Goal: Task Accomplishment & Management: Manage account settings

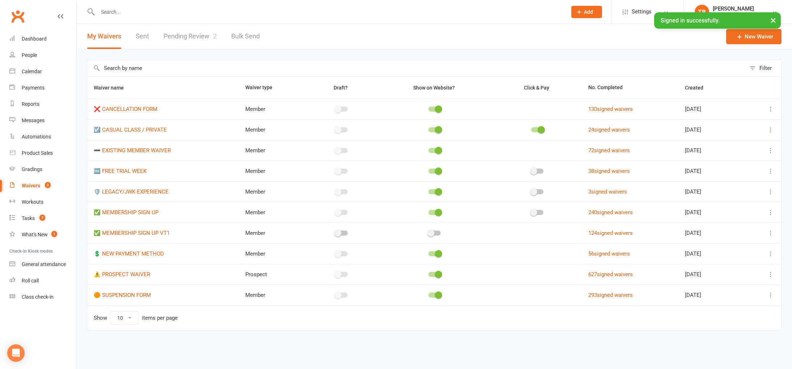
click at [142, 9] on input "text" at bounding box center [329, 12] width 467 height 10
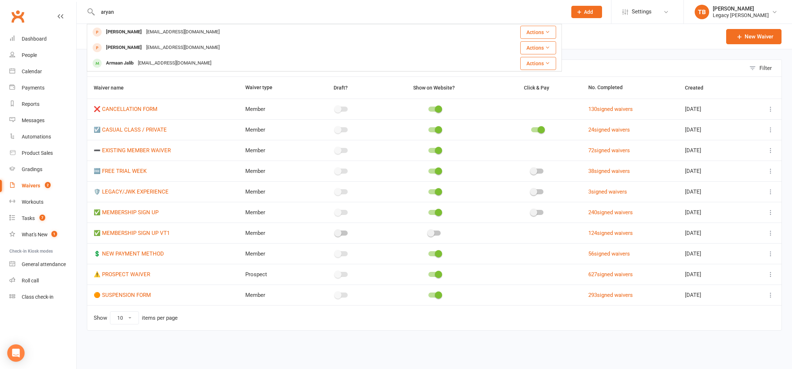
type input "aryan"
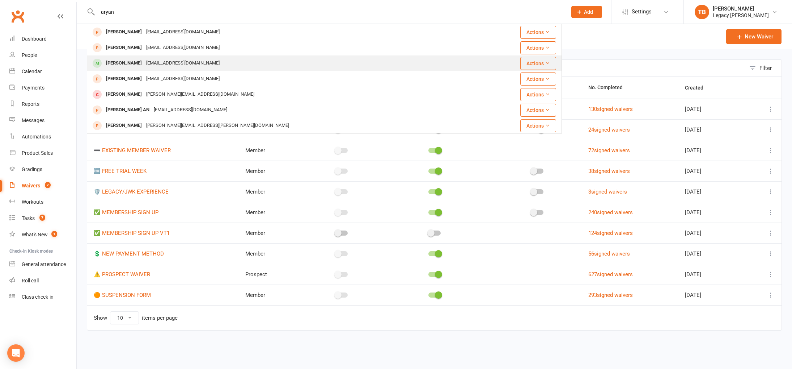
click at [158, 62] on div "z.rezaeii96@gmail.com" at bounding box center [183, 63] width 78 height 10
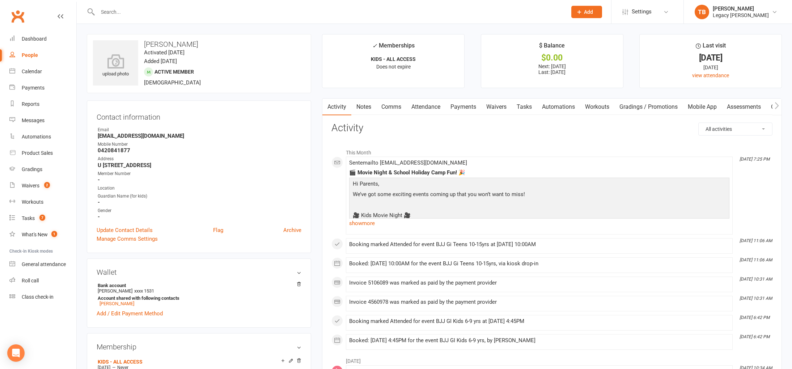
click at [440, 113] on link "Attendance" at bounding box center [426, 106] width 39 height 17
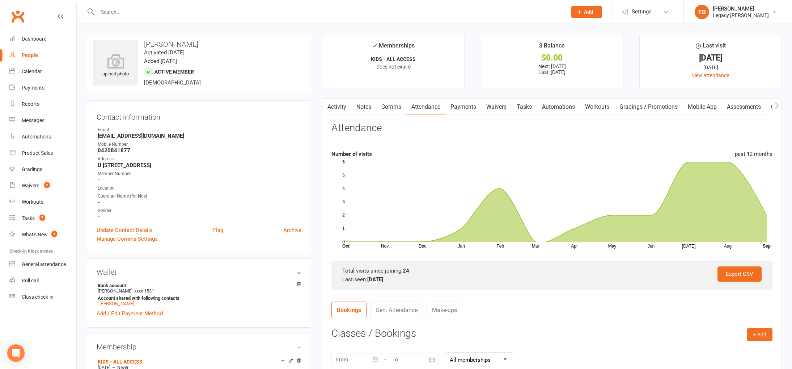
click at [499, 108] on link "Waivers" at bounding box center [496, 106] width 30 height 17
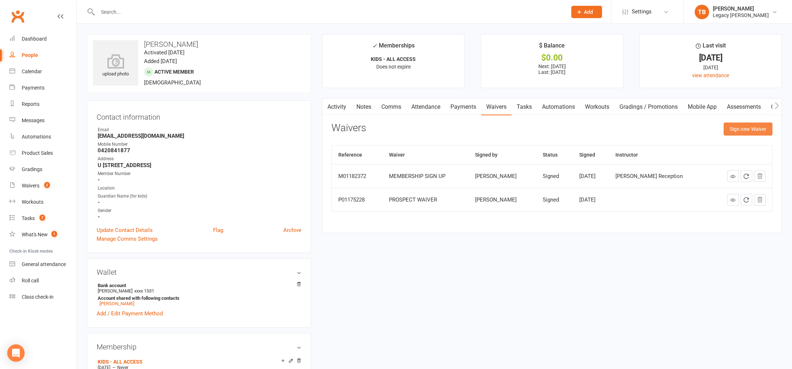
click at [730, 128] on button "Sign new Waiver" at bounding box center [748, 128] width 49 height 13
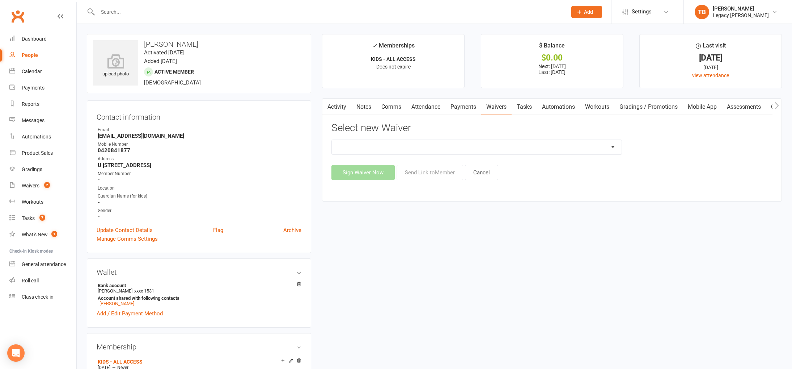
click at [543, 149] on select "❌ CANCELLATION FORM ☑️ CASUAL CLASS / PRIVATE ➖ EXISTING MEMBER WAIVER 🆓 FREE T…" at bounding box center [477, 147] width 290 height 14
select select "10407"
click at [332, 140] on select "❌ CANCELLATION FORM ☑️ CASUAL CLASS / PRIVATE ➖ EXISTING MEMBER WAIVER 🆓 FREE T…" at bounding box center [477, 147] width 290 height 14
click at [444, 175] on button "Send Link to Member" at bounding box center [430, 172] width 67 height 15
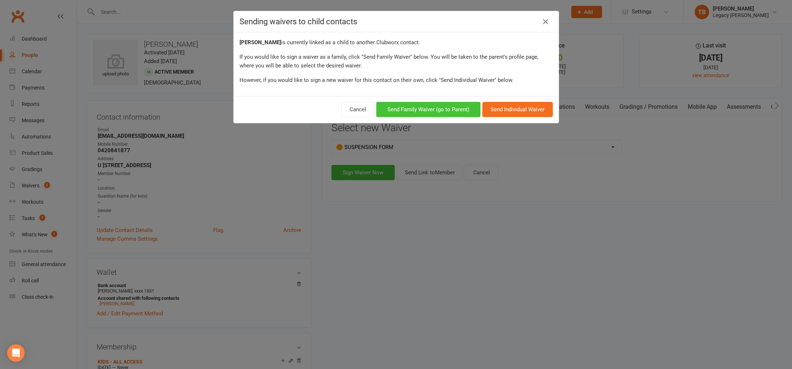
click at [464, 106] on button "Send Family Waiver (go to Parent)" at bounding box center [428, 109] width 104 height 15
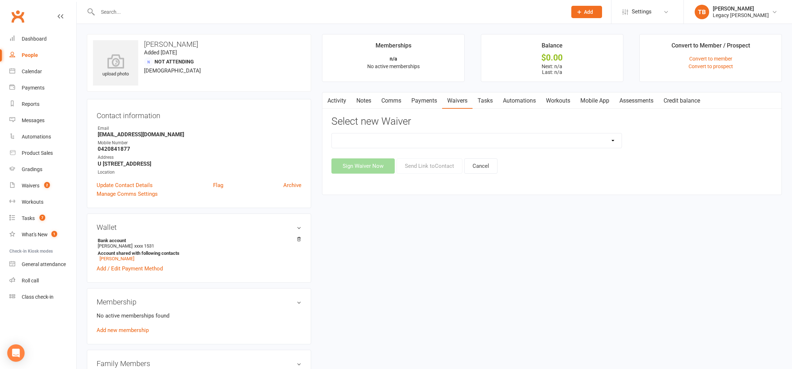
click at [207, 3] on div at bounding box center [324, 12] width 475 height 24
click at [202, 11] on input "text" at bounding box center [329, 12] width 467 height 10
click at [431, 147] on select "❌ CANCELLATION FORM ☑️ CASUAL CLASS / PRIVATE ➖ EXISTING MEMBER WAIVER 🆓 FREE T…" at bounding box center [477, 140] width 290 height 14
select select "10407"
click at [332, 133] on select "❌ CANCELLATION FORM ☑️ CASUAL CLASS / PRIVATE ➖ EXISTING MEMBER WAIVER 🆓 FREE T…" at bounding box center [477, 140] width 290 height 14
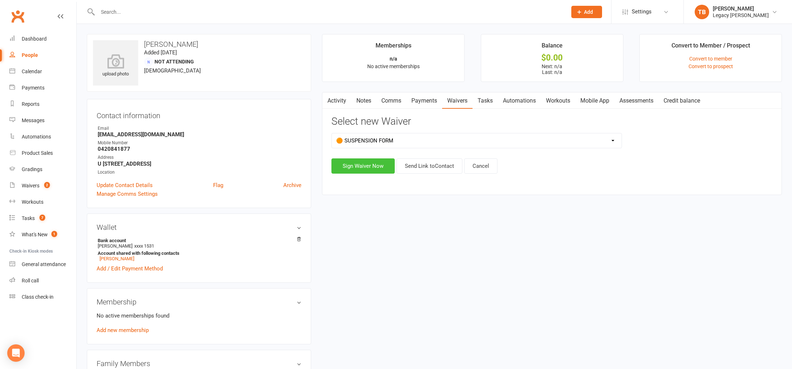
click at [384, 164] on button "Sign Waiver Now" at bounding box center [363, 165] width 63 height 15
click at [430, 143] on select "❌ CANCELLATION FORM ☑️ CASUAL CLASS / PRIVATE ➖ EXISTING MEMBER WAIVER 🆓 FREE T…" at bounding box center [477, 140] width 290 height 14
select select "10407"
click at [332, 133] on select "❌ CANCELLATION FORM ☑️ CASUAL CLASS / PRIVATE ➖ EXISTING MEMBER WAIVER 🆓 FREE T…" at bounding box center [477, 140] width 290 height 14
click at [435, 166] on button "Send Link to Contact" at bounding box center [430, 165] width 66 height 15
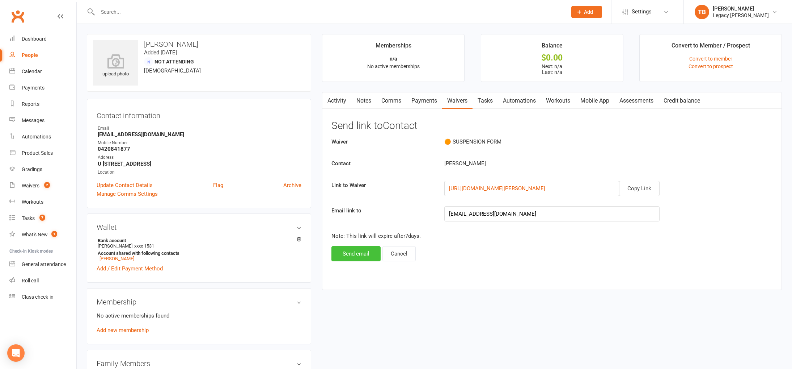
click at [362, 252] on button "Send email" at bounding box center [356, 253] width 49 height 15
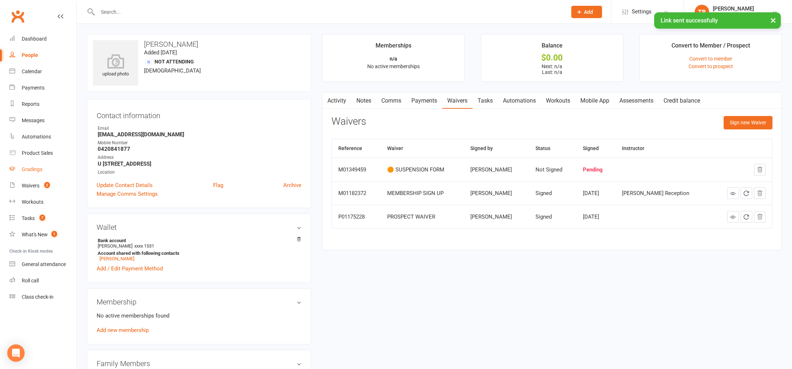
click at [49, 174] on link "Gradings" at bounding box center [42, 169] width 67 height 16
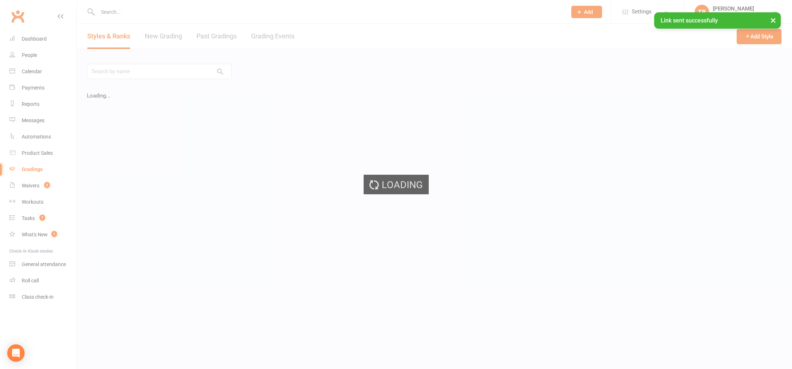
click at [49, 183] on div "Loading" at bounding box center [396, 184] width 792 height 369
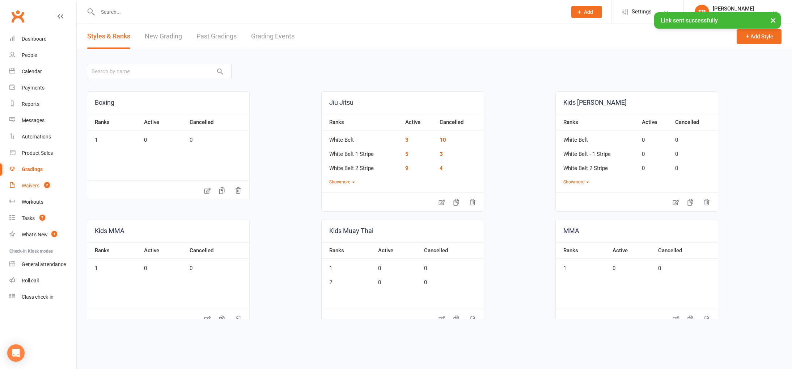
click at [42, 185] on count-badge "2" at bounding box center [45, 185] width 9 height 6
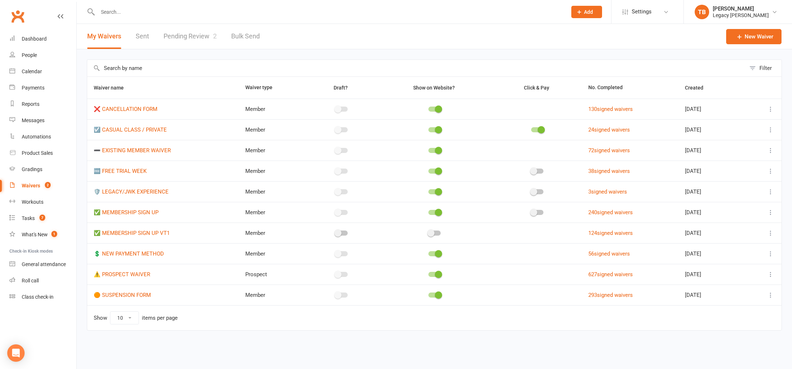
click at [193, 31] on link "Pending Review 2" at bounding box center [190, 36] width 53 height 25
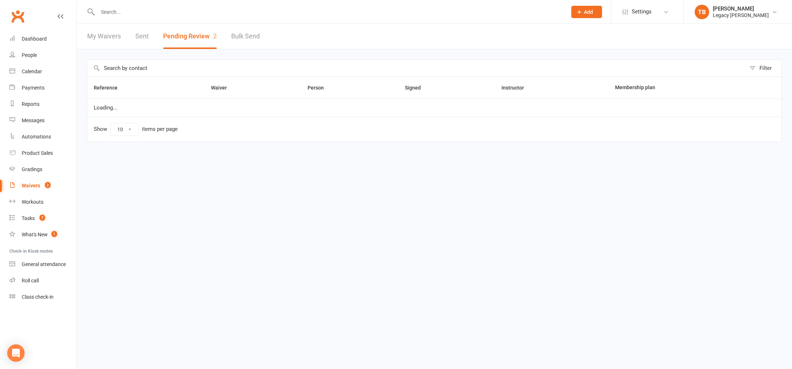
select select "100"
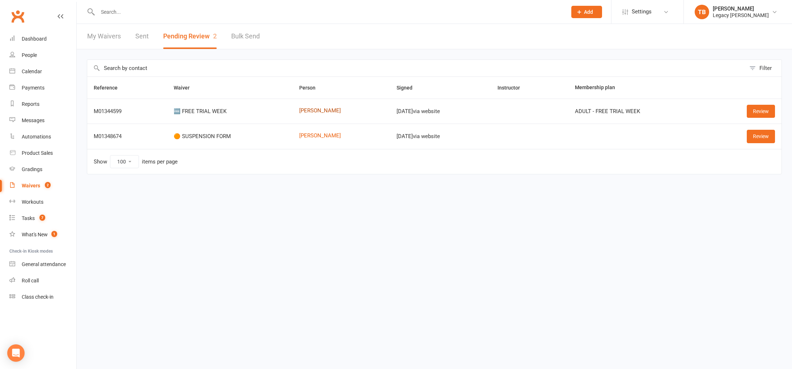
click at [310, 110] on link "[PERSON_NAME]" at bounding box center [341, 111] width 85 height 6
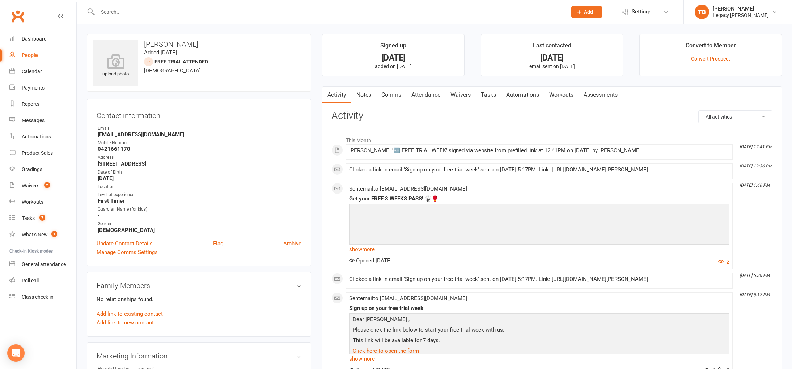
click at [427, 97] on link "Attendance" at bounding box center [426, 95] width 39 height 17
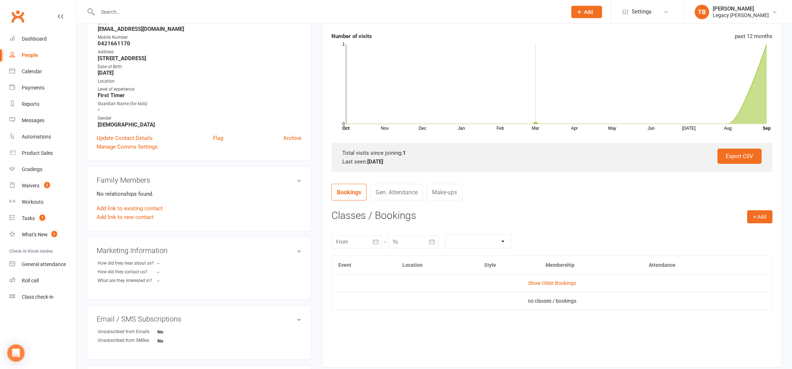
scroll to position [248, 0]
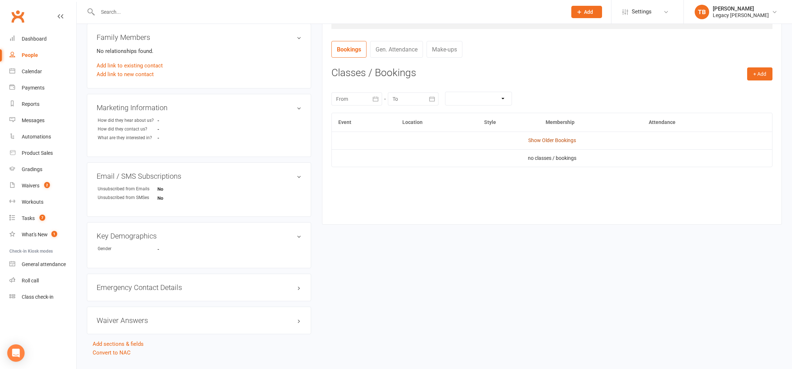
click at [561, 142] on link "Show Older Bookings" at bounding box center [553, 140] width 48 height 6
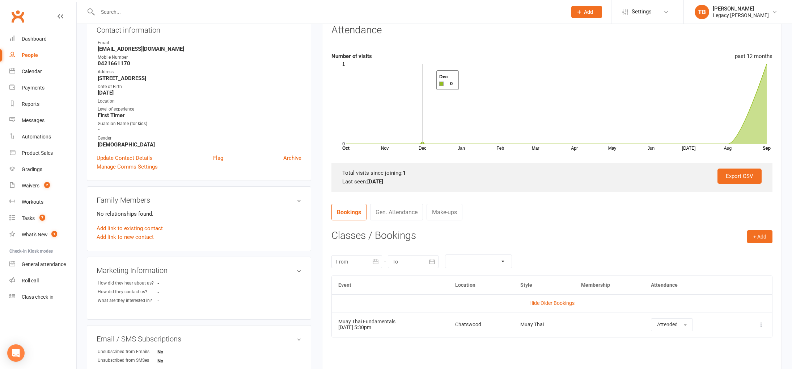
scroll to position [0, 0]
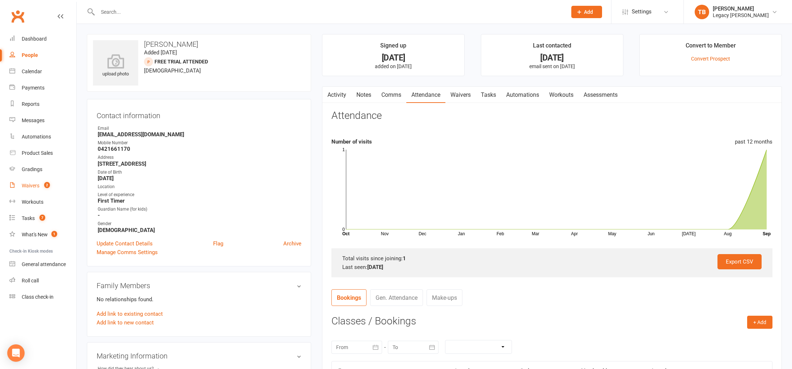
click at [34, 185] on div "Waivers" at bounding box center [31, 185] width 18 height 6
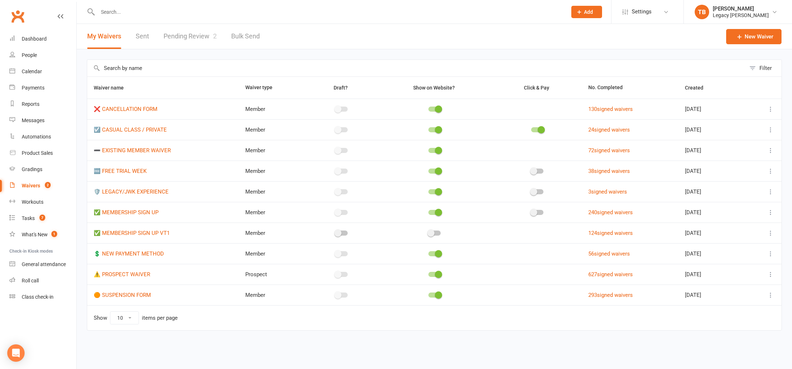
click at [198, 42] on link "Pending Review 2" at bounding box center [190, 36] width 53 height 25
select select "100"
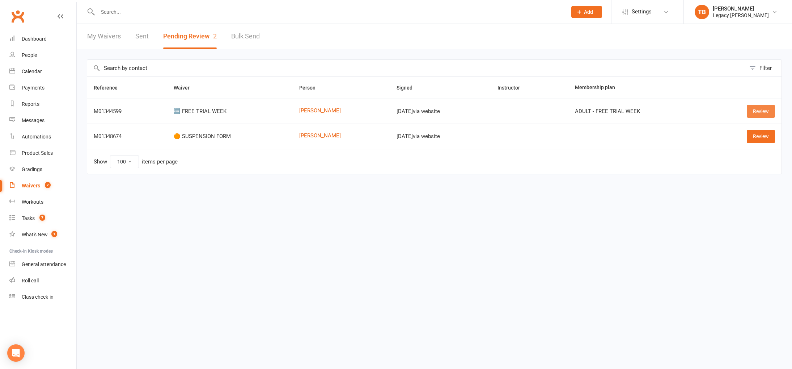
click at [770, 114] on link "Review" at bounding box center [761, 111] width 28 height 13
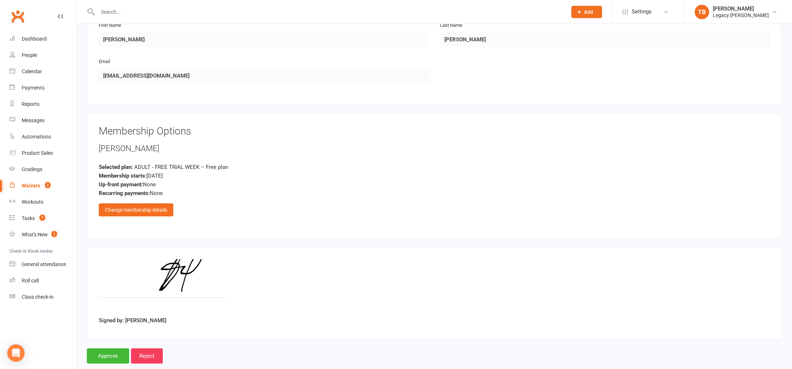
scroll to position [154, 0]
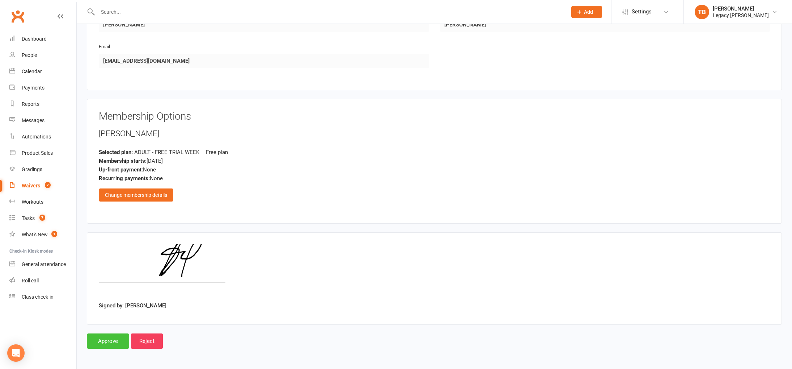
click at [116, 341] on input "Approve" at bounding box center [108, 340] width 42 height 15
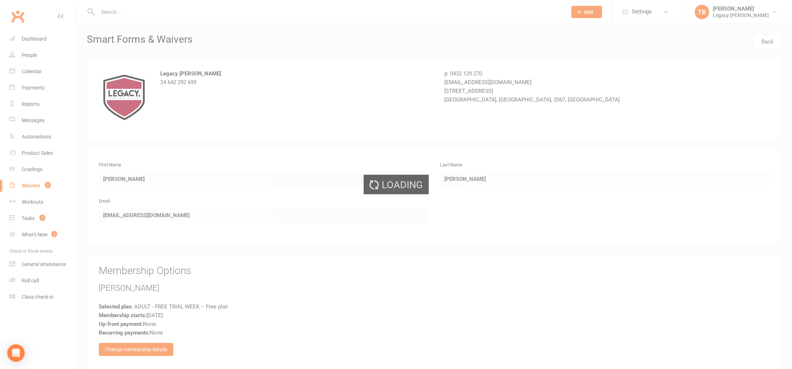
select select "100"
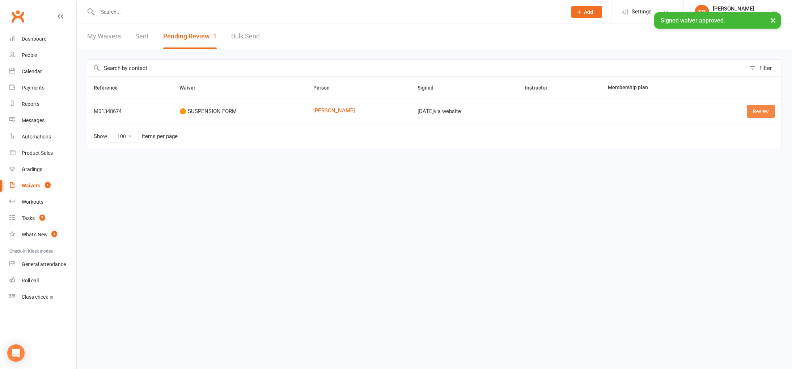
click at [769, 115] on link "Review" at bounding box center [761, 111] width 28 height 13
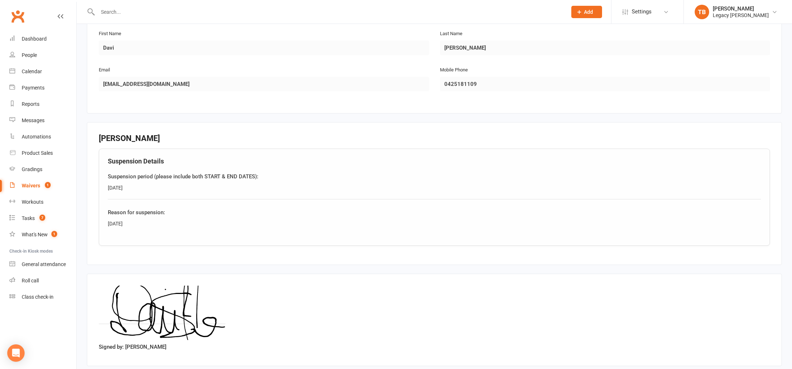
scroll to position [144, 0]
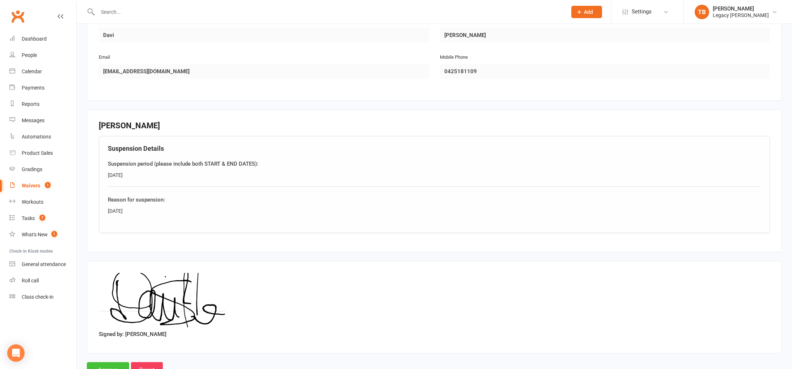
click at [110, 363] on input "Approve" at bounding box center [108, 369] width 42 height 15
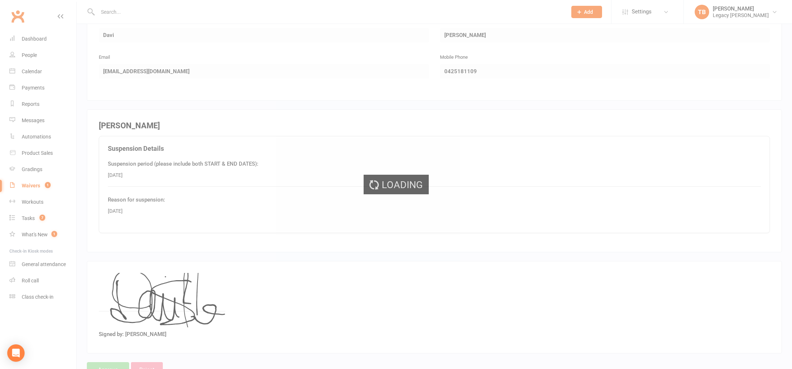
select select "100"
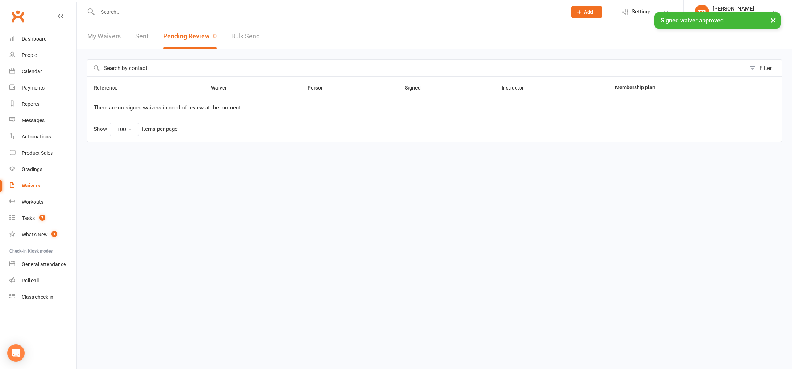
click at [128, 11] on input "text" at bounding box center [329, 12] width 467 height 10
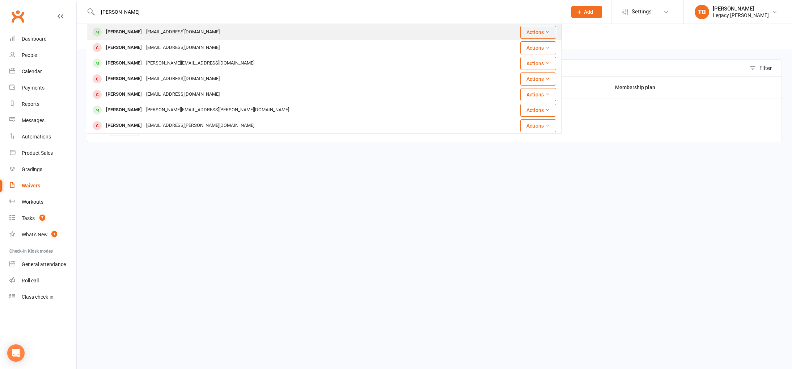
type input "davi dias"
click at [144, 34] on div "daavi.rope@gmail.com" at bounding box center [183, 32] width 78 height 10
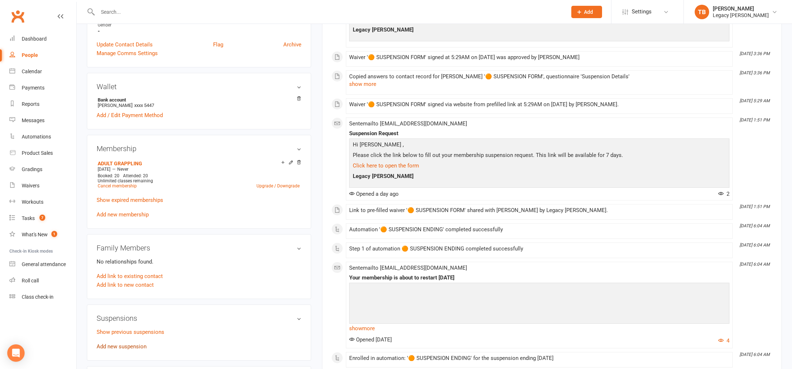
scroll to position [190, 0]
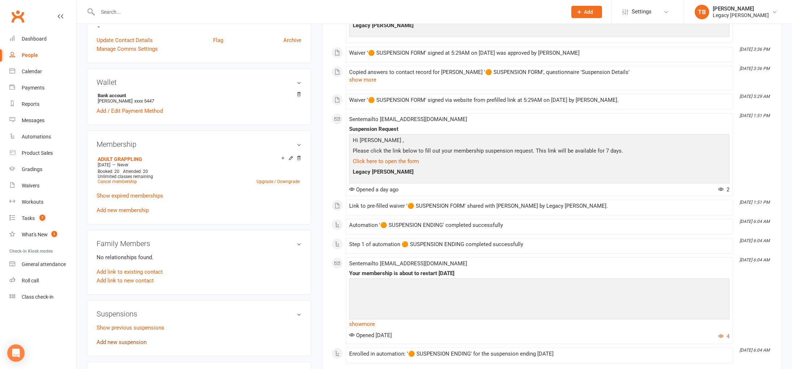
click at [120, 341] on link "Add new suspension" at bounding box center [122, 341] width 50 height 7
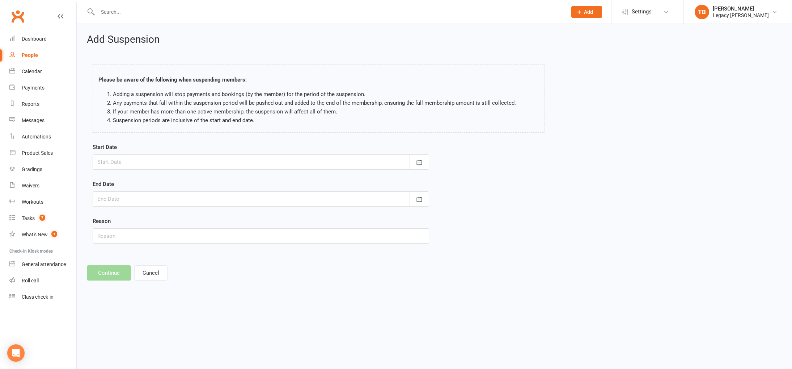
click at [245, 168] on div at bounding box center [261, 161] width 337 height 15
click at [219, 235] on span "20" at bounding box center [219, 235] width 6 height 6
type input "20 Sep 2025"
click at [258, 197] on div at bounding box center [261, 198] width 337 height 15
click at [219, 216] on icon "button" at bounding box center [218, 217] width 5 height 6
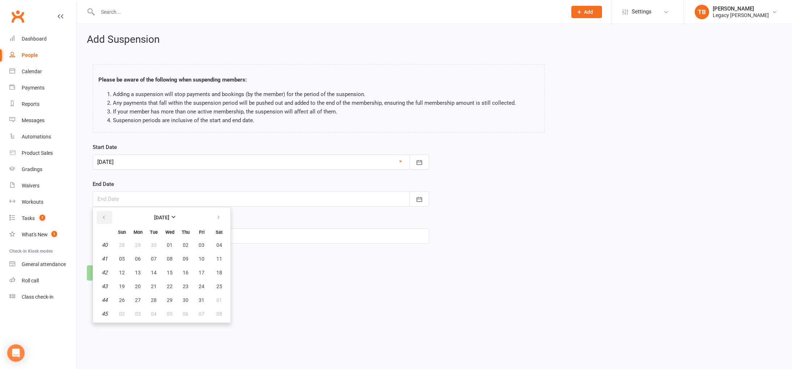
click at [108, 215] on button "button" at bounding box center [105, 217] width 16 height 13
drag, startPoint x: 340, startPoint y: 70, endPoint x: 497, endPoint y: 28, distance: 162.5
click at [340, 70] on div "Please be aware of the following when suspending members: Adding a suspension w…" at bounding box center [319, 98] width 452 height 68
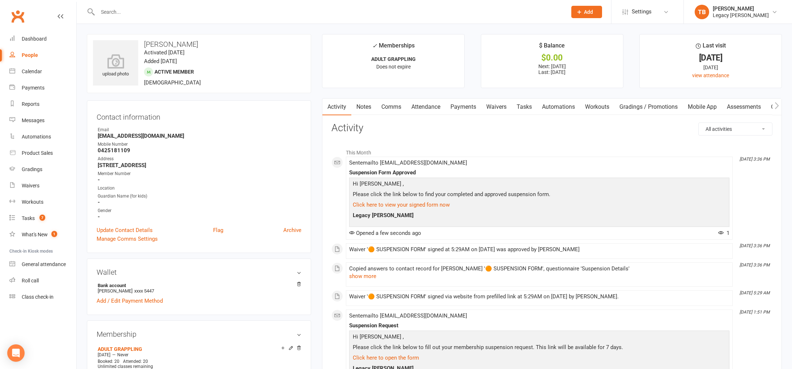
click at [500, 105] on link "Waivers" at bounding box center [496, 106] width 30 height 17
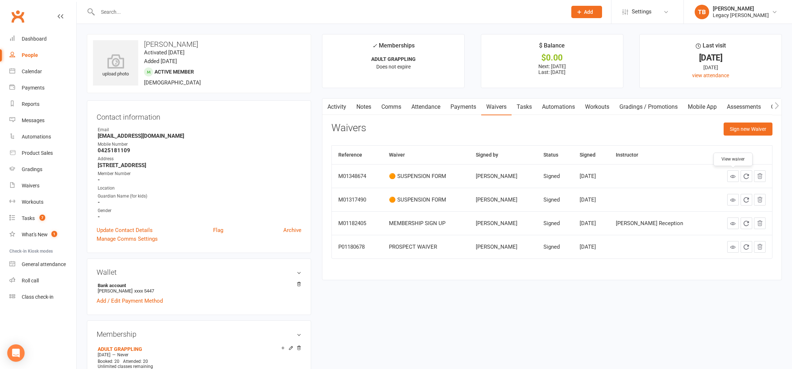
click at [732, 176] on icon at bounding box center [733, 175] width 5 height 5
click at [163, 10] on input "text" at bounding box center [329, 12] width 467 height 10
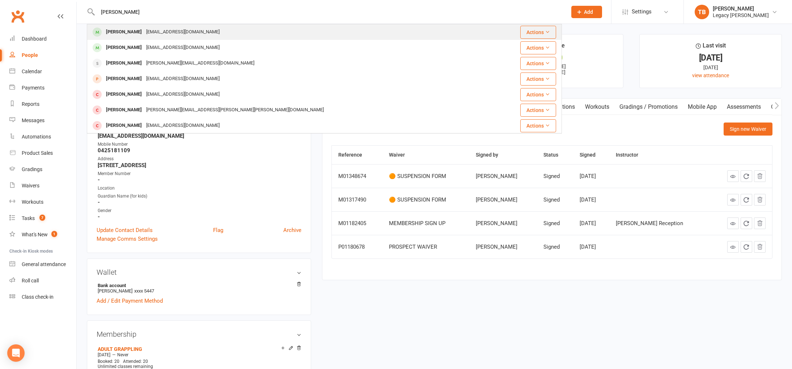
type input "nev nathan"
click at [144, 35] on div "nevdharma@gmail.com" at bounding box center [183, 32] width 78 height 10
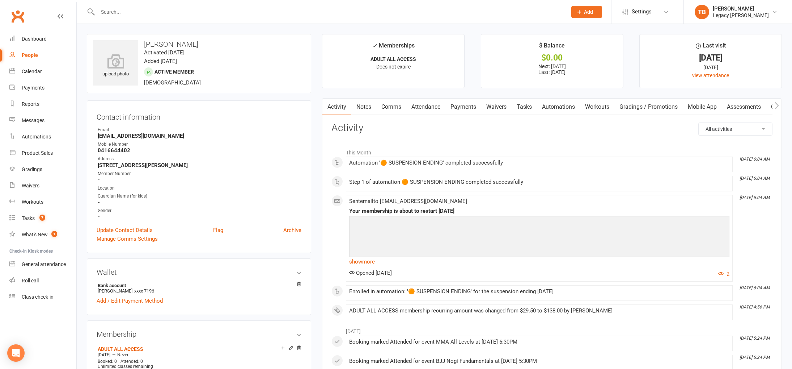
click at [477, 110] on link "Payments" at bounding box center [464, 106] width 36 height 17
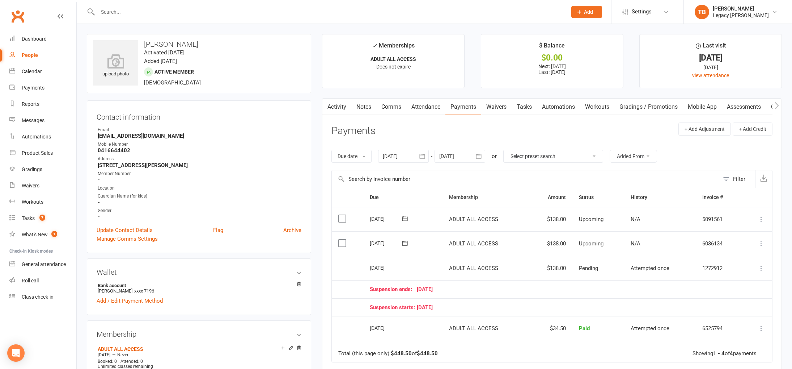
click at [506, 105] on link "Waivers" at bounding box center [496, 106] width 30 height 17
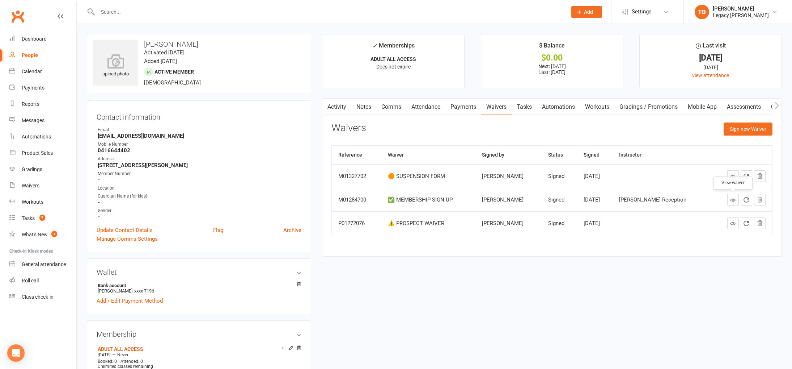
click at [732, 203] on link at bounding box center [734, 200] width 12 height 12
click at [469, 107] on link "Payments" at bounding box center [464, 106] width 36 height 17
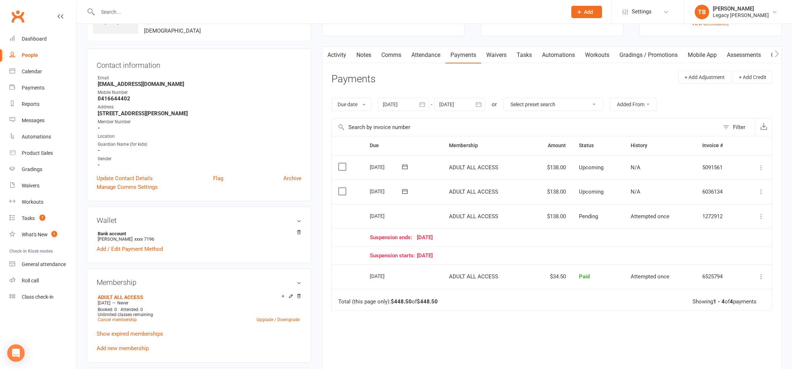
scroll to position [102, 0]
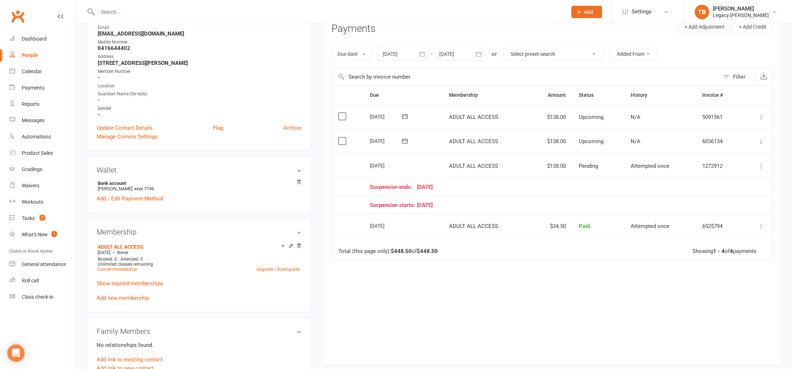
click at [424, 51] on icon "button" at bounding box center [422, 53] width 7 height 7
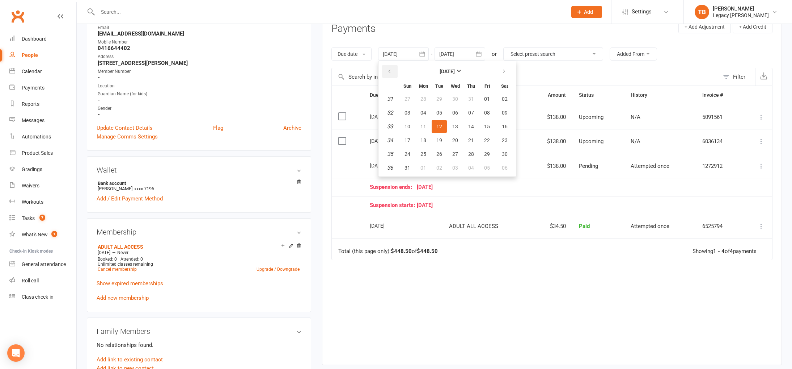
click at [392, 71] on icon "button" at bounding box center [389, 71] width 5 height 6
click at [442, 102] on button "01" at bounding box center [439, 98] width 15 height 13
type input "01 Jul 2025"
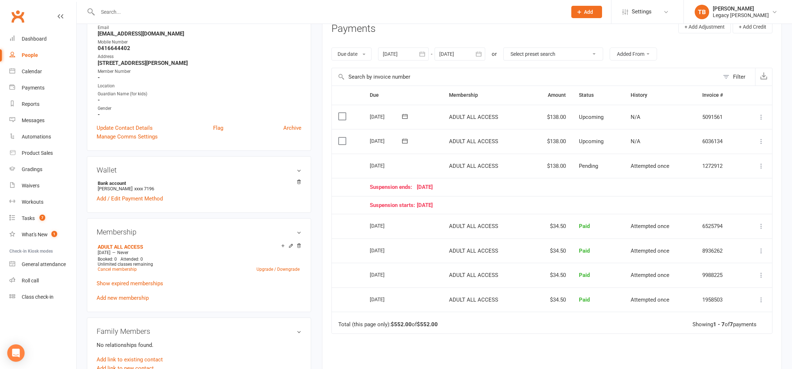
scroll to position [0, 0]
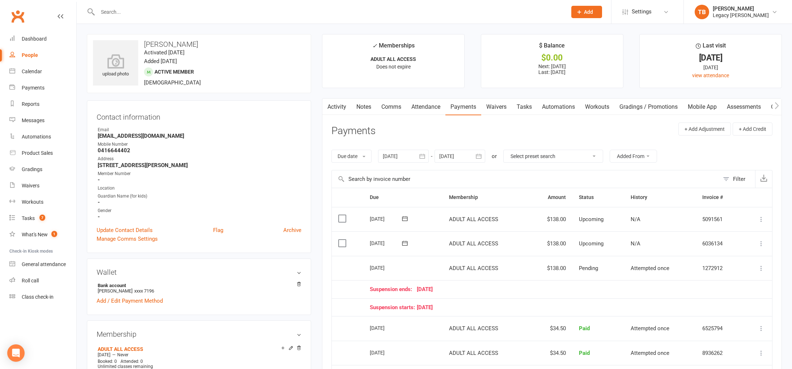
click at [426, 108] on link "Attendance" at bounding box center [426, 106] width 39 height 17
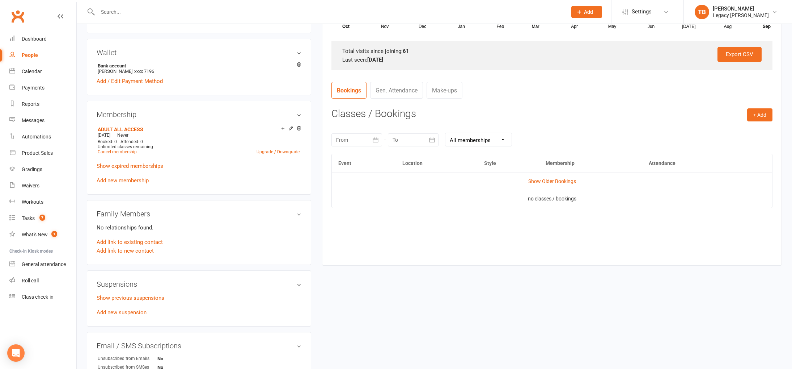
scroll to position [213, 0]
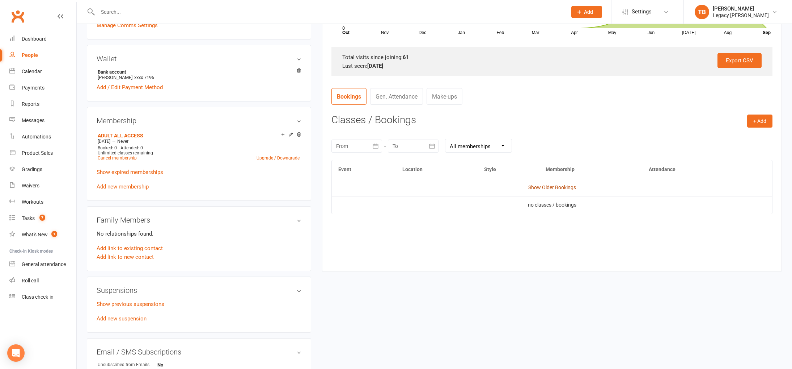
click at [552, 189] on link "Show Older Bookings" at bounding box center [553, 187] width 48 height 6
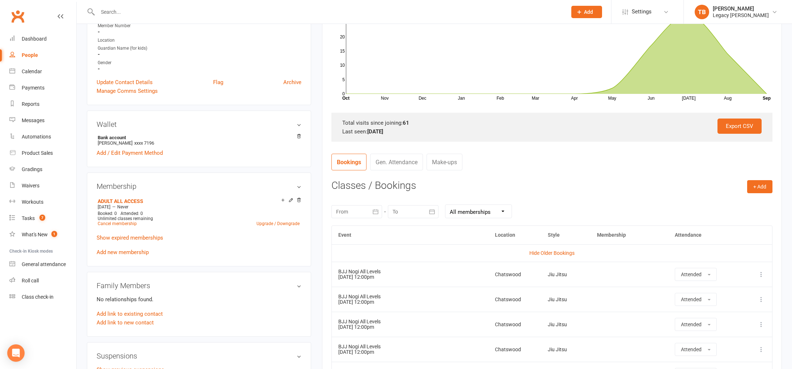
scroll to position [0, 0]
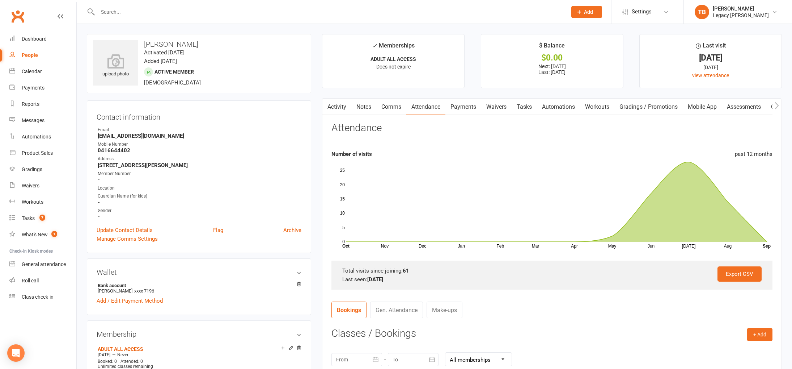
click at [367, 104] on link "Notes" at bounding box center [364, 106] width 25 height 17
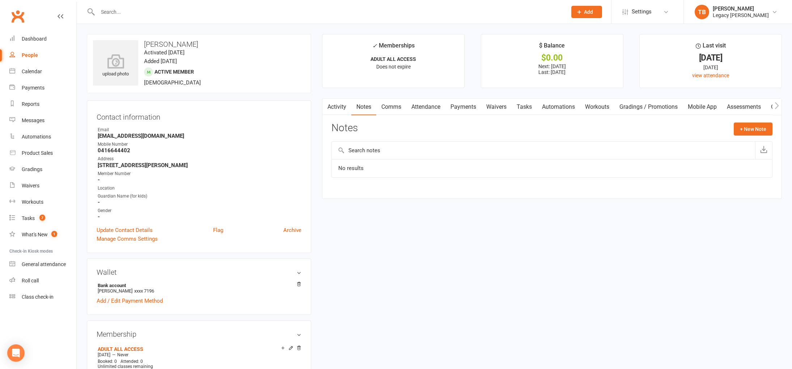
click at [336, 103] on link "Activity" at bounding box center [337, 106] width 29 height 17
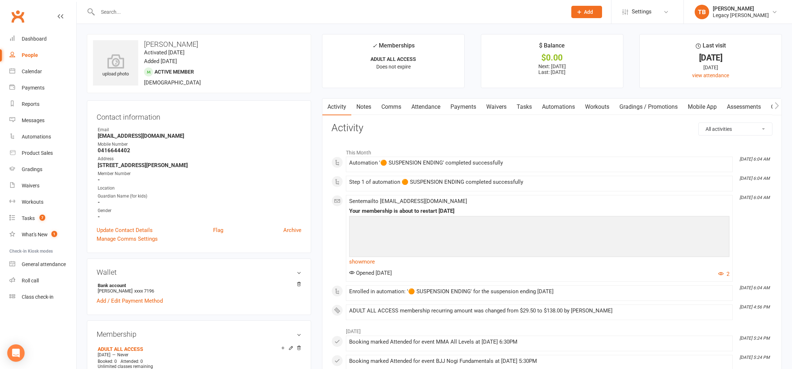
click at [380, 108] on link "Comms" at bounding box center [391, 106] width 30 height 17
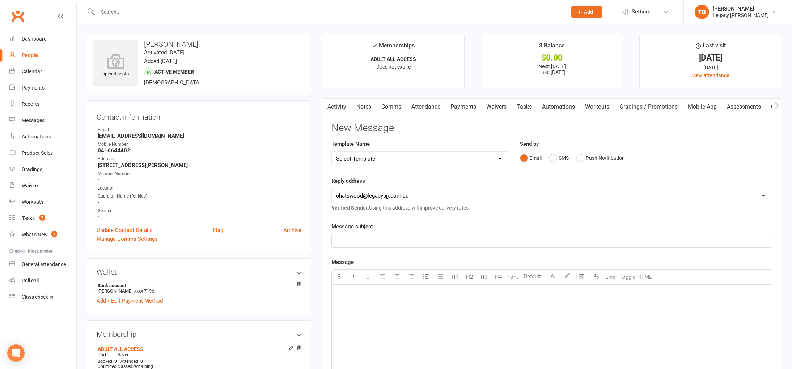
click at [416, 106] on link "Attendance" at bounding box center [426, 106] width 39 height 17
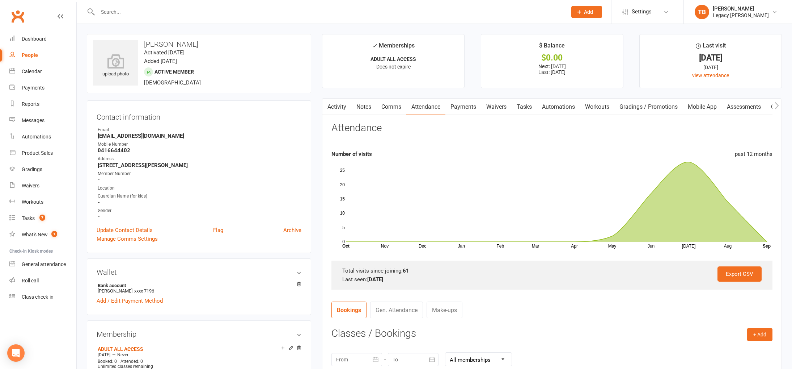
click at [467, 108] on link "Payments" at bounding box center [464, 106] width 36 height 17
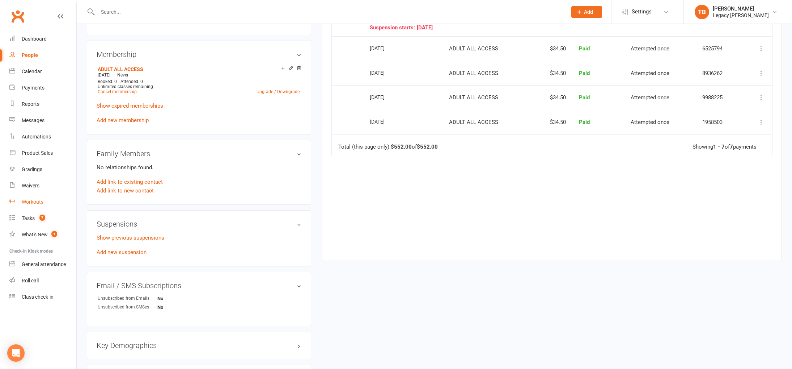
scroll to position [281, 0]
click at [40, 214] on link "Tasks 7" at bounding box center [42, 218] width 67 height 16
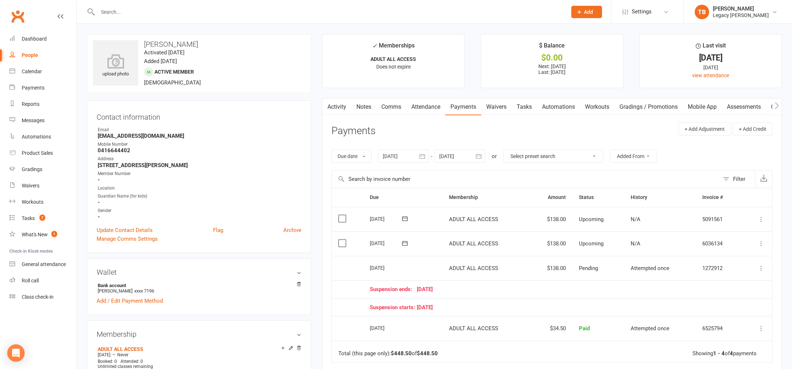
click at [180, 7] on input "text" at bounding box center [329, 12] width 467 height 10
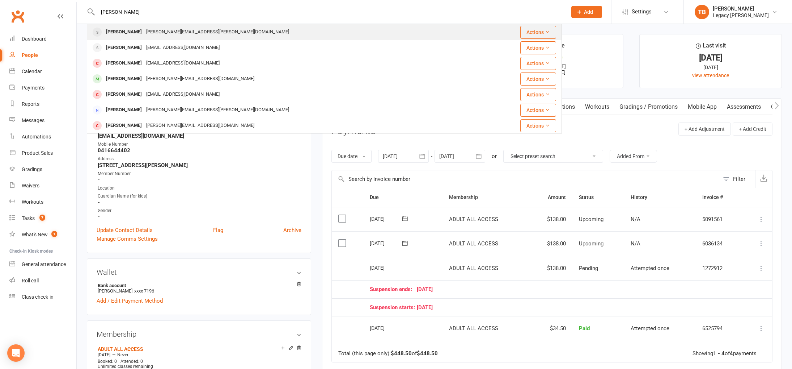
type input "harry bart"
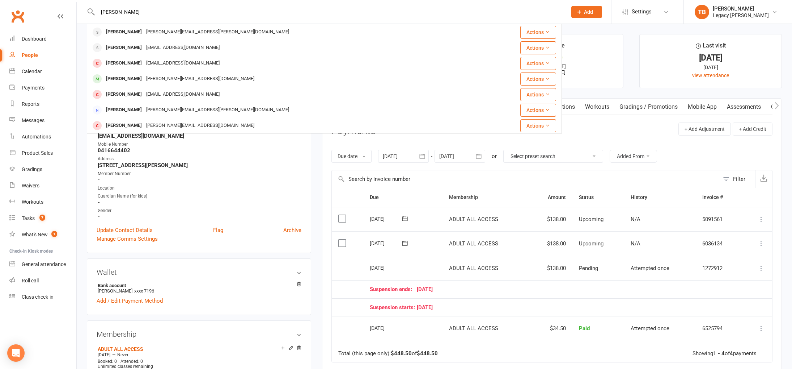
click at [133, 31] on div "[PERSON_NAME]" at bounding box center [124, 32] width 40 height 10
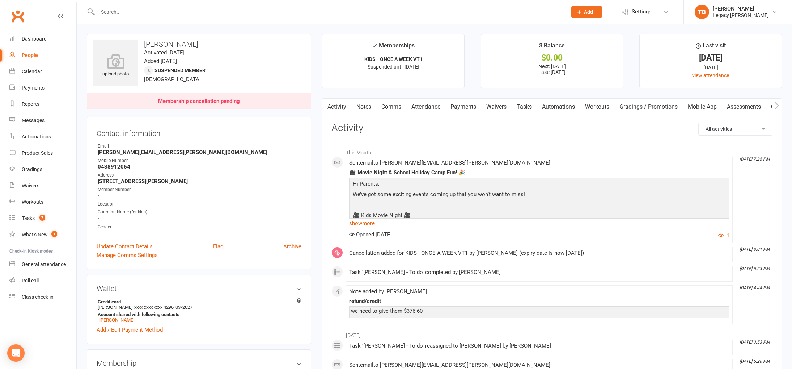
click at [465, 100] on link "Payments" at bounding box center [464, 106] width 36 height 17
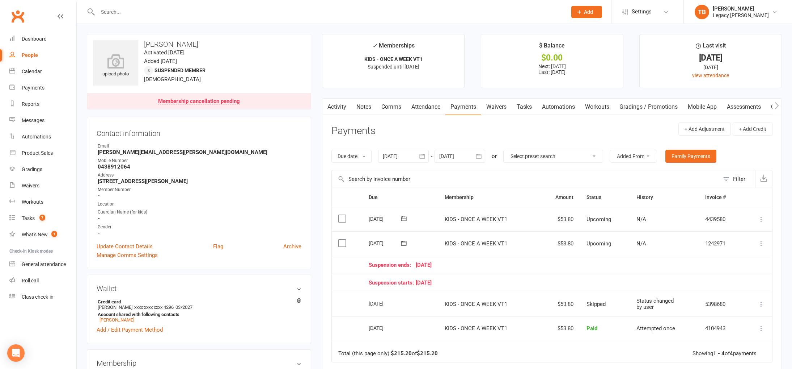
click at [210, 102] on div "Membership cancellation pending" at bounding box center [199, 101] width 82 height 6
click at [437, 106] on link "Attendance" at bounding box center [426, 106] width 39 height 17
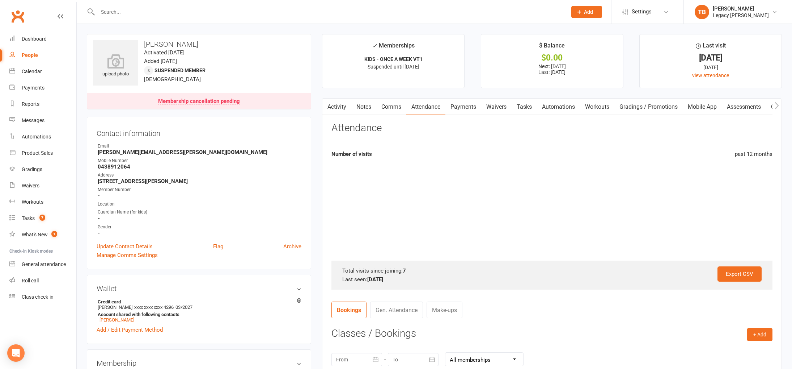
click at [458, 108] on link "Payments" at bounding box center [464, 106] width 36 height 17
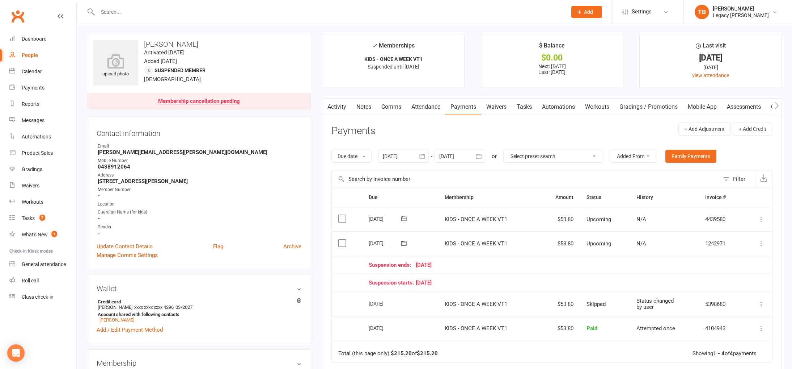
click at [429, 157] on button "button" at bounding box center [422, 156] width 13 height 13
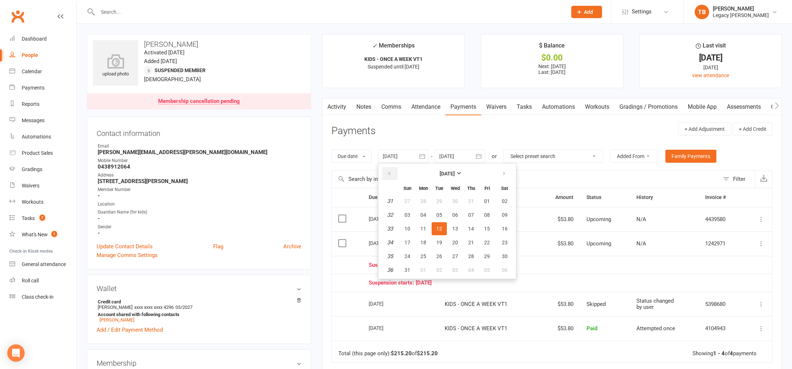
click at [392, 172] on icon "button" at bounding box center [389, 174] width 5 height 6
click at [469, 198] on span "01" at bounding box center [471, 201] width 6 height 6
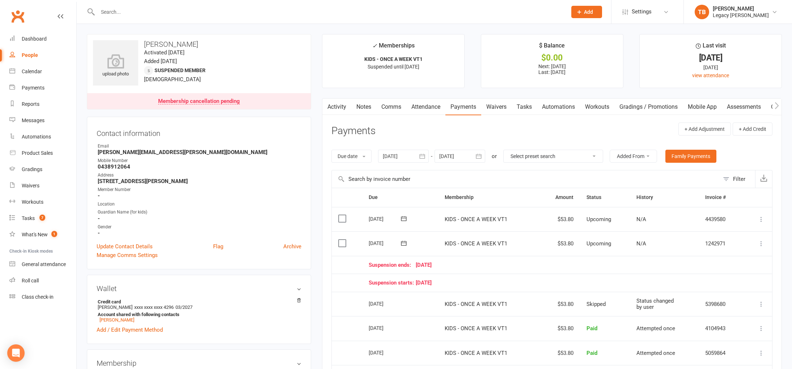
click at [423, 157] on icon "button" at bounding box center [422, 155] width 7 height 7
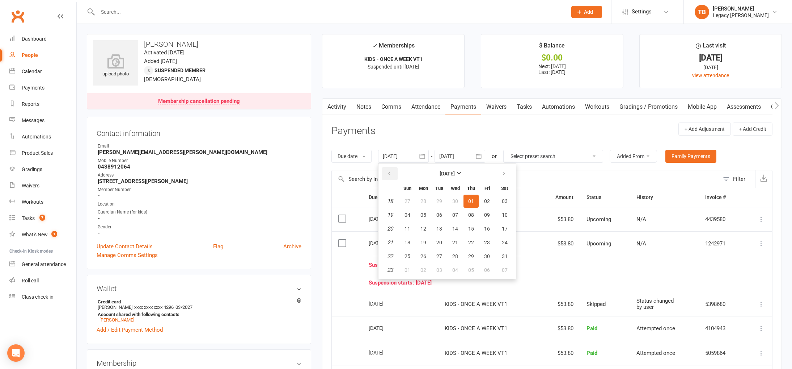
click at [397, 174] on button "button" at bounding box center [390, 173] width 16 height 13
click at [473, 204] on button "03" at bounding box center [471, 200] width 15 height 13
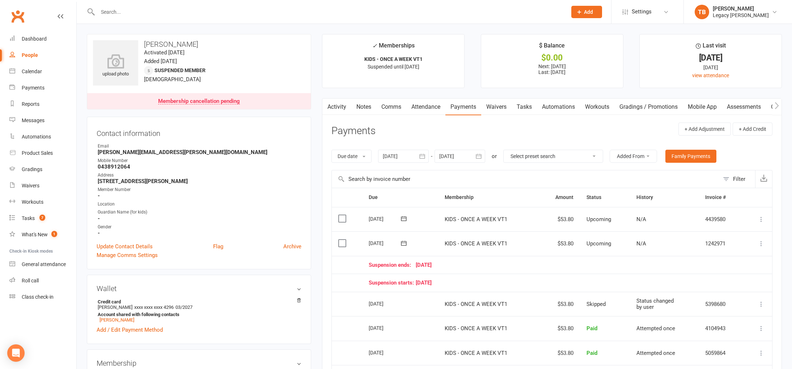
click at [423, 156] on icon "button" at bounding box center [422, 155] width 7 height 7
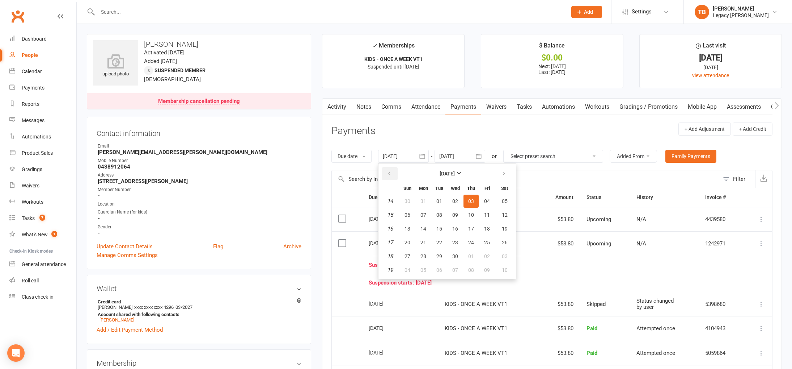
click at [394, 175] on button "button" at bounding box center [390, 173] width 16 height 13
click at [391, 174] on icon "button" at bounding box center [389, 174] width 5 height 6
click at [501, 199] on button "01" at bounding box center [505, 200] width 18 height 13
type input "01 Feb 2025"
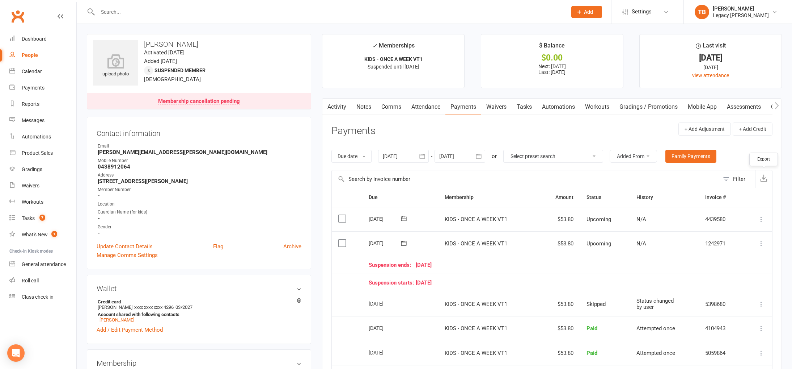
click at [758, 175] on button "button" at bounding box center [764, 178] width 17 height 17
click at [230, 8] on input "text" at bounding box center [329, 12] width 467 height 10
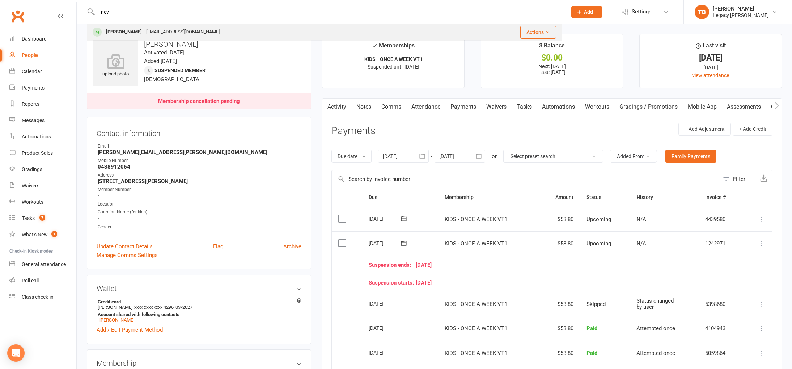
type input "nev"
click at [144, 30] on div "nevdharma@gmail.com" at bounding box center [183, 32] width 78 height 10
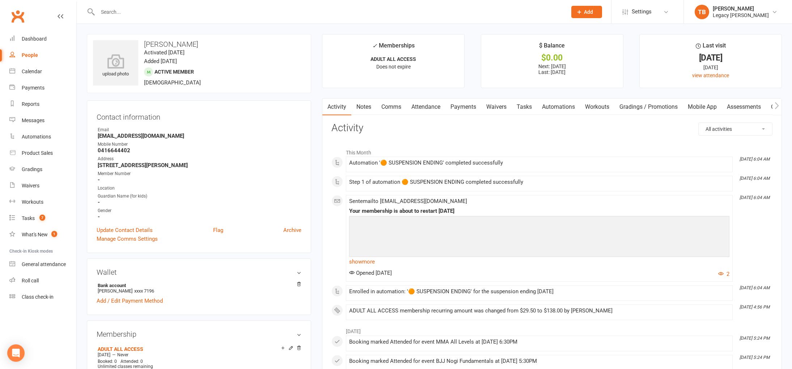
click at [474, 108] on link "Payments" at bounding box center [464, 106] width 36 height 17
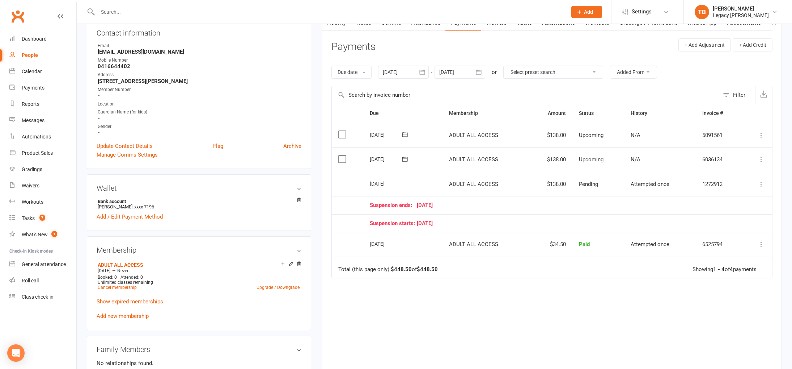
scroll to position [73, 0]
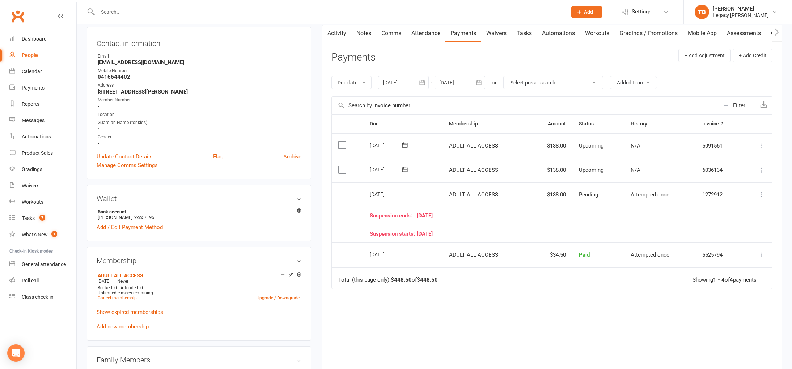
click at [423, 84] on icon "button" at bounding box center [422, 82] width 7 height 7
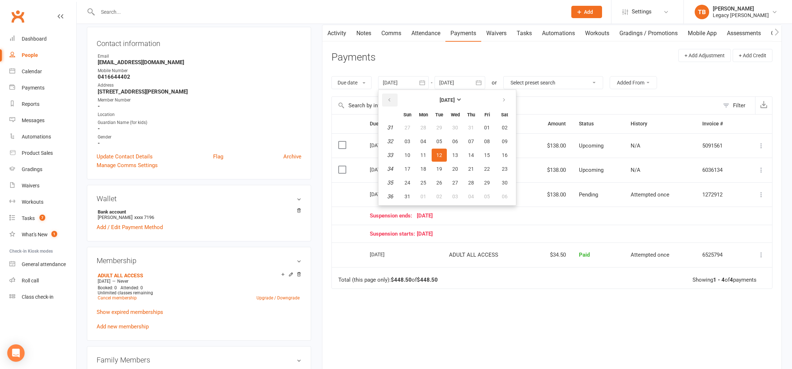
click at [396, 97] on button "button" at bounding box center [390, 99] width 16 height 13
click at [444, 127] on button "01" at bounding box center [439, 127] width 15 height 13
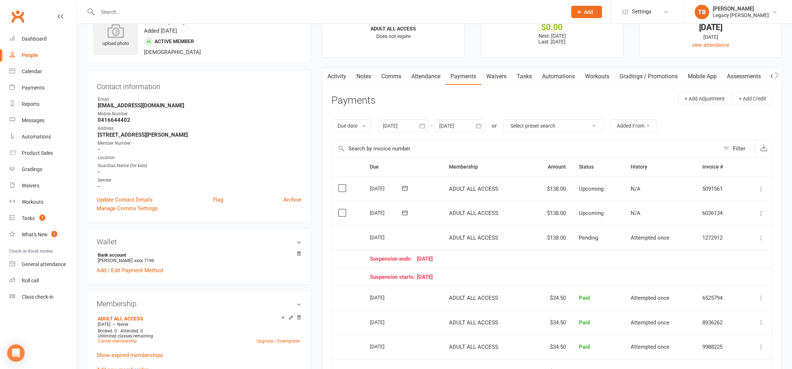
scroll to position [24, 0]
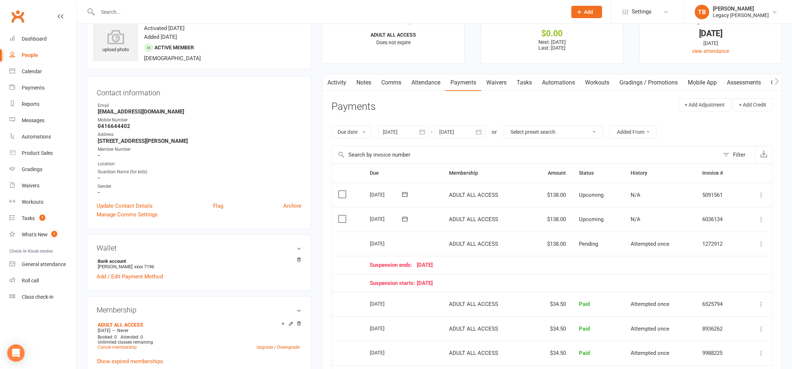
click at [426, 129] on icon "button" at bounding box center [422, 131] width 7 height 7
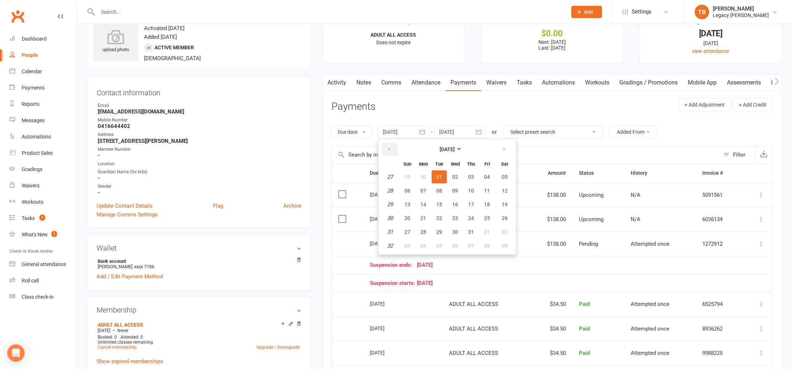
click at [398, 150] on button "button" at bounding box center [390, 149] width 16 height 13
click at [424, 177] on span "02" at bounding box center [424, 177] width 6 height 6
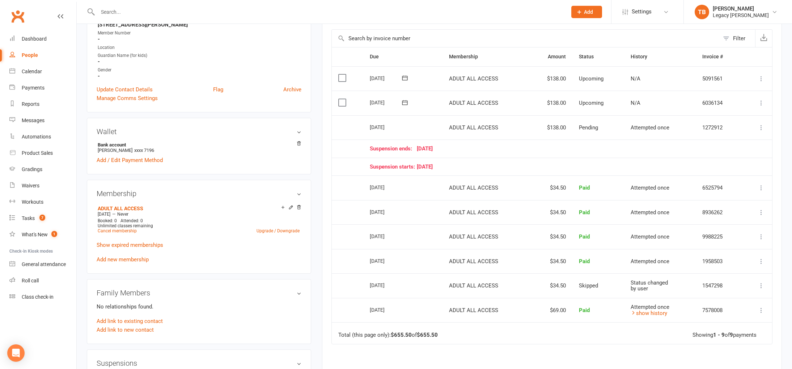
scroll to position [0, 0]
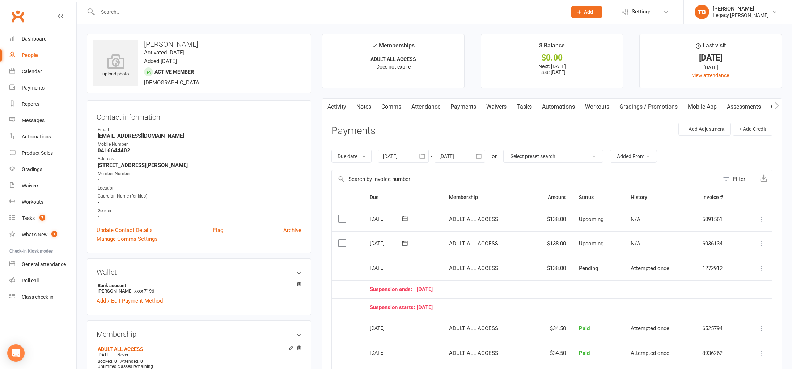
click at [422, 156] on icon "button" at bounding box center [422, 155] width 7 height 7
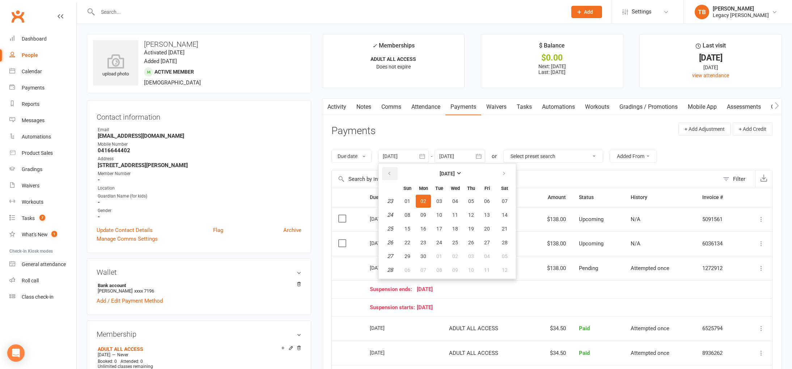
click at [395, 173] on button "button" at bounding box center [390, 173] width 16 height 13
click at [426, 215] on span "05" at bounding box center [424, 215] width 6 height 6
type input "05 May 2025"
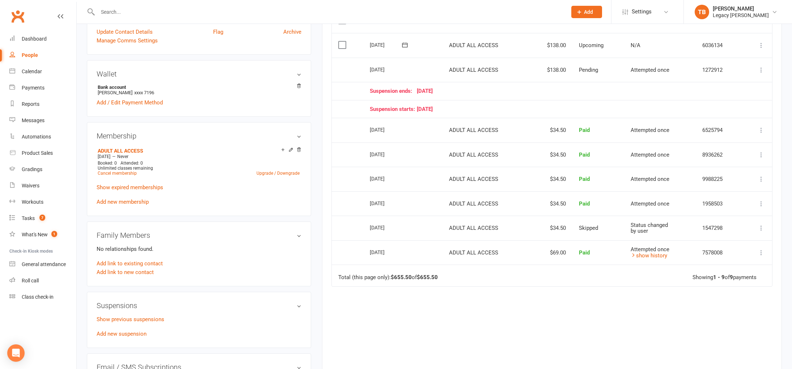
scroll to position [197, 0]
drag, startPoint x: 369, startPoint y: 227, endPoint x: 750, endPoint y: 224, distance: 381.9
click at [750, 224] on tr "Select this 24 Jun 2025 Nev Nathan ADULT ALL ACCESS $34.50 Skipped Status chang…" at bounding box center [552, 228] width 441 height 25
click at [749, 230] on td "Mark as Paid (Cash) Mark as Paid (POS) Mark as Paid (Other) Send message" at bounding box center [757, 228] width 30 height 25
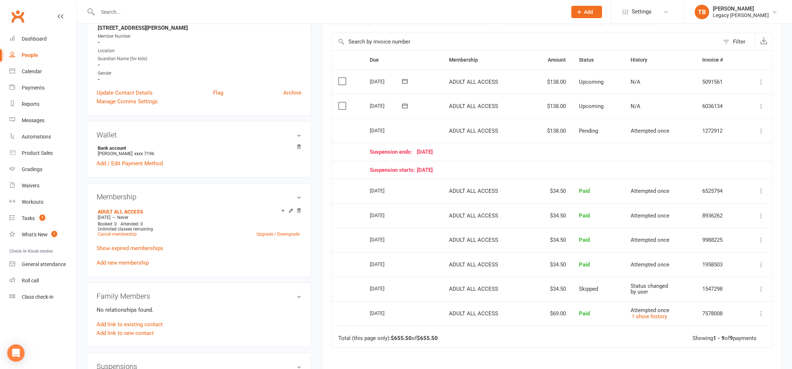
scroll to position [138, 0]
click at [185, 12] on input "text" at bounding box center [329, 12] width 467 height 10
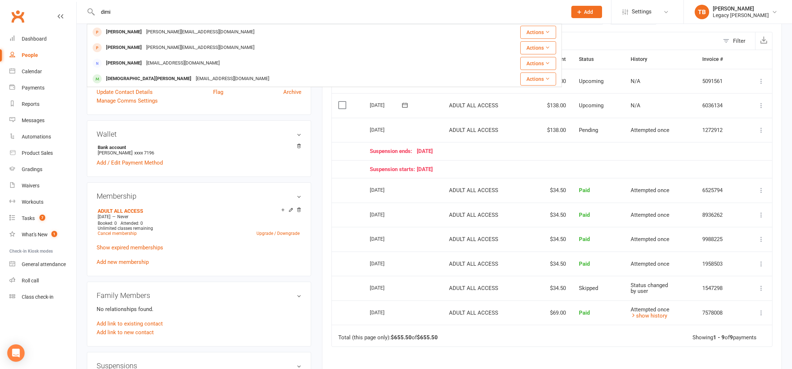
type input "dimi"
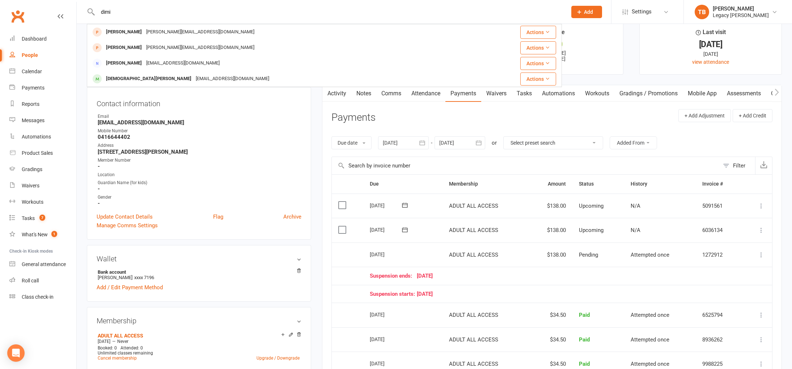
scroll to position [0, 0]
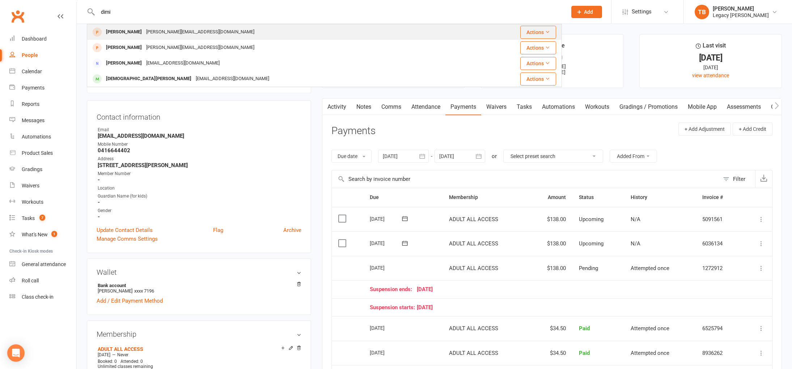
click at [153, 32] on div "dimitris.vallas@outlook.com" at bounding box center [200, 32] width 113 height 10
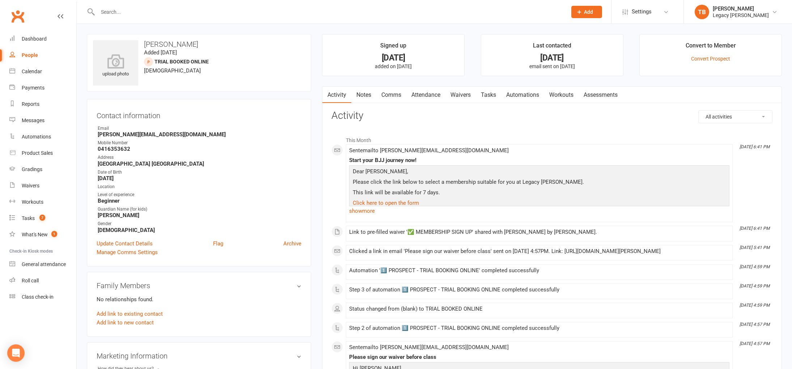
click at [451, 93] on link "Waivers" at bounding box center [461, 95] width 30 height 17
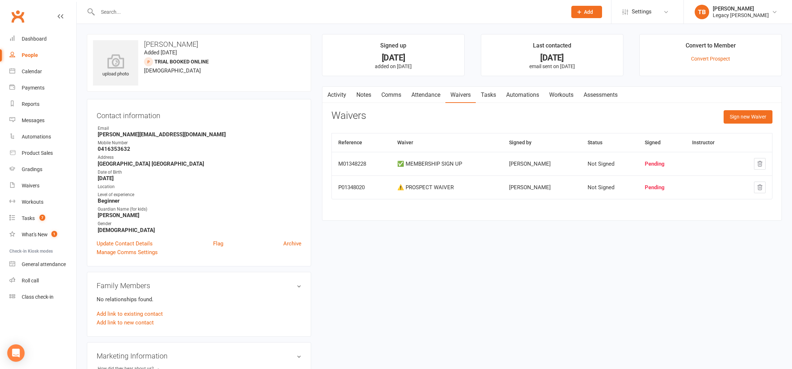
click at [342, 97] on link "Activity" at bounding box center [337, 95] width 29 height 17
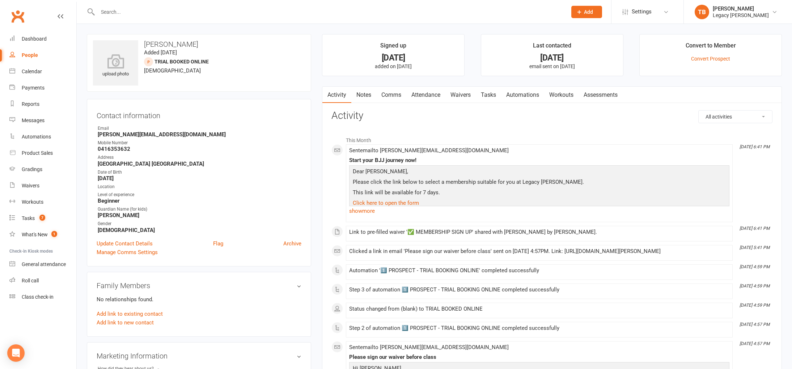
scroll to position [0, 0]
click at [231, 15] on input "text" at bounding box center [329, 12] width 467 height 10
paste input "[EMAIL_ADDRESS][DOMAIN_NAME]"
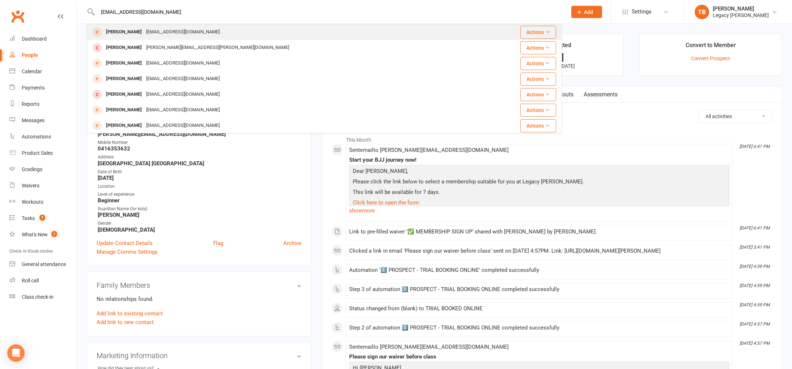
type input "[EMAIL_ADDRESS][DOMAIN_NAME]"
click at [154, 26] on div "Xin Zhang maxinez9988@gmail.com" at bounding box center [285, 32] width 395 height 15
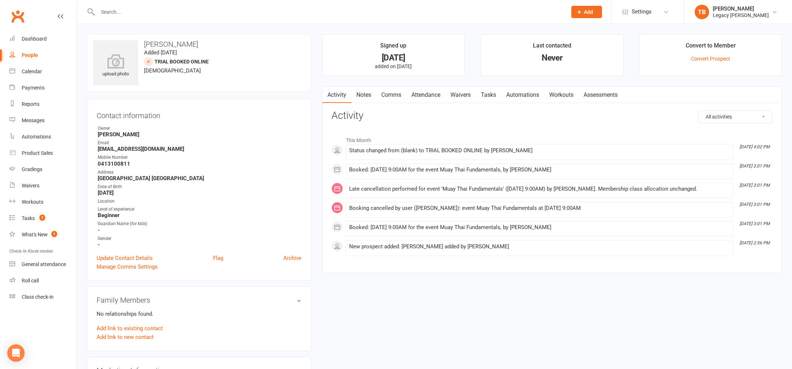
click at [437, 95] on link "Attendance" at bounding box center [426, 95] width 39 height 17
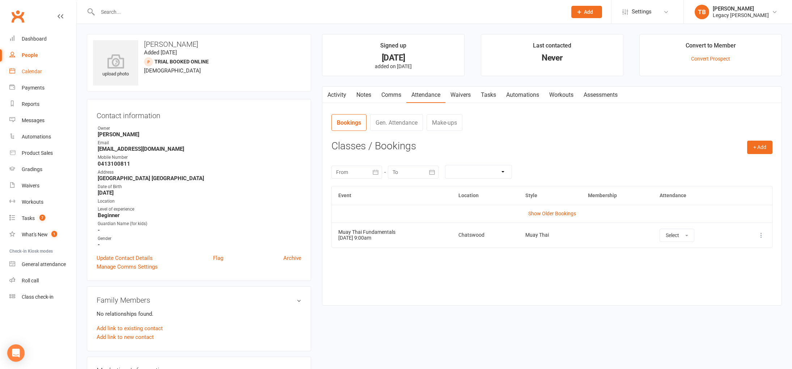
click at [32, 76] on link "Calendar" at bounding box center [42, 71] width 67 height 16
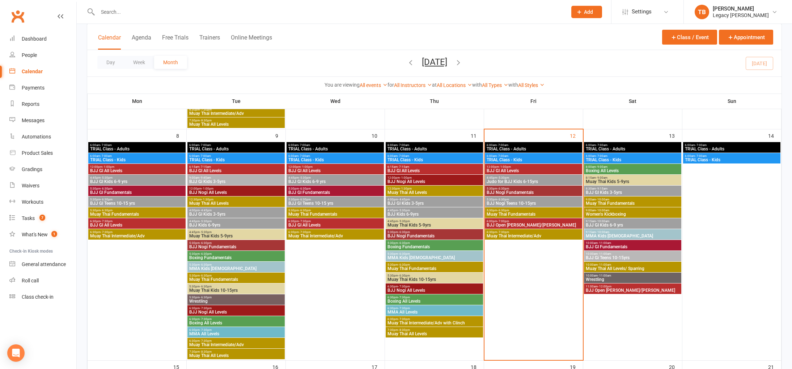
scroll to position [253, 0]
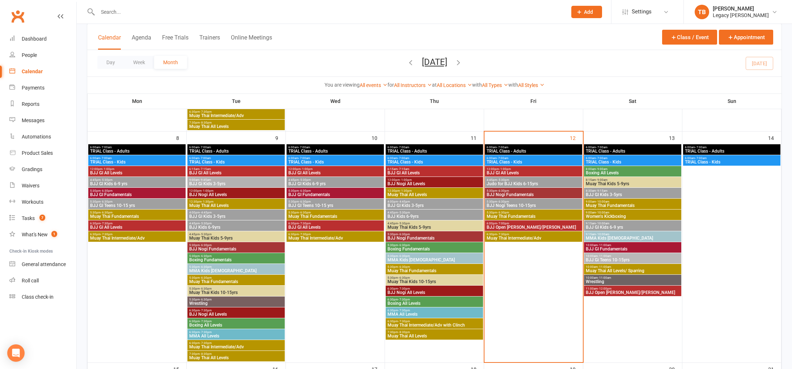
click at [424, 211] on span "4:45pm - 5:30pm" at bounding box center [434, 212] width 94 height 3
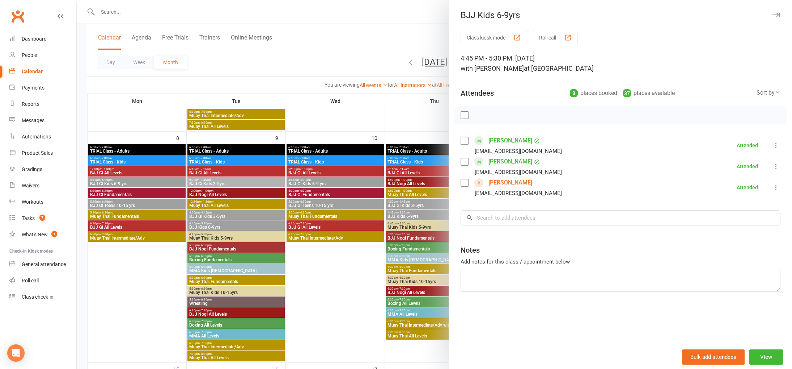
click at [348, 308] on div at bounding box center [435, 184] width 716 height 369
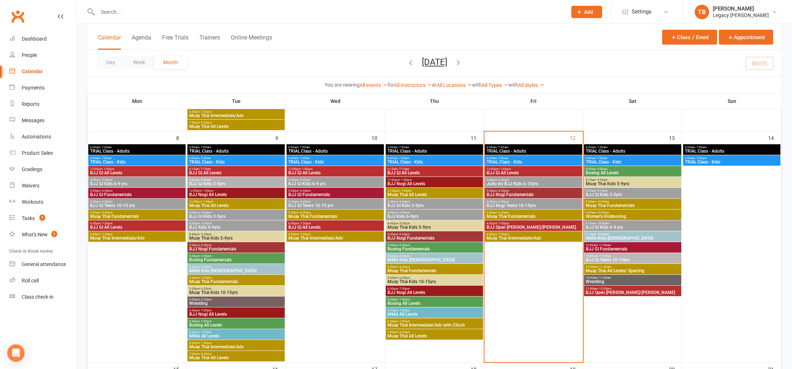
click at [331, 181] on span "4:45pm - 5:30pm" at bounding box center [335, 179] width 94 height 3
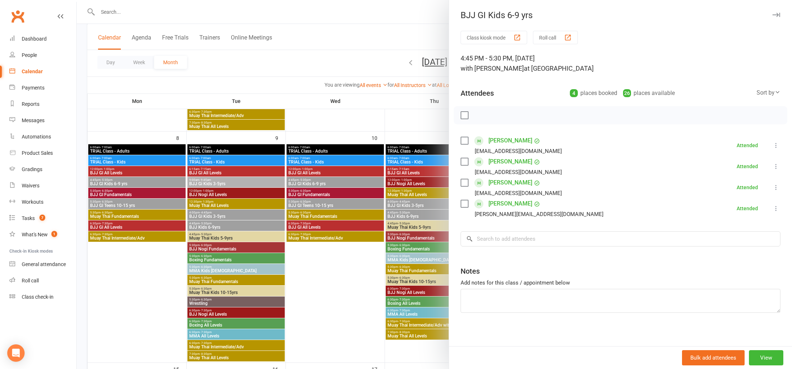
click at [330, 287] on div at bounding box center [435, 184] width 716 height 369
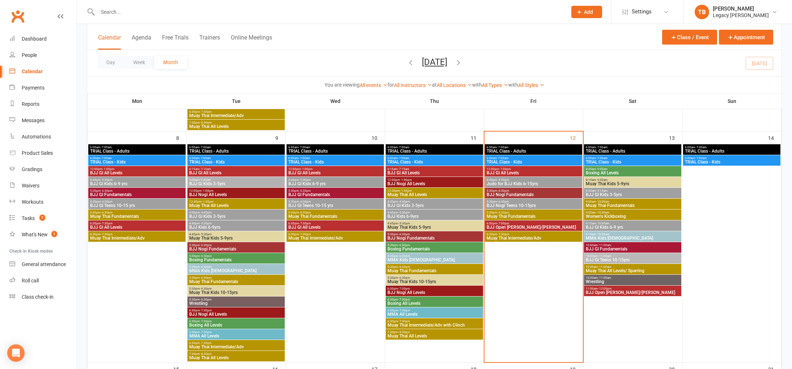
click at [235, 224] on span "4:45pm - 5:30pm" at bounding box center [236, 223] width 94 height 3
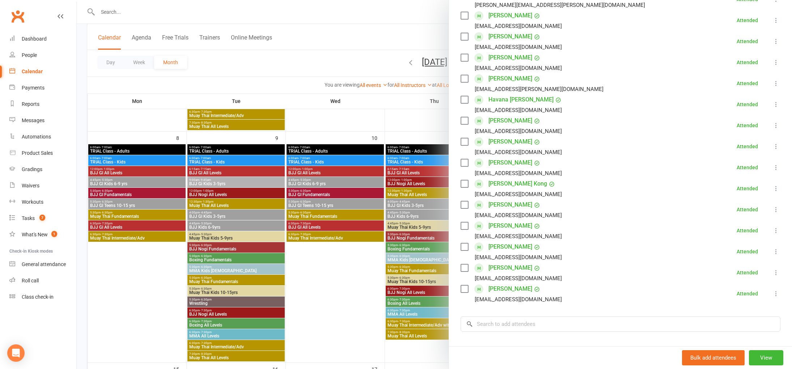
scroll to position [206, 0]
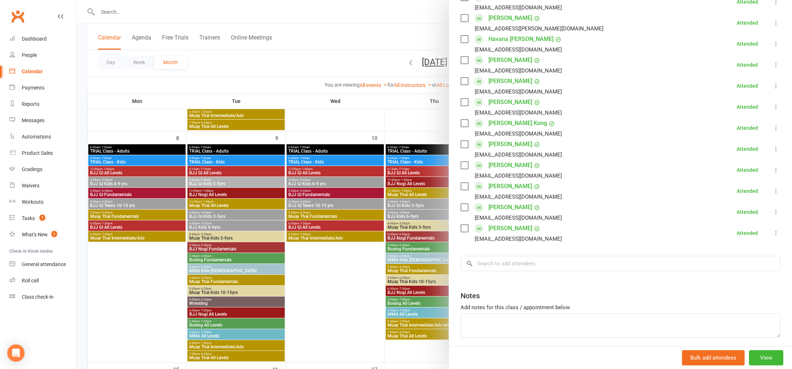
click at [353, 285] on div at bounding box center [435, 184] width 716 height 369
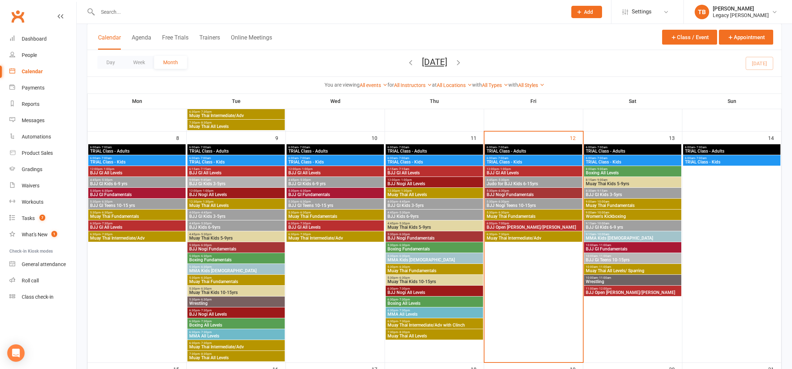
click at [145, 181] on span "BJJ GI Kids 6-9 yrs" at bounding box center [137, 183] width 94 height 4
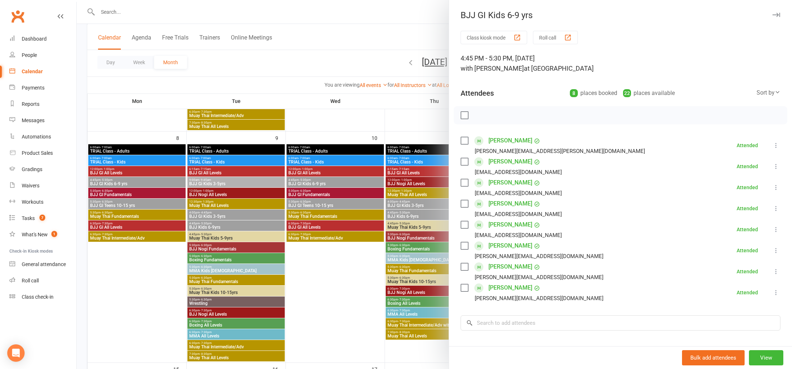
scroll to position [240, 0]
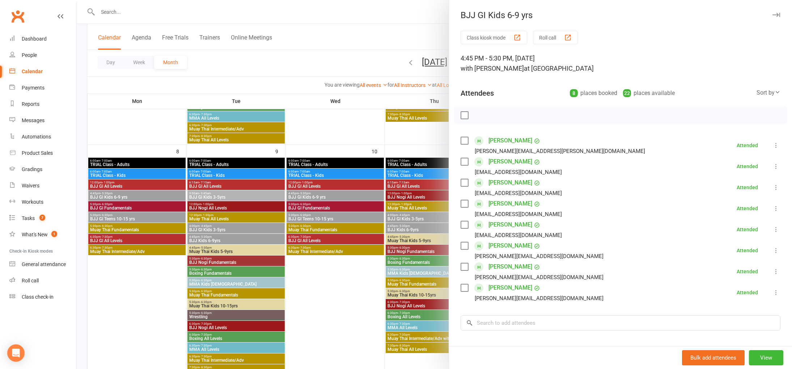
click at [355, 302] on div at bounding box center [435, 184] width 716 height 369
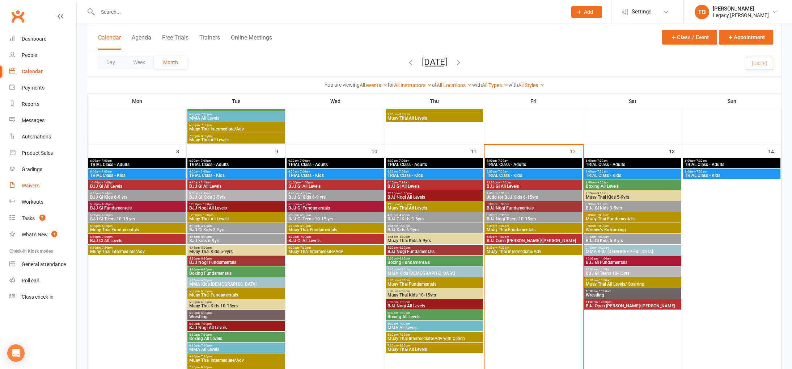
click at [40, 184] on link "Waivers" at bounding box center [42, 185] width 67 height 16
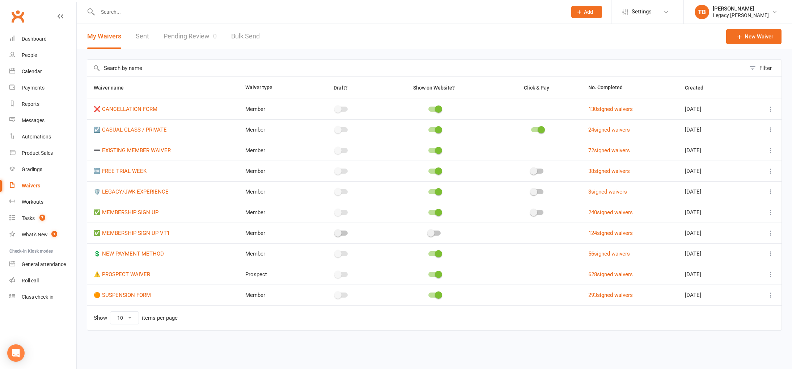
click at [772, 172] on icon at bounding box center [770, 170] width 7 height 7
click at [725, 217] on link "Copy external link to clipboard" at bounding box center [732, 214] width 85 height 14
click at [35, 73] on div "Calendar" at bounding box center [32, 71] width 20 height 6
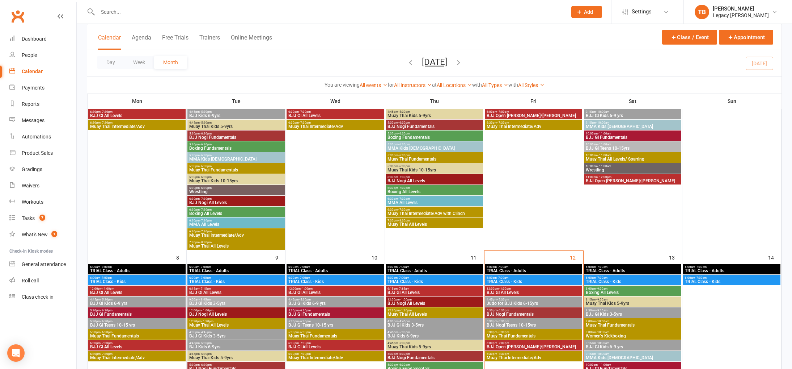
scroll to position [205, 0]
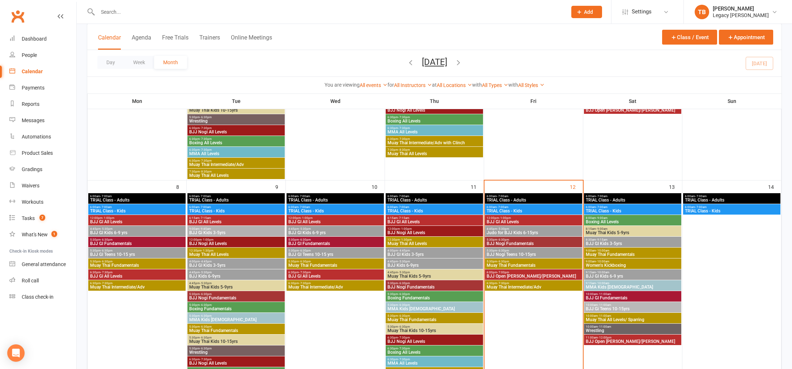
click at [530, 230] on span "Judo for BJJ Kids 6-15yrs" at bounding box center [534, 232] width 94 height 4
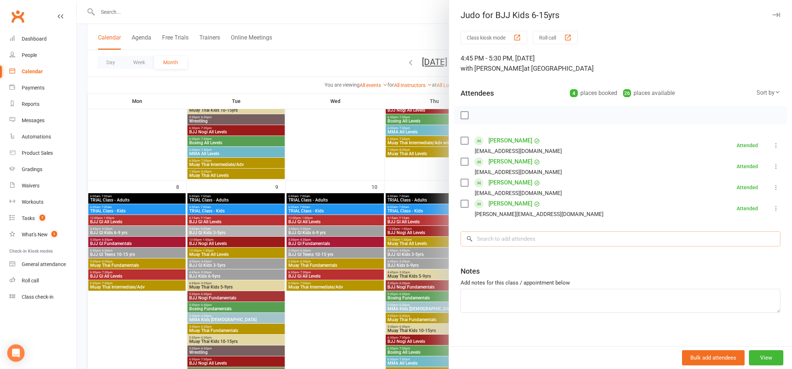
click at [542, 242] on input "search" at bounding box center [621, 238] width 320 height 15
type input "f"
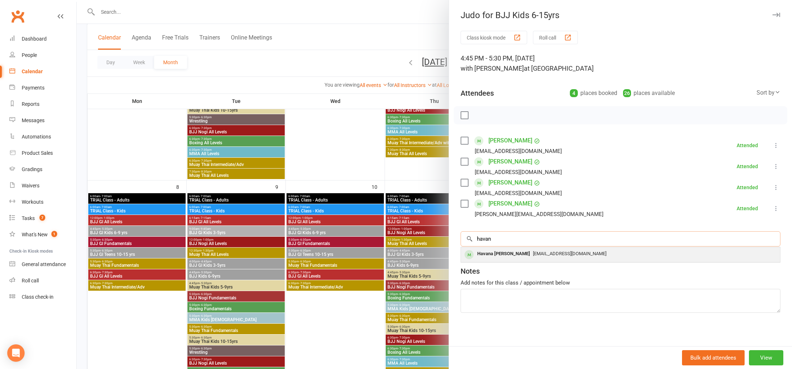
type input "havan"
click at [533, 253] on span "[EMAIL_ADDRESS][DOMAIN_NAME]" at bounding box center [569, 253] width 73 height 5
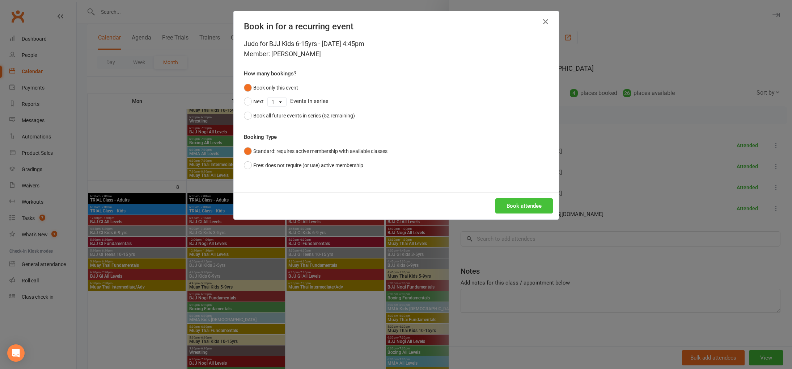
click at [528, 211] on button "Book attendee" at bounding box center [525, 205] width 58 height 15
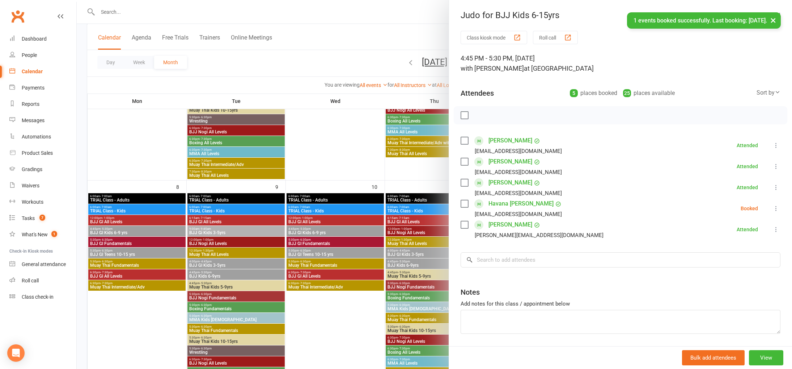
click at [776, 207] on icon at bounding box center [776, 208] width 7 height 7
click at [750, 253] on link "Check in" at bounding box center [742, 251] width 78 height 14
click at [171, 11] on div at bounding box center [435, 184] width 716 height 369
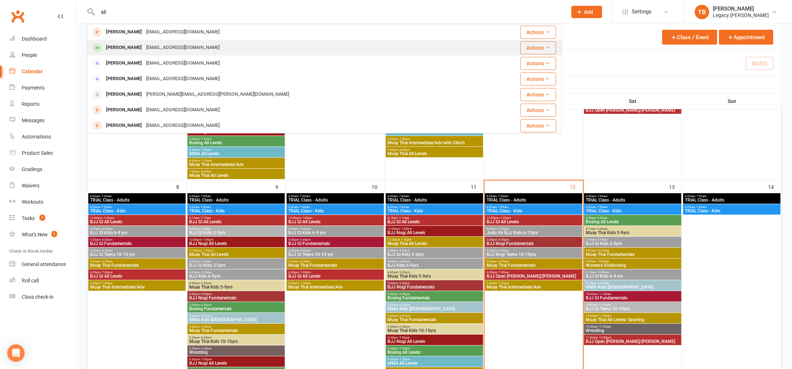
type input "ali"
click at [185, 44] on div "[EMAIL_ADDRESS][DOMAIN_NAME]" at bounding box center [183, 47] width 78 height 10
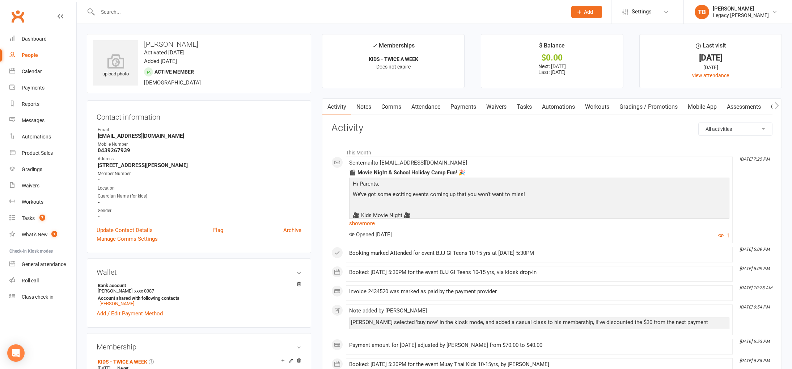
click at [468, 108] on link "Payments" at bounding box center [464, 106] width 36 height 17
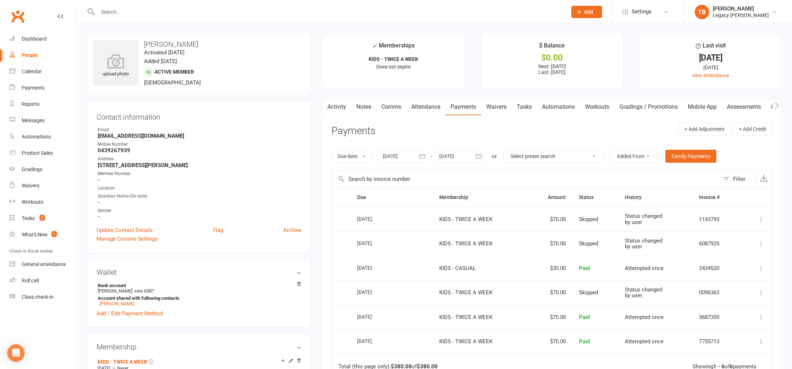
scroll to position [4, 0]
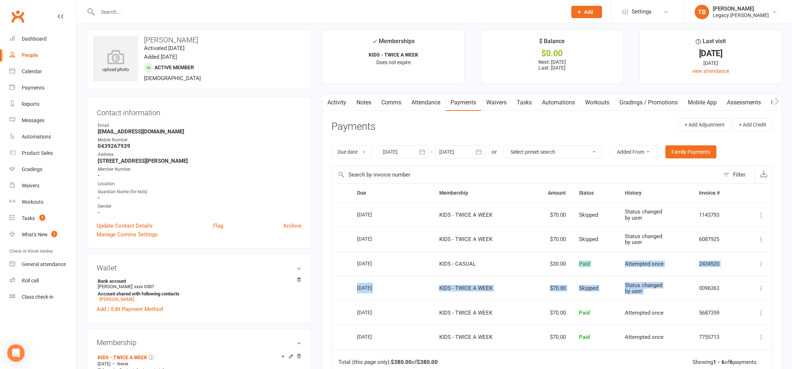
drag, startPoint x: 574, startPoint y: 261, endPoint x: 710, endPoint y: 278, distance: 137.2
click at [710, 278] on table "Due Contact Membership Amount Status History Invoice # Select this 29 Sep 2025 …" at bounding box center [552, 277] width 441 height 188
click at [708, 273] on td "2434520" at bounding box center [717, 263] width 48 height 25
drag, startPoint x: 569, startPoint y: 264, endPoint x: 637, endPoint y: 268, distance: 68.6
click at [637, 268] on tr "Select this 05 Sep 2025 Ali Hosseini KIDS - CASUAL $30.00 Paid Attempted once 2…" at bounding box center [552, 263] width 441 height 25
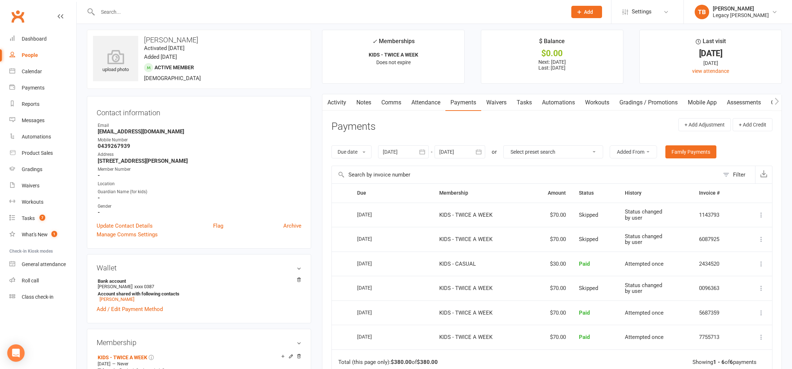
click at [293, 13] on input "text" at bounding box center [329, 12] width 467 height 10
type input "anthony wen"
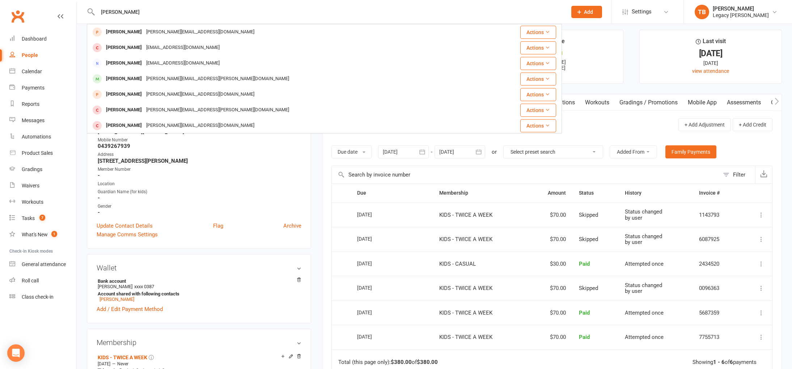
click at [261, 32] on div "Anthony Wen anthony.wenn9@gmail.com" at bounding box center [285, 32] width 395 height 15
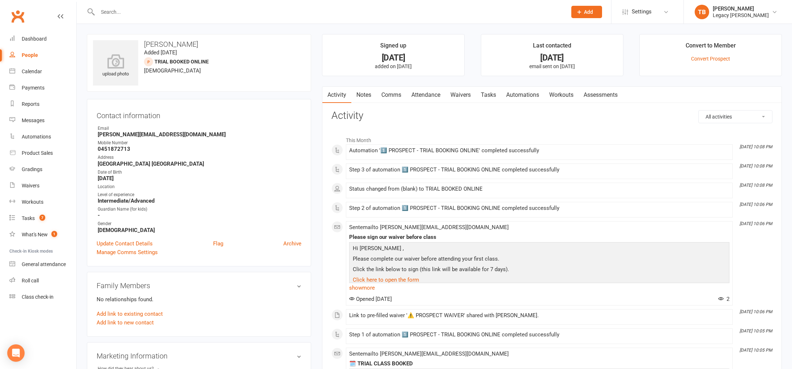
click at [425, 94] on link "Attendance" at bounding box center [426, 95] width 39 height 17
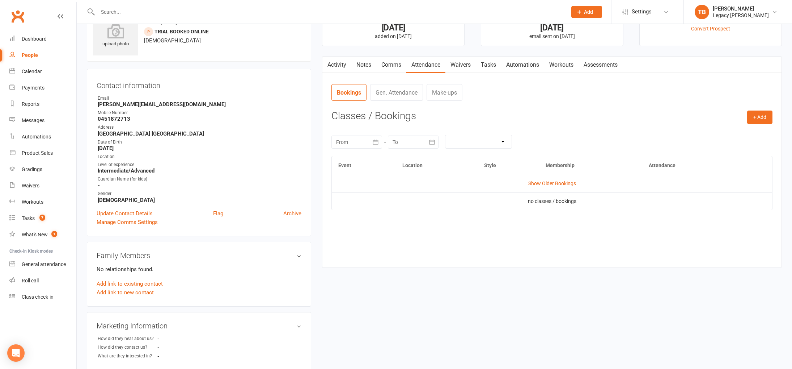
click at [554, 190] on td "Show Older Bookings" at bounding box center [552, 182] width 441 height 17
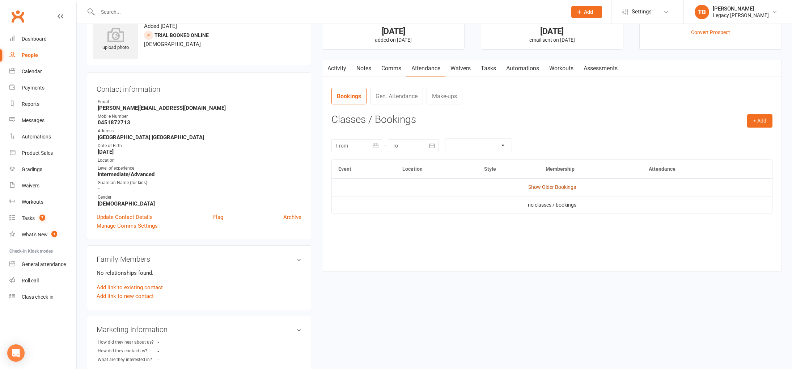
click at [557, 187] on link "Show Older Bookings" at bounding box center [553, 187] width 48 height 6
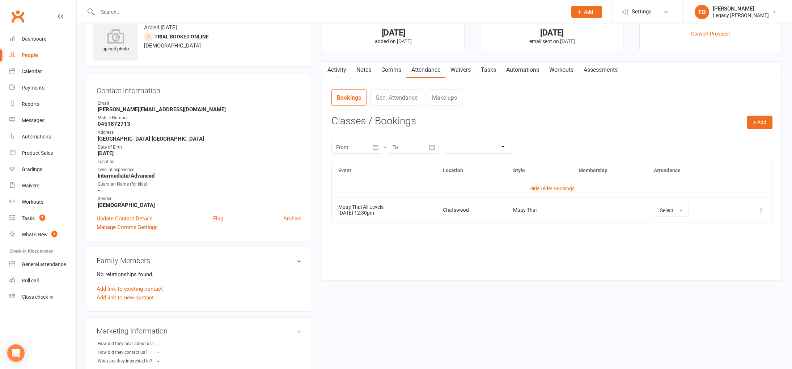
drag, startPoint x: 375, startPoint y: 211, endPoint x: 426, endPoint y: 214, distance: 51.5
click at [426, 214] on td "Muay Thai All Levels 09 Sep 2025 12:30pm" at bounding box center [384, 209] width 105 height 25
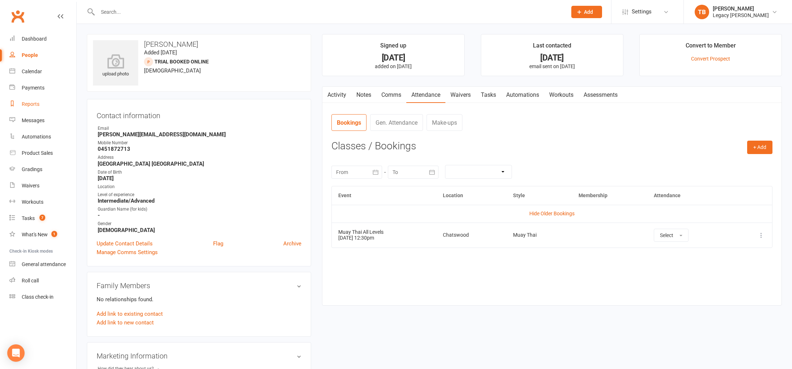
click at [33, 106] on div "Reports" at bounding box center [31, 104] width 18 height 6
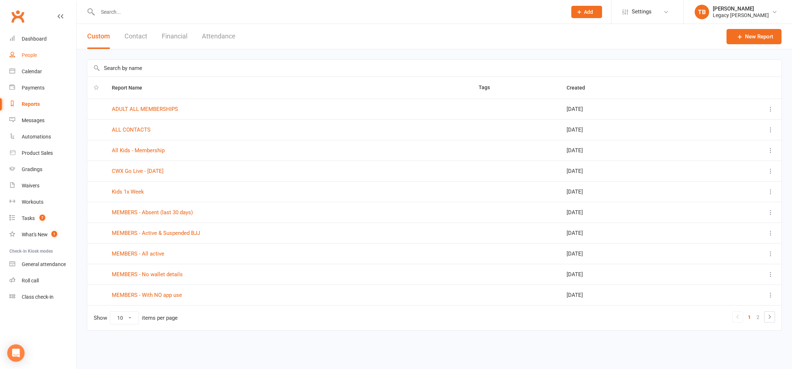
click at [41, 51] on link "People" at bounding box center [42, 55] width 67 height 16
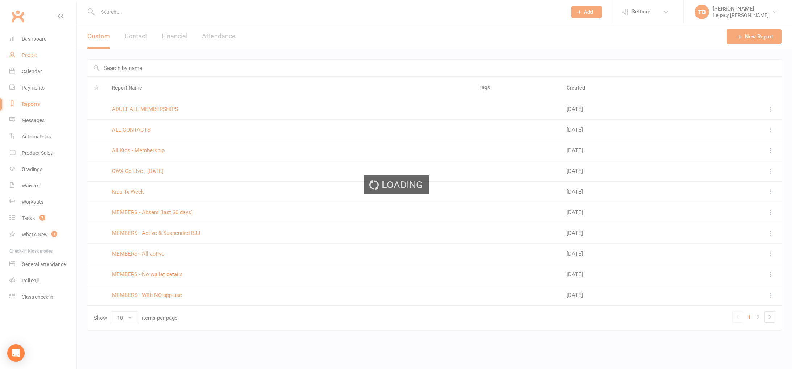
select select "100"
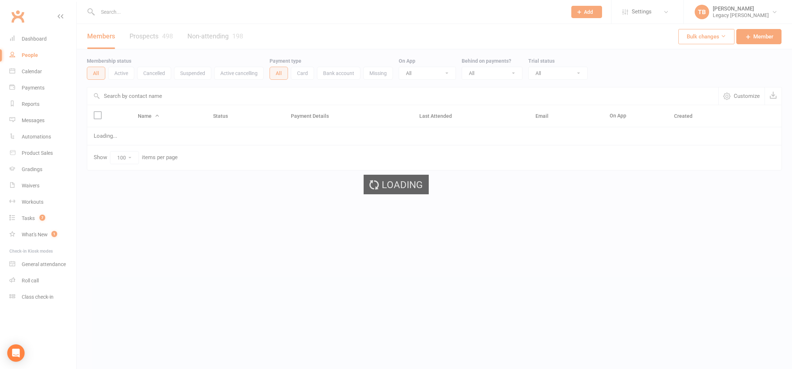
click at [124, 10] on div "Loading" at bounding box center [396, 184] width 792 height 369
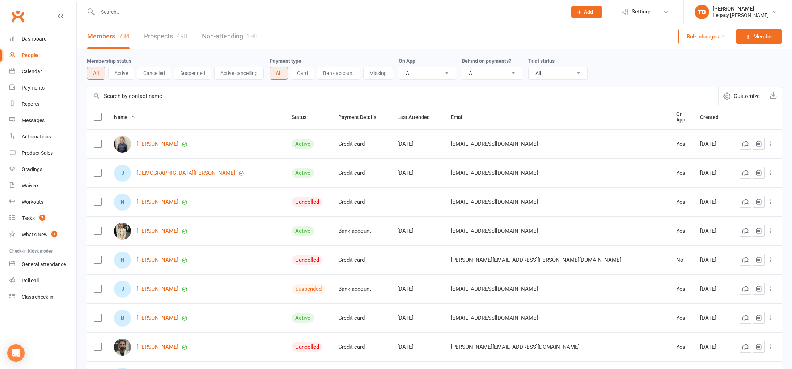
click at [136, 14] on input "text" at bounding box center [329, 12] width 467 height 10
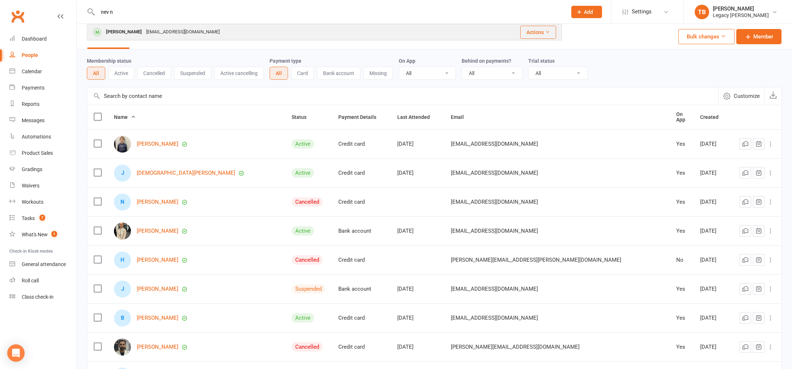
type input "nev n"
click at [144, 30] on div "nevdharma@gmail.com" at bounding box center [183, 32] width 78 height 10
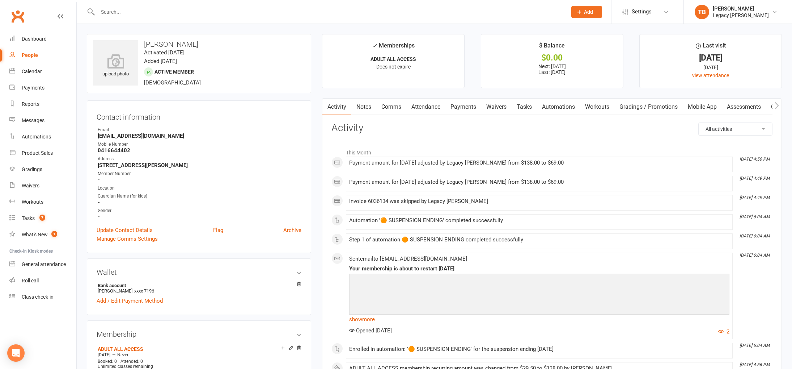
select select "100"
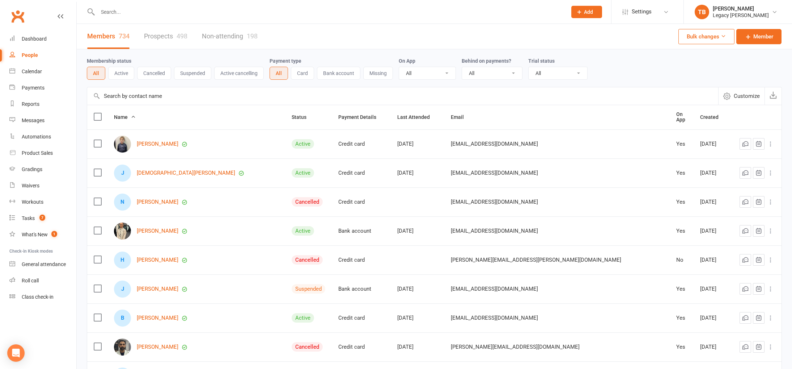
click at [157, 9] on input "text" at bounding box center [329, 12] width 467 height 10
click at [157, 13] on input "text" at bounding box center [329, 12] width 467 height 10
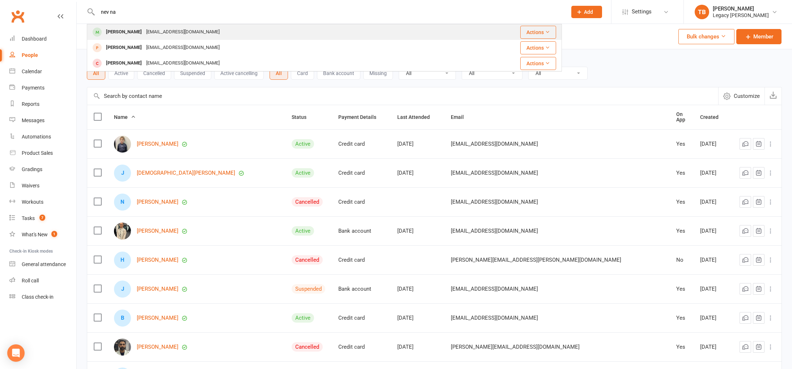
type input "nev na"
click at [144, 36] on div "nevdharma@gmail.com" at bounding box center [183, 32] width 78 height 10
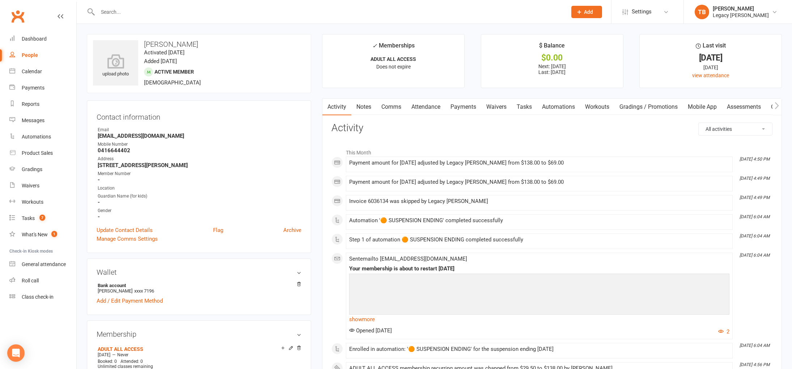
click at [474, 106] on link "Payments" at bounding box center [464, 106] width 36 height 17
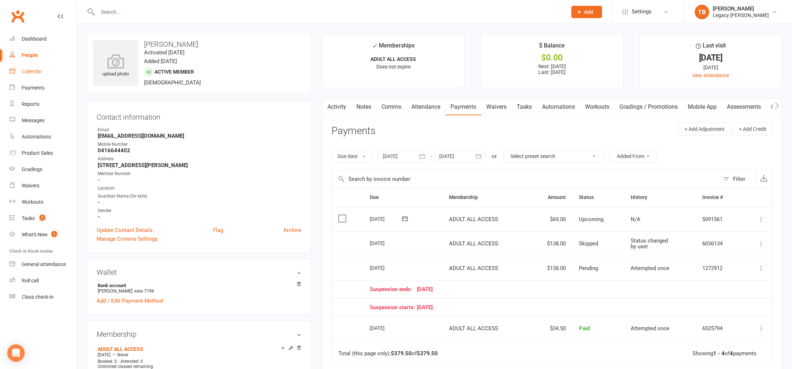
click at [35, 72] on div "Calendar" at bounding box center [32, 71] width 20 height 6
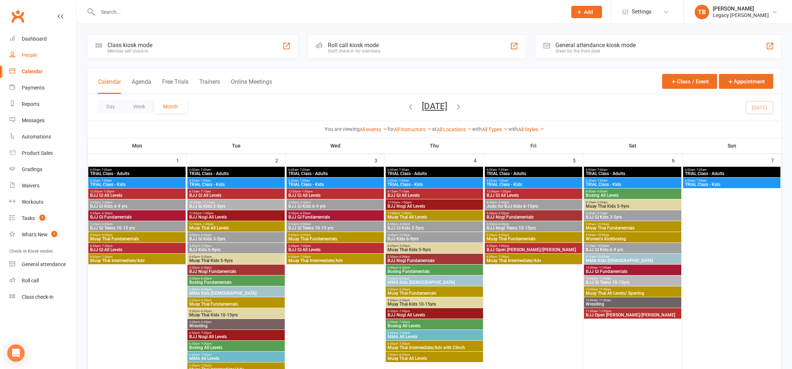
click at [38, 52] on link "People" at bounding box center [42, 55] width 67 height 16
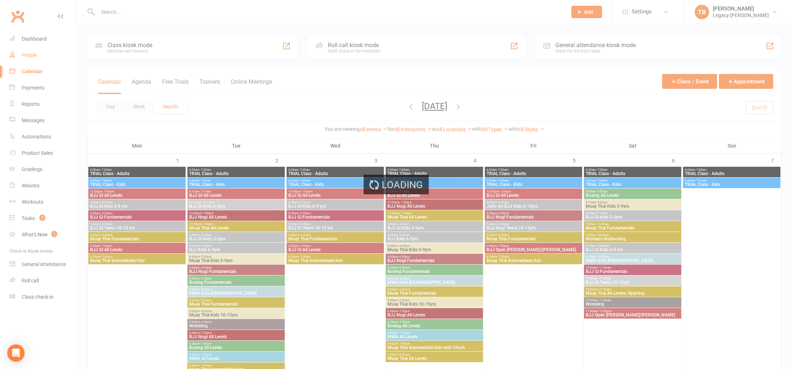
select select "100"
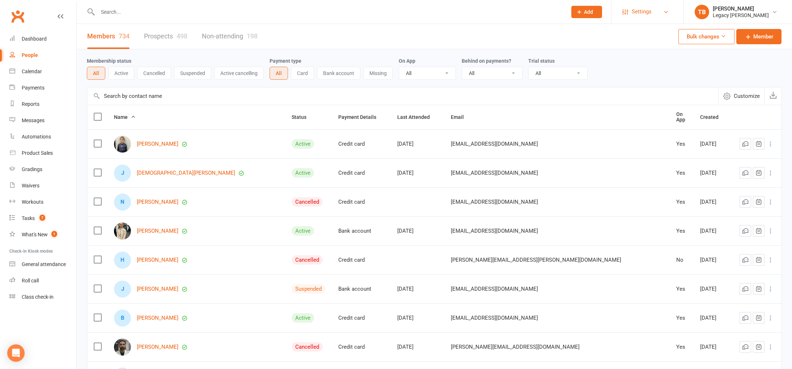
click at [658, 12] on link "Settings" at bounding box center [648, 12] width 50 height 16
click at [191, 9] on input "text" at bounding box center [329, 12] width 467 height 10
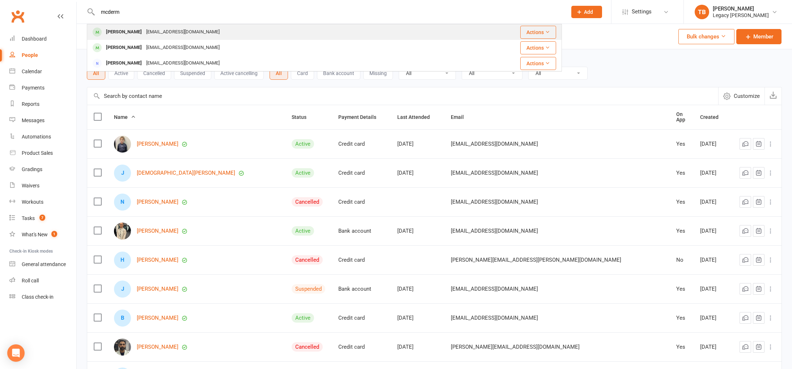
type input "mcderm"
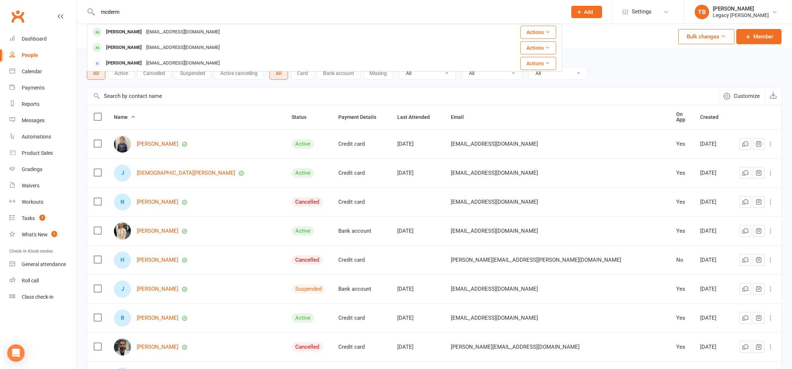
click at [203, 28] on div "Ben McDermott paddy1@bigpond.com" at bounding box center [270, 32] width 364 height 15
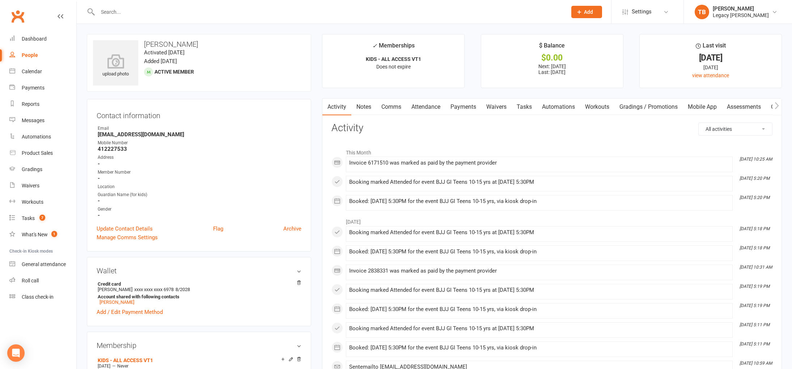
click at [474, 101] on link "Payments" at bounding box center [464, 106] width 36 height 17
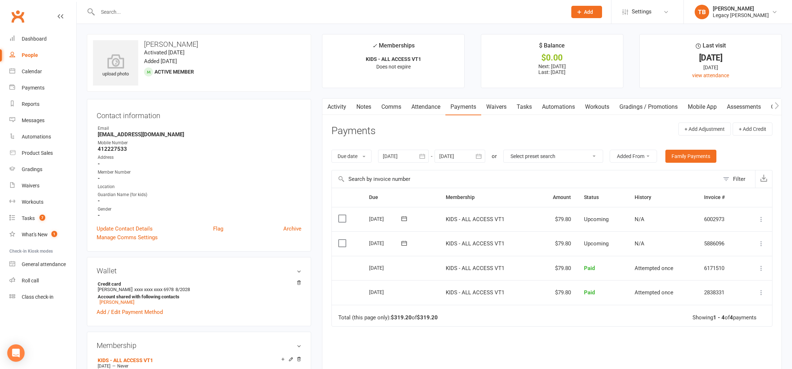
click at [463, 263] on td "KIDS - ALL ACCESS VT1" at bounding box center [487, 268] width 96 height 25
click at [644, 11] on span "Settings" at bounding box center [642, 12] width 20 height 16
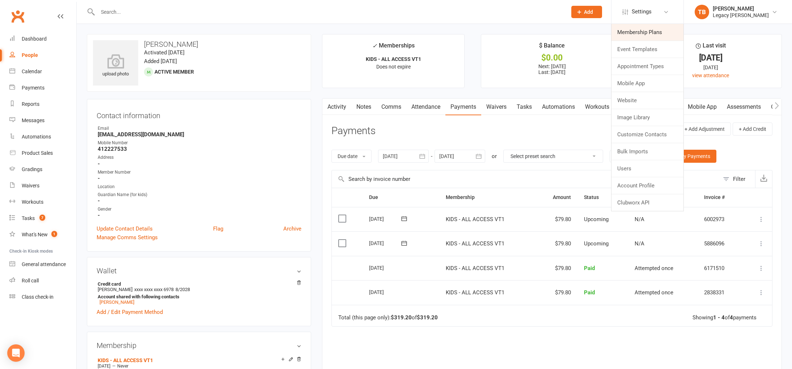
click at [647, 35] on link "Membership Plans" at bounding box center [648, 32] width 72 height 17
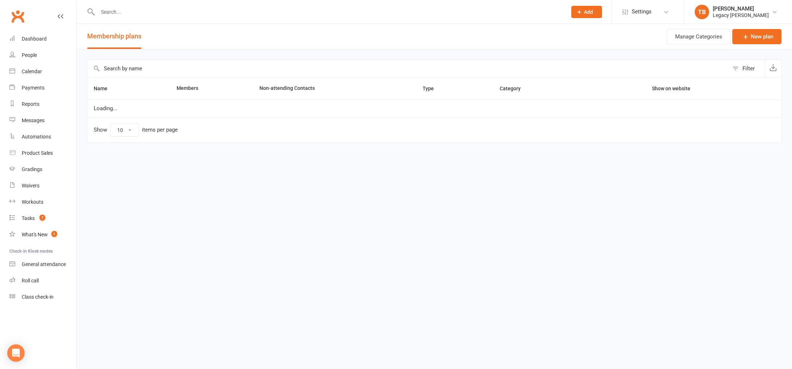
select select "100"
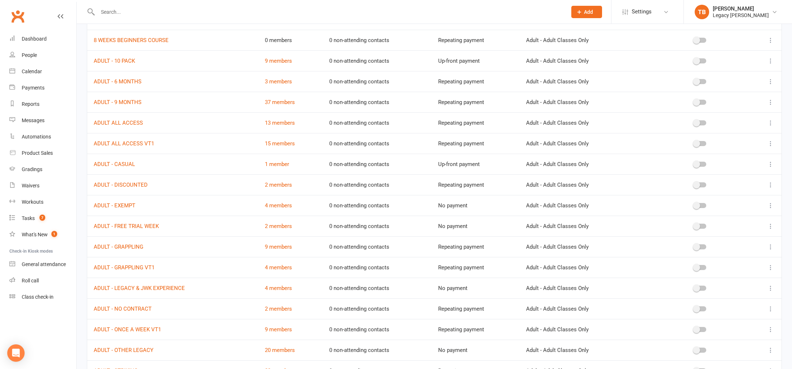
scroll to position [71, 0]
click at [130, 139] on link "ADULT ALL ACCESS VT1" at bounding box center [124, 142] width 60 height 7
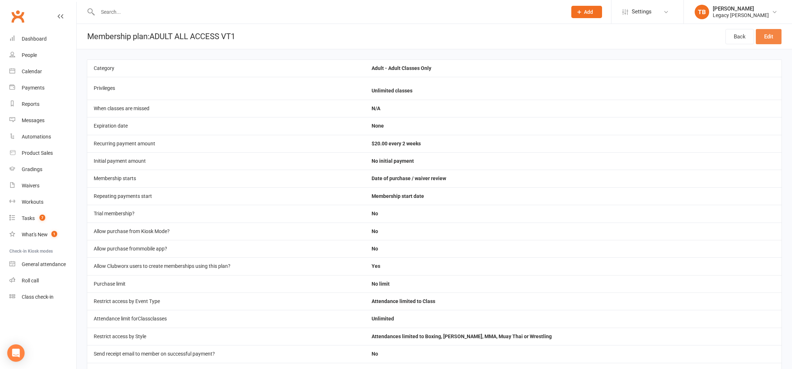
click at [762, 35] on link "Edit" at bounding box center [769, 36] width 26 height 15
select select "100"
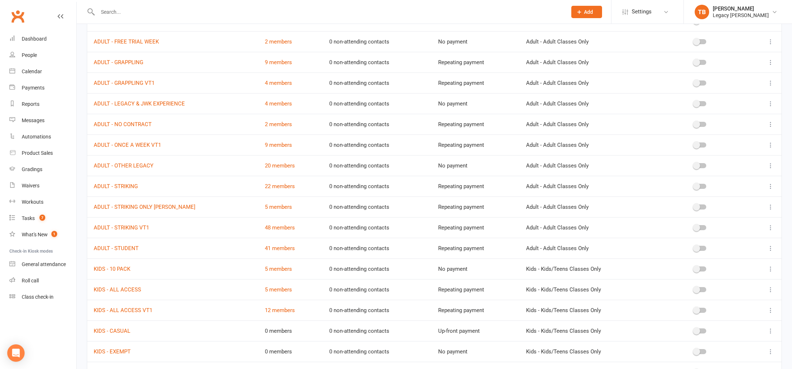
scroll to position [286, 0]
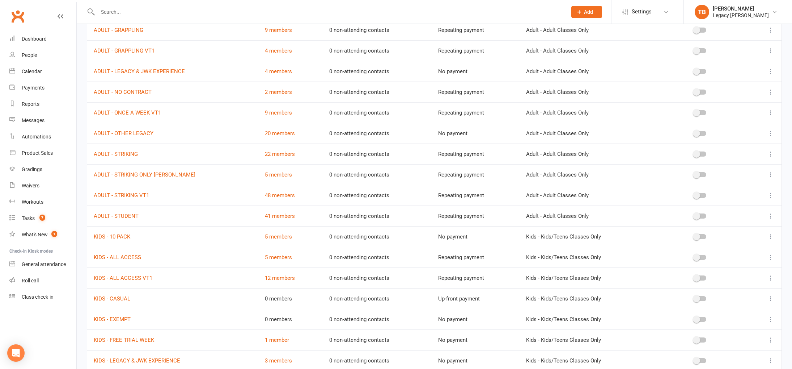
click at [775, 279] on td at bounding box center [765, 277] width 33 height 21
click at [774, 279] on icon at bounding box center [770, 277] width 7 height 7
click at [750, 289] on link "Edit" at bounding box center [739, 292] width 72 height 14
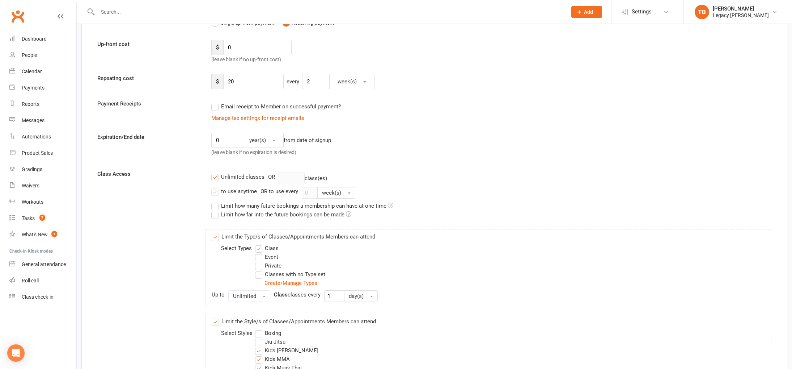
scroll to position [211, 0]
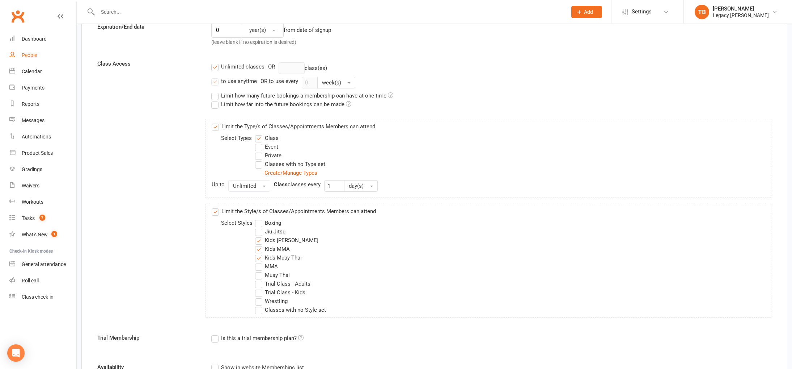
click at [28, 57] on div "People" at bounding box center [29, 55] width 15 height 6
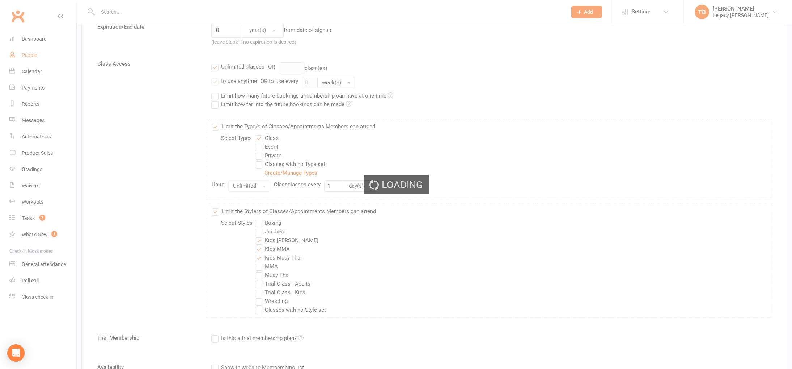
select select "100"
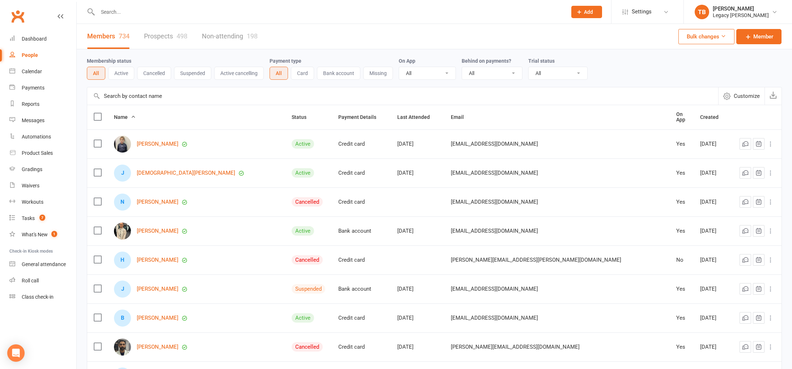
click at [33, 55] on div "People" at bounding box center [30, 55] width 16 height 6
click at [39, 41] on div "Dashboard" at bounding box center [34, 39] width 25 height 6
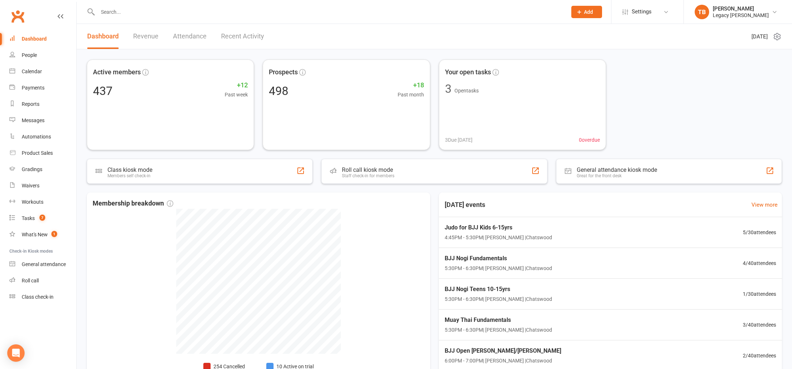
click at [163, 8] on input "text" at bounding box center [329, 12] width 467 height 10
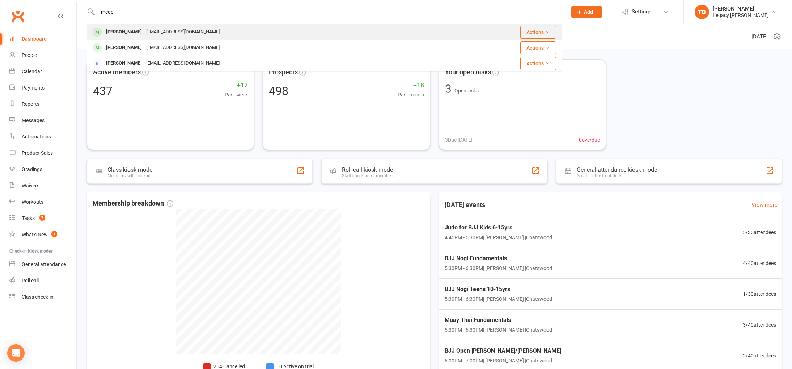
type input "mcde"
click at [154, 28] on div "[EMAIL_ADDRESS][DOMAIN_NAME]" at bounding box center [183, 32] width 78 height 10
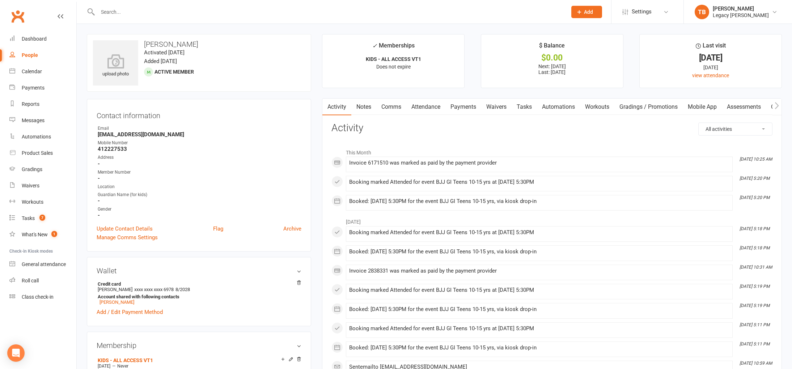
click at [467, 110] on link "Payments" at bounding box center [464, 106] width 36 height 17
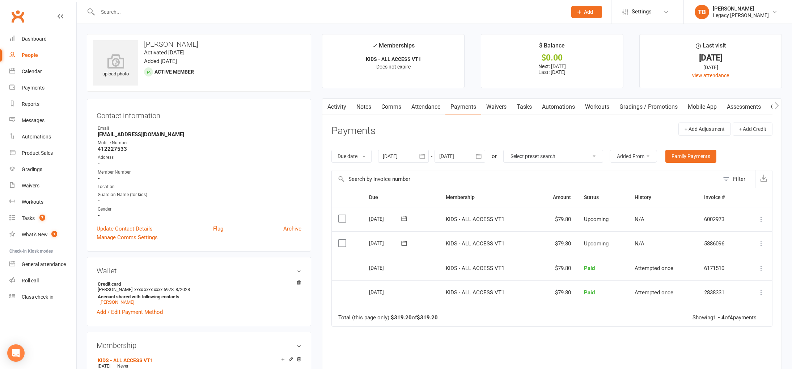
click at [763, 268] on icon at bounding box center [761, 267] width 7 height 7
click at [477, 272] on td "KIDS - ALL ACCESS VT1" at bounding box center [487, 268] width 96 height 25
click at [21, 68] on link "Calendar" at bounding box center [42, 71] width 67 height 16
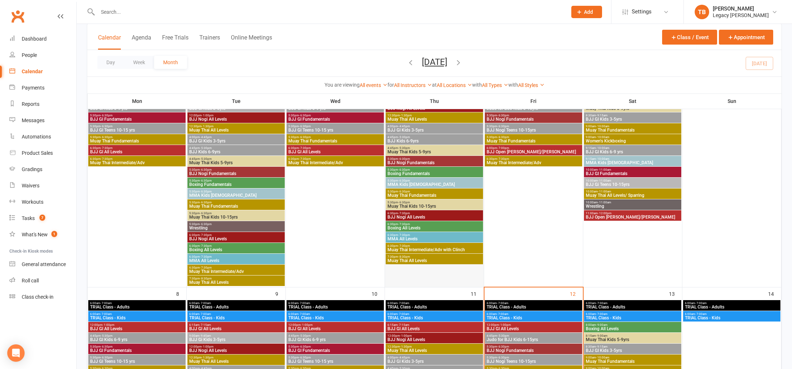
scroll to position [253, 0]
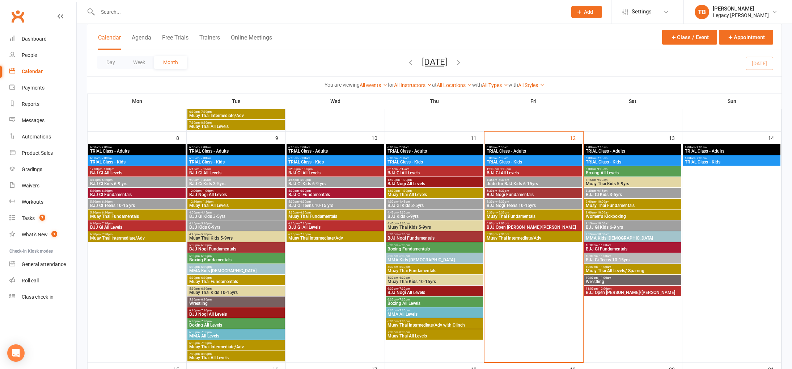
click at [526, 203] on span "BJJ Nogi Teens 10-15yrs" at bounding box center [534, 205] width 94 height 4
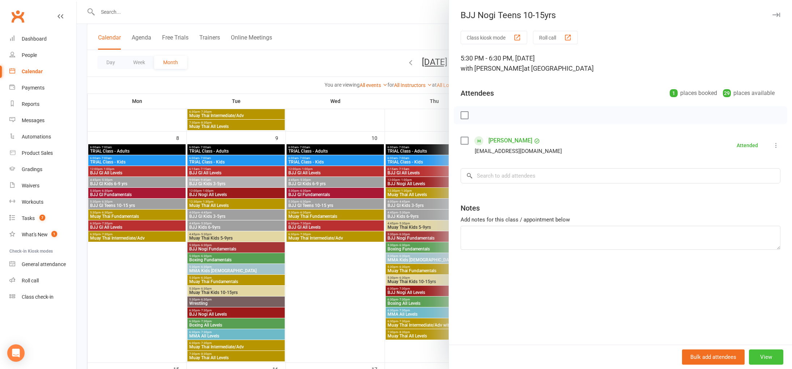
click at [772, 358] on button "View" at bounding box center [766, 356] width 34 height 15
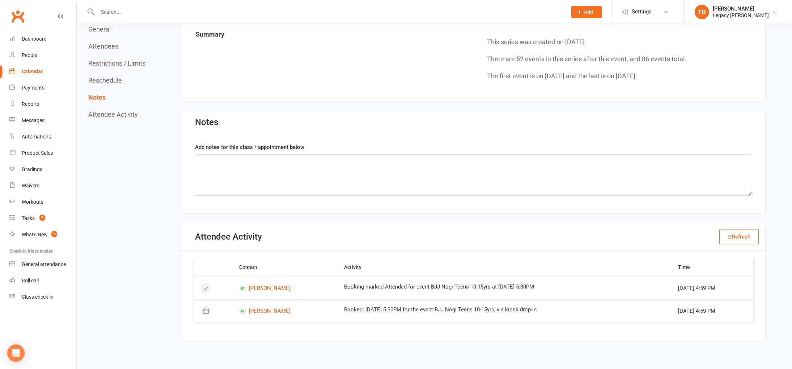
scroll to position [789, 0]
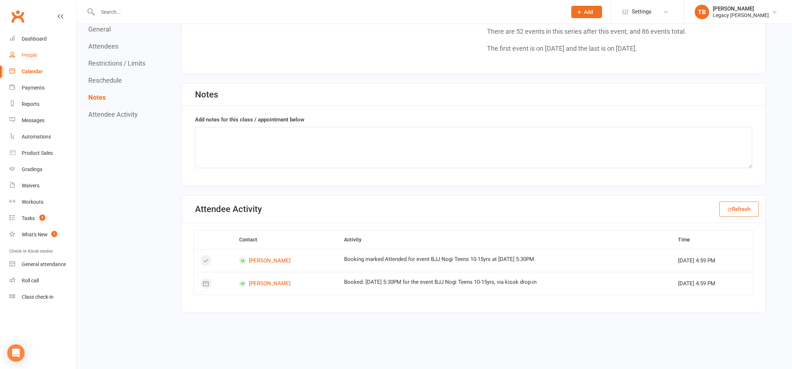
click at [32, 56] on div "People" at bounding box center [29, 55] width 15 height 6
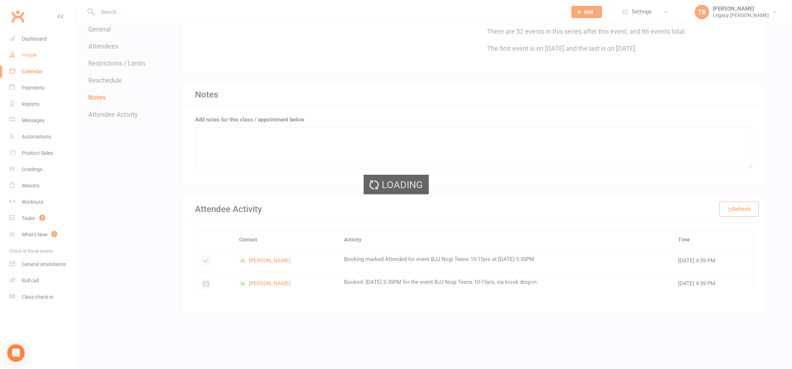
select select "100"
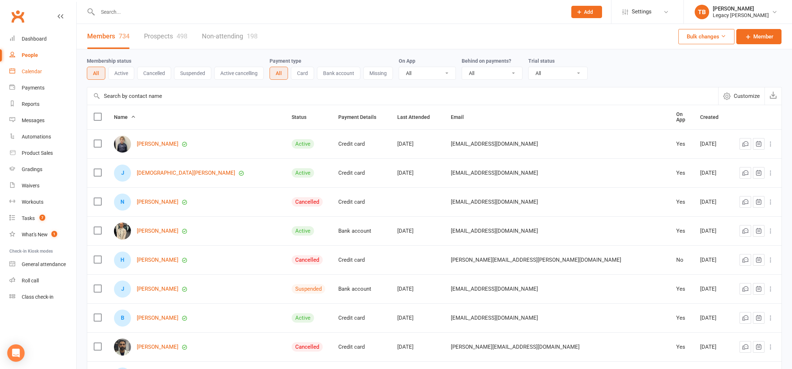
click at [34, 70] on div "Calendar" at bounding box center [32, 71] width 20 height 6
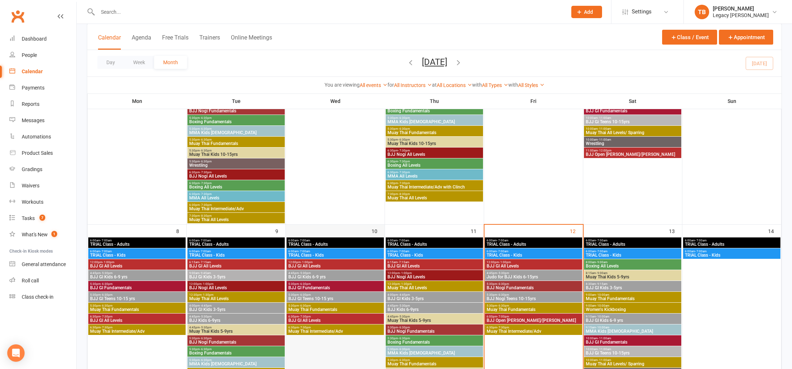
scroll to position [177, 0]
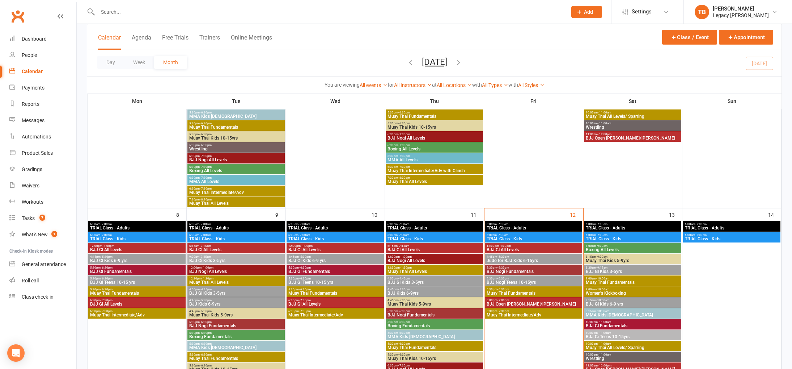
click at [540, 269] on span "BJJ Nogi Fundamentals" at bounding box center [534, 271] width 94 height 4
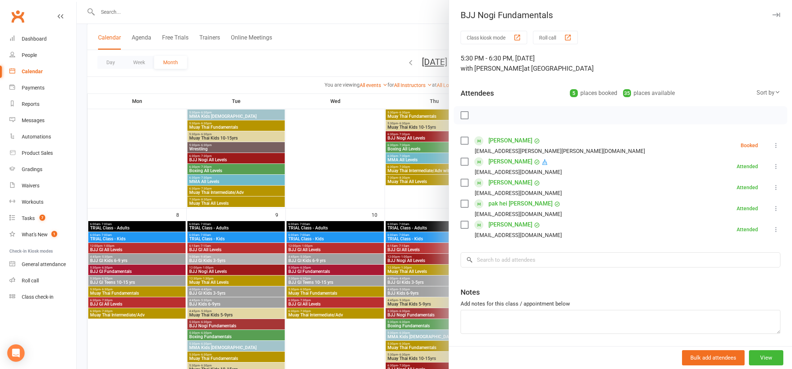
click at [777, 145] on icon at bounding box center [776, 145] width 7 height 7
click at [601, 263] on input "search" at bounding box center [621, 259] width 320 height 15
click at [432, 202] on div at bounding box center [435, 184] width 716 height 369
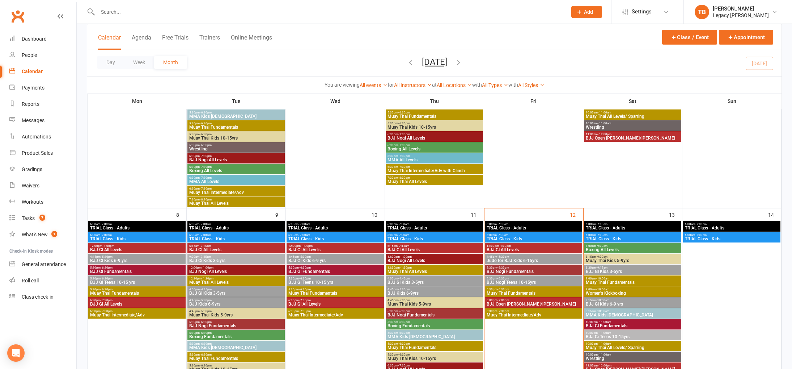
click at [533, 267] on span "5:30pm - 6:30pm" at bounding box center [534, 267] width 94 height 3
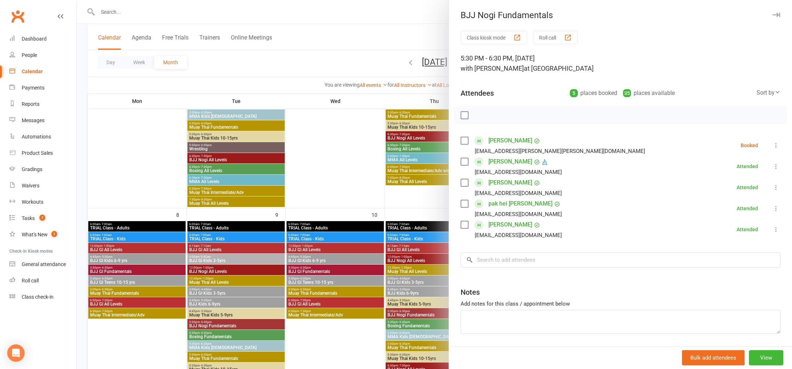
click at [350, 173] on div at bounding box center [435, 184] width 716 height 369
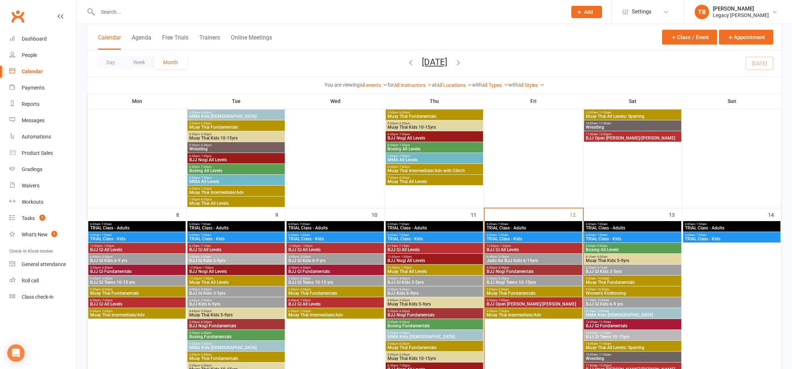
click at [538, 291] on span "Muay Thai Fundamentals" at bounding box center [534, 293] width 94 height 4
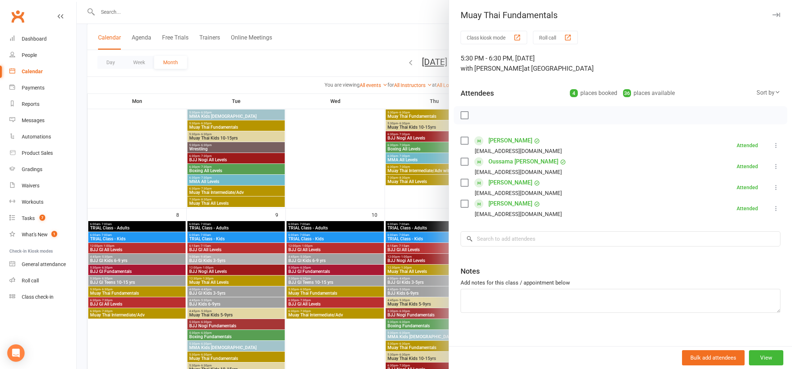
click at [322, 168] on div at bounding box center [435, 184] width 716 height 369
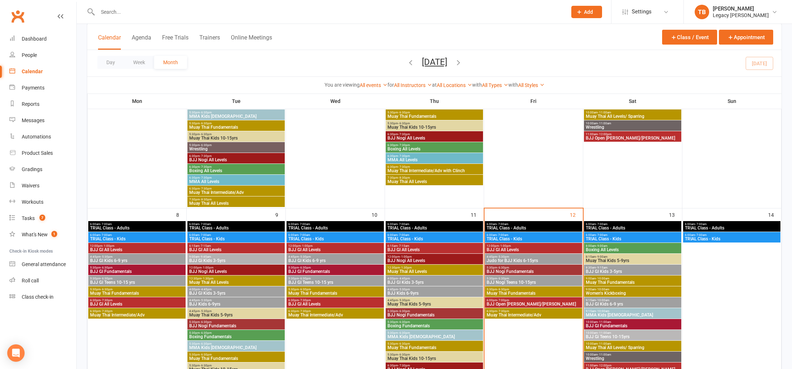
click at [535, 302] on span "BJJ Open [PERSON_NAME]/[PERSON_NAME]" at bounding box center [534, 304] width 94 height 4
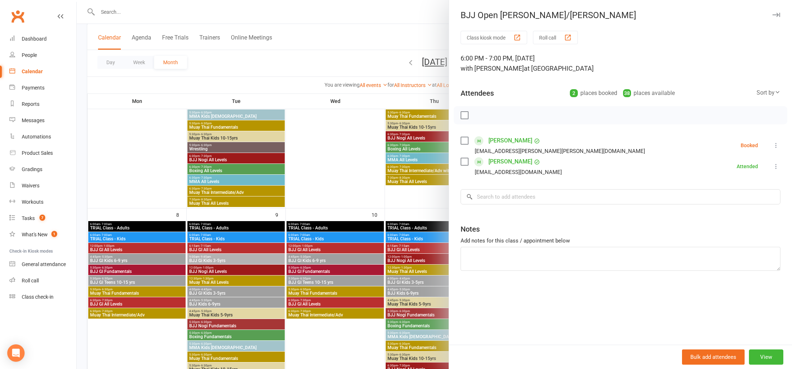
click at [395, 163] on div at bounding box center [435, 184] width 716 height 369
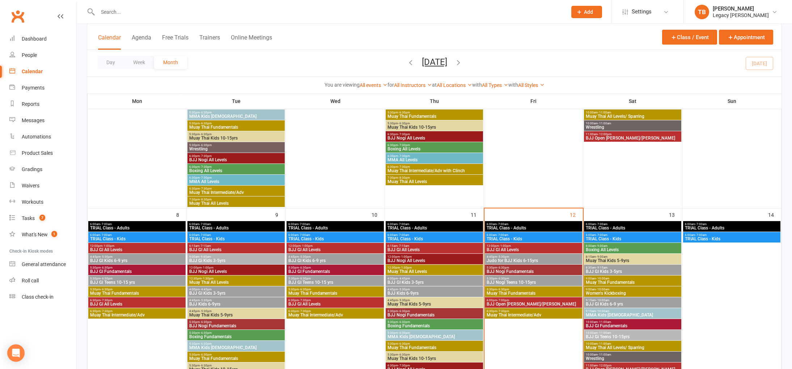
click at [550, 266] on span "5:30pm - 6:30pm" at bounding box center [534, 267] width 94 height 3
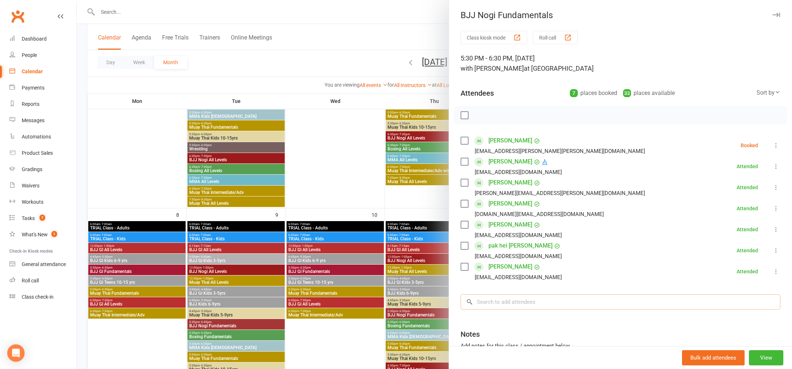
click at [540, 303] on input "search" at bounding box center [621, 301] width 320 height 15
type input "c"
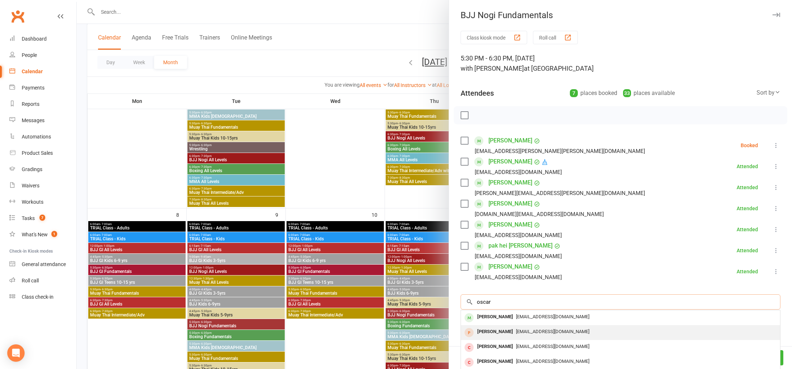
type input "oscar"
click at [516, 331] on span "[EMAIL_ADDRESS][DOMAIN_NAME]" at bounding box center [552, 330] width 73 height 5
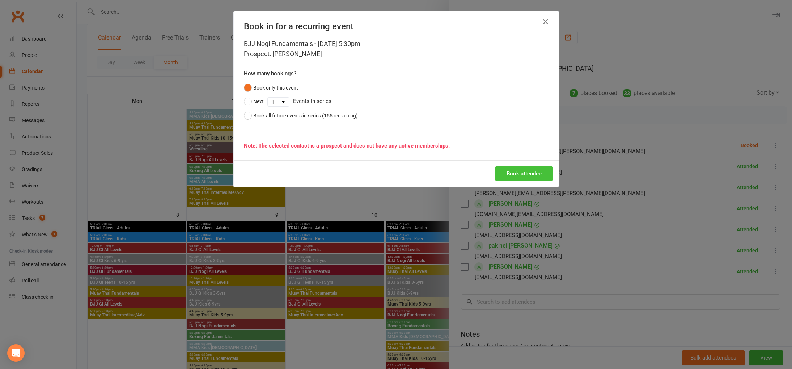
click at [513, 173] on button "Book attendee" at bounding box center [525, 173] width 58 height 15
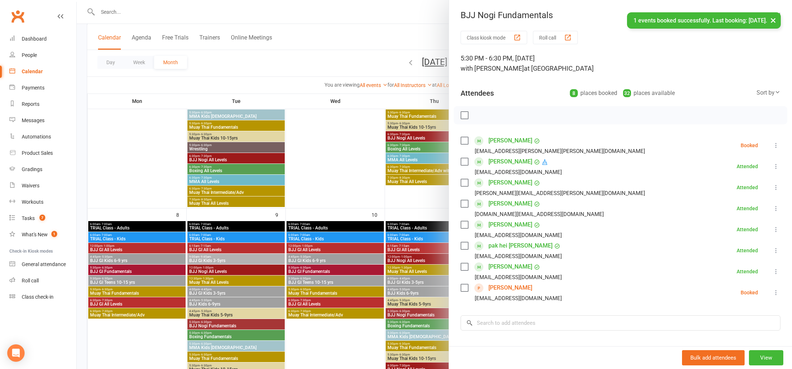
click at [314, 137] on div at bounding box center [435, 184] width 716 height 369
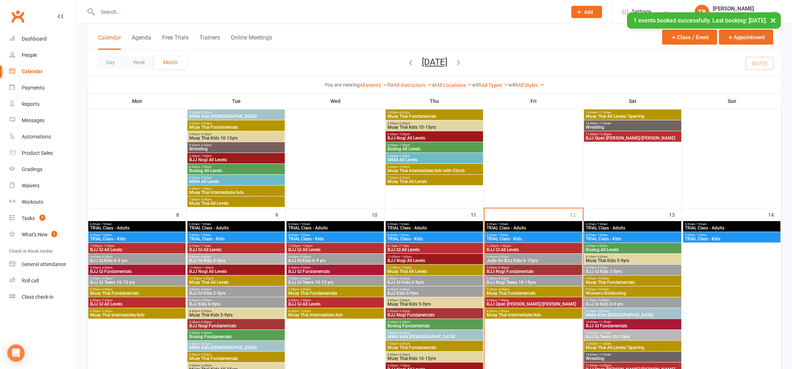
click at [202, 12] on div "× 1 events booked successfully. Last booking: Sep 12, 2025." at bounding box center [391, 12] width 783 height 0
click at [205, 12] on div "× 1 events booked successfully. Last booking: Sep 12, 2025." at bounding box center [391, 12] width 783 height 0
click at [199, 12] on div "× 1 events booked successfully. Last booking: Sep 12, 2025." at bounding box center [391, 12] width 783 height 0
click at [121, 12] on div "× 1 events booked successfully. Last booking: Sep 12, 2025." at bounding box center [391, 12] width 783 height 0
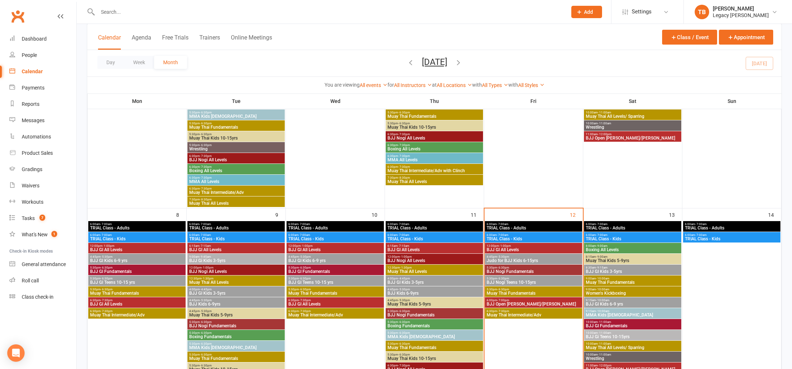
click at [115, 8] on input "text" at bounding box center [329, 12] width 467 height 10
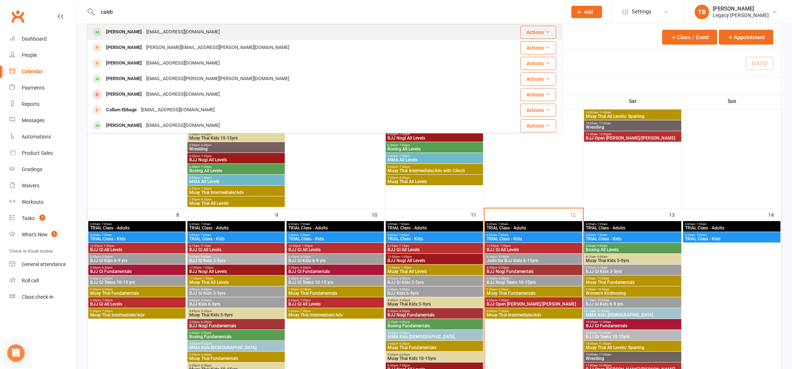
type input "caleb"
click at [135, 30] on div "[PERSON_NAME]" at bounding box center [124, 32] width 40 height 10
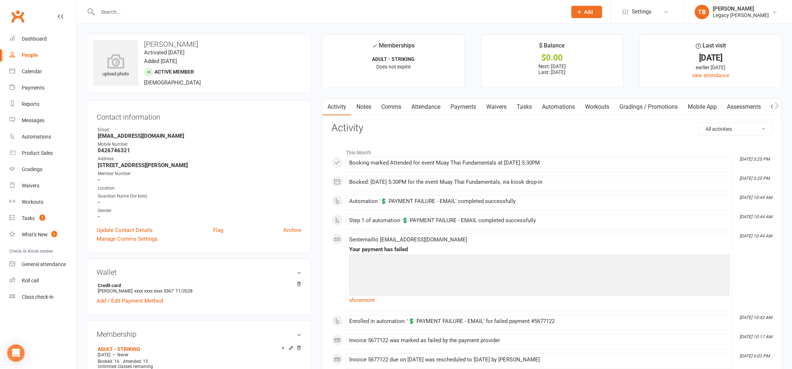
click at [464, 105] on link "Payments" at bounding box center [464, 106] width 36 height 17
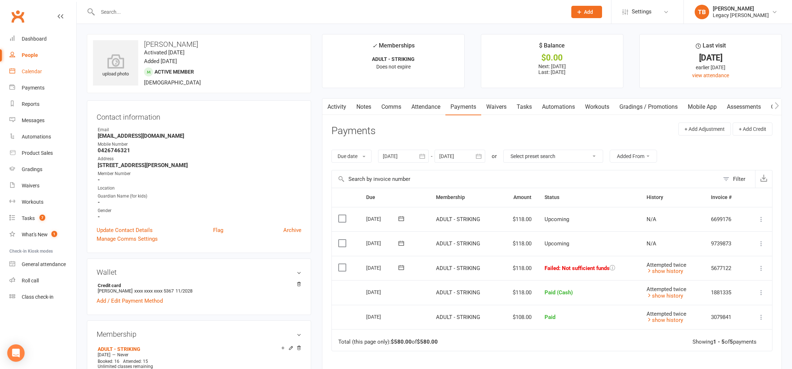
click at [28, 67] on link "Calendar" at bounding box center [42, 71] width 67 height 16
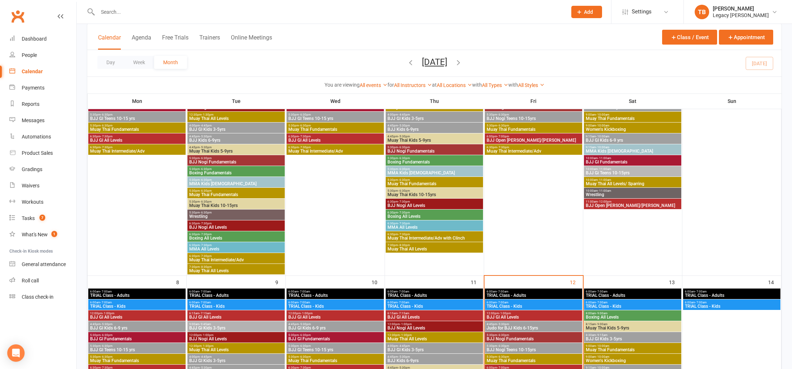
scroll to position [262, 0]
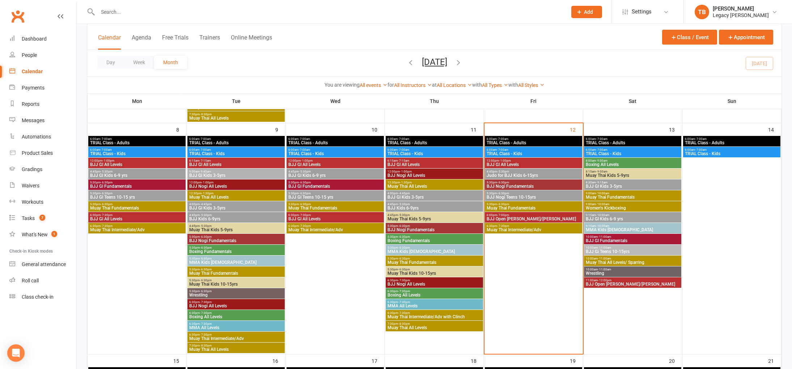
click at [537, 195] on span "BJJ Nogi Teens 10-15yrs" at bounding box center [534, 197] width 94 height 4
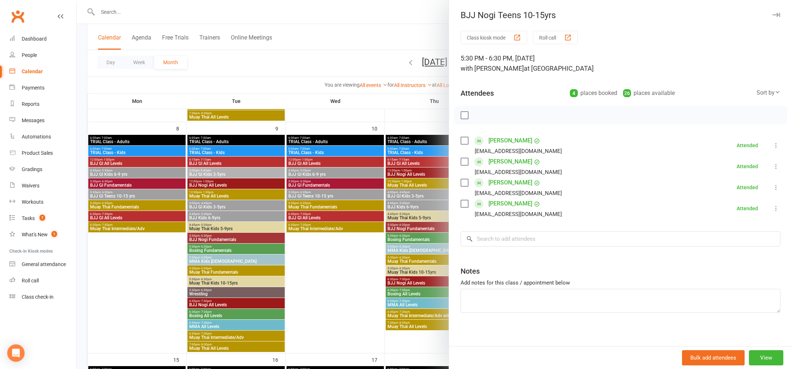
click at [353, 77] on div at bounding box center [435, 184] width 716 height 369
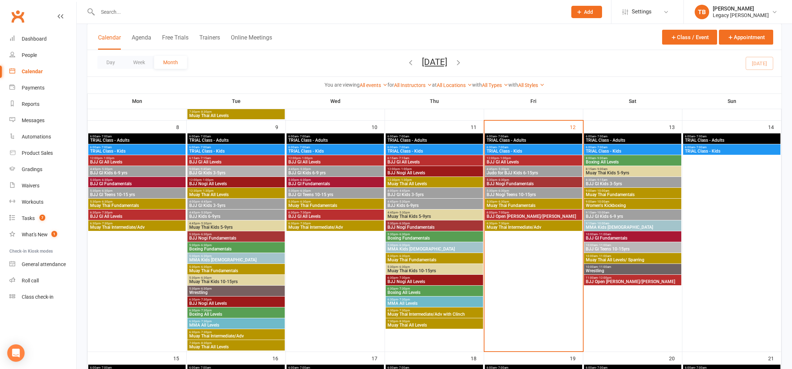
click at [531, 202] on span "5:30pm - 6:30pm" at bounding box center [534, 201] width 94 height 3
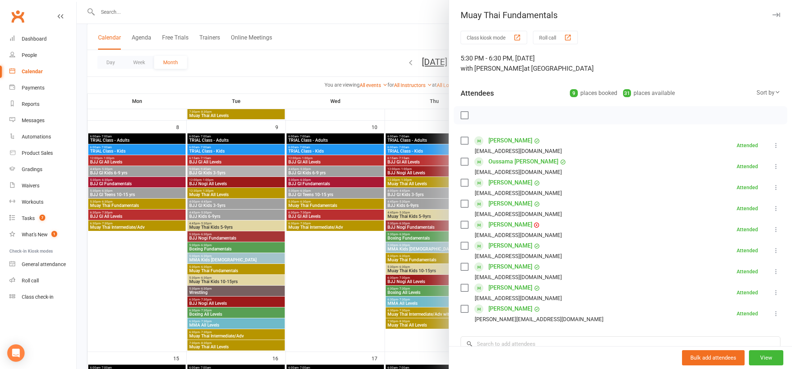
click at [401, 91] on div at bounding box center [435, 184] width 716 height 369
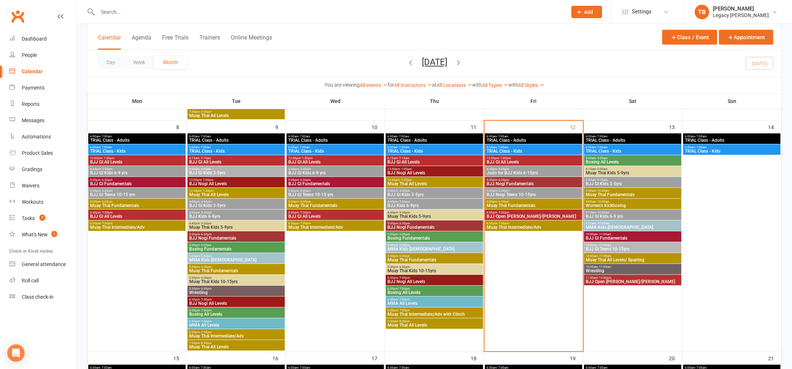
click at [521, 192] on span "BJJ Nogi Teens 10-15yrs" at bounding box center [534, 194] width 94 height 4
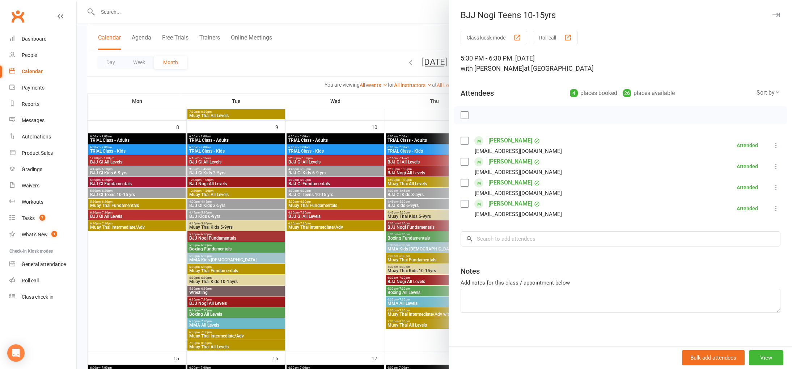
click at [634, 226] on div "Class kiosk mode Roll call 5:30 PM - 6:30 PM, Friday, September, 12, 2025 with …" at bounding box center [620, 190] width 343 height 318
click at [637, 237] on input "search" at bounding box center [621, 238] width 320 height 15
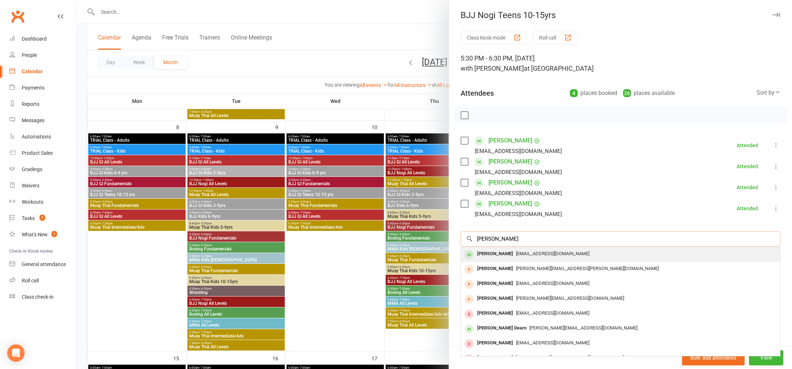
type input "ali ho"
click at [607, 256] on div "[EMAIL_ADDRESS][DOMAIN_NAME]" at bounding box center [620, 253] width 313 height 10
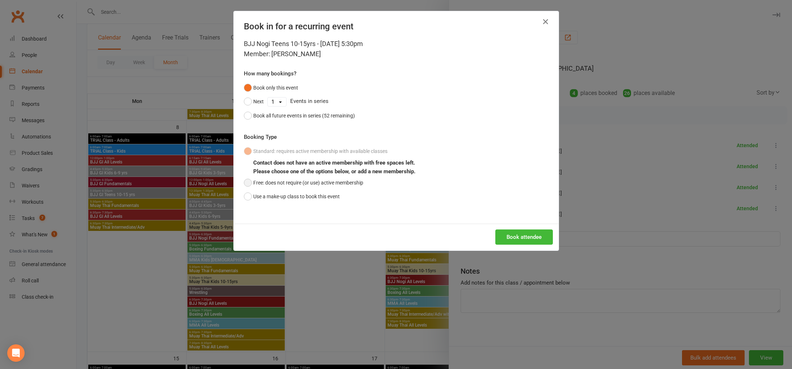
click at [332, 179] on button "Free: does not require (or use) active membership" at bounding box center [303, 183] width 119 height 14
click at [526, 235] on button "Book attendee" at bounding box center [525, 236] width 58 height 15
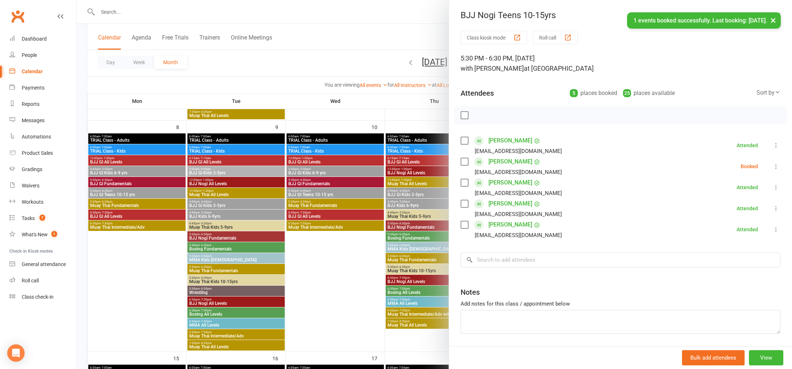
click at [780, 165] on button at bounding box center [776, 166] width 9 height 9
click at [750, 211] on link "Check in" at bounding box center [742, 209] width 78 height 14
click at [342, 258] on div at bounding box center [435, 184] width 716 height 369
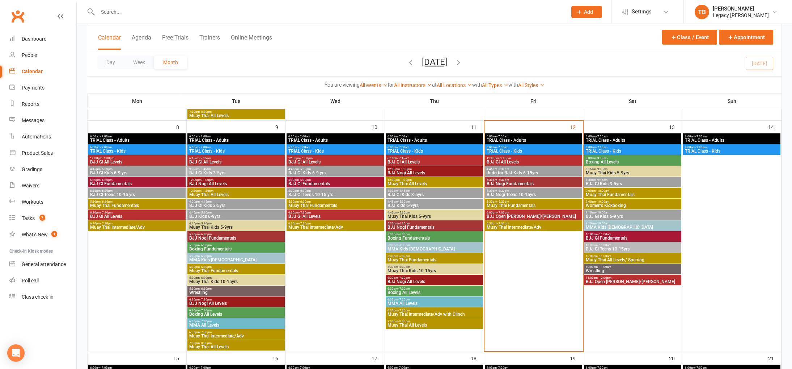
click at [547, 195] on span "BJJ Nogi Teens 10-15yrs" at bounding box center [534, 194] width 94 height 4
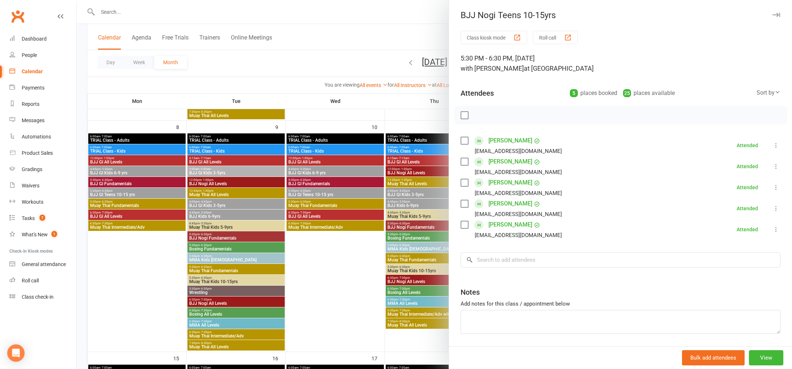
click at [324, 254] on div at bounding box center [435, 184] width 716 height 369
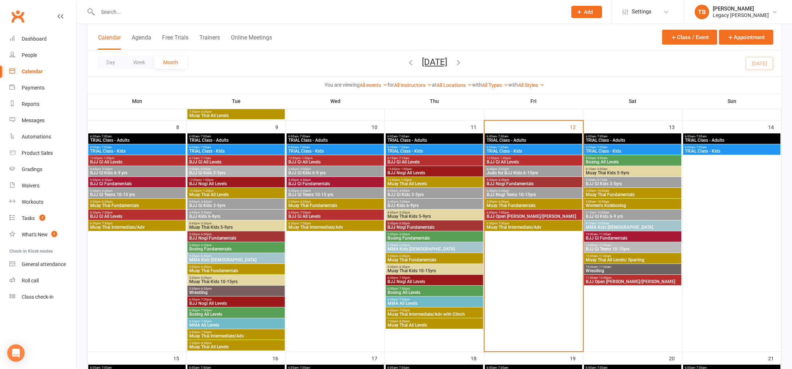
click at [514, 203] on span "Muay Thai Fundamentals" at bounding box center [534, 205] width 94 height 4
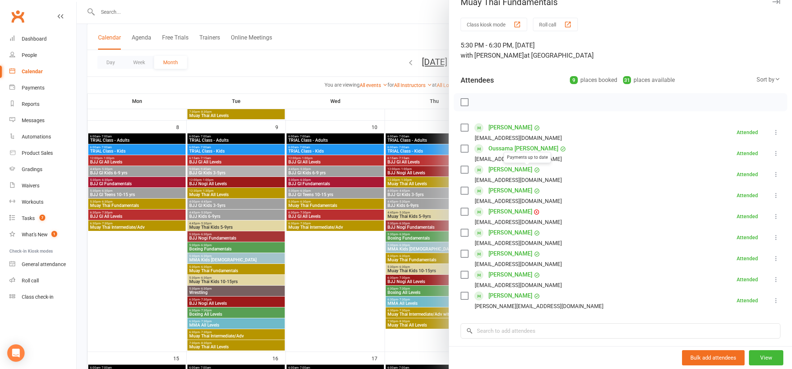
scroll to position [47, 0]
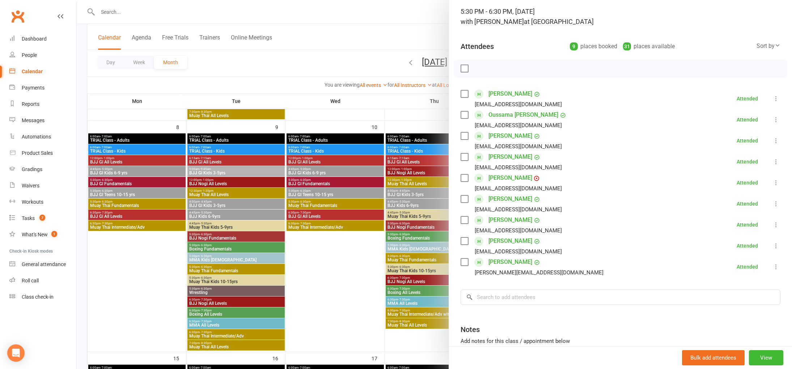
click at [777, 183] on icon at bounding box center [776, 182] width 7 height 7
click at [317, 289] on div at bounding box center [435, 184] width 716 height 369
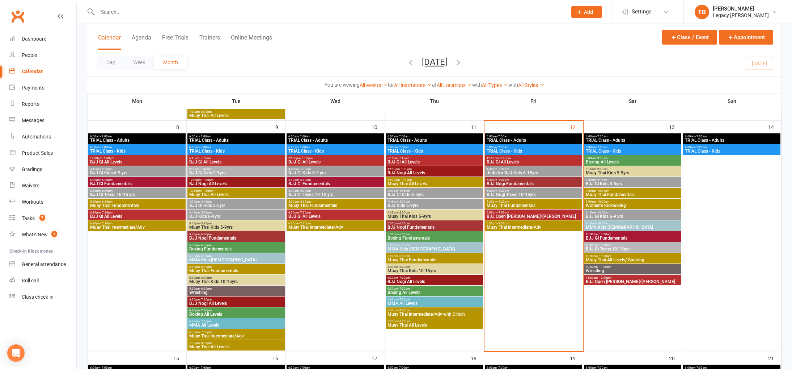
click at [548, 215] on span "BJJ Open [PERSON_NAME]/[PERSON_NAME]" at bounding box center [534, 216] width 94 height 4
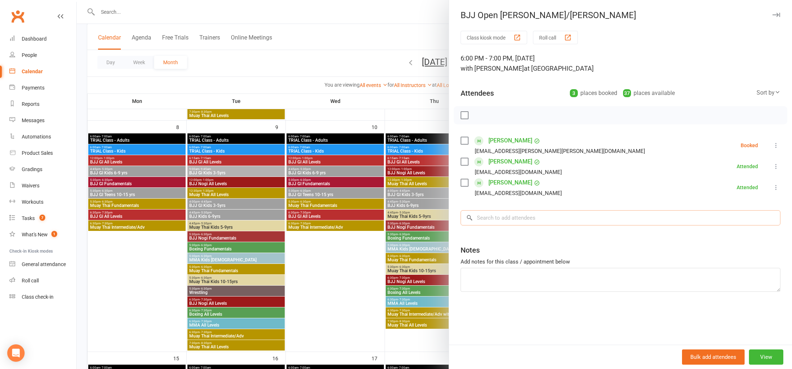
click at [565, 218] on input "search" at bounding box center [621, 217] width 320 height 15
drag, startPoint x: 310, startPoint y: 267, endPoint x: 316, endPoint y: 265, distance: 7.3
click at [310, 267] on div at bounding box center [435, 184] width 716 height 369
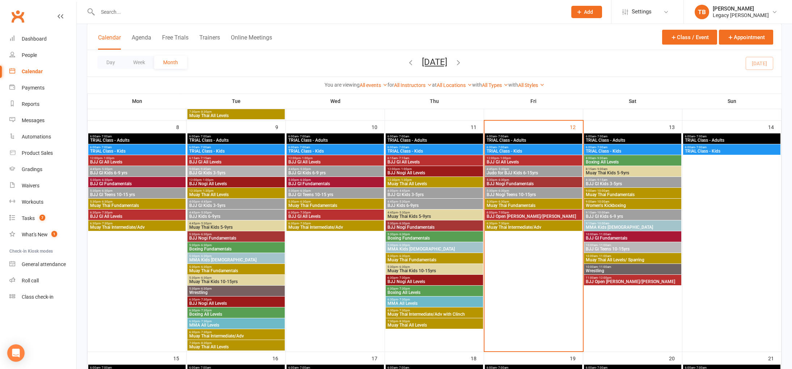
click at [524, 180] on span "5:30pm - 6:30pm" at bounding box center [534, 179] width 94 height 3
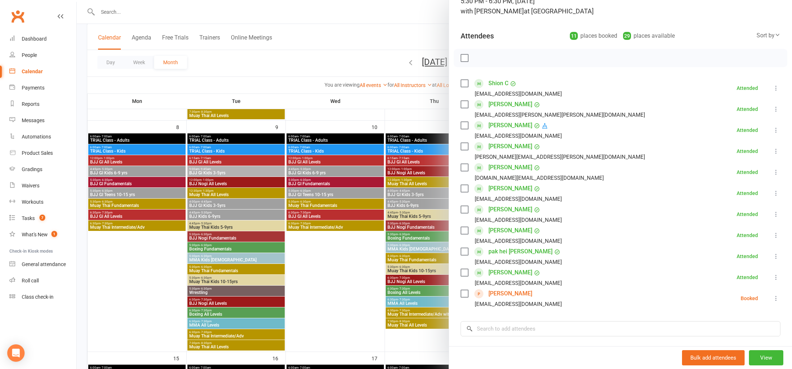
scroll to position [77, 0]
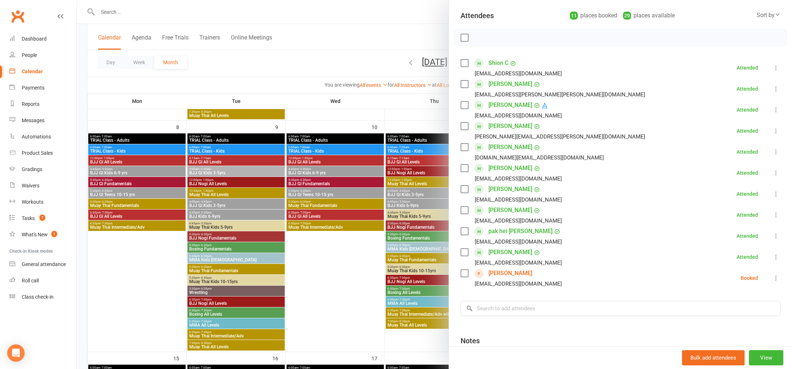
click at [778, 277] on icon at bounding box center [776, 277] width 7 height 7
click at [761, 319] on link "Check in" at bounding box center [745, 320] width 72 height 14
click at [512, 276] on link "[PERSON_NAME]" at bounding box center [511, 273] width 44 height 12
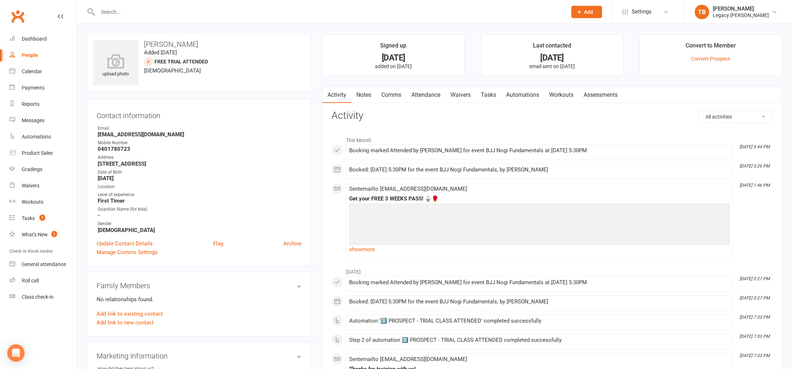
click at [427, 96] on link "Attendance" at bounding box center [426, 95] width 39 height 17
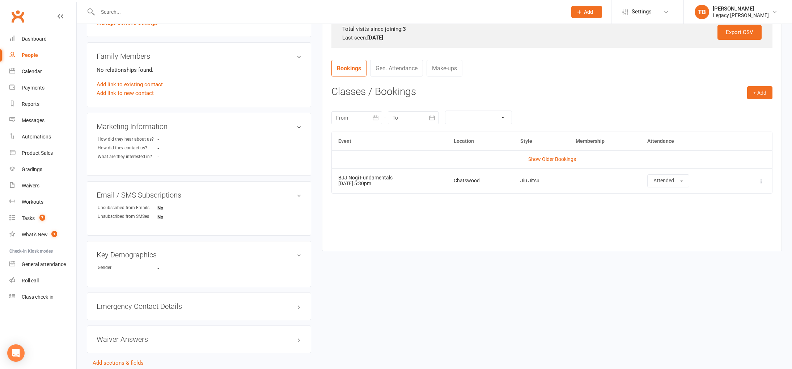
scroll to position [263, 0]
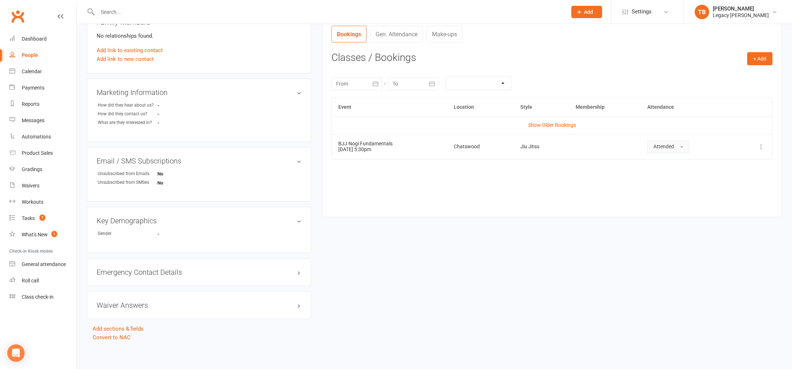
click at [674, 142] on button "Attended" at bounding box center [669, 146] width 42 height 13
click at [767, 145] on td "More info View event Remove booking" at bounding box center [753, 146] width 37 height 25
click at [758, 145] on icon at bounding box center [761, 146] width 7 height 7
click at [742, 161] on link "More info" at bounding box center [730, 160] width 72 height 14
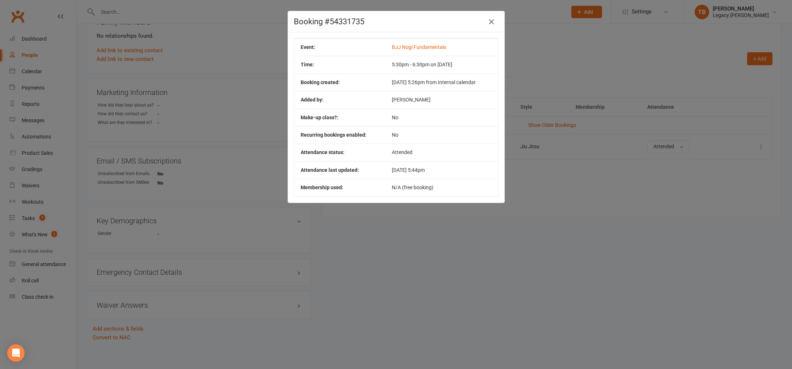
click at [497, 23] on button "button" at bounding box center [492, 22] width 12 height 12
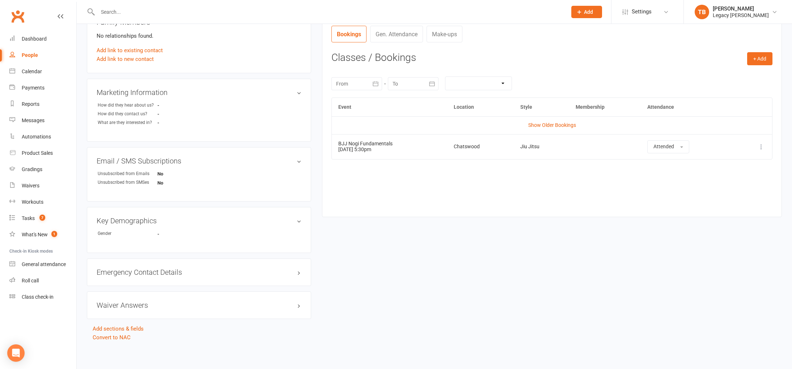
click at [767, 145] on td "More info View event Remove booking" at bounding box center [753, 146] width 37 height 25
click at [764, 145] on icon at bounding box center [761, 146] width 7 height 7
click at [740, 189] on link "Remove booking" at bounding box center [730, 189] width 72 height 14
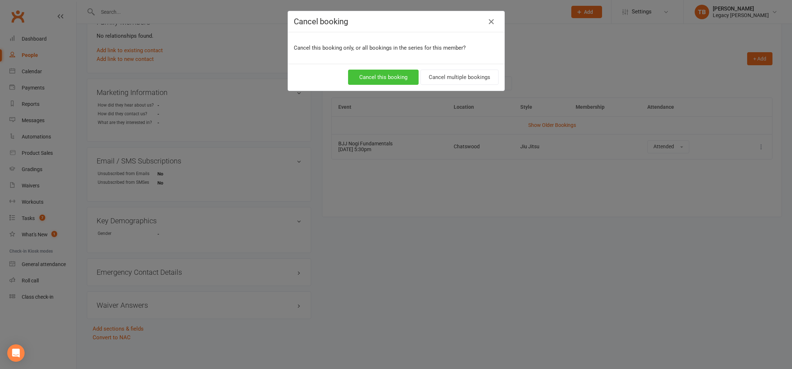
click at [399, 76] on button "Cancel this booking" at bounding box center [383, 77] width 71 height 15
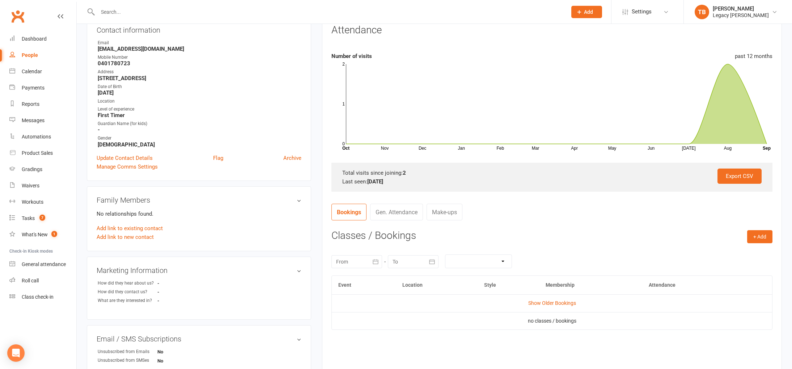
scroll to position [37, 0]
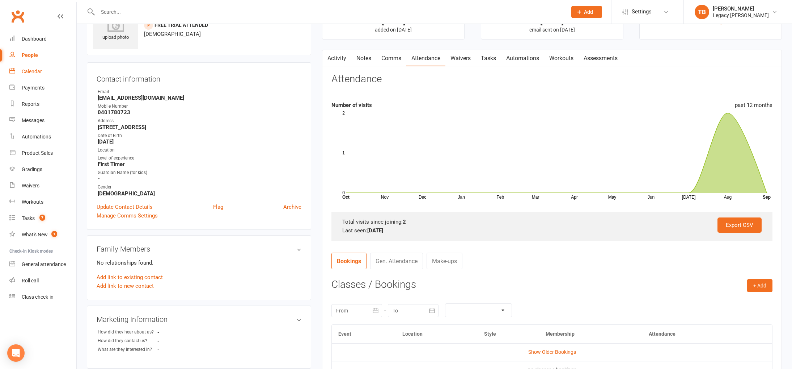
click at [41, 72] on div "Calendar" at bounding box center [32, 71] width 20 height 6
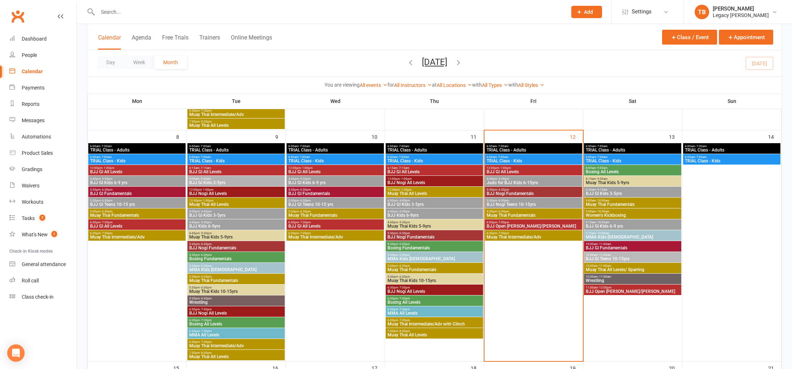
scroll to position [310, 0]
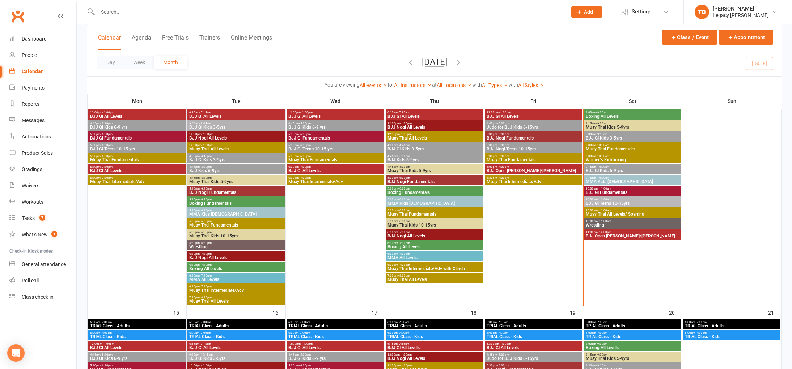
click at [535, 158] on span "Muay Thai Fundamentals" at bounding box center [534, 159] width 94 height 4
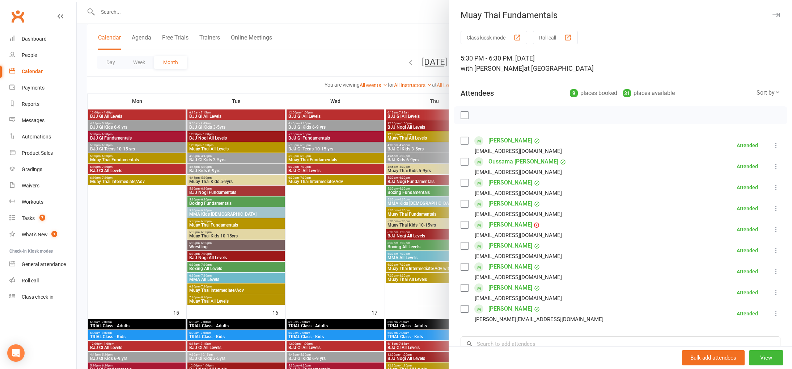
click at [420, 114] on div at bounding box center [435, 184] width 716 height 369
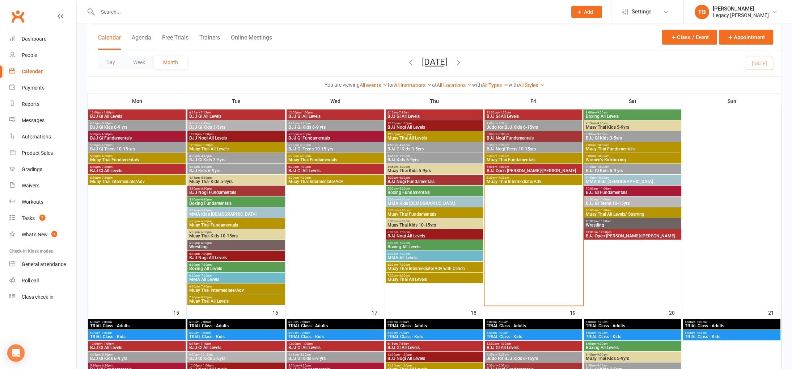
click at [531, 138] on span "BJJ Nogi Fundamentals" at bounding box center [534, 138] width 94 height 4
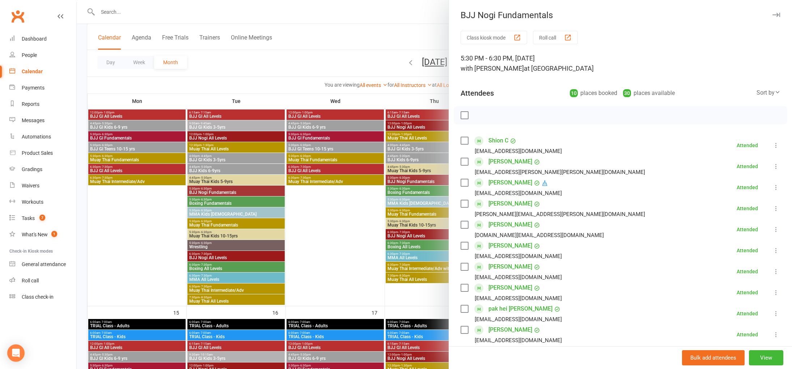
scroll to position [129, 0]
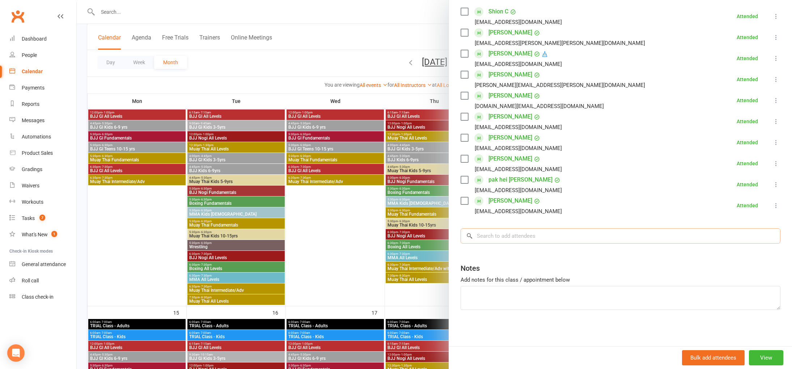
click at [556, 235] on input "search" at bounding box center [621, 235] width 320 height 15
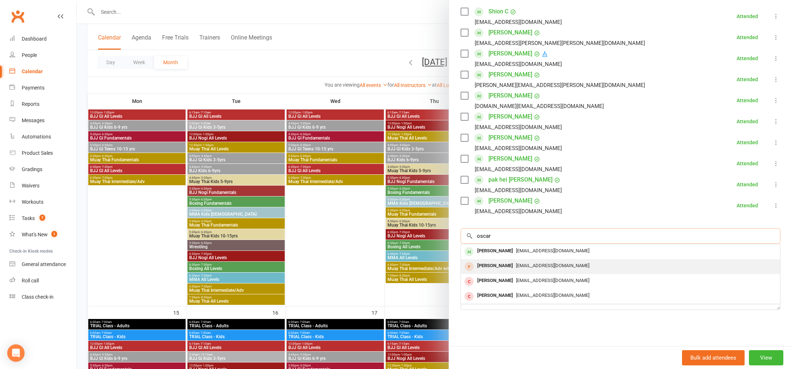
type input "oscar"
click at [502, 264] on div "[PERSON_NAME]" at bounding box center [496, 265] width 42 height 10
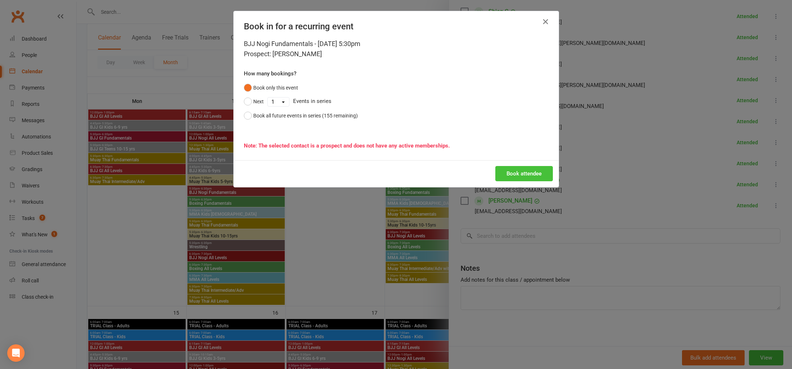
click at [540, 175] on button "Book attendee" at bounding box center [525, 173] width 58 height 15
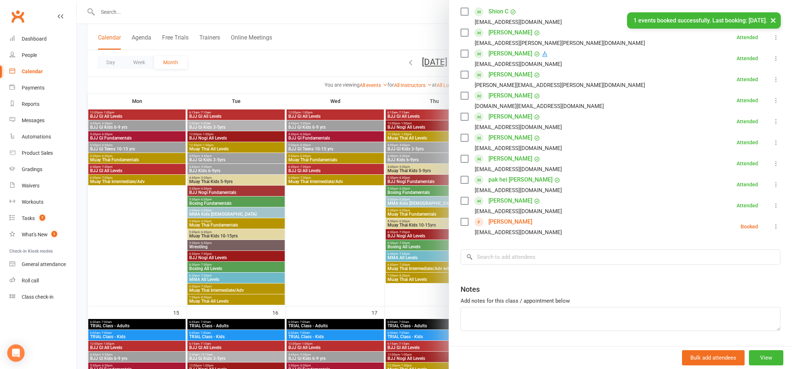
click at [780, 225] on icon at bounding box center [776, 226] width 7 height 7
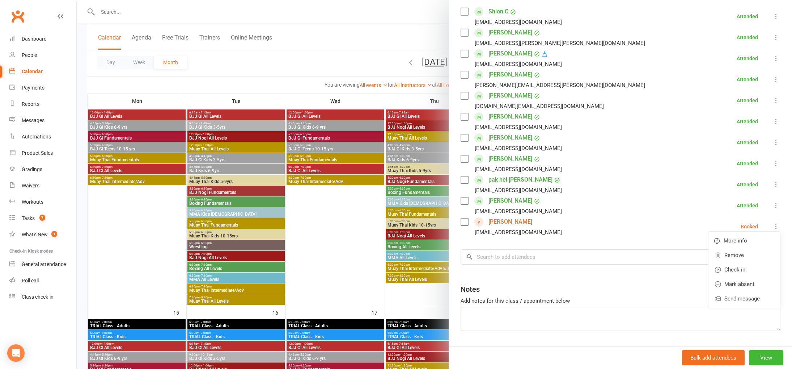
click at [105, 207] on div at bounding box center [435, 184] width 716 height 369
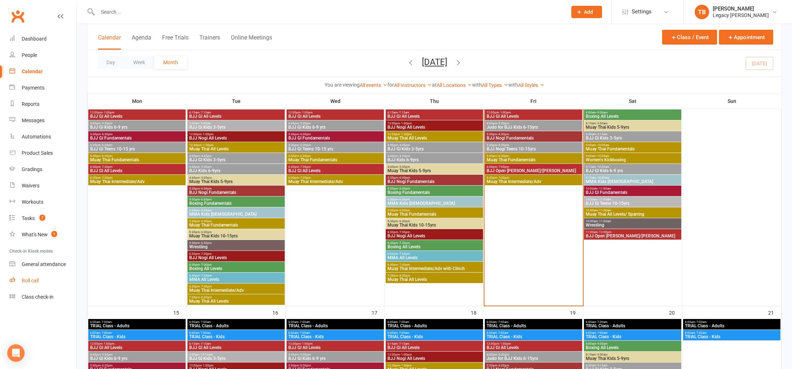
click at [33, 278] on div "Roll call" at bounding box center [30, 280] width 17 height 6
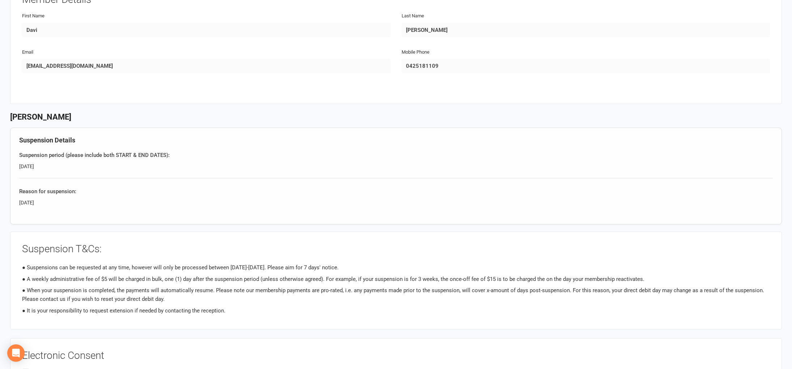
scroll to position [66, 0]
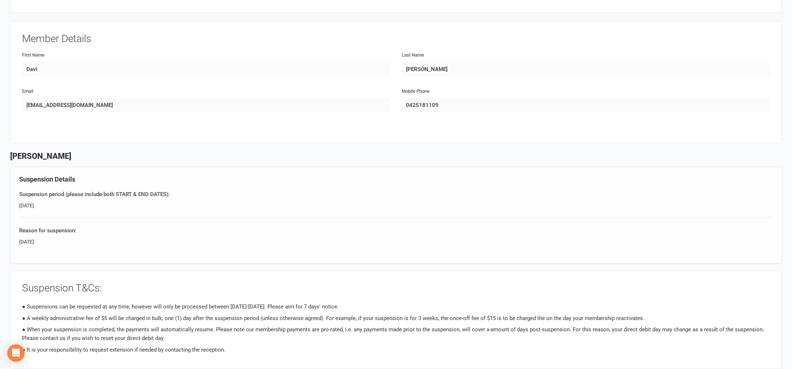
click at [7, 93] on div "Legacy BJJ Chatswood p: 0432 129 270 chatswood@legacybjj.com.au 19b/390 Eastern…" at bounding box center [396, 227] width 792 height 586
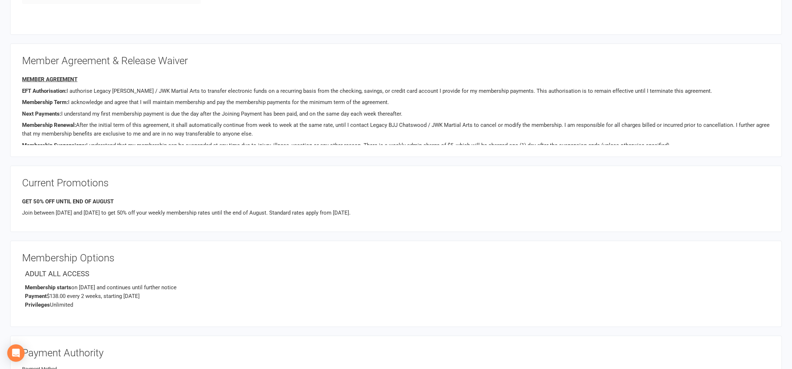
scroll to position [283, 0]
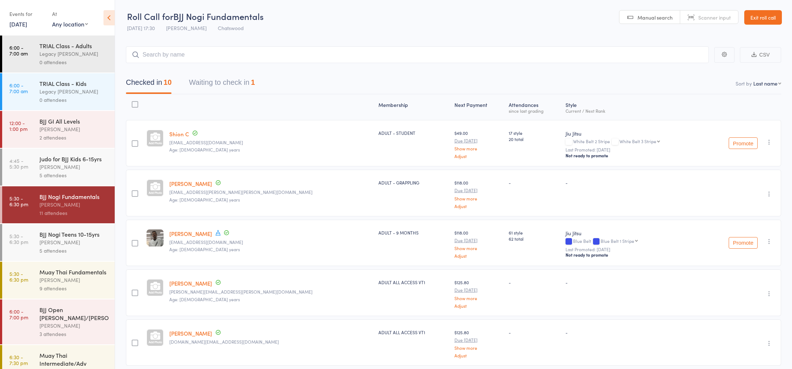
drag, startPoint x: 239, startPoint y: 68, endPoint x: 237, endPoint y: 73, distance: 5.3
click at [239, 68] on div "Checked in 10 Waiting to check in 1" at bounding box center [454, 78] width 656 height 31
click at [236, 73] on div "Checked in 10 Waiting to check in 1" at bounding box center [454, 78] width 656 height 31
click at [234, 77] on button "Waiting to check in 1" at bounding box center [222, 84] width 66 height 19
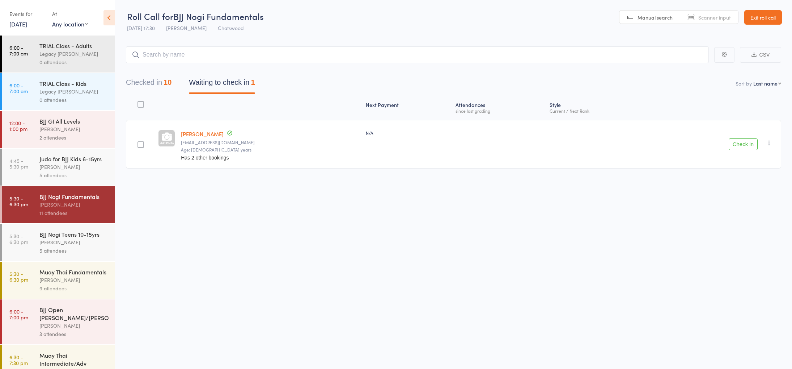
click at [766, 143] on button "button" at bounding box center [769, 142] width 9 height 9
click at [757, 157] on li "Check in" at bounding box center [744, 156] width 60 height 9
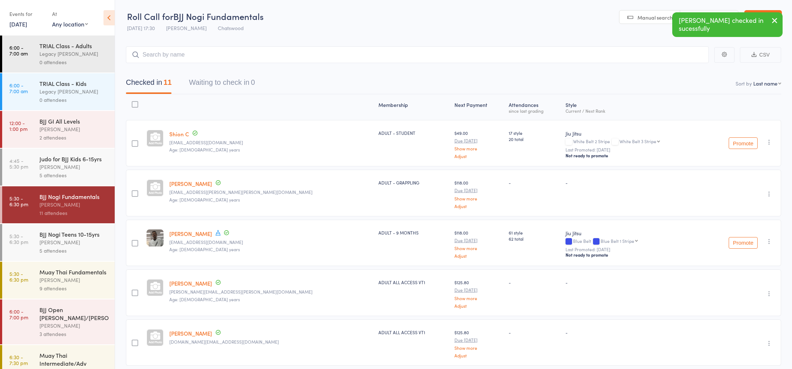
click at [774, 16] on icon "button" at bounding box center [775, 20] width 9 height 9
click at [773, 14] on link "Exit roll call" at bounding box center [764, 17] width 38 height 14
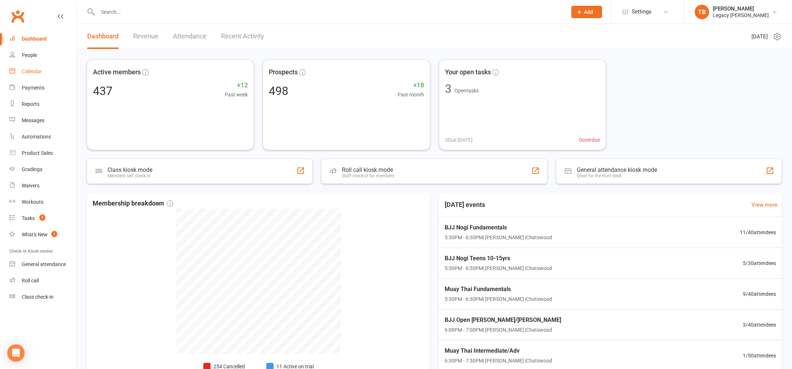
click at [39, 73] on div "Calendar" at bounding box center [32, 71] width 20 height 6
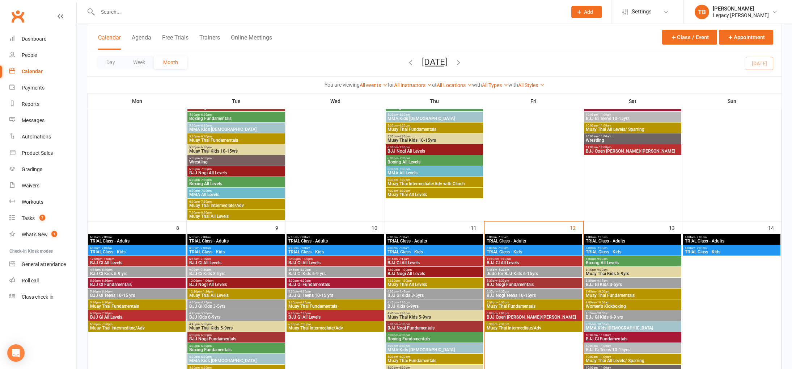
scroll to position [253, 0]
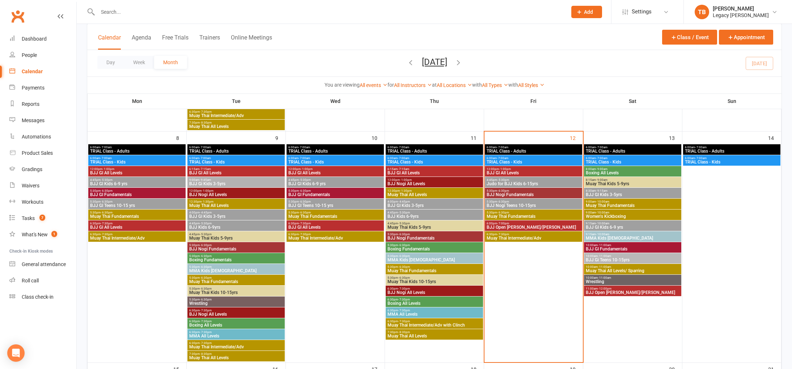
click at [549, 192] on span "BJJ Nogi Fundamentals" at bounding box center [534, 194] width 94 height 4
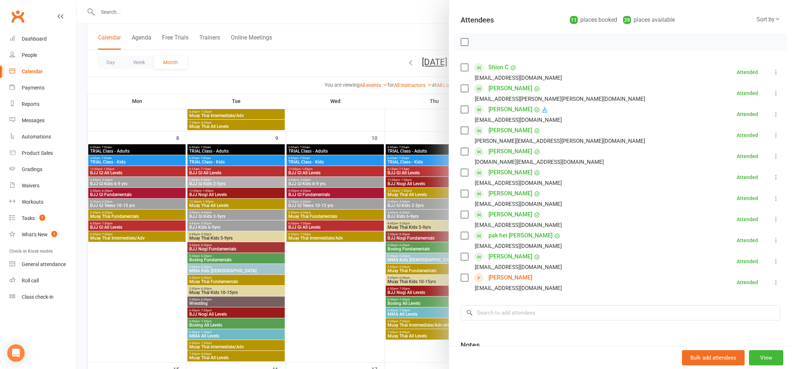
scroll to position [150, 0]
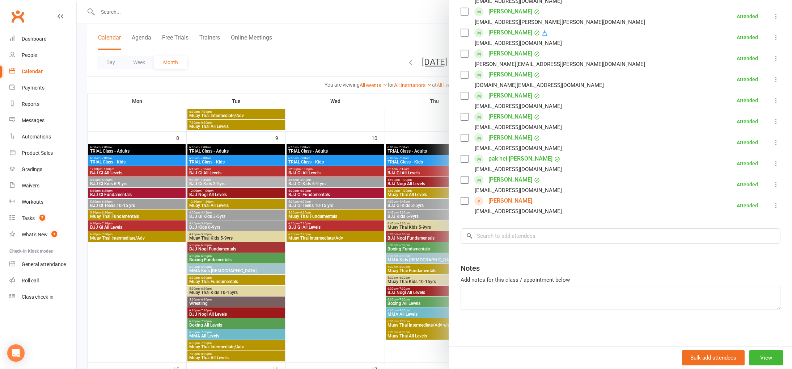
click at [775, 207] on icon at bounding box center [776, 205] width 7 height 7
click at [757, 216] on link "More info" at bounding box center [745, 219] width 72 height 14
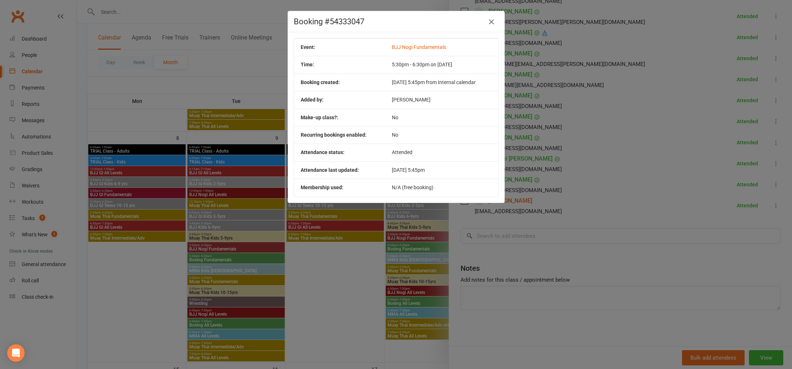
click at [497, 20] on h4 "Booking #54333047" at bounding box center [396, 21] width 205 height 9
click at [493, 24] on icon "button" at bounding box center [491, 21] width 9 height 9
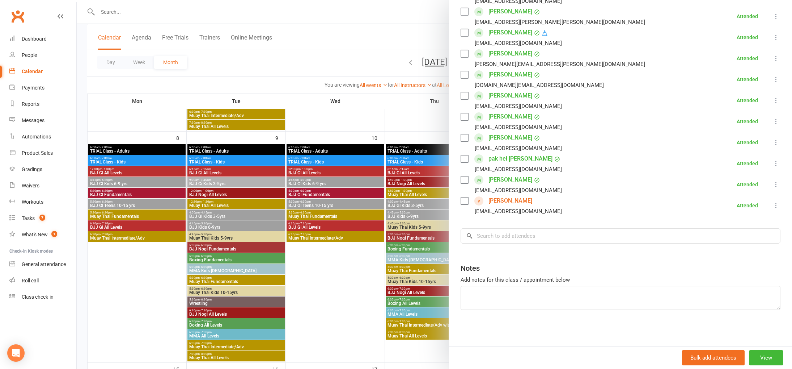
click at [507, 198] on link "[PERSON_NAME]" at bounding box center [511, 201] width 44 height 12
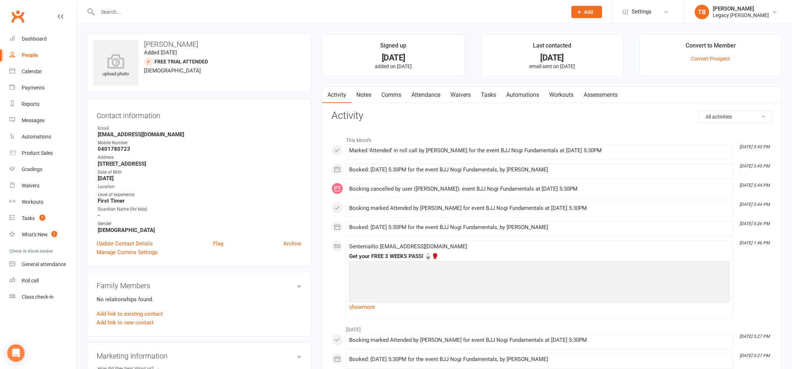
click at [418, 96] on link "Attendance" at bounding box center [426, 95] width 39 height 17
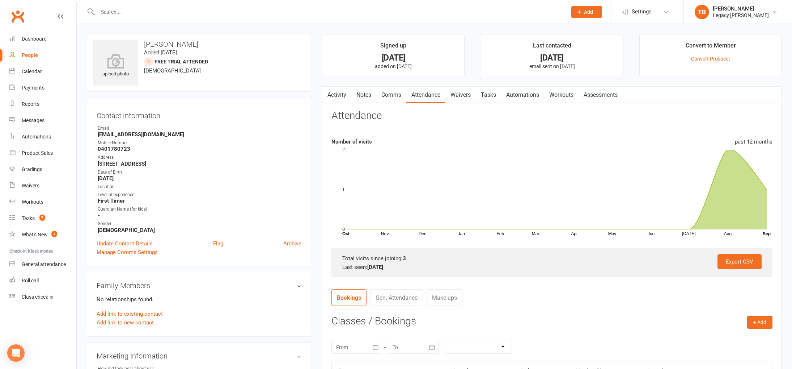
click at [721, 47] on div "Convert to Member" at bounding box center [711, 47] width 50 height 13
click at [718, 56] on link "Convert Prospect" at bounding box center [710, 59] width 39 height 6
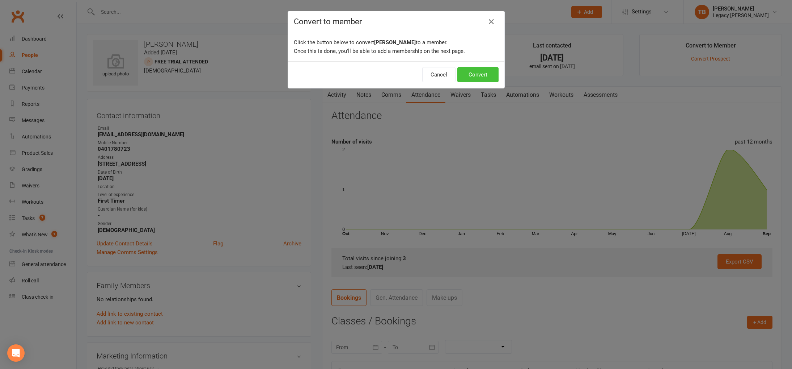
click at [471, 72] on button "Convert" at bounding box center [478, 74] width 41 height 15
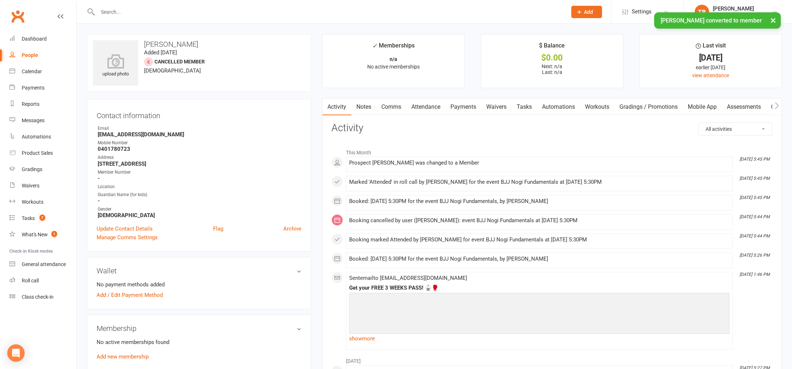
click at [467, 103] on link "Payments" at bounding box center [464, 106] width 36 height 17
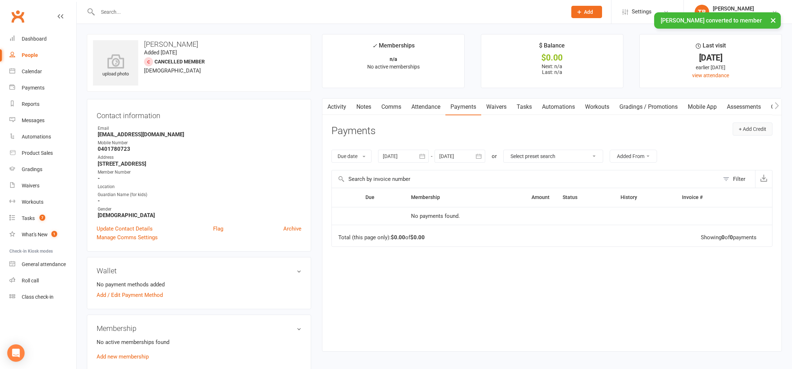
click at [746, 131] on button "+ Add Credit" at bounding box center [753, 128] width 40 height 13
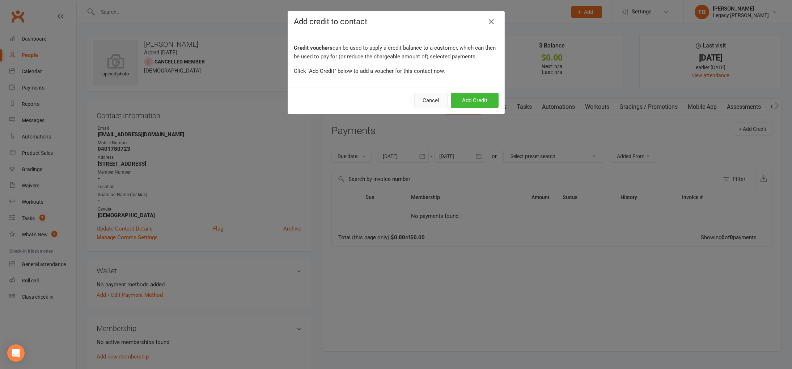
click at [429, 102] on button "Cancel" at bounding box center [431, 100] width 33 height 15
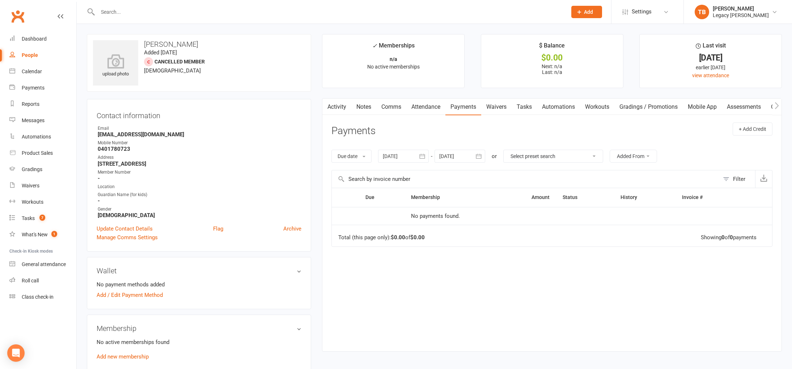
click at [434, 109] on link "Attendance" at bounding box center [426, 106] width 39 height 17
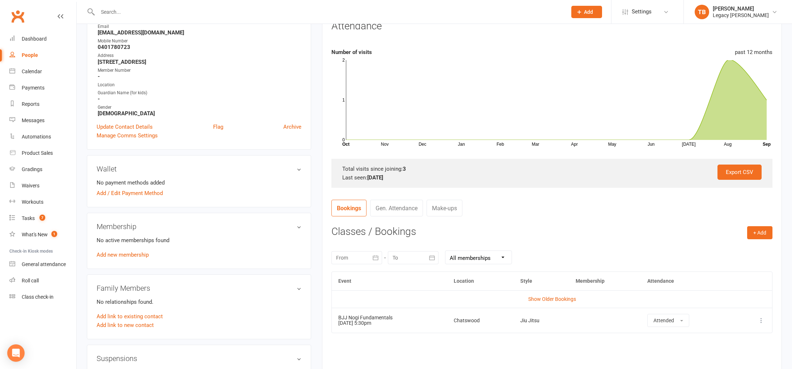
scroll to position [119, 0]
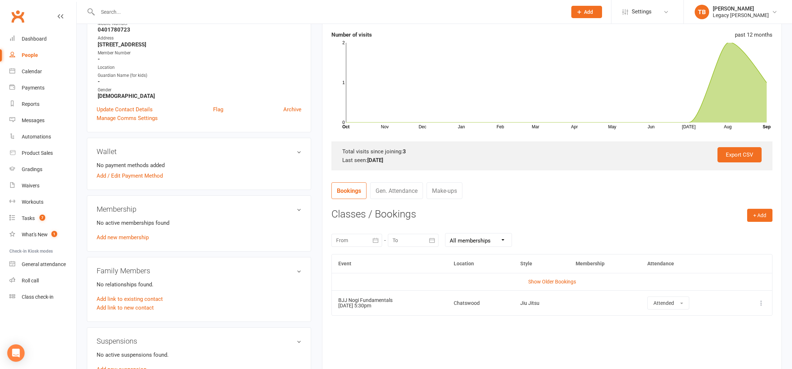
click at [761, 302] on icon at bounding box center [761, 302] width 7 height 7
click at [750, 317] on link "More info" at bounding box center [730, 317] width 72 height 14
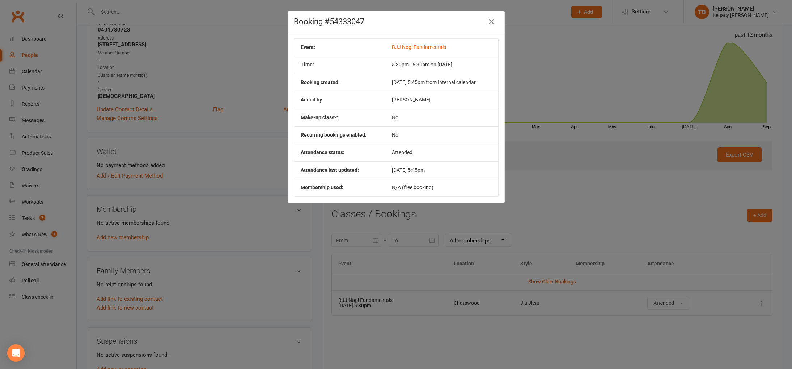
click at [689, 191] on div "Booking #54333047 Event: BJJ Nogi Fundamentals Time: 5:30pm - 6:30pm on 12 Sep …" at bounding box center [396, 184] width 792 height 369
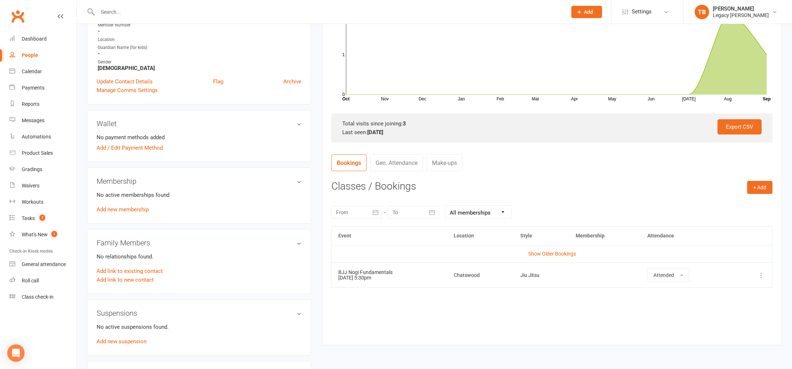
scroll to position [0, 0]
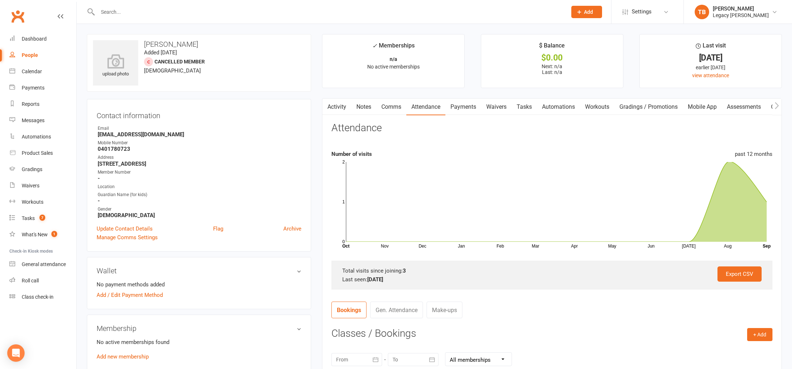
click at [481, 108] on link "Payments" at bounding box center [464, 106] width 36 height 17
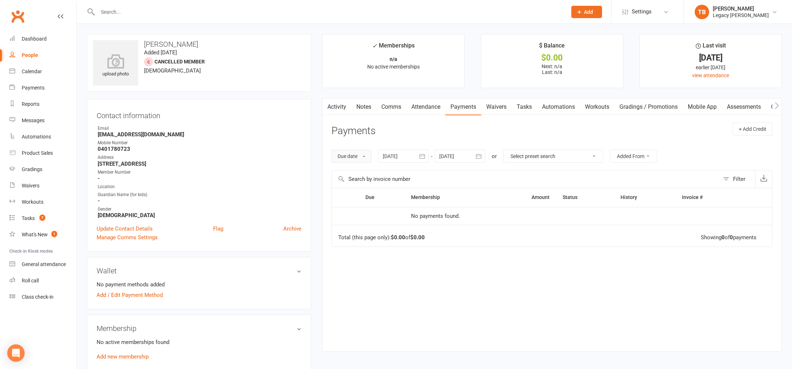
click at [364, 154] on button "Due date" at bounding box center [352, 156] width 40 height 13
click at [525, 229] on td "Total (this page only): $0.00 of $0.00 Showing 0 of 0 payments" at bounding box center [552, 235] width 441 height 22
click at [338, 109] on link "Activity" at bounding box center [337, 106] width 29 height 17
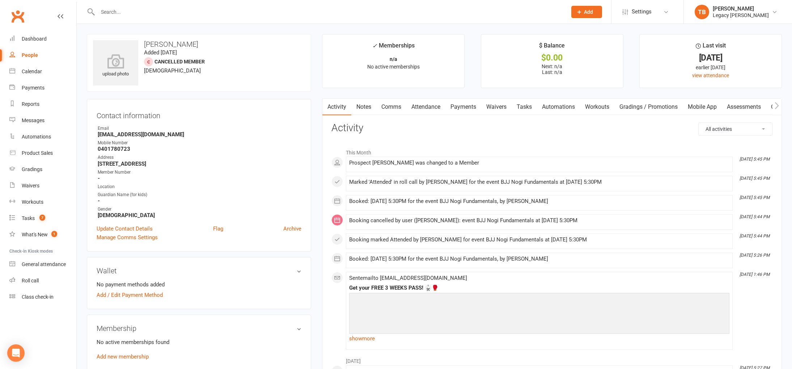
click at [370, 107] on link "Notes" at bounding box center [364, 106] width 25 height 17
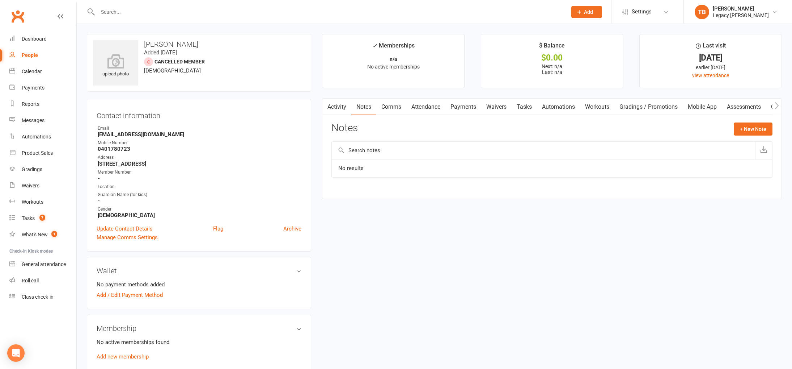
click at [395, 109] on link "Comms" at bounding box center [391, 106] width 30 height 17
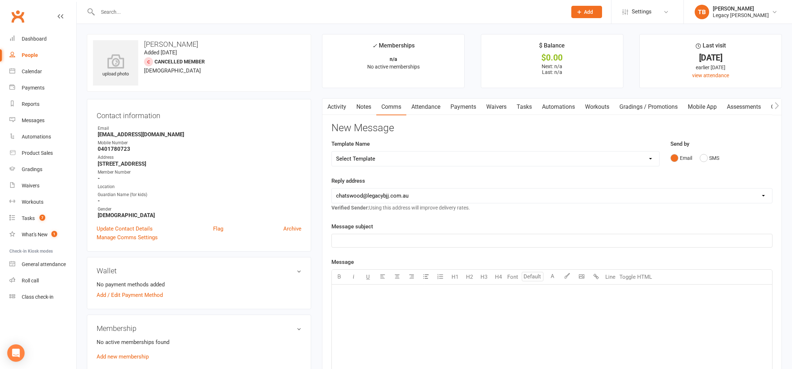
click at [362, 106] on link "Notes" at bounding box center [364, 106] width 25 height 17
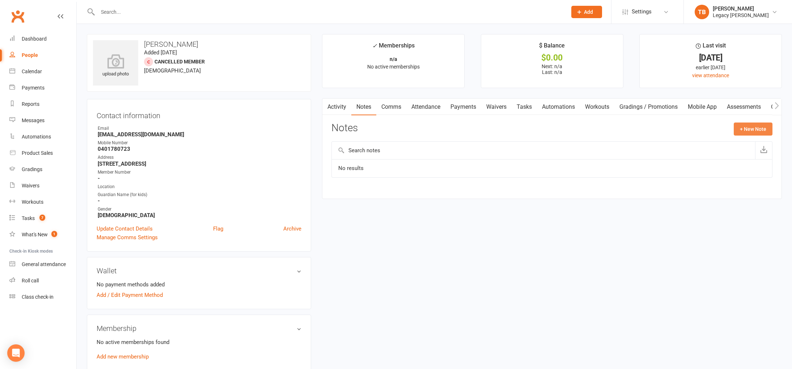
click at [745, 131] on button "+ New Note" at bounding box center [753, 128] width 39 height 13
click at [461, 160] on input "text" at bounding box center [552, 158] width 441 height 15
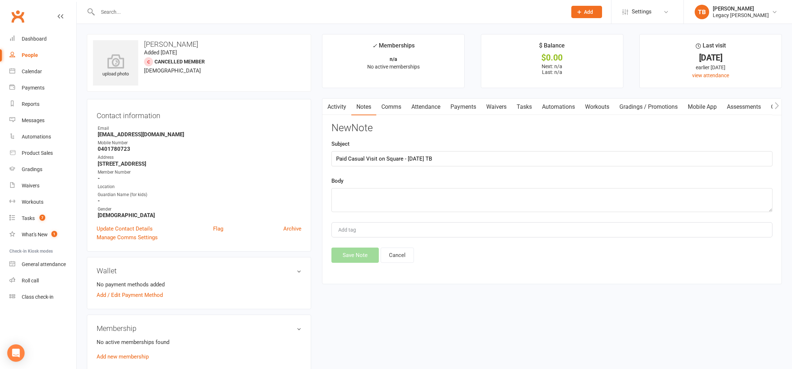
click at [361, 254] on div "Save Note Cancel" at bounding box center [552, 254] width 441 height 15
click at [401, 175] on div "New Note Subject Paid Casual Visit on Square - 12/9/25 TB Body Add tag Save Not…" at bounding box center [552, 192] width 441 height 140
drag, startPoint x: 392, startPoint y: 161, endPoint x: 375, endPoint y: 160, distance: 17.0
click at [392, 161] on input "Paid Casual Visit on Square - 12/9/25 TB" at bounding box center [552, 158] width 441 height 15
drag, startPoint x: 464, startPoint y: 164, endPoint x: 238, endPoint y: 137, distance: 227.2
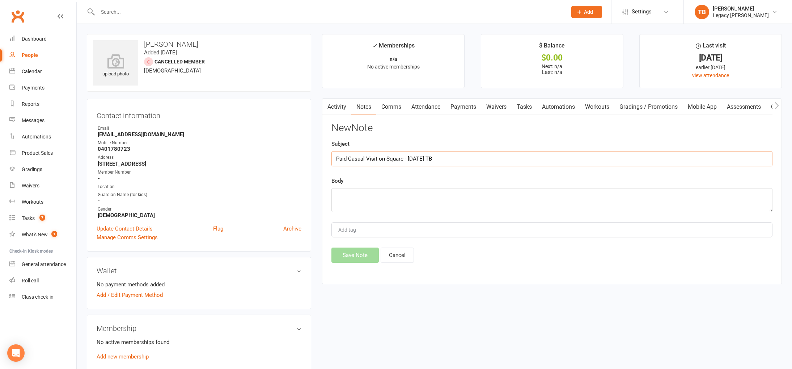
type input "Casual Visit - 12/9/25"
type textarea "Paid via Square"
click at [362, 254] on button "Save Note" at bounding box center [355, 254] width 47 height 15
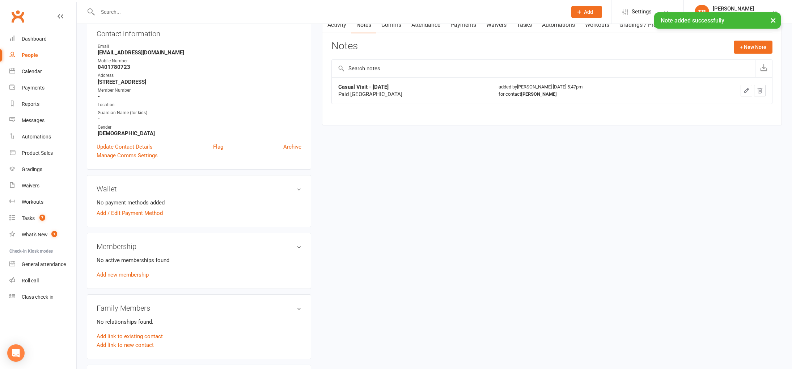
scroll to position [137, 0]
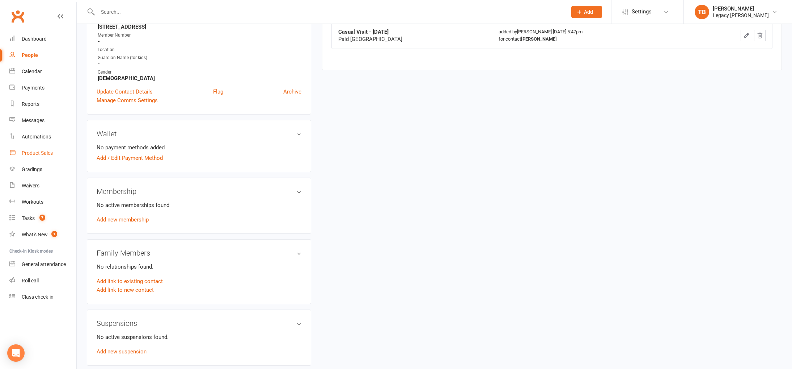
click at [37, 151] on div "Product Sales" at bounding box center [37, 153] width 31 height 6
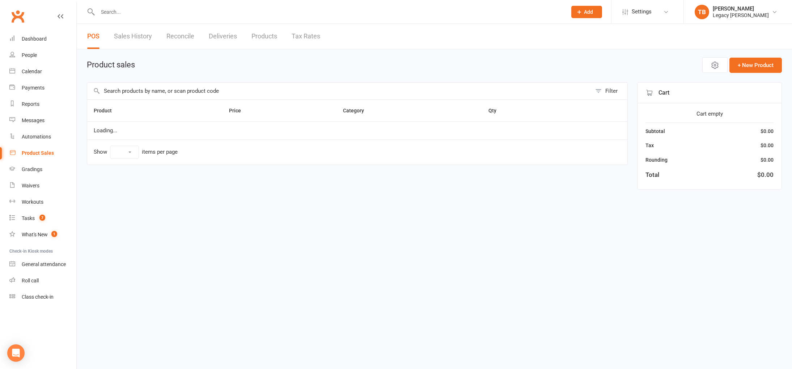
select select "10"
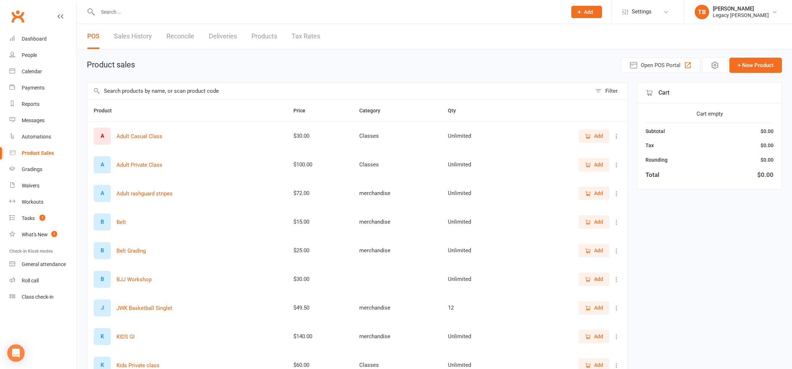
click at [169, 94] on input "text" at bounding box center [339, 91] width 505 height 17
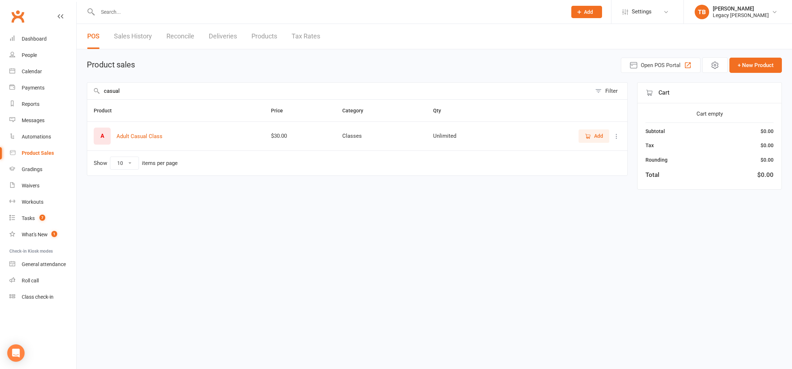
type input "casual"
click at [616, 136] on icon at bounding box center [616, 135] width 7 height 7
click at [598, 148] on link "View / Edit" at bounding box center [585, 150] width 72 height 14
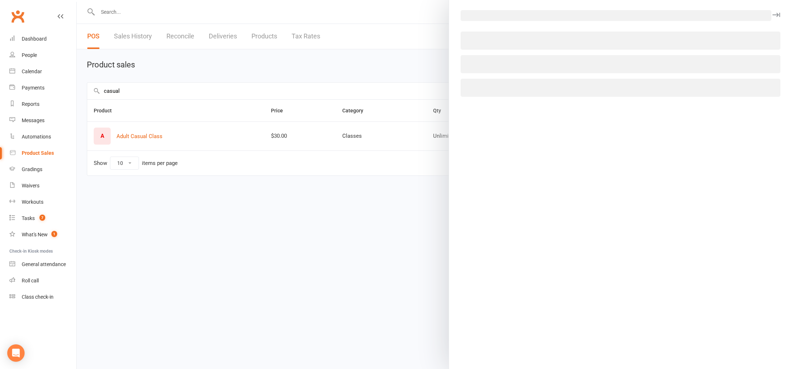
select select "3268"
select select "1357"
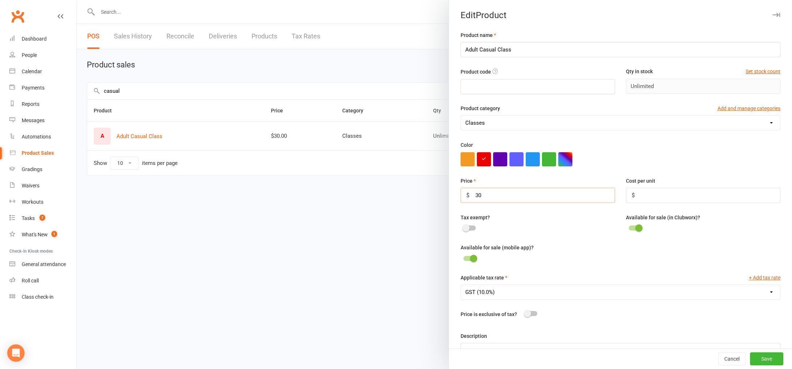
drag, startPoint x: 504, startPoint y: 193, endPoint x: 429, endPoint y: 186, distance: 74.9
click at [77, 0] on react-component "Edit Product Product name Adult Casual Class Product code Qty in stock Set stoc…" at bounding box center [77, 0] width 0 height 0
type input "35"
click at [773, 358] on button "Save" at bounding box center [766, 358] width 33 height 13
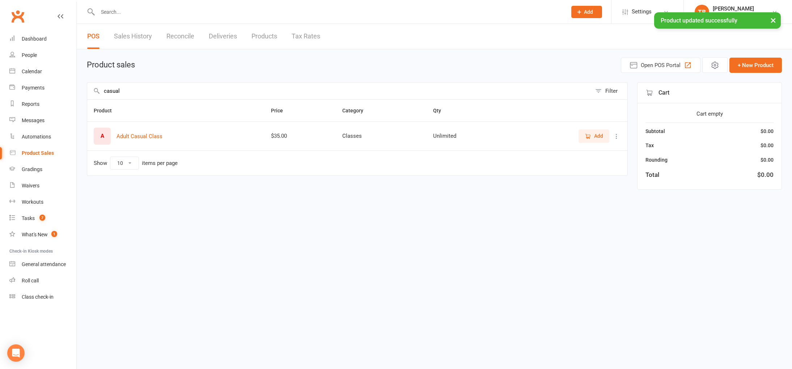
click at [601, 138] on span "Add" at bounding box center [598, 136] width 9 height 8
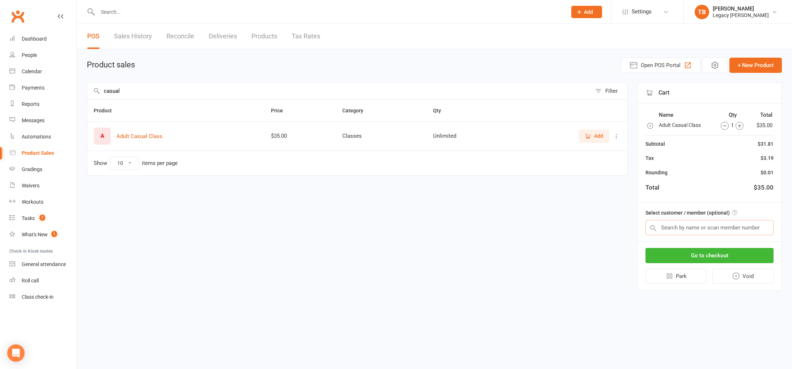
click at [727, 230] on input "text" at bounding box center [710, 227] width 128 height 15
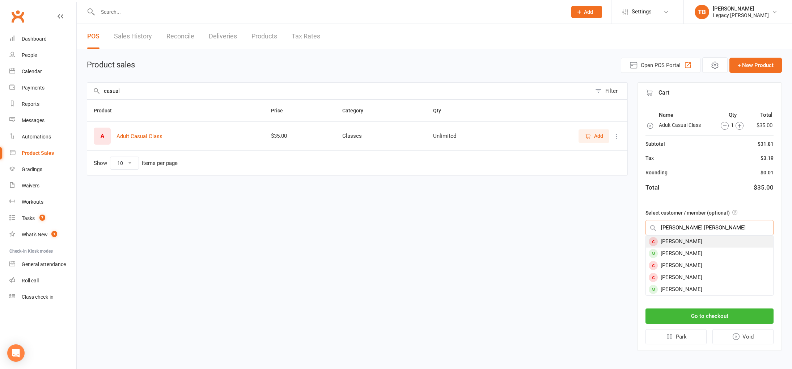
type input "oscar pat"
click at [734, 237] on div "[PERSON_NAME]" at bounding box center [709, 241] width 127 height 12
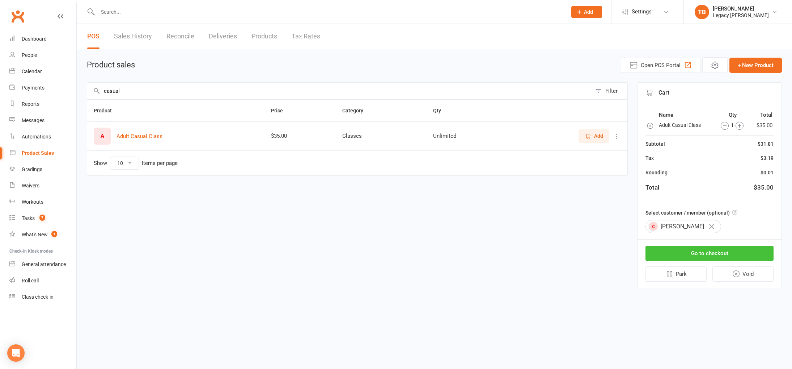
click at [730, 253] on button "Go to checkout" at bounding box center [710, 252] width 128 height 15
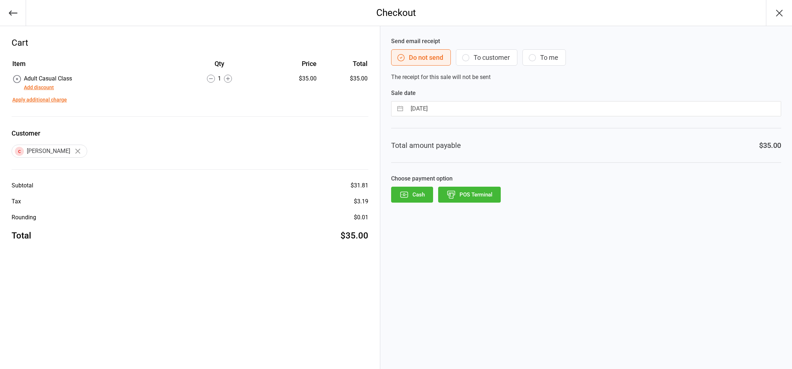
click at [505, 59] on button "To customer" at bounding box center [487, 57] width 62 height 16
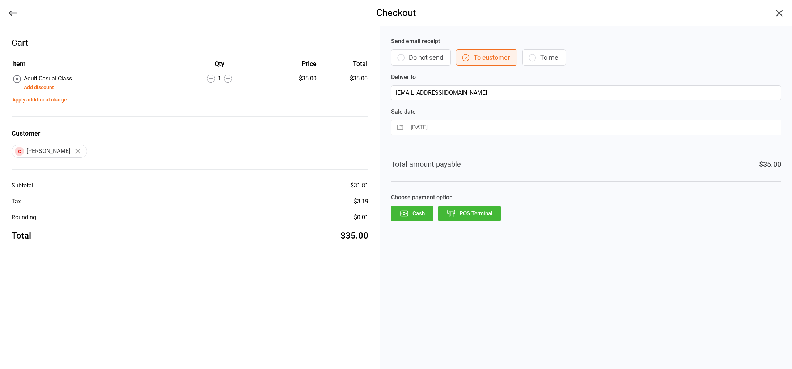
click at [480, 211] on button "POS Terminal" at bounding box center [469, 213] width 63 height 16
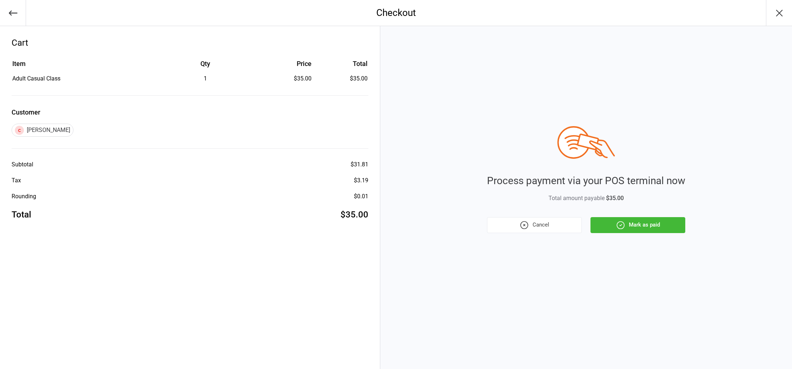
click at [626, 224] on button "Mark as paid" at bounding box center [638, 225] width 95 height 16
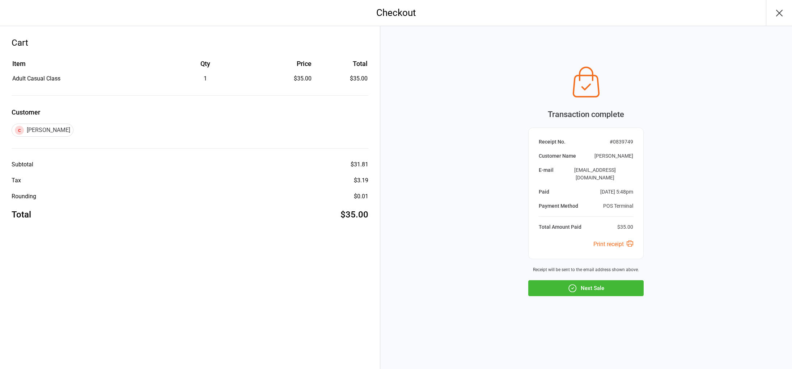
click at [780, 18] on icon "button" at bounding box center [780, 13] width 12 height 12
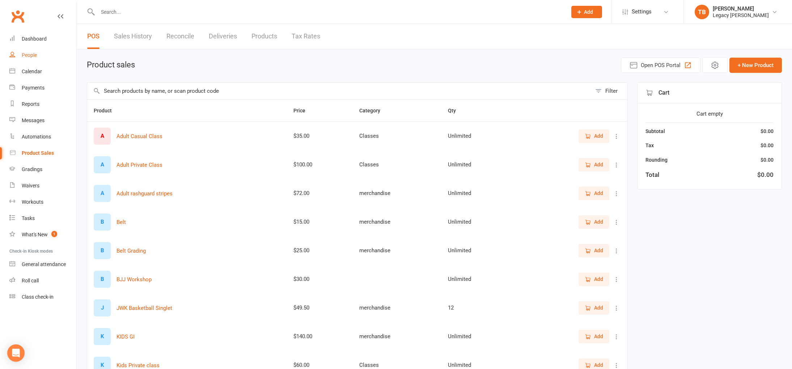
click at [39, 55] on link "People" at bounding box center [42, 55] width 67 height 16
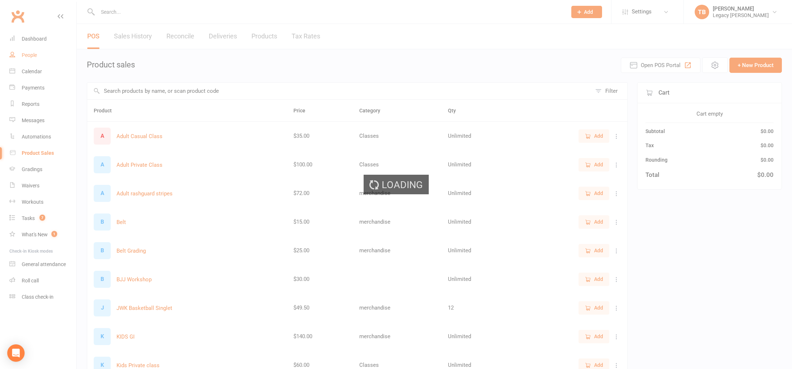
select select "100"
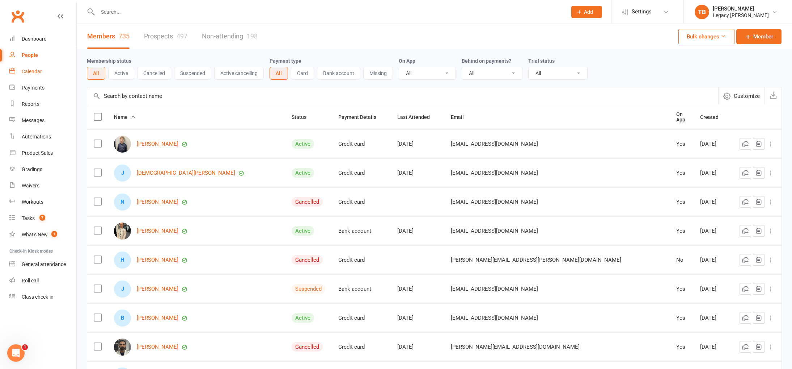
click at [34, 74] on div "Calendar" at bounding box center [32, 71] width 20 height 6
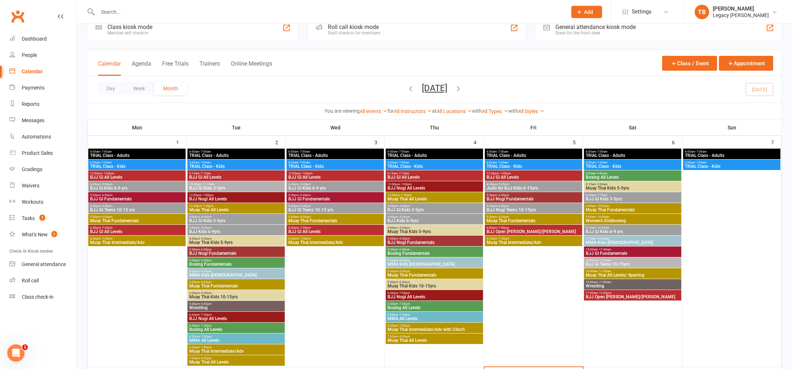
scroll to position [219, 0]
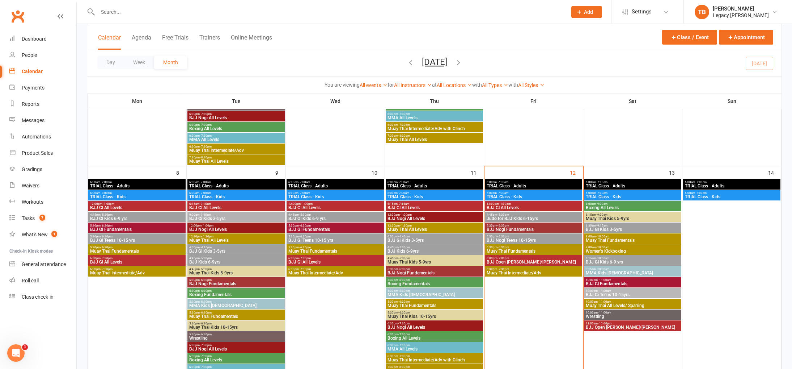
click at [551, 224] on span "5:30pm - 6:30pm" at bounding box center [534, 225] width 94 height 3
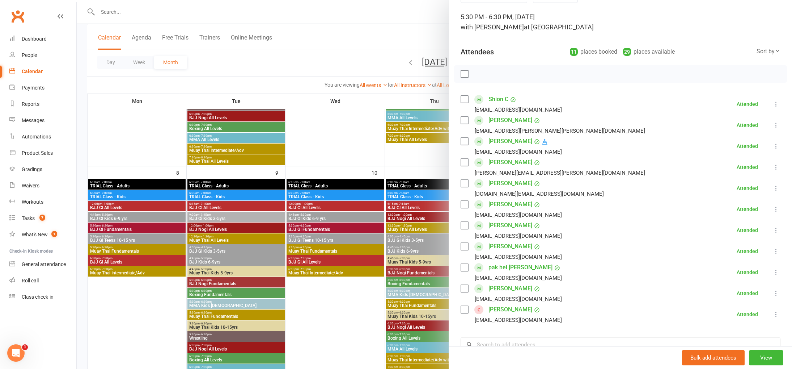
scroll to position [71, 0]
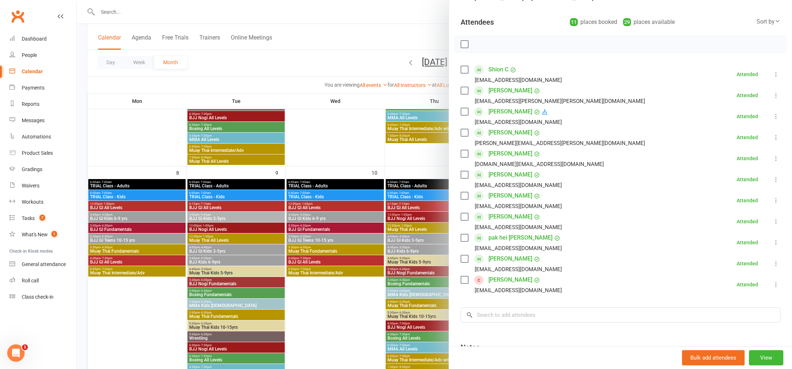
click at [777, 285] on icon at bounding box center [776, 284] width 7 height 7
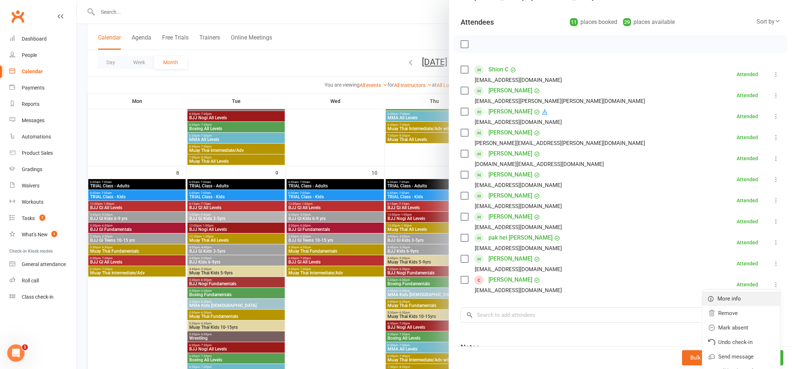
click at [743, 300] on link "More info" at bounding box center [742, 298] width 78 height 14
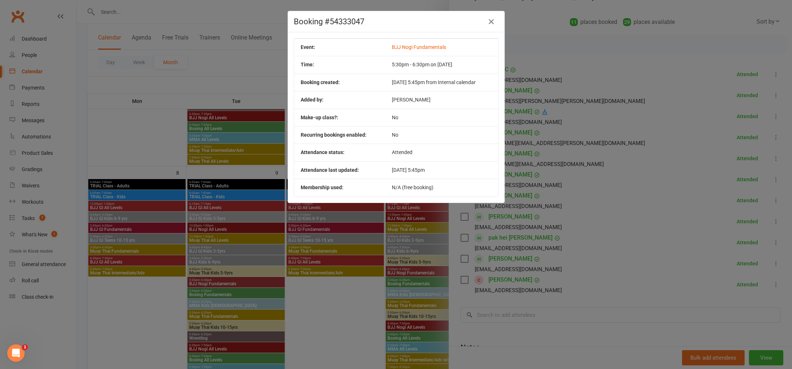
click at [589, 215] on div "Booking #54333047 Event: BJJ Nogi Fundamentals Time: 5:30pm - 6:30pm on 12 Sep …" at bounding box center [396, 184] width 792 height 369
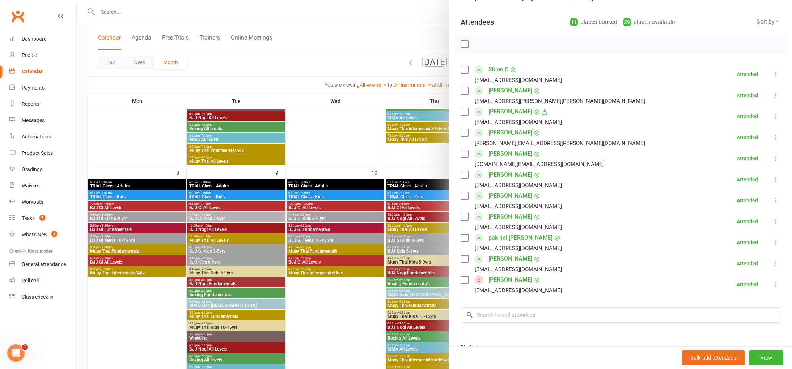
click at [509, 277] on link "[PERSON_NAME]" at bounding box center [511, 280] width 44 height 12
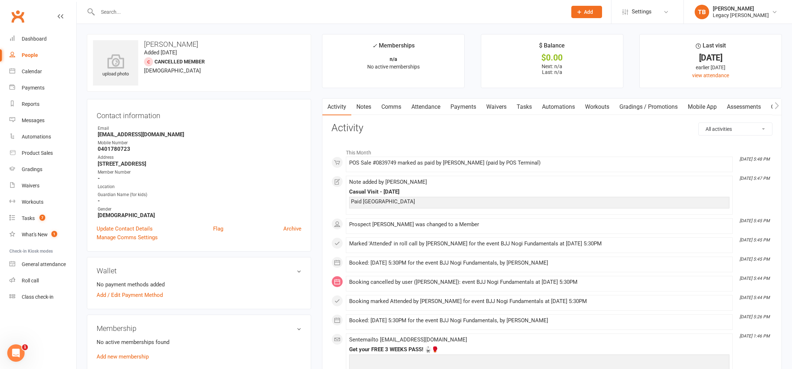
click at [471, 106] on link "Payments" at bounding box center [464, 106] width 36 height 17
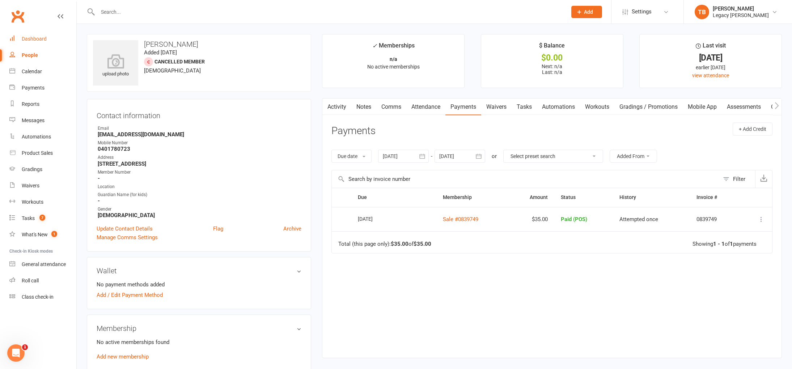
click at [53, 39] on link "Dashboard" at bounding box center [42, 39] width 67 height 16
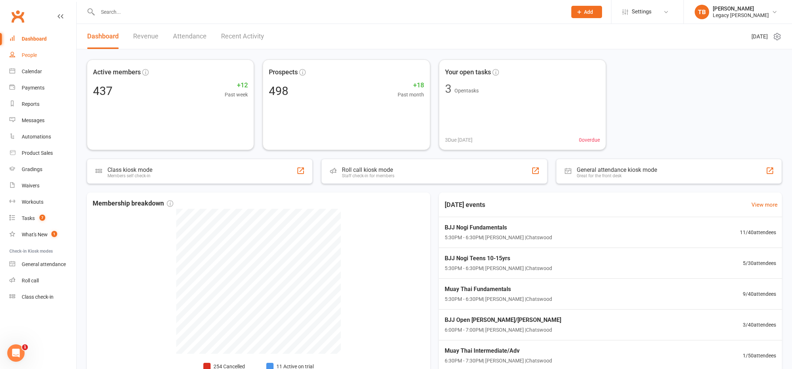
click at [37, 54] on div "People" at bounding box center [29, 55] width 15 height 6
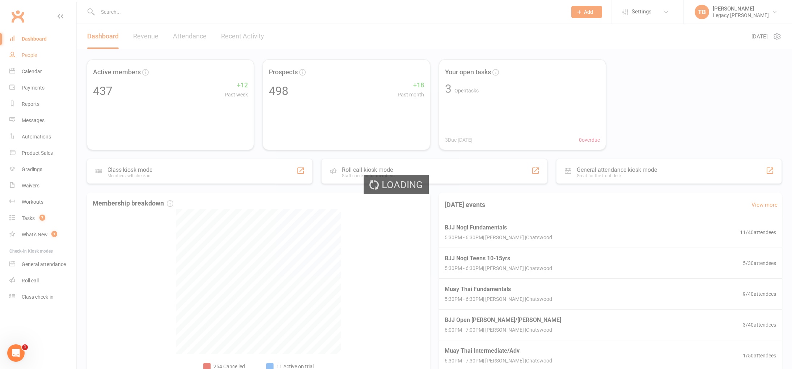
select select "100"
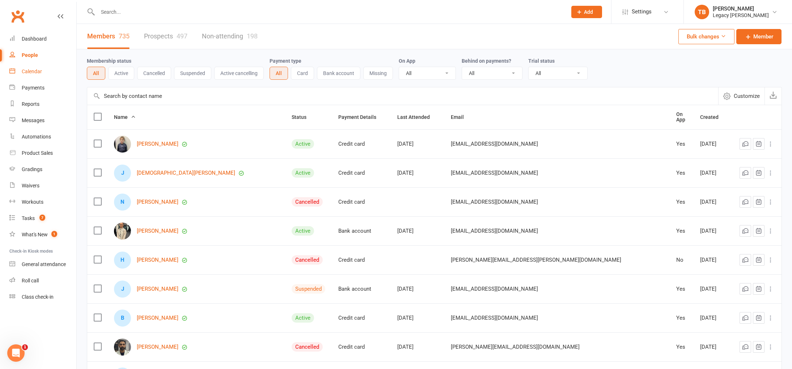
click at [24, 70] on div "Calendar" at bounding box center [32, 71] width 20 height 6
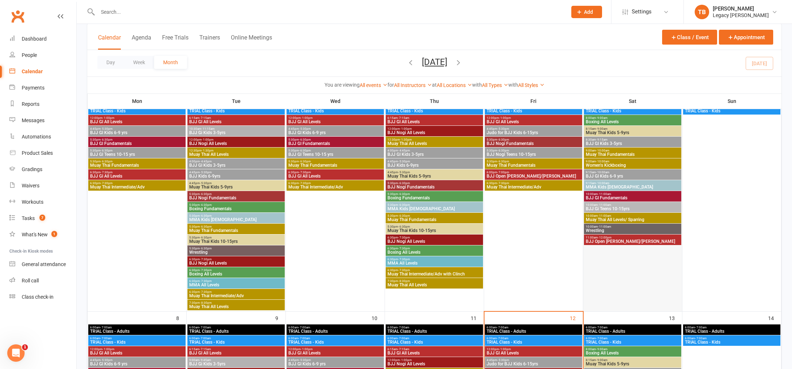
scroll to position [161, 0]
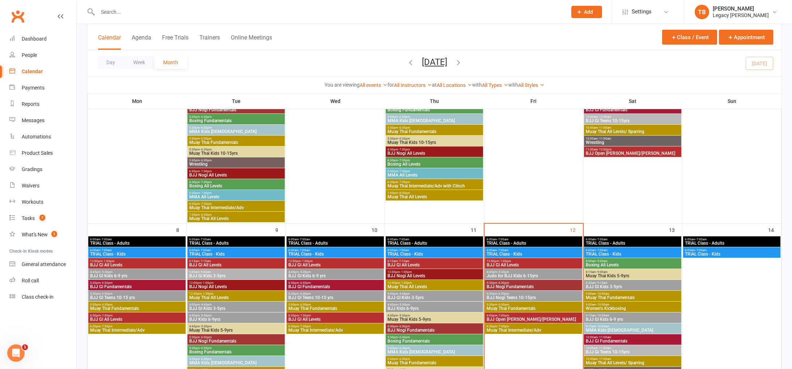
click at [546, 285] on span "BJJ Nogi Fundamentals" at bounding box center [534, 286] width 94 height 4
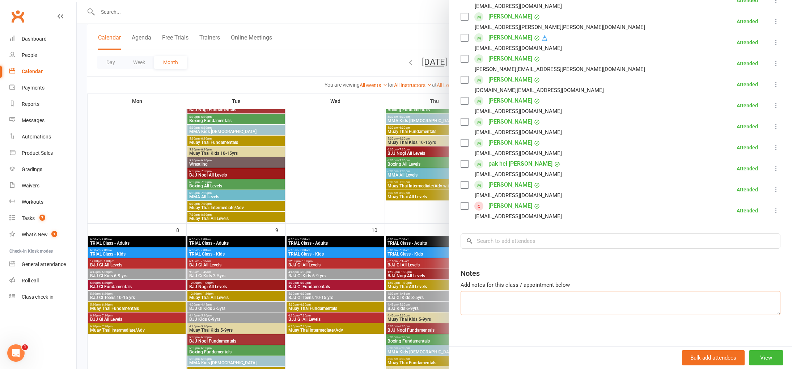
scroll to position [0, 0]
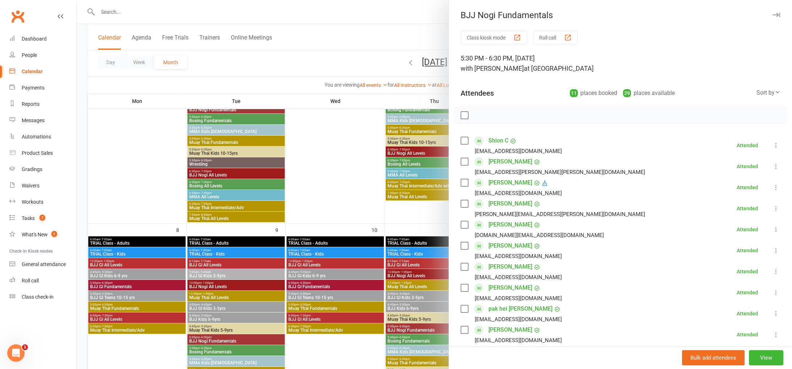
click at [379, 24] on div at bounding box center [435, 184] width 716 height 369
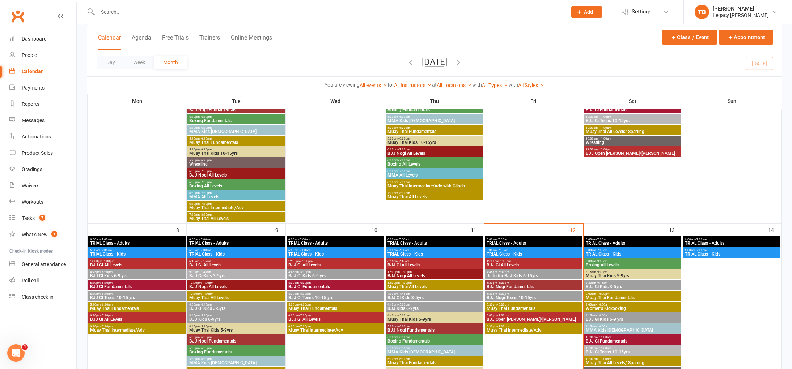
click at [534, 282] on span "5:30pm - 6:30pm" at bounding box center [534, 282] width 94 height 3
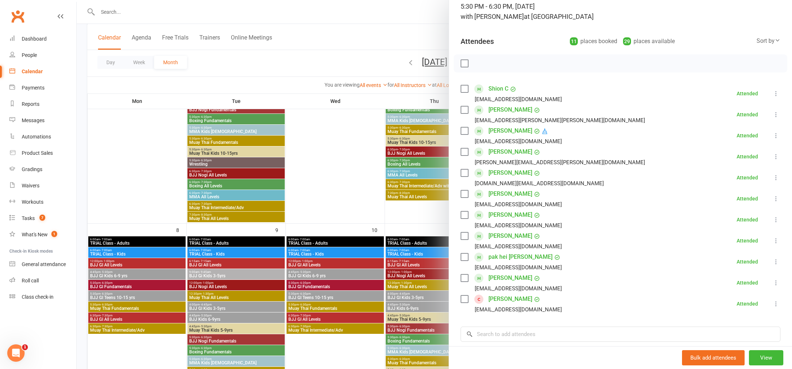
scroll to position [55, 0]
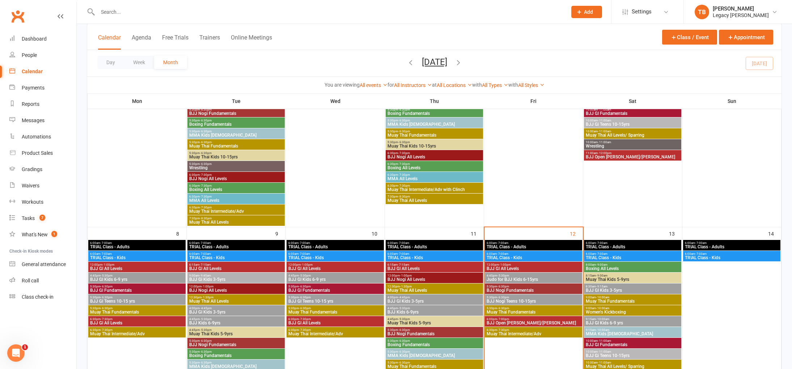
click at [560, 283] on div "5:30pm - 6:30pm BJJ Nogi Fundamentals" at bounding box center [533, 288] width 97 height 10
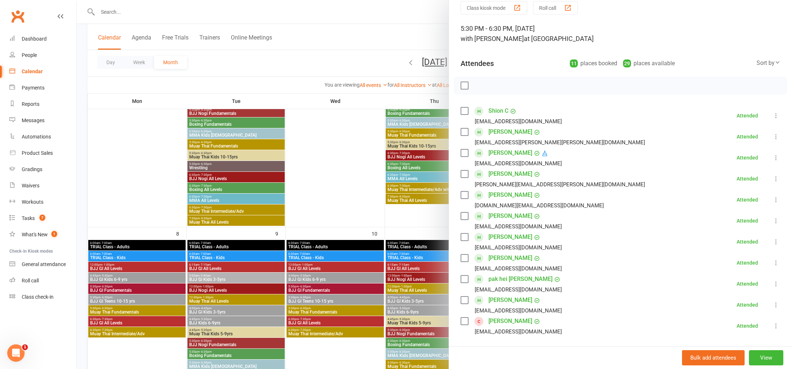
scroll to position [73, 0]
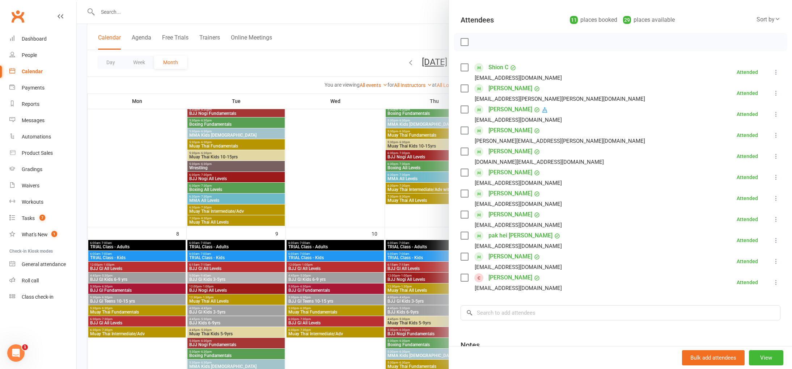
click at [404, 223] on div at bounding box center [435, 184] width 716 height 369
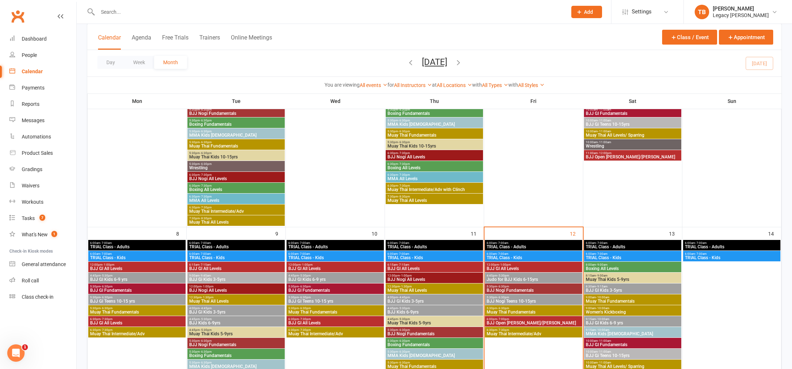
click at [549, 308] on span "5:30pm - 6:30pm" at bounding box center [534, 307] width 94 height 3
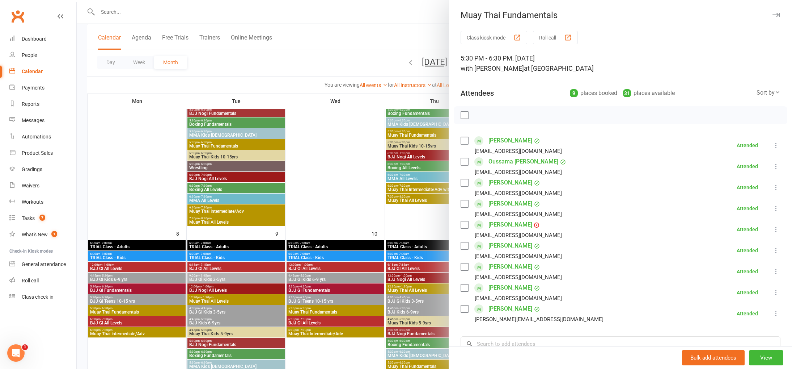
scroll to position [64, 0]
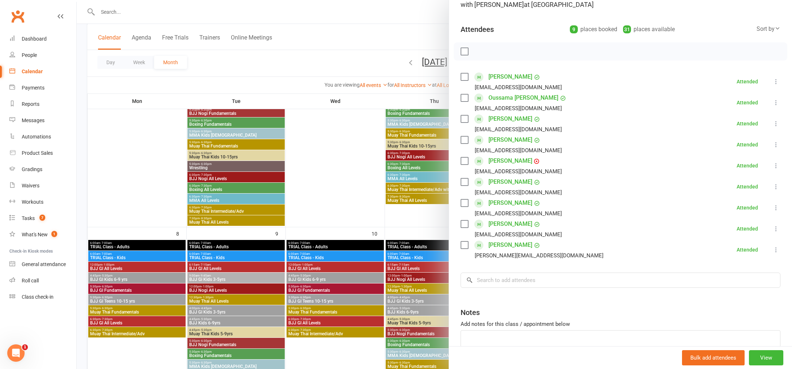
click at [509, 244] on link "[PERSON_NAME]" at bounding box center [511, 245] width 44 height 12
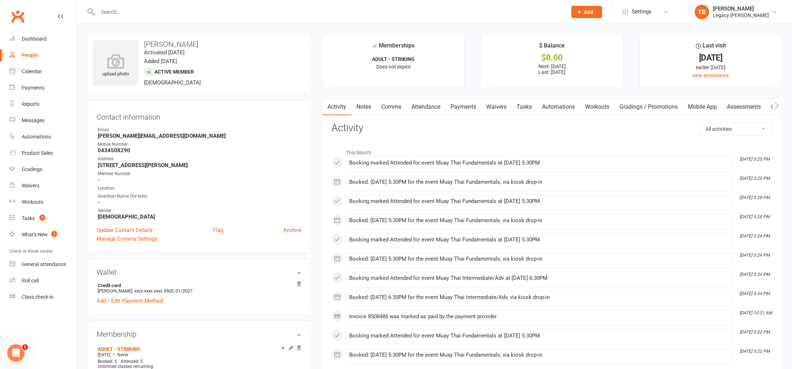
click at [473, 108] on link "Payments" at bounding box center [464, 106] width 36 height 17
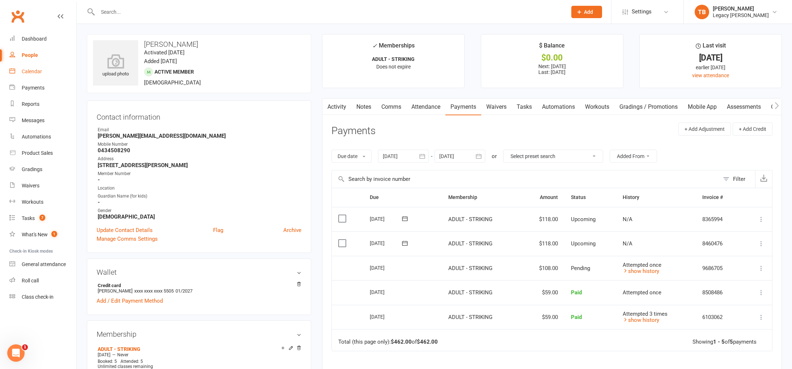
click at [41, 75] on link "Calendar" at bounding box center [42, 71] width 67 height 16
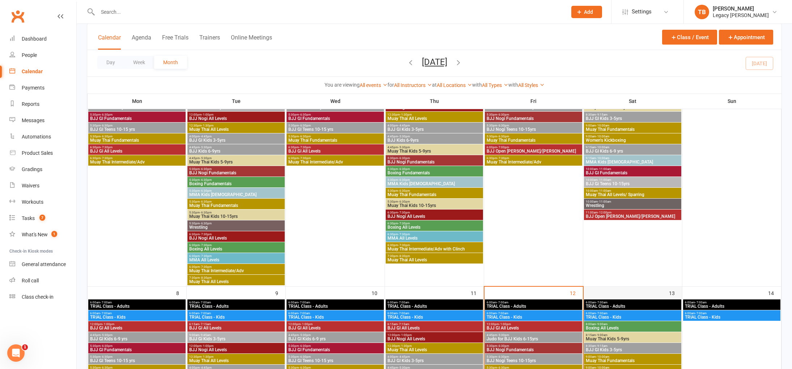
scroll to position [227, 0]
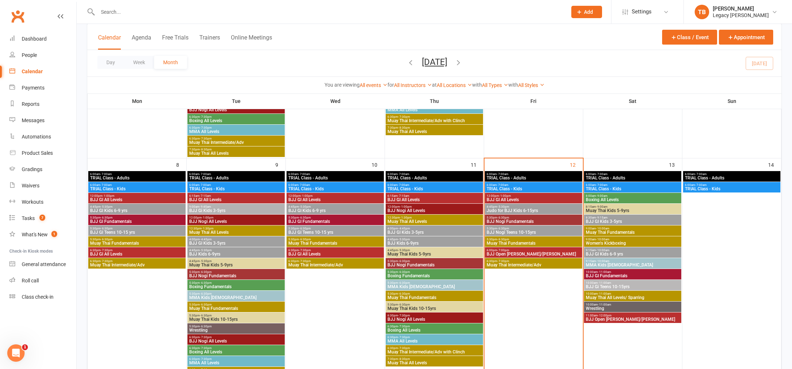
click at [540, 247] on div "6:00pm - 7:00pm BJJ Open [PERSON_NAME]/[PERSON_NAME]" at bounding box center [533, 252] width 97 height 10
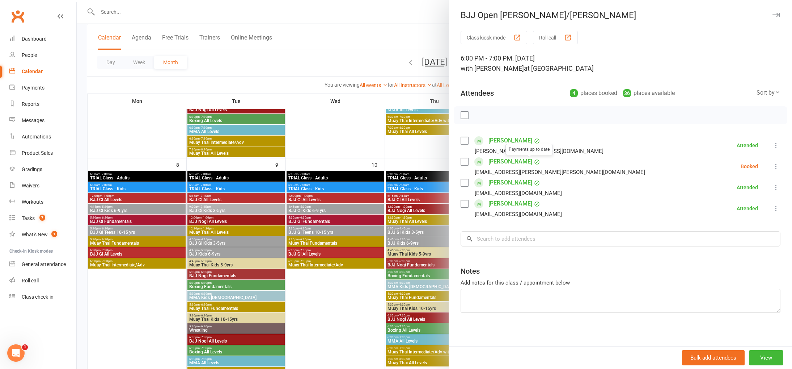
click at [505, 136] on link "[PERSON_NAME]" at bounding box center [511, 141] width 44 height 12
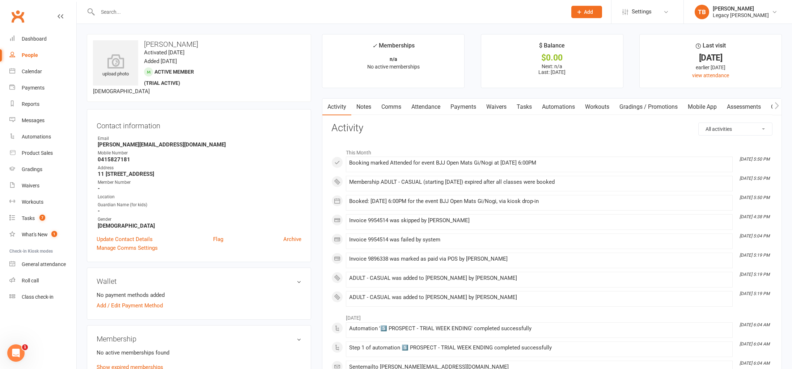
click at [468, 110] on link "Payments" at bounding box center [464, 106] width 36 height 17
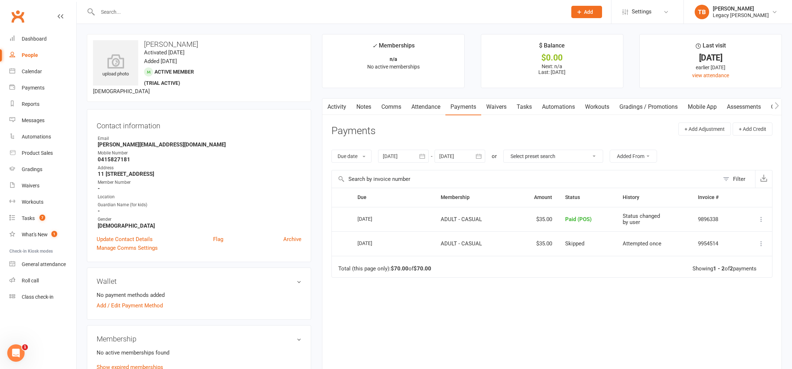
click at [437, 106] on link "Attendance" at bounding box center [426, 106] width 39 height 17
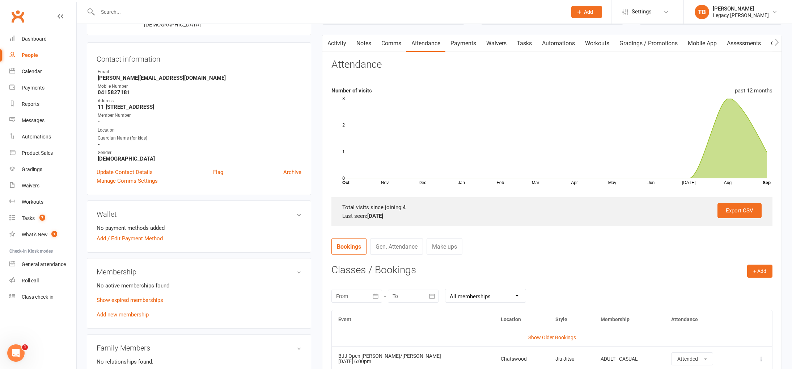
scroll to position [85, 0]
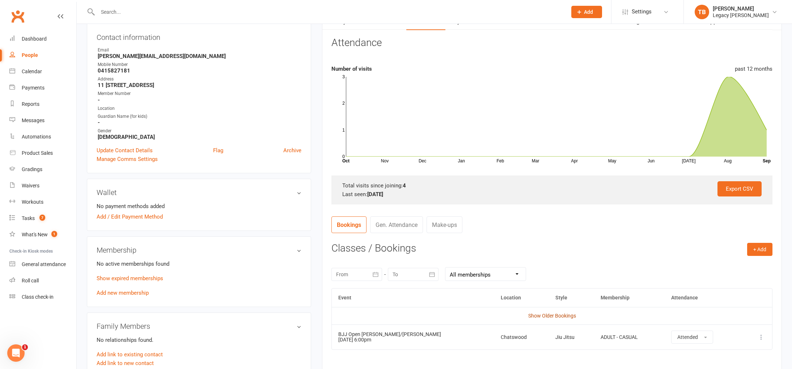
click at [574, 316] on link "Show Older Bookings" at bounding box center [553, 315] width 48 height 6
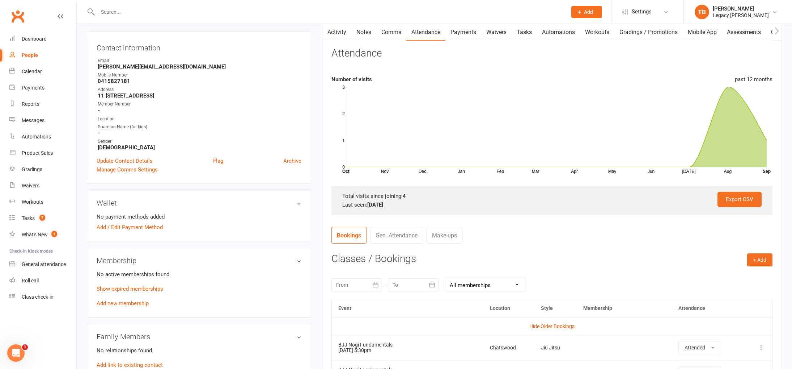
scroll to position [0, 0]
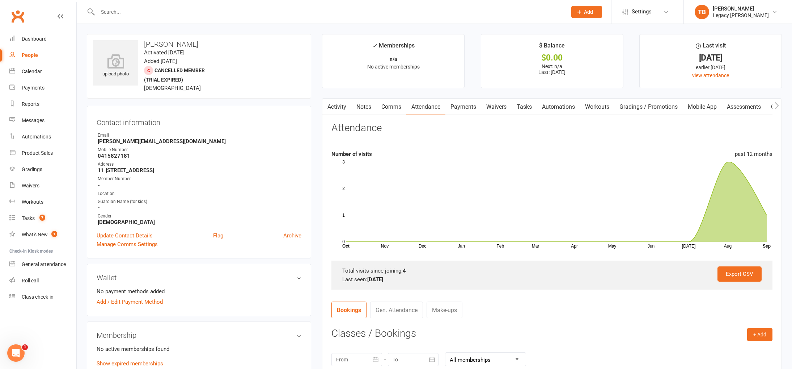
click at [470, 108] on link "Payments" at bounding box center [464, 106] width 36 height 17
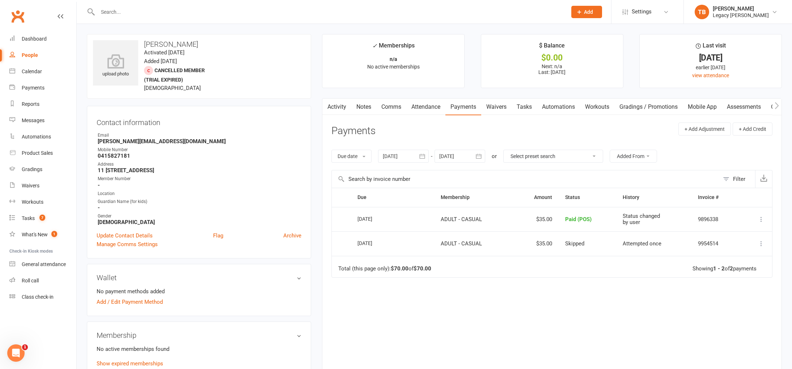
click at [34, 51] on link "People" at bounding box center [42, 55] width 67 height 16
select select "100"
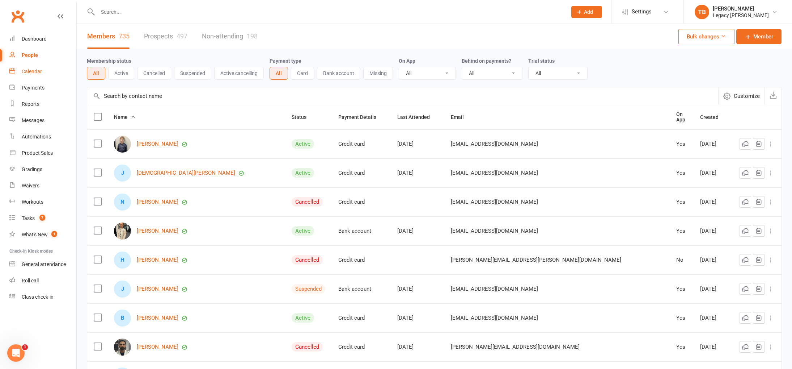
click at [33, 68] on link "Calendar" at bounding box center [42, 71] width 67 height 16
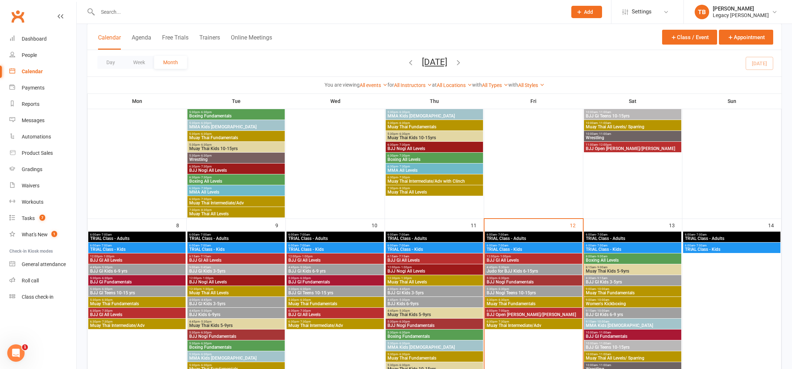
scroll to position [232, 0]
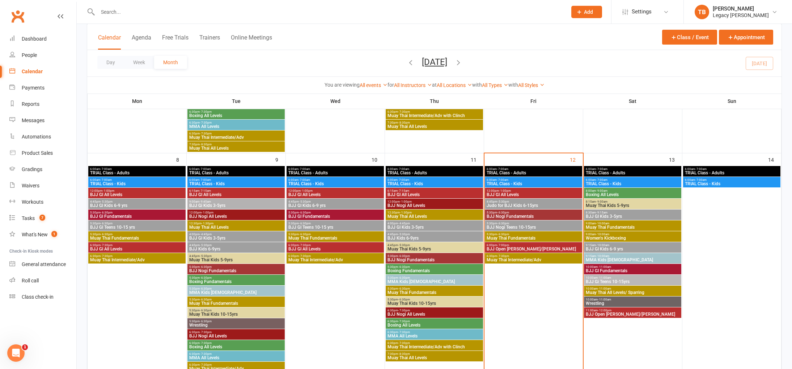
click at [533, 238] on span "Muay Thai Fundamentals" at bounding box center [534, 238] width 94 height 4
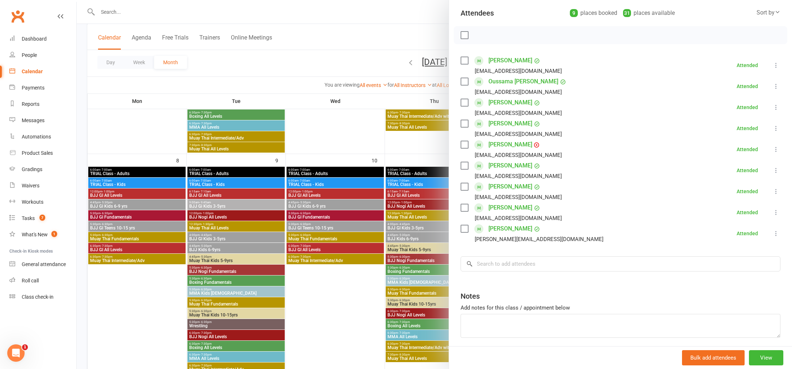
scroll to position [85, 0]
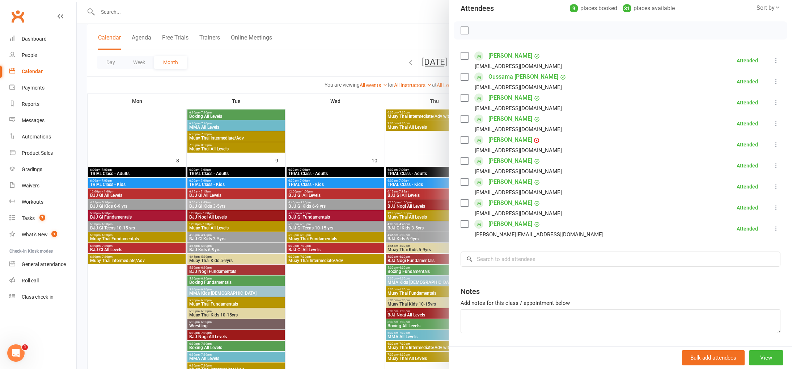
click at [362, 145] on div at bounding box center [435, 184] width 716 height 369
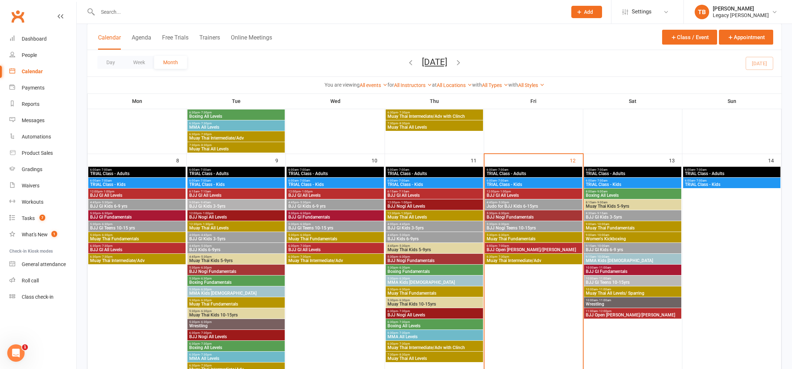
click at [515, 237] on span "Muay Thai Fundamentals" at bounding box center [534, 238] width 94 height 4
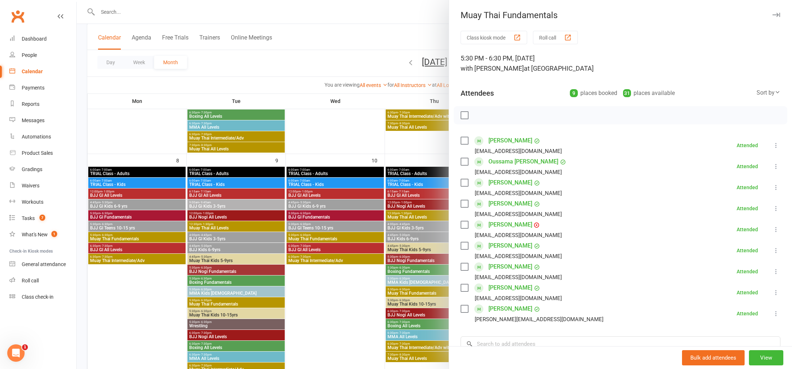
click at [111, 131] on div at bounding box center [435, 184] width 716 height 369
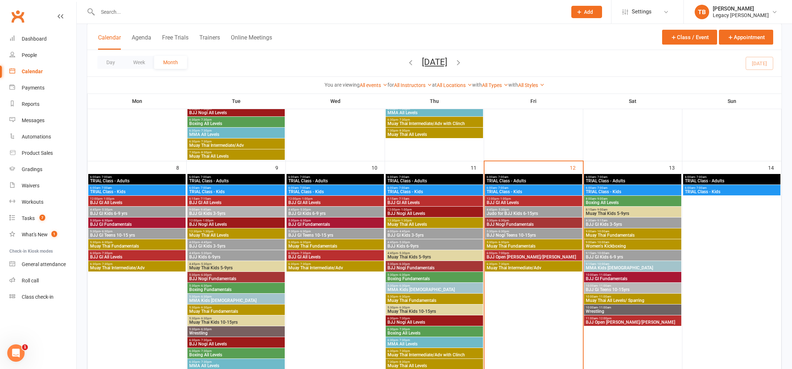
scroll to position [223, 0]
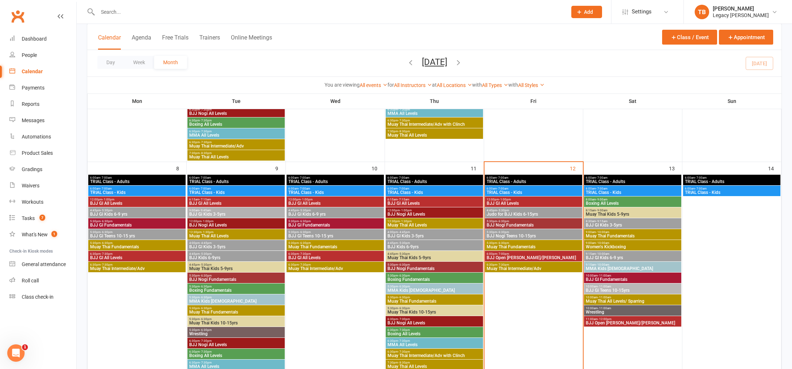
click at [244, 232] on span "12:30pm - 1:30pm" at bounding box center [236, 231] width 94 height 3
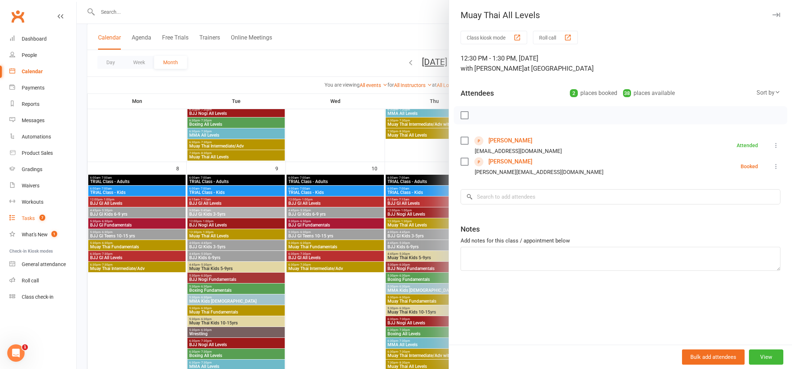
click at [29, 223] on link "Tasks 7" at bounding box center [42, 218] width 67 height 16
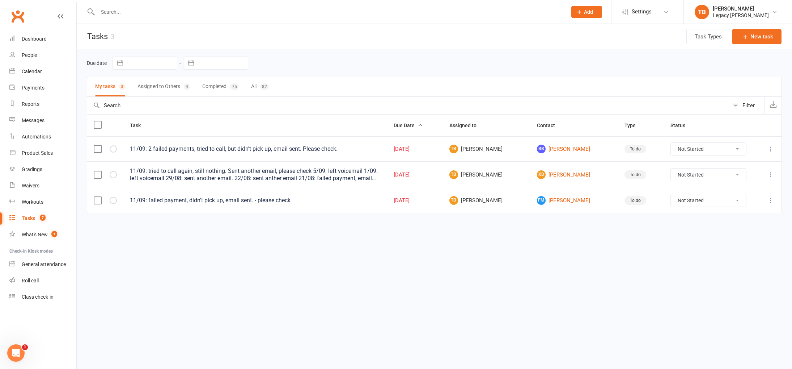
click at [198, 167] on td "11/09: tried to call again, still nothing. Sent another email, please check 5/0…" at bounding box center [255, 174] width 264 height 26
click at [194, 172] on div "11/09: tried to call again, still nothing. Sent another email, please check 5/0…" at bounding box center [255, 174] width 251 height 14
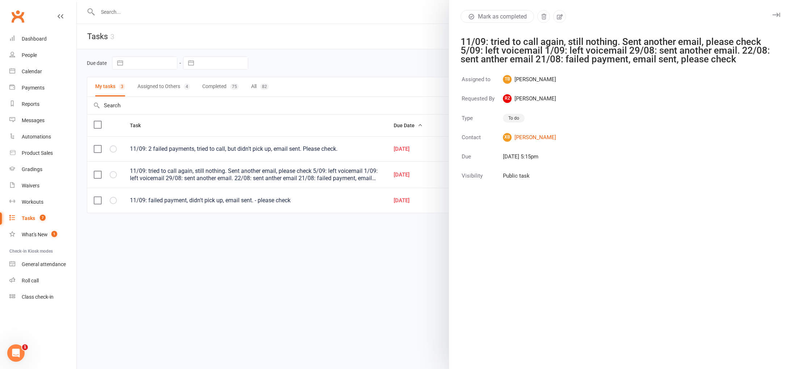
click at [248, 121] on div at bounding box center [435, 184] width 716 height 369
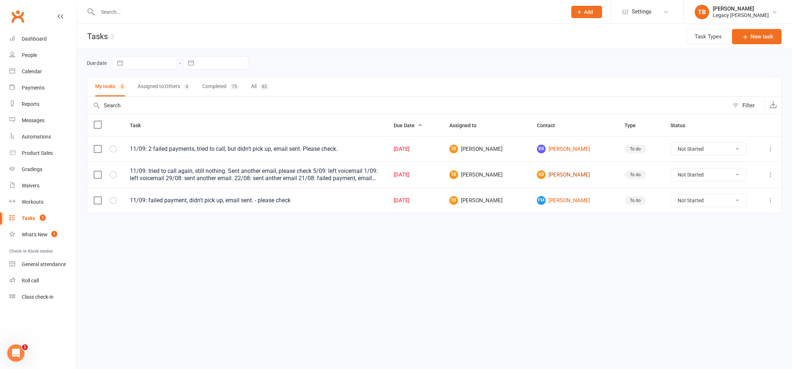
click at [546, 175] on link "XB [PERSON_NAME]" at bounding box center [574, 174] width 75 height 9
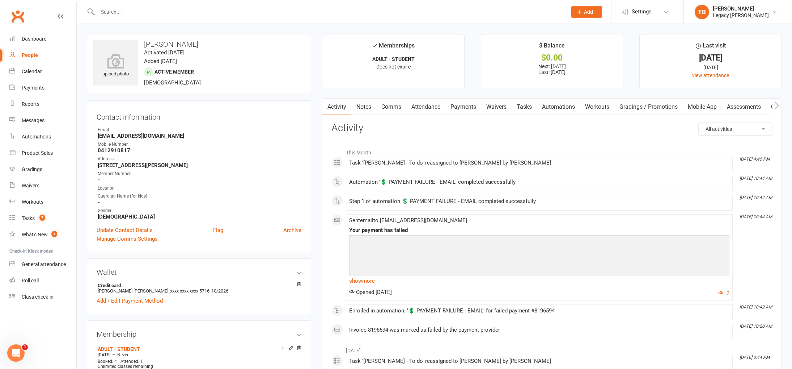
click at [474, 108] on link "Payments" at bounding box center [464, 106] width 36 height 17
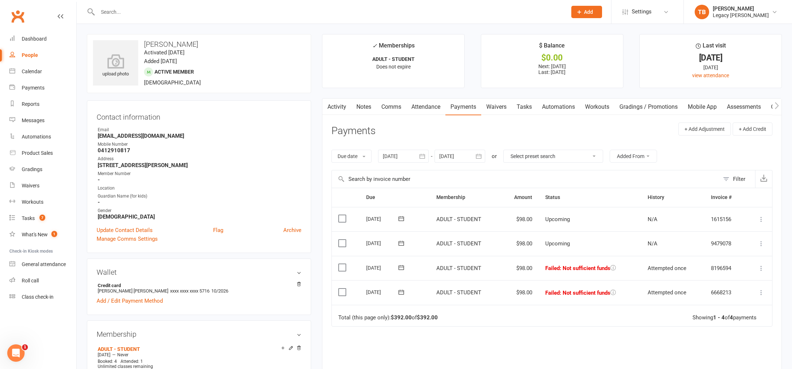
click at [437, 109] on link "Attendance" at bounding box center [426, 106] width 39 height 17
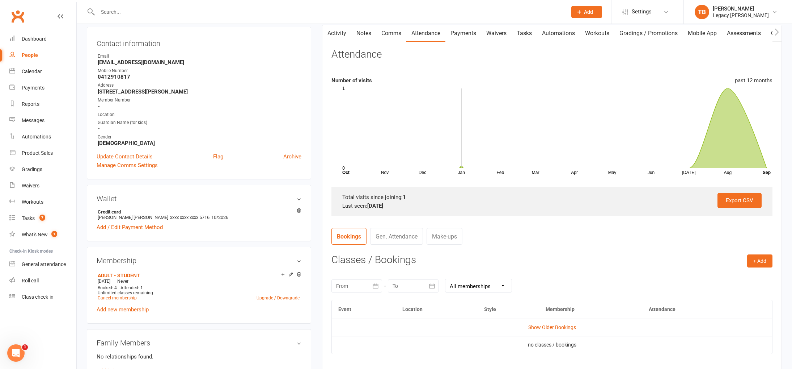
scroll to position [163, 0]
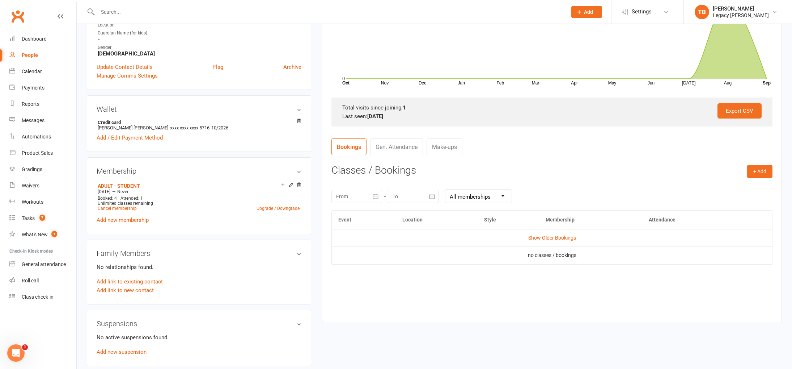
click at [556, 246] on td "Show Older Bookings" at bounding box center [552, 237] width 441 height 17
click at [560, 242] on td "Show Older Bookings" at bounding box center [552, 237] width 441 height 17
click at [563, 239] on link "Show Older Bookings" at bounding box center [553, 238] width 48 height 6
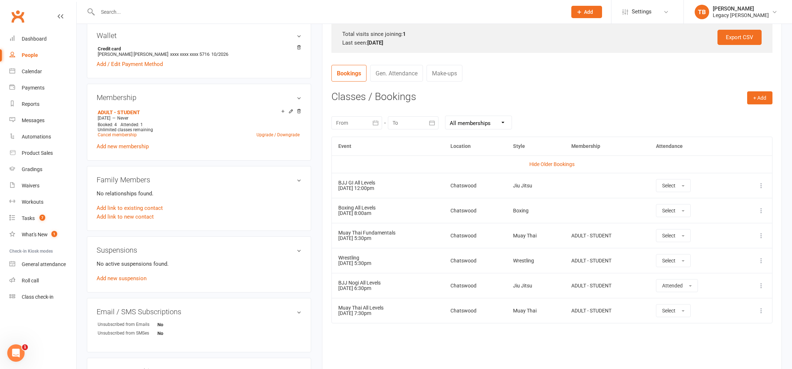
scroll to position [257, 0]
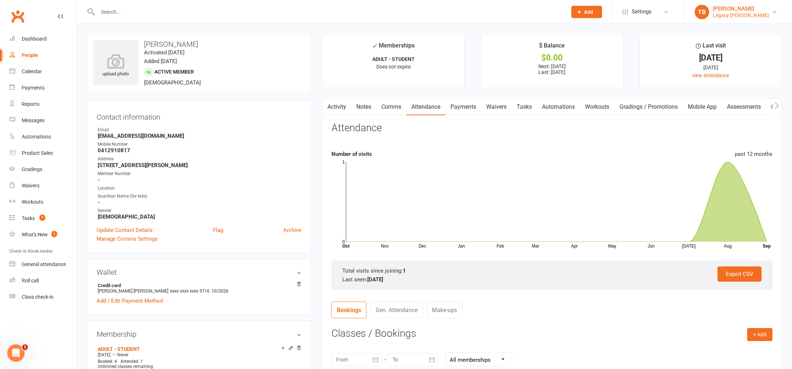
click at [741, 16] on div "Legacy [PERSON_NAME]" at bounding box center [741, 15] width 56 height 7
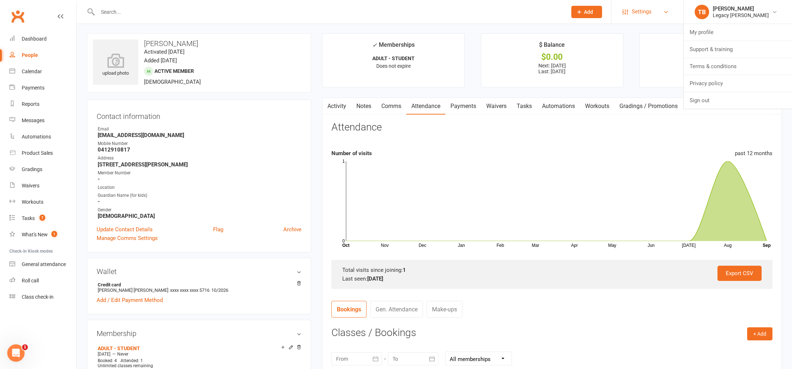
click at [639, 10] on span "Settings" at bounding box center [642, 12] width 20 height 16
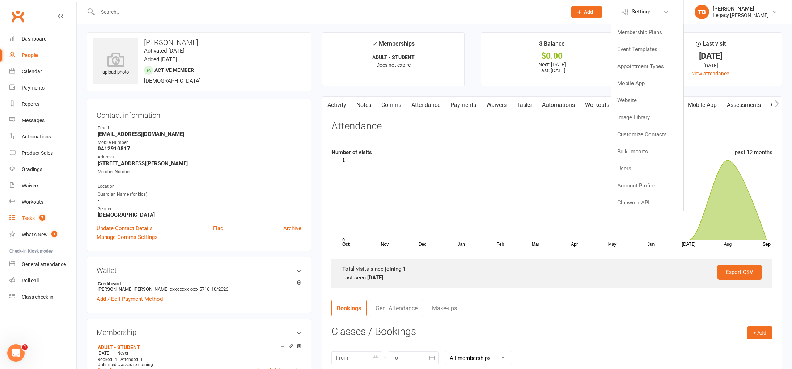
click at [33, 218] on div "Tasks" at bounding box center [28, 218] width 13 height 6
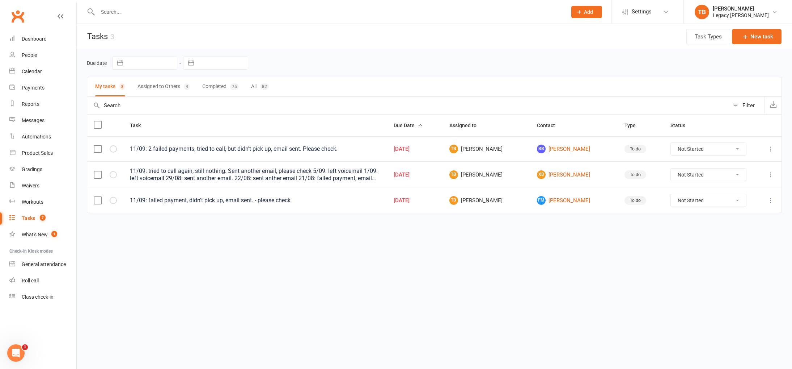
click at [164, 81] on button "Assigned to Others 4" at bounding box center [164, 86] width 52 height 19
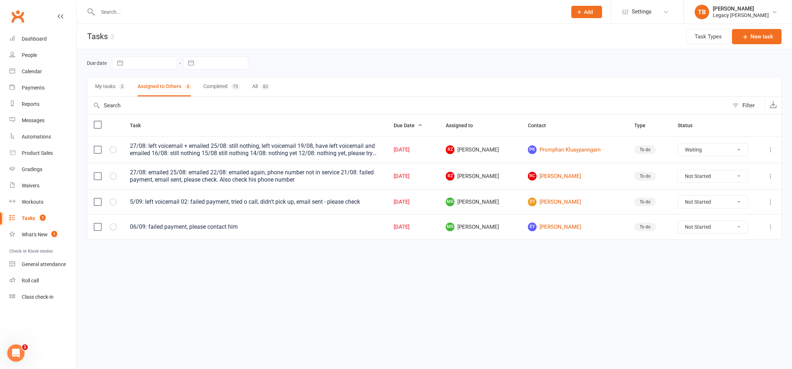
select select "waiting"
click at [111, 90] on button "My tasks 3" at bounding box center [110, 86] width 30 height 19
select select "waiting"
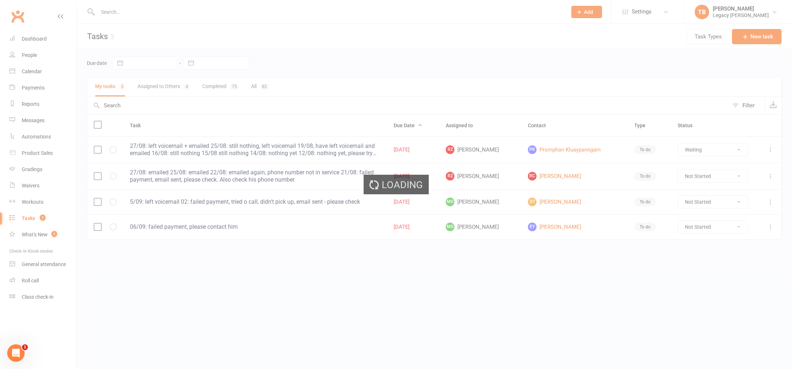
select select "waiting"
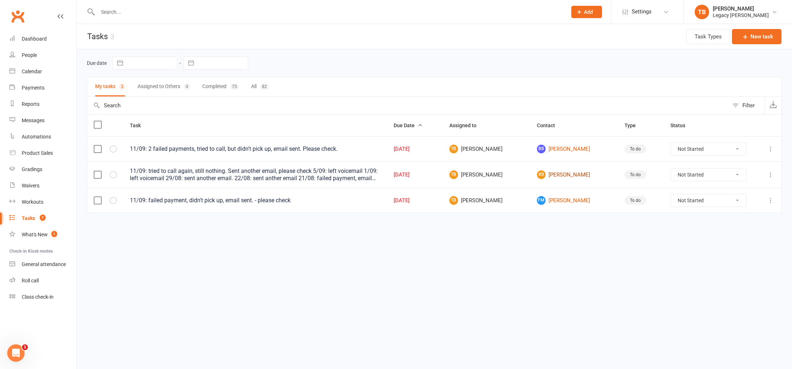
click at [560, 173] on link "XB [PERSON_NAME]" at bounding box center [574, 174] width 75 height 9
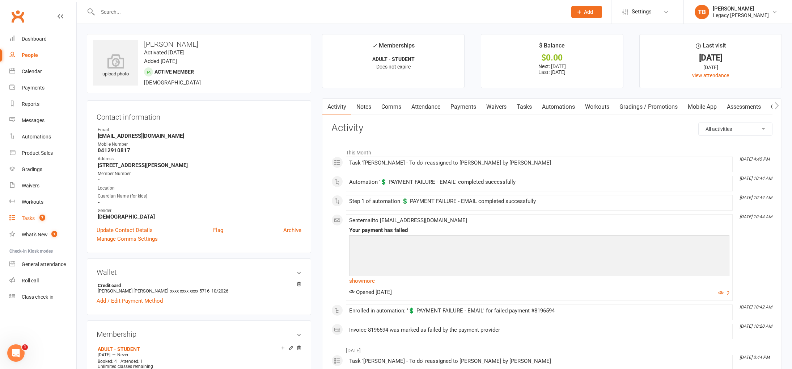
click at [41, 215] on span "7" at bounding box center [42, 217] width 6 height 6
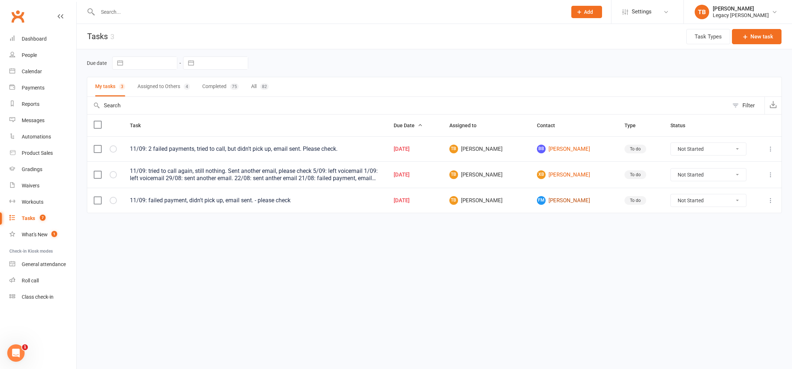
click at [557, 198] on link "[PERSON_NAME]" at bounding box center [574, 200] width 75 height 9
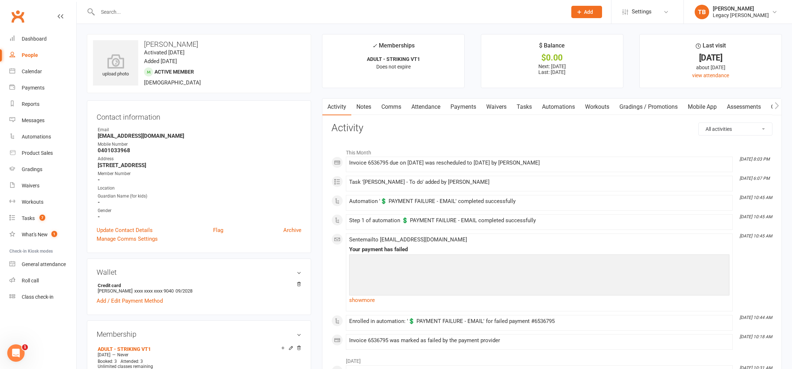
click at [464, 109] on link "Payments" at bounding box center [464, 106] width 36 height 17
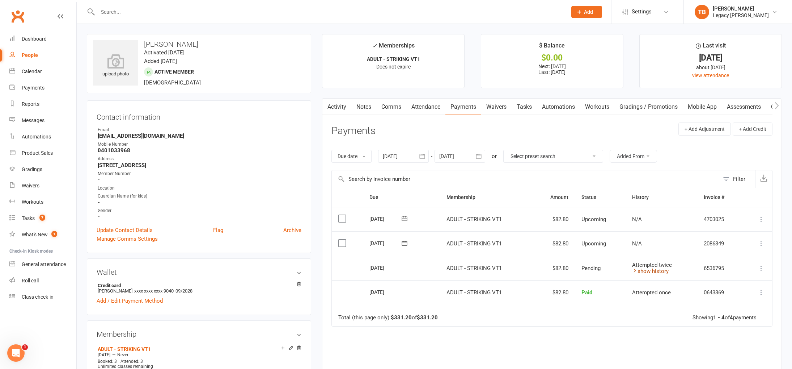
click at [648, 271] on link "show history" at bounding box center [650, 271] width 37 height 7
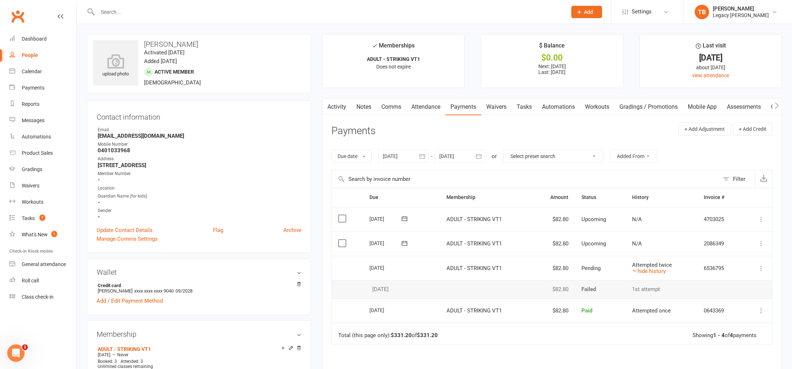
scroll to position [78, 0]
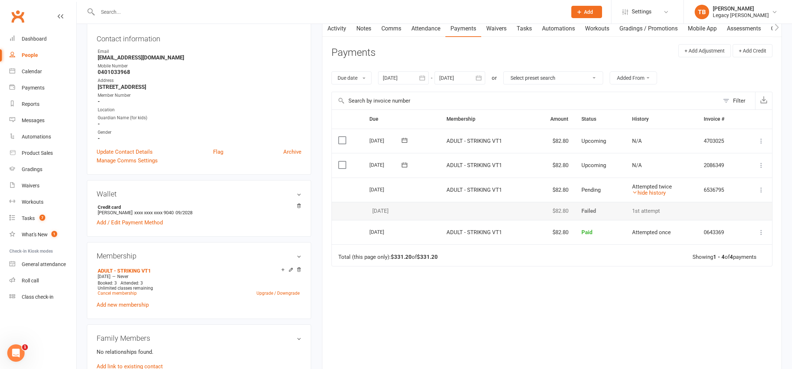
click at [428, 81] on button "button" at bounding box center [422, 77] width 13 height 13
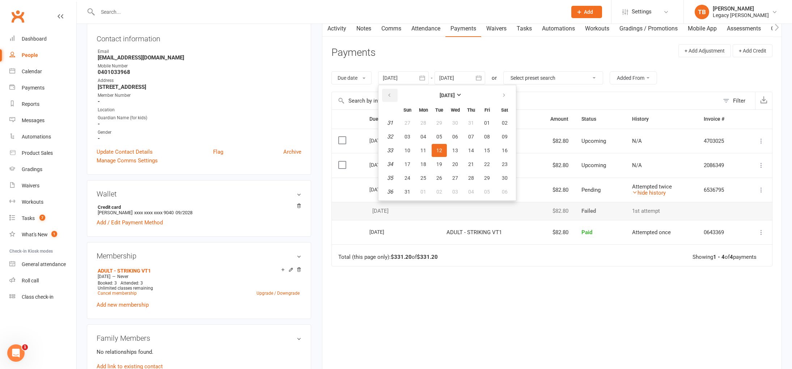
click at [394, 94] on button "button" at bounding box center [390, 95] width 16 height 13
click at [441, 120] on span "03" at bounding box center [440, 123] width 6 height 6
type input "[DATE]"
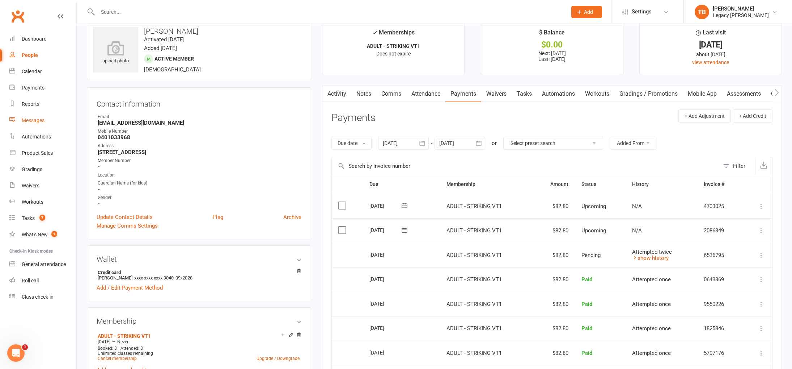
scroll to position [0, 0]
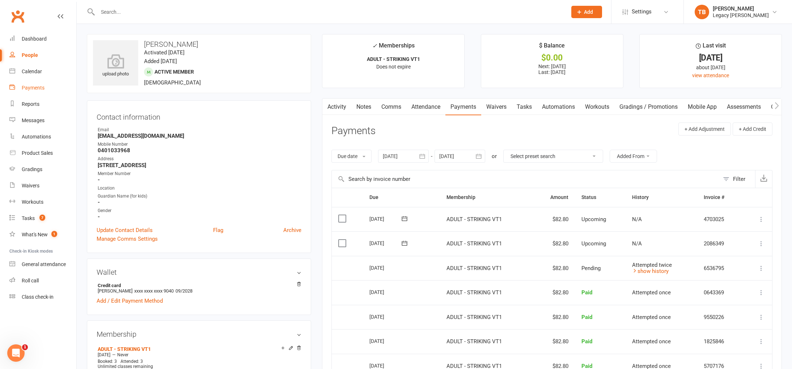
click at [32, 90] on div "Payments" at bounding box center [33, 88] width 23 height 6
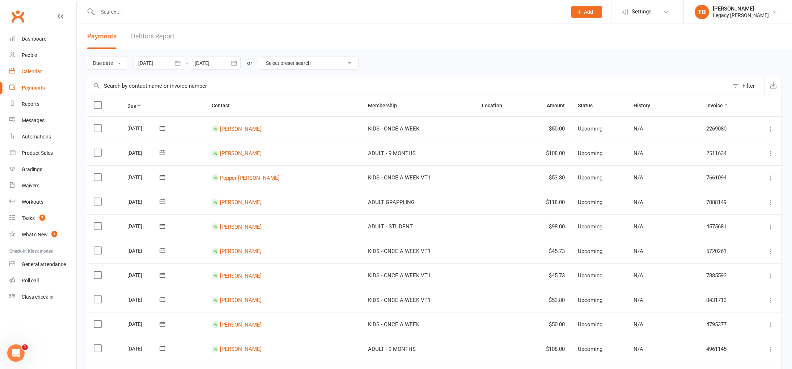
click at [31, 68] on link "Calendar" at bounding box center [42, 71] width 67 height 16
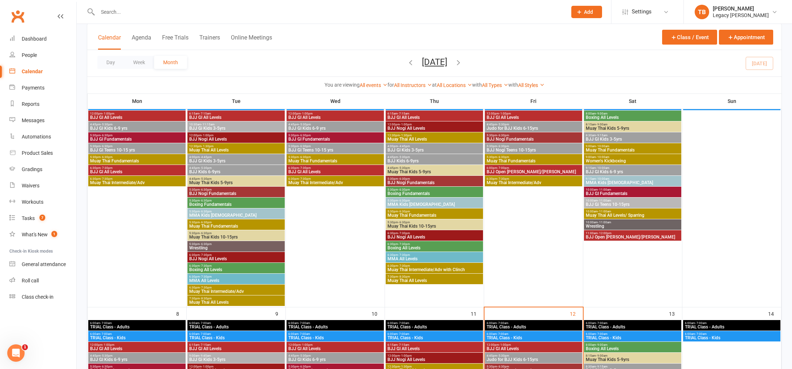
scroll to position [169, 0]
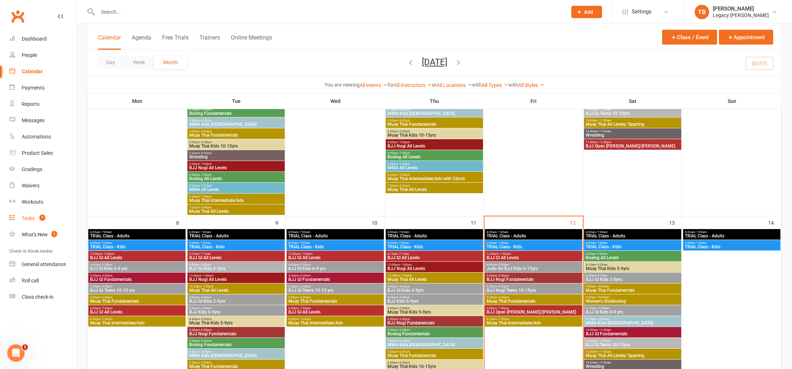
click at [28, 220] on div "Tasks" at bounding box center [28, 218] width 13 height 6
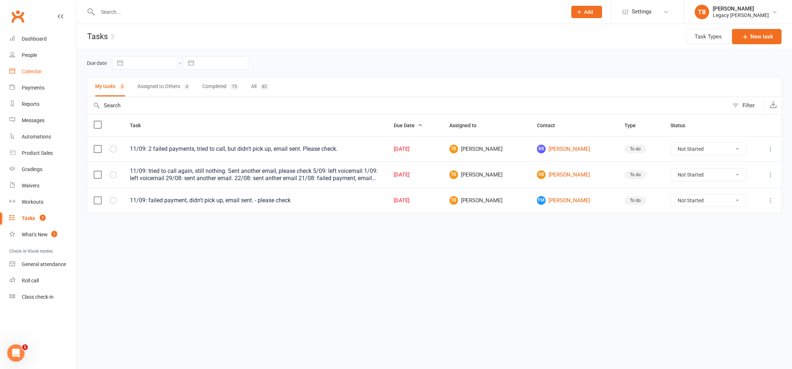
click at [28, 75] on link "Calendar" at bounding box center [42, 71] width 67 height 16
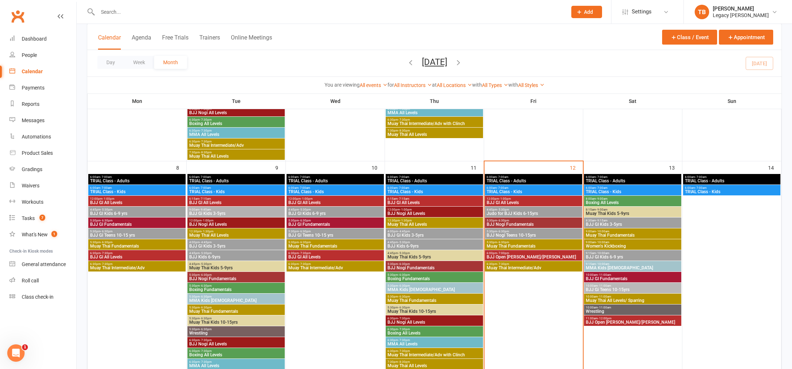
scroll to position [226, 0]
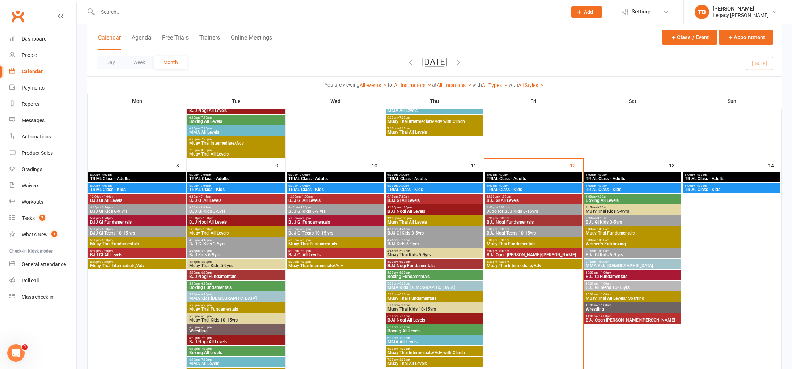
click at [258, 208] on span "9:00am - 9:45am" at bounding box center [236, 207] width 94 height 3
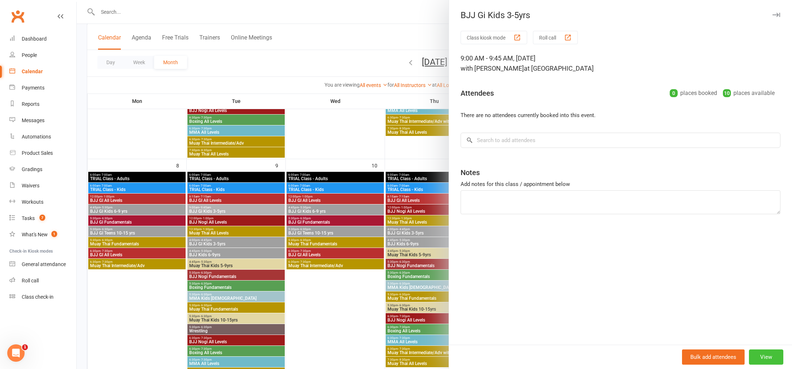
click at [772, 357] on button "View" at bounding box center [766, 356] width 34 height 15
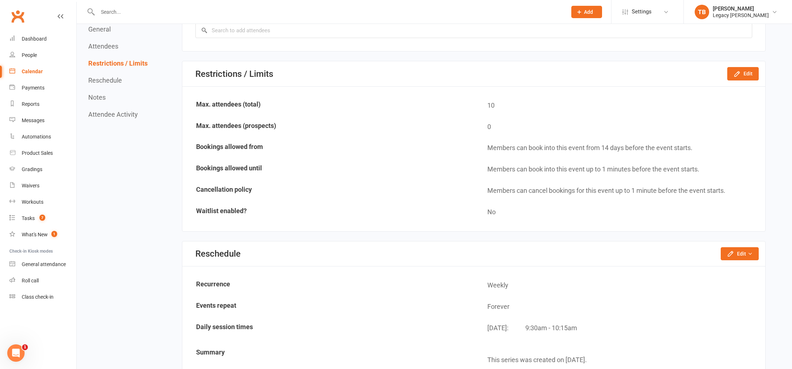
scroll to position [483, 0]
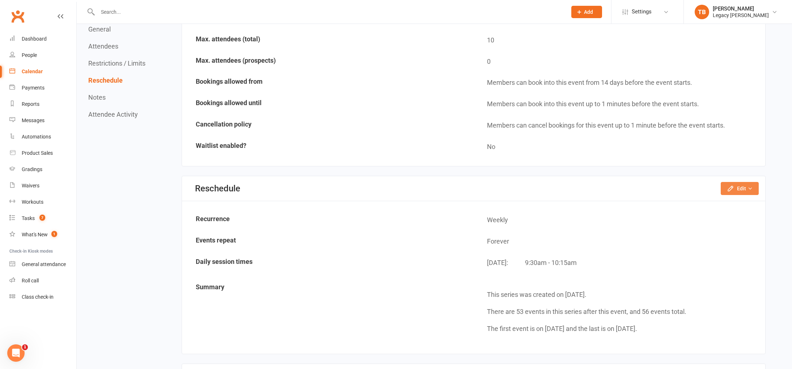
click at [745, 188] on button "Edit" at bounding box center [740, 188] width 38 height 13
click at [674, 269] on div "[DATE]: 9:30am - 10:15am" at bounding box center [623, 264] width 273 height 15
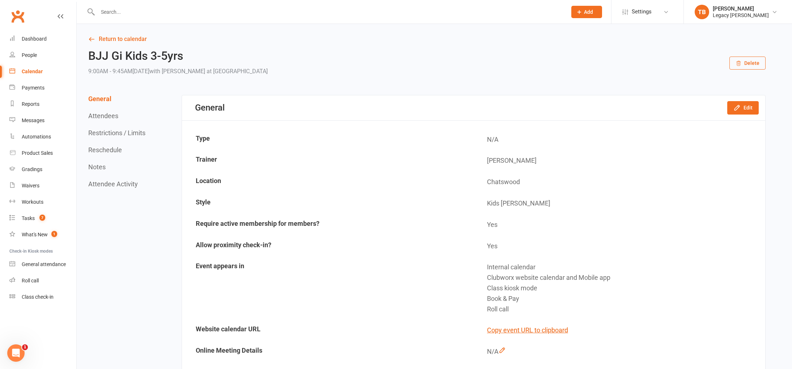
scroll to position [3, 0]
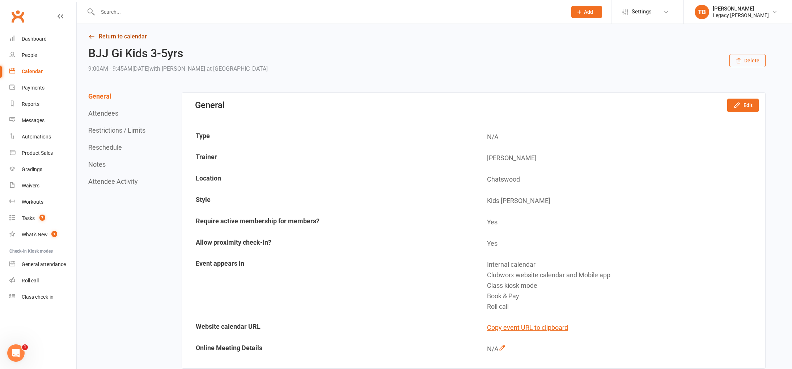
click at [91, 32] on link "Return to calendar" at bounding box center [427, 36] width 678 height 10
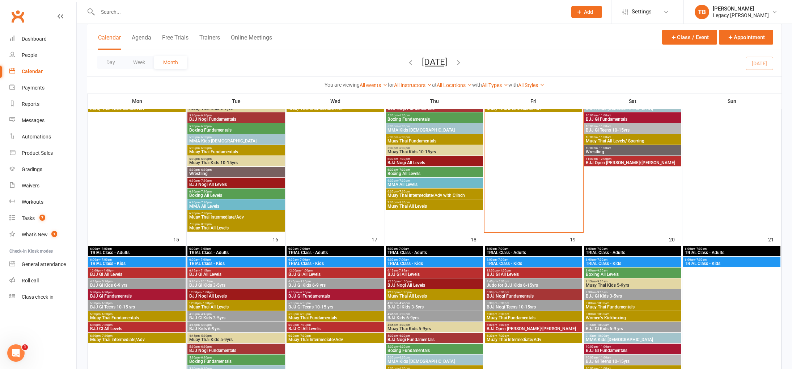
scroll to position [467, 0]
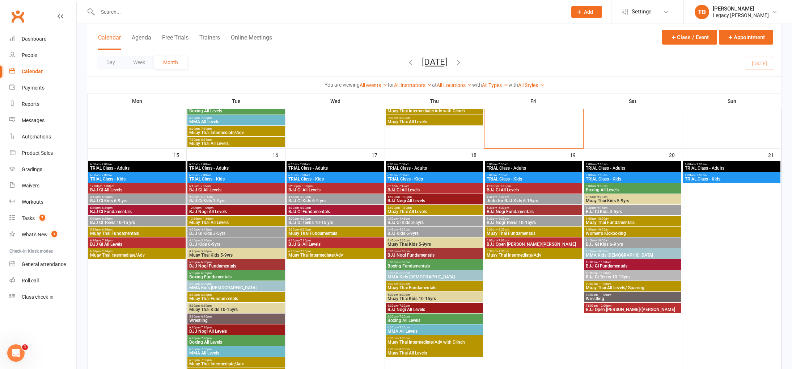
click at [251, 199] on span "BJJ Gi Kids 3-5yrs" at bounding box center [236, 200] width 94 height 4
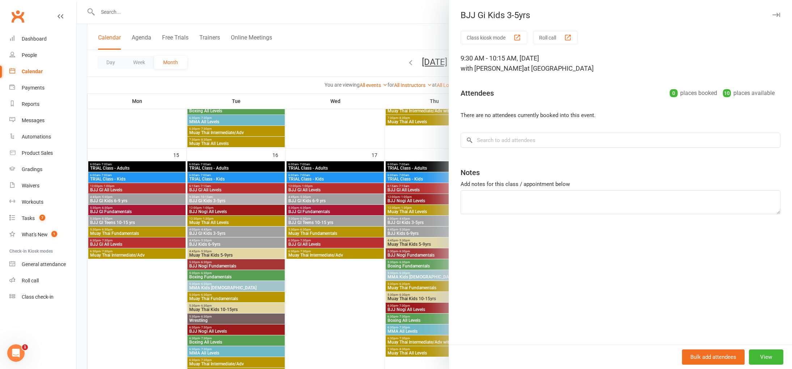
click at [336, 110] on div at bounding box center [435, 184] width 716 height 369
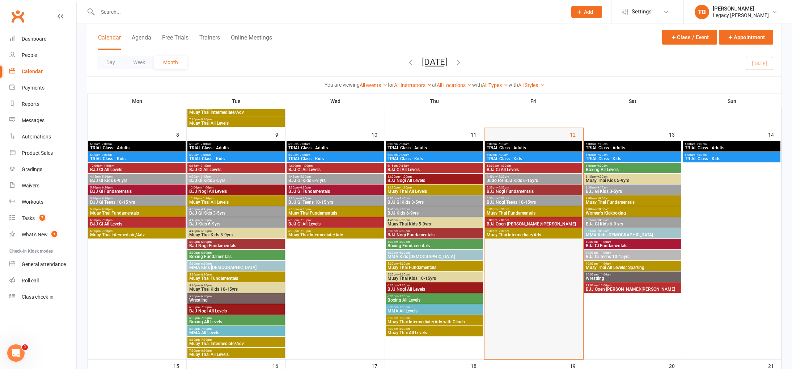
scroll to position [247, 0]
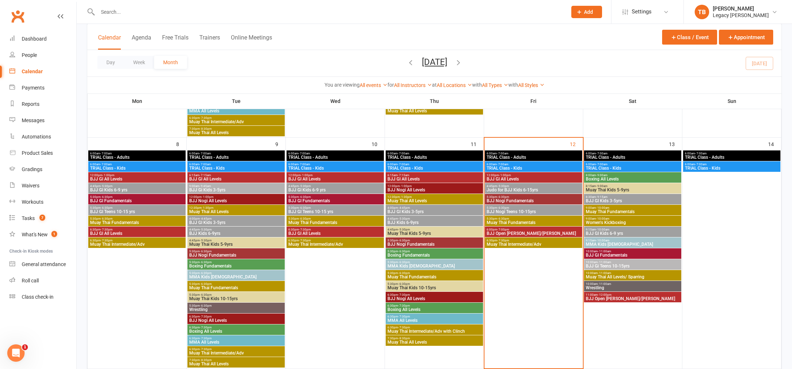
click at [420, 221] on span "BJJ Kids 6-9yrs" at bounding box center [434, 222] width 94 height 4
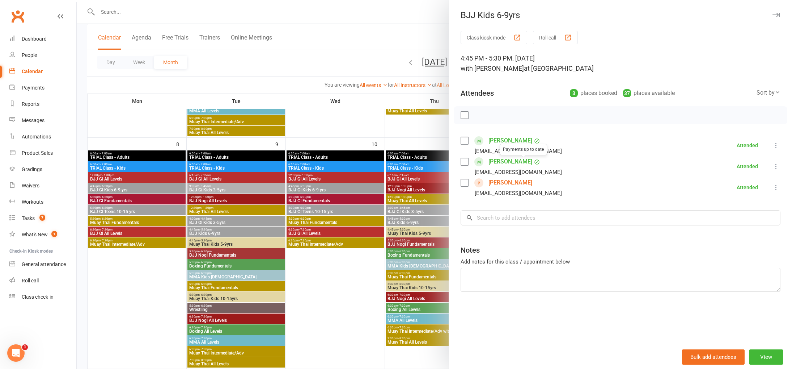
click at [325, 302] on div at bounding box center [435, 184] width 716 height 369
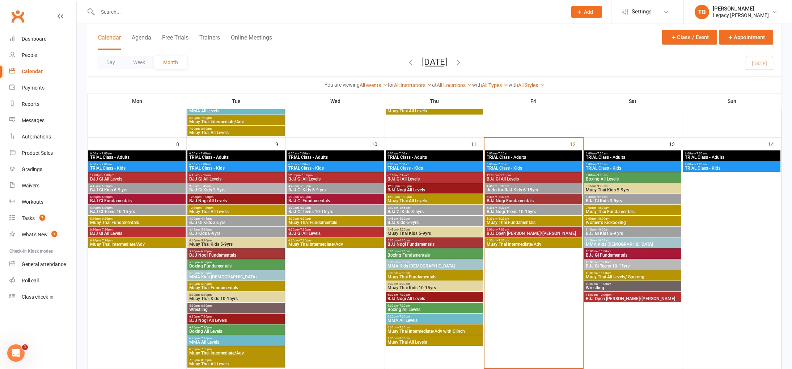
click at [332, 185] on span "4:45pm - 5:30pm" at bounding box center [335, 185] width 94 height 3
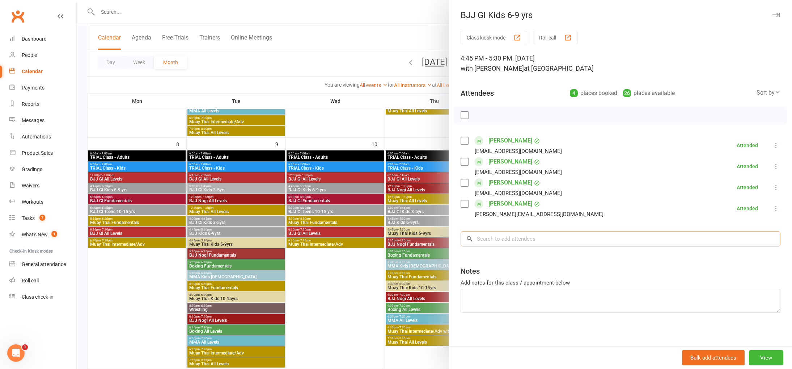
click at [509, 240] on input "search" at bounding box center [621, 238] width 320 height 15
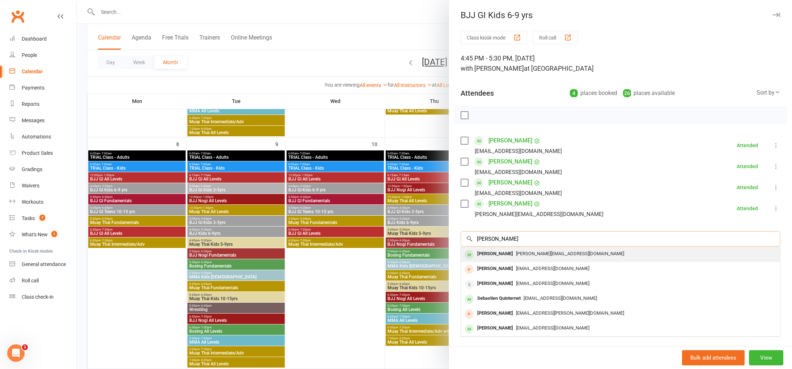
type input "[PERSON_NAME]"
click at [516, 252] on div "[PERSON_NAME]" at bounding box center [496, 253] width 42 height 10
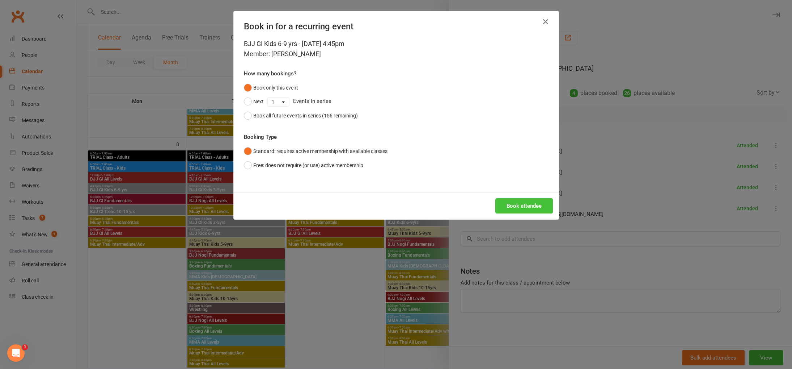
click at [514, 203] on button "Book attendee" at bounding box center [525, 205] width 58 height 15
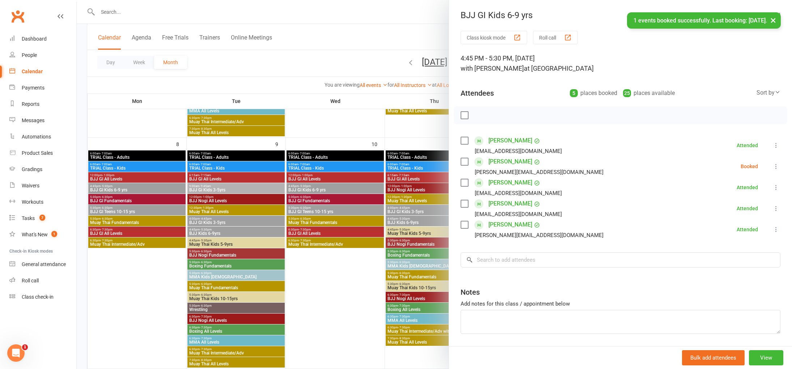
click at [778, 163] on icon at bounding box center [776, 166] width 7 height 7
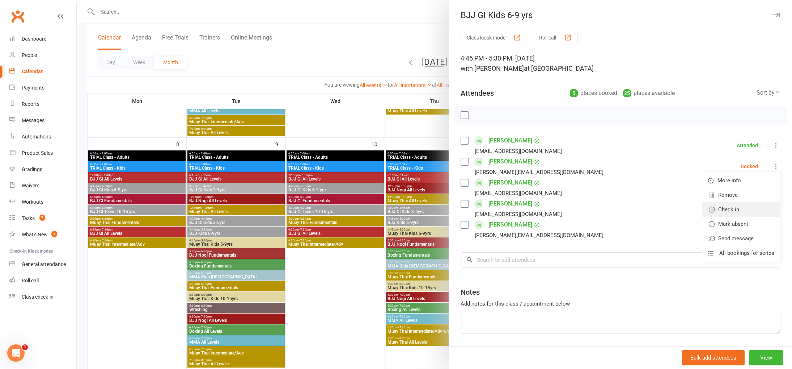
click at [758, 207] on link "Check in" at bounding box center [742, 209] width 78 height 14
click at [342, 274] on div at bounding box center [435, 184] width 716 height 369
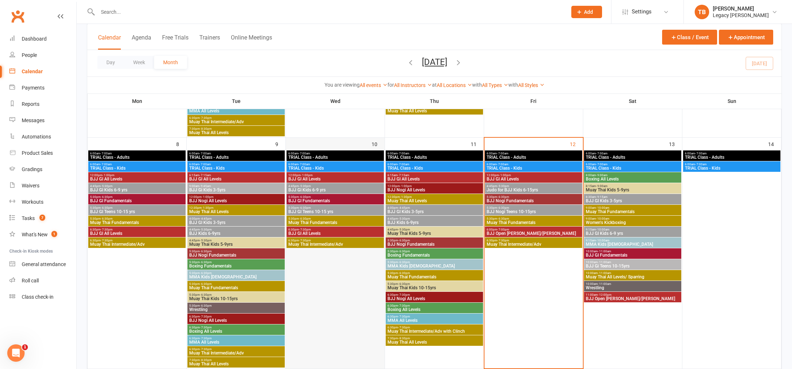
scroll to position [247, 0]
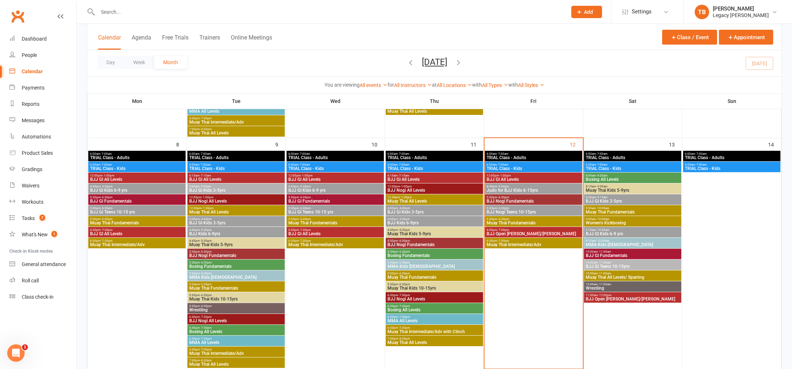
click at [529, 196] on span "5:30pm - 6:30pm" at bounding box center [534, 196] width 94 height 3
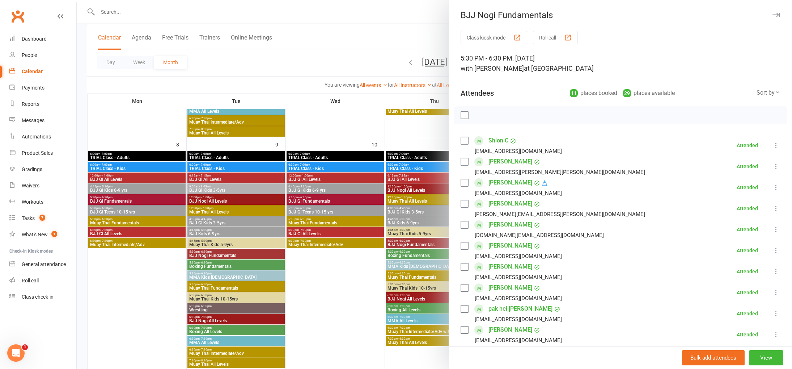
scroll to position [58, 0]
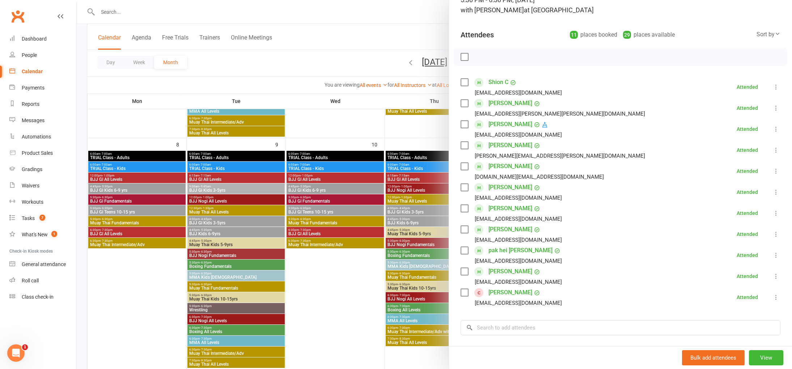
click at [254, 79] on div at bounding box center [435, 184] width 716 height 369
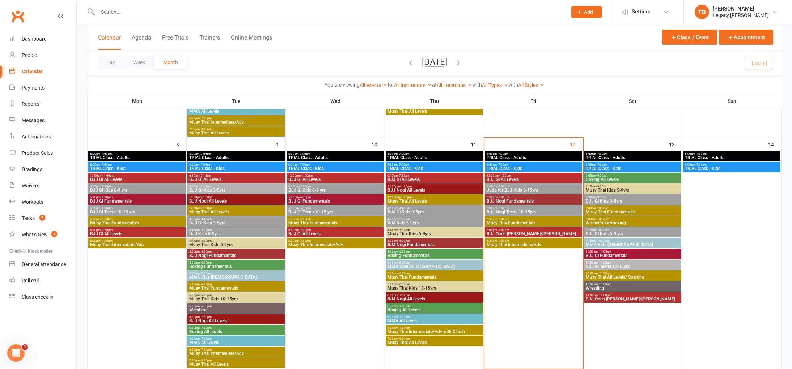
click at [558, 186] on span "4:45pm - 5:30pm" at bounding box center [534, 186] width 94 height 3
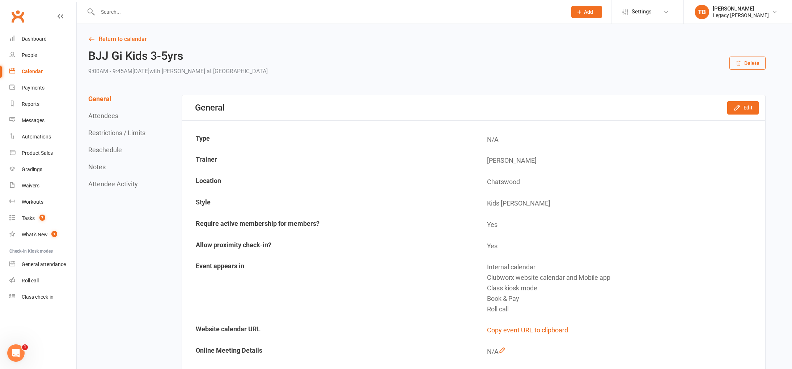
click at [33, 70] on div "Calendar" at bounding box center [32, 71] width 21 height 6
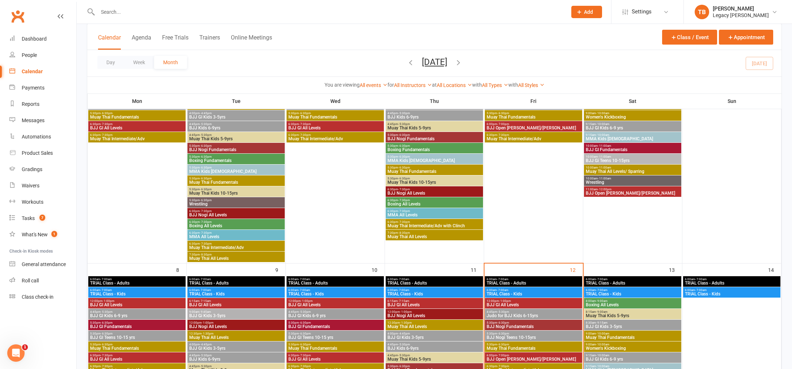
scroll to position [236, 0]
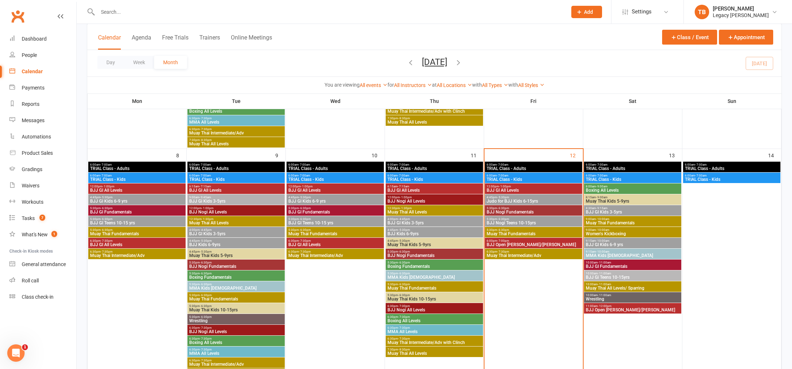
click at [538, 219] on span "5:30pm - 6:30pm" at bounding box center [534, 218] width 94 height 3
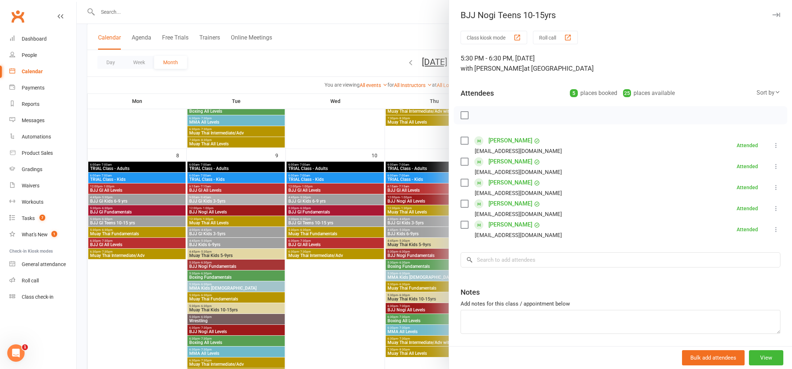
click at [251, 26] on div at bounding box center [435, 184] width 716 height 369
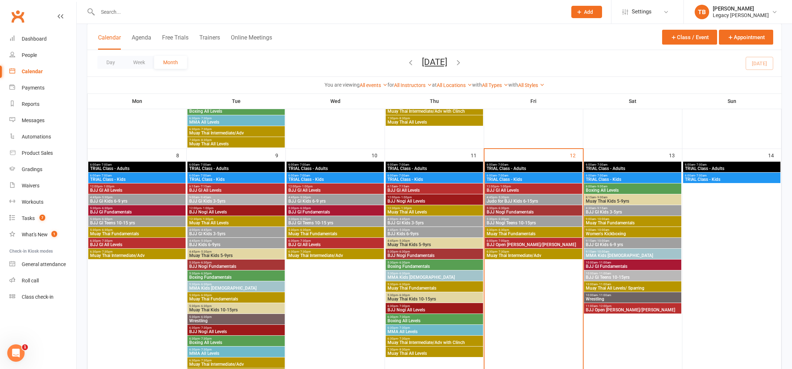
click at [234, 16] on input "text" at bounding box center [329, 12] width 467 height 10
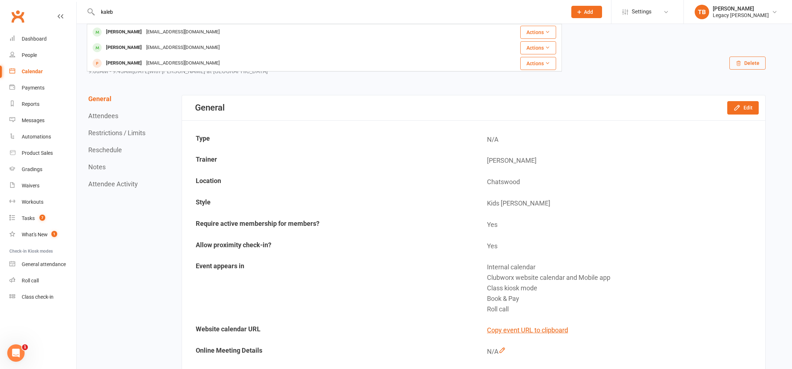
drag, startPoint x: 171, startPoint y: 13, endPoint x: 16, endPoint y: 4, distance: 155.2
click at [16, 2] on header "kaleb [PERSON_NAME] [EMAIL_ADDRESS][DOMAIN_NAME] Actions [PERSON_NAME] [EMAIL_A…" at bounding box center [396, 2] width 792 height 0
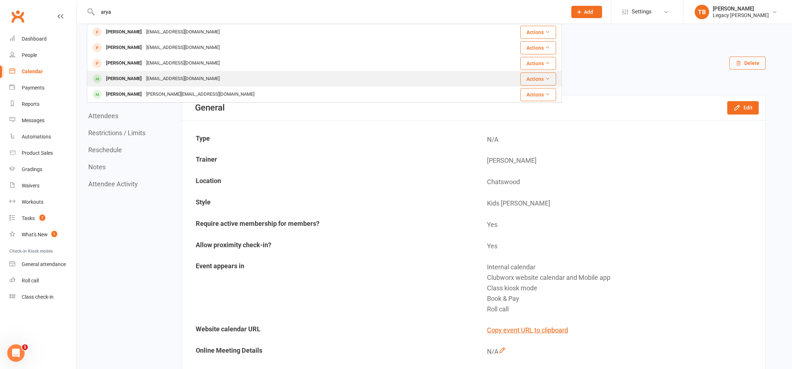
type input "arya"
click at [146, 80] on div "[EMAIL_ADDRESS][DOMAIN_NAME]" at bounding box center [183, 78] width 78 height 10
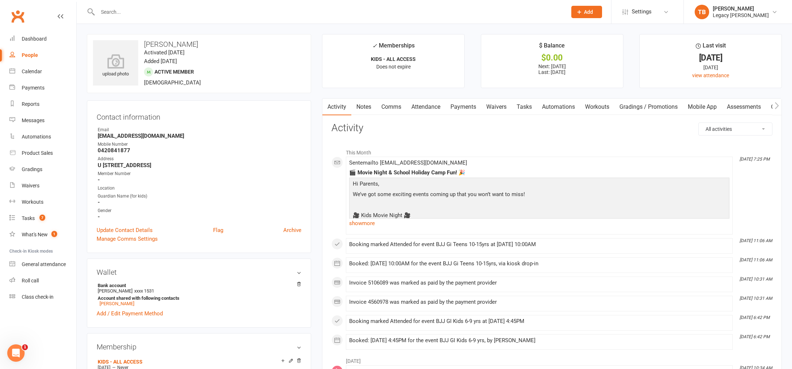
click at [502, 111] on link "Waivers" at bounding box center [496, 106] width 30 height 17
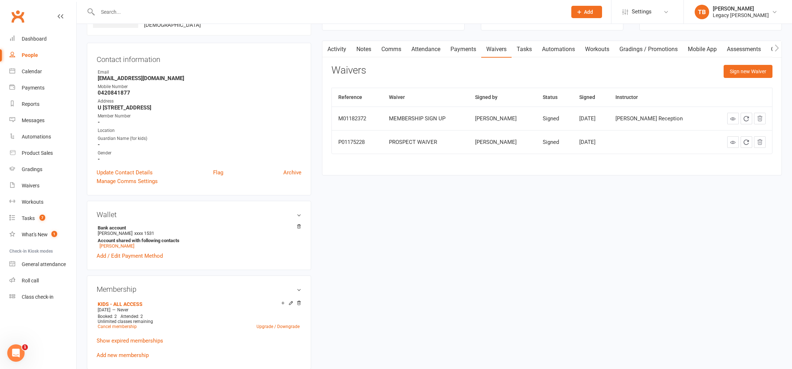
scroll to position [123, 0]
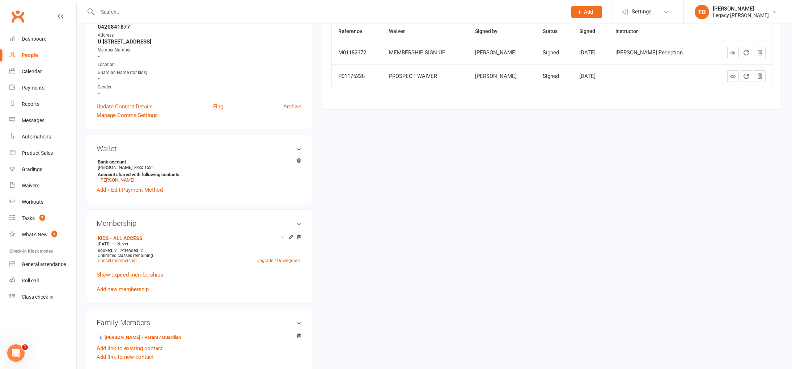
drag, startPoint x: 127, startPoint y: 177, endPoint x: 132, endPoint y: 173, distance: 5.9
click at [128, 177] on link "[PERSON_NAME]" at bounding box center [117, 179] width 35 height 5
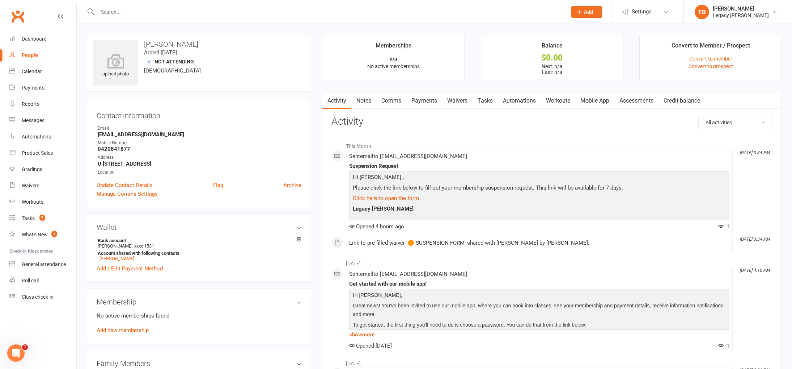
click at [464, 101] on link "Waivers" at bounding box center [457, 100] width 30 height 17
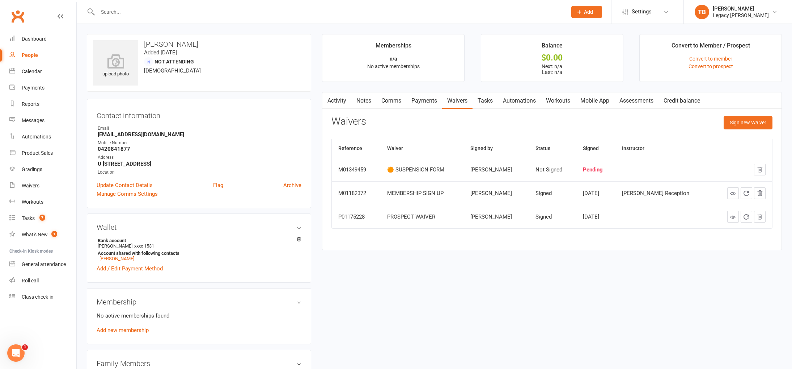
click at [112, 15] on input "text" at bounding box center [329, 12] width 467 height 10
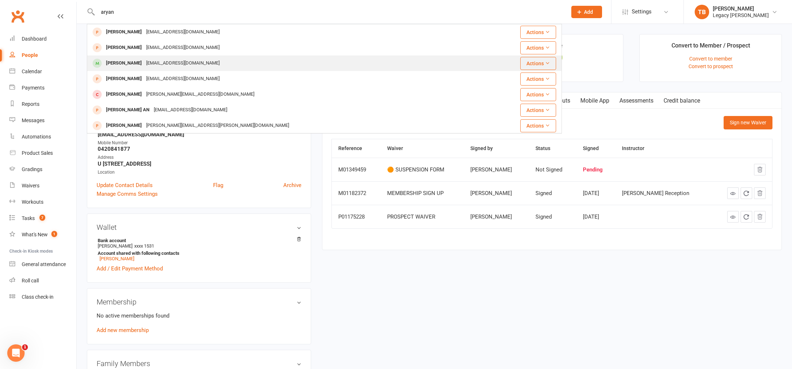
type input "aryan"
click at [131, 60] on div "[PERSON_NAME]" at bounding box center [124, 63] width 40 height 10
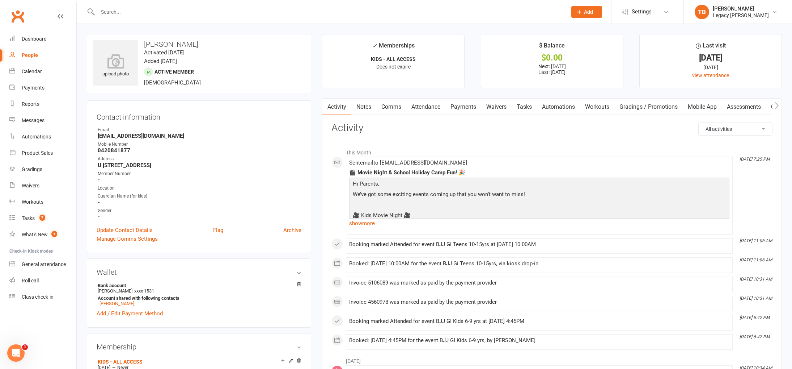
click at [460, 108] on link "Payments" at bounding box center [464, 106] width 36 height 17
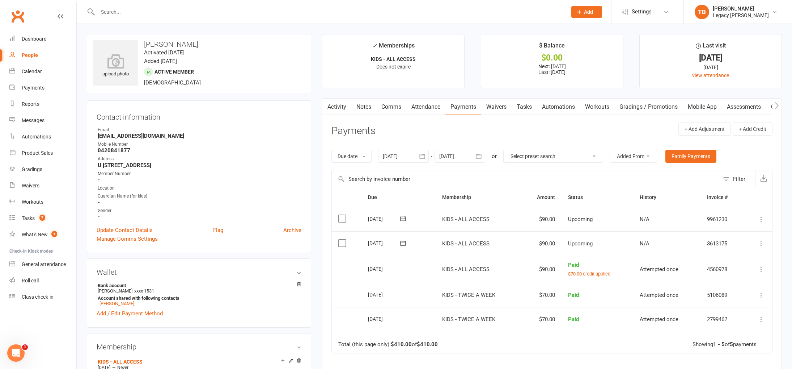
click at [762, 242] on icon at bounding box center [761, 243] width 7 height 7
click at [421, 133] on header "Payments + Add Adjustment + Add Credit" at bounding box center [552, 132] width 441 height 20
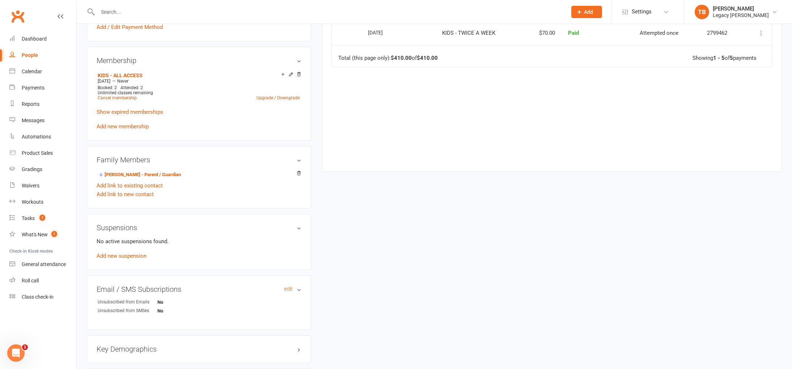
scroll to position [378, 0]
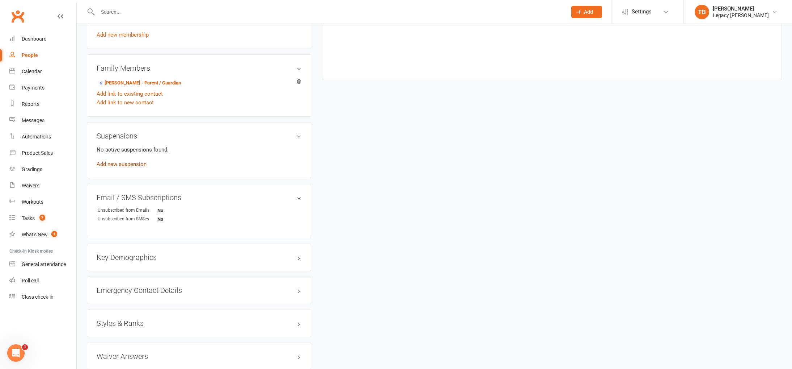
click at [136, 164] on link "Add new suspension" at bounding box center [122, 164] width 50 height 7
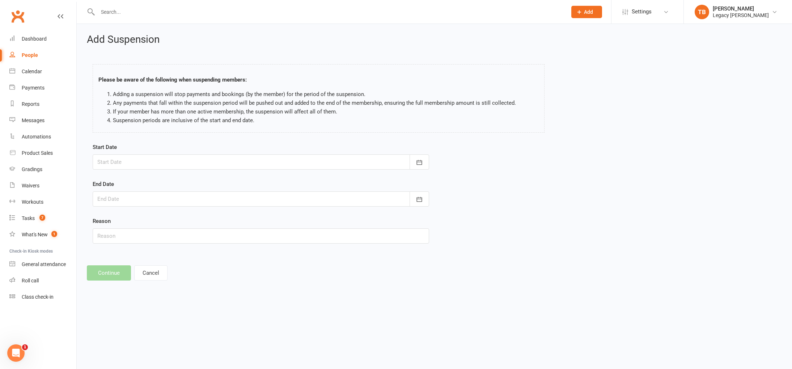
click at [192, 158] on div at bounding box center [261, 161] width 337 height 15
click at [203, 221] on span "12" at bounding box center [202, 222] width 6 height 6
type input "[DATE]"
click at [424, 194] on button "button" at bounding box center [420, 198] width 20 height 15
click at [220, 218] on icon "button" at bounding box center [218, 217] width 5 height 6
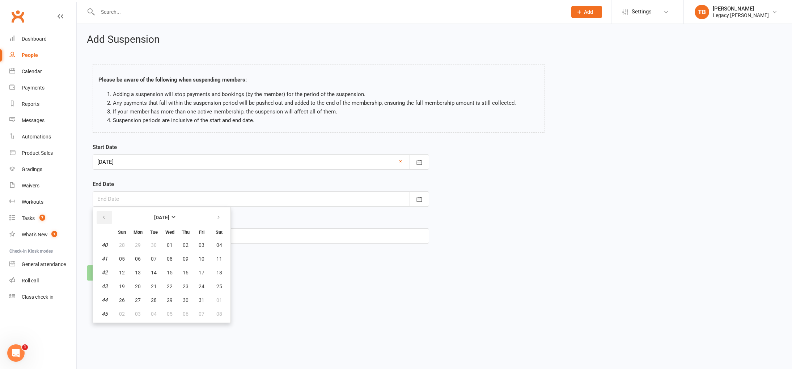
click at [105, 222] on button "button" at bounding box center [105, 217] width 16 height 13
click at [221, 218] on button "button" at bounding box center [219, 217] width 16 height 13
click at [205, 285] on button "24" at bounding box center [201, 285] width 15 height 13
type input "[DATE]"
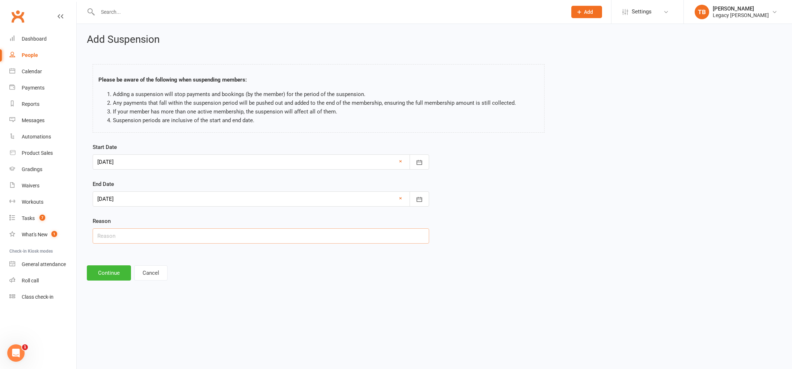
click at [249, 233] on input "text" at bounding box center [261, 235] width 337 height 15
type input "broken arm - follow up on suspension form"
click at [112, 270] on button "Continue" at bounding box center [109, 272] width 44 height 15
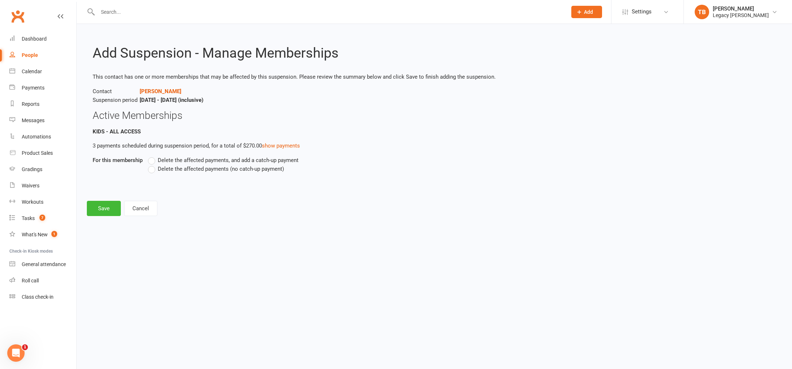
click at [274, 159] on span "Delete the affected payments, and add a catch-up payment" at bounding box center [228, 160] width 141 height 8
click at [153, 156] on input "Delete the affected payments, and add a catch-up payment" at bounding box center [150, 156] width 5 height 0
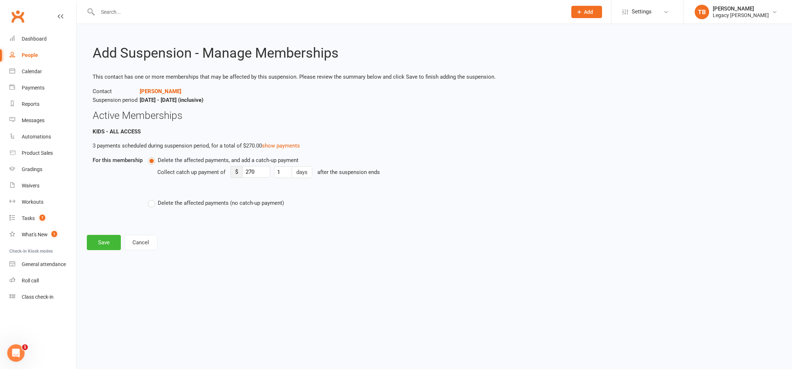
click at [275, 159] on span "Delete the affected payments, and add a catch-up payment" at bounding box center [228, 160] width 141 height 8
click at [153, 156] on input "Delete the affected payments, and add a catch-up payment" at bounding box center [150, 156] width 5 height 0
click at [250, 201] on span "Delete the affected payments (no catch-up payment)" at bounding box center [221, 202] width 126 height 8
click at [153, 198] on input "Delete the affected payments (no catch-up payment)" at bounding box center [150, 198] width 5 height 0
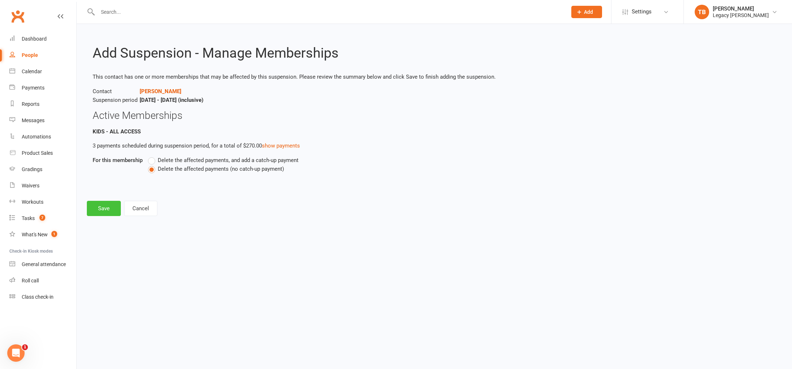
click at [107, 211] on button "Save" at bounding box center [104, 208] width 34 height 15
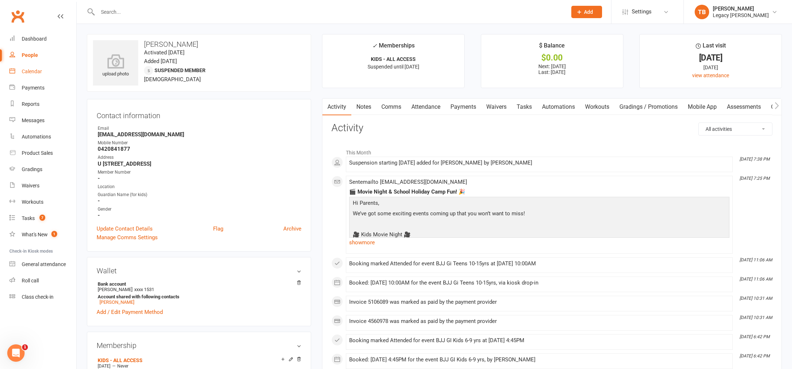
click at [47, 68] on link "Calendar" at bounding box center [42, 71] width 67 height 16
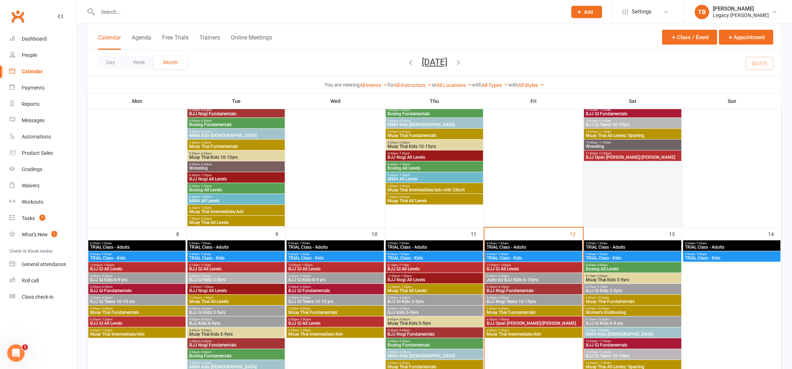
scroll to position [166, 0]
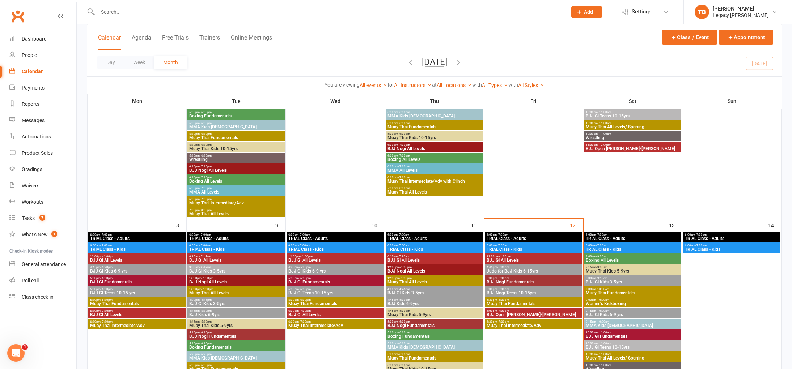
click at [625, 270] on span "Muay Thai Kids 5-9yrs" at bounding box center [633, 271] width 94 height 4
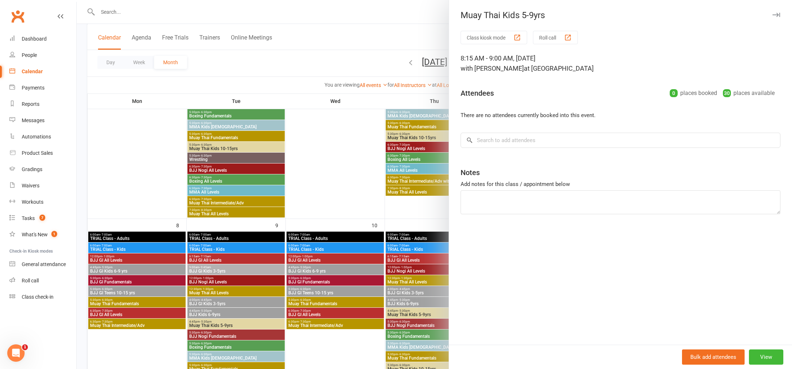
click at [366, 187] on div at bounding box center [435, 184] width 716 height 369
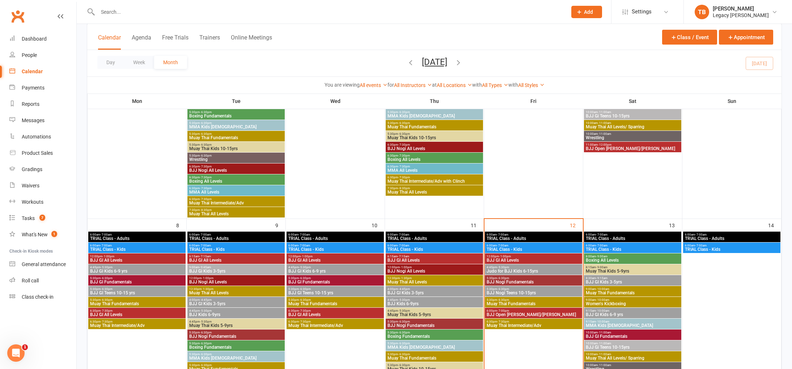
click at [620, 295] on div "9:00am - 10:00am Muay Thai Fundamentals" at bounding box center [632, 291] width 97 height 10
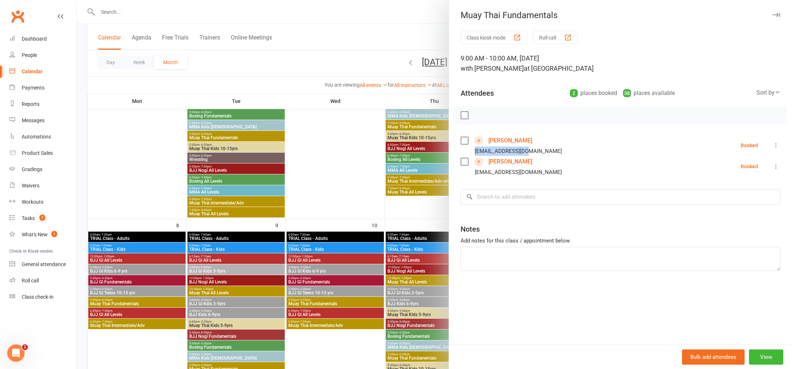
drag, startPoint x: 538, startPoint y: 152, endPoint x: 476, endPoint y: 154, distance: 61.6
click at [475, 154] on div "[EMAIL_ADDRESS][DOMAIN_NAME]" at bounding box center [513, 150] width 104 height 9
copy div "[EMAIL_ADDRESS][DOMAIN_NAME]"
drag, startPoint x: 343, startPoint y: 167, endPoint x: 424, endPoint y: 179, distance: 81.2
click at [343, 167] on div at bounding box center [435, 184] width 716 height 369
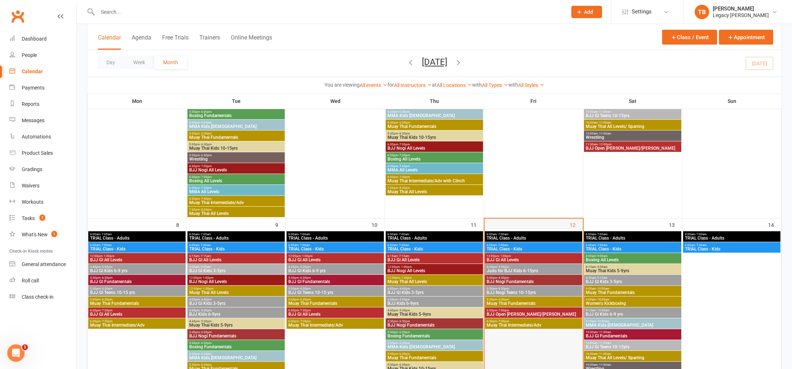
scroll to position [211, 0]
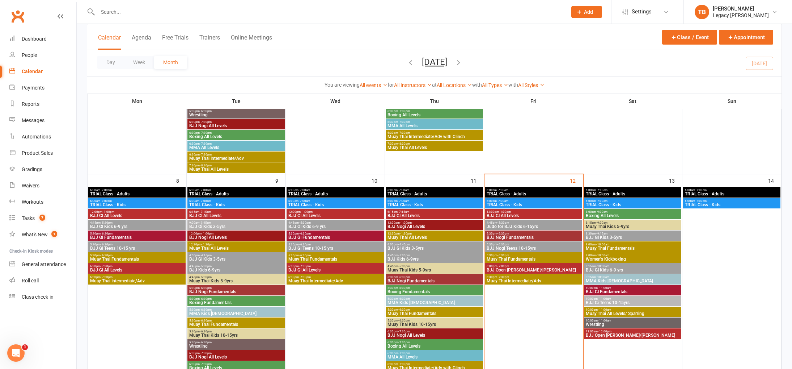
click at [637, 257] on span "Women's Kickboxing" at bounding box center [633, 259] width 94 height 4
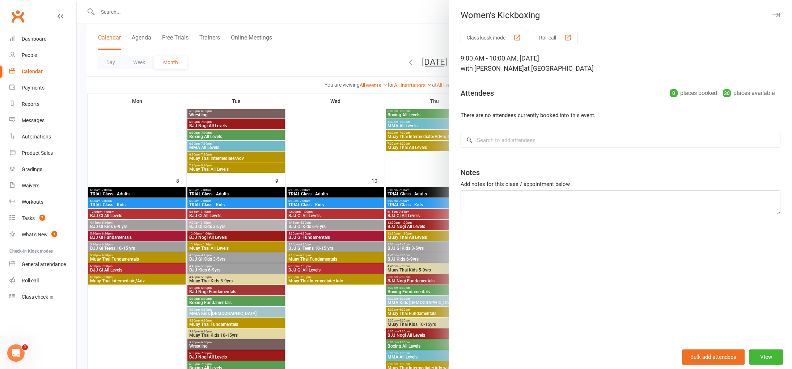
click at [400, 148] on div at bounding box center [435, 184] width 716 height 369
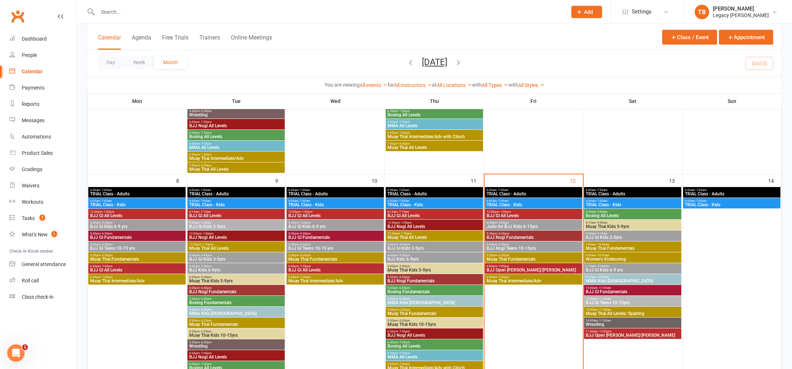
click at [624, 268] on span "BJJ GI Kids 6-9 yrs" at bounding box center [633, 270] width 94 height 4
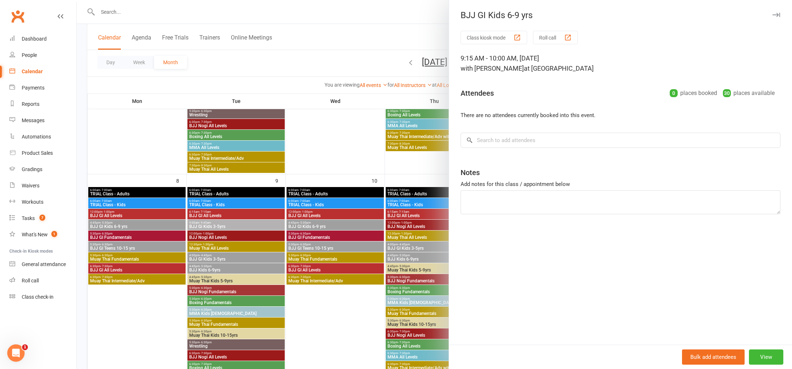
drag, startPoint x: 353, startPoint y: 145, endPoint x: 375, endPoint y: 155, distance: 24.6
click at [353, 146] on div at bounding box center [435, 184] width 716 height 369
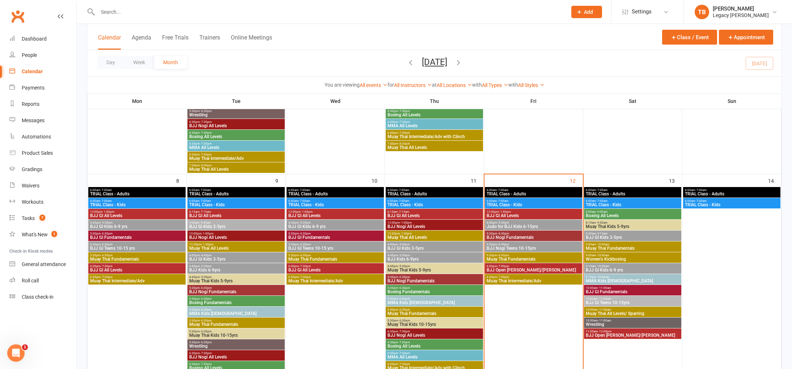
click at [651, 290] on span "BJJ GI Fundamentals" at bounding box center [633, 291] width 94 height 4
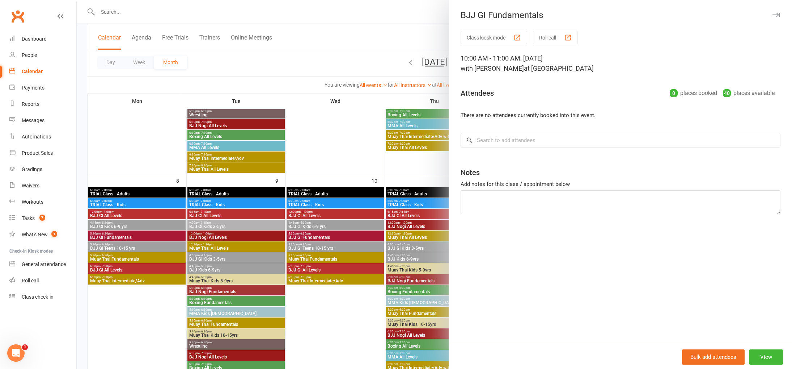
click at [345, 160] on div at bounding box center [435, 184] width 716 height 369
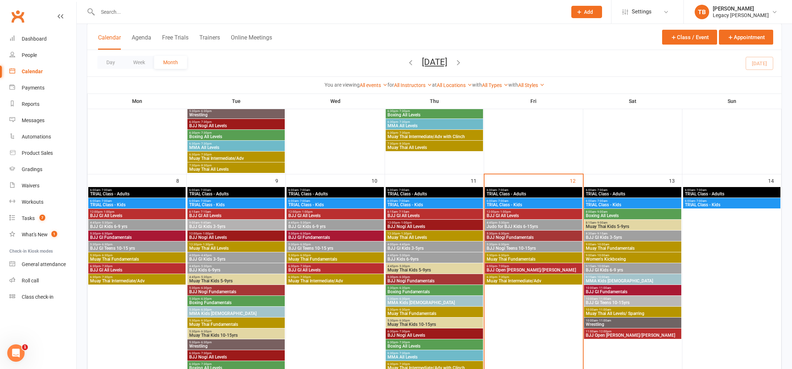
click at [655, 279] on span "MMA Kids [DEMOGRAPHIC_DATA]" at bounding box center [633, 280] width 94 height 4
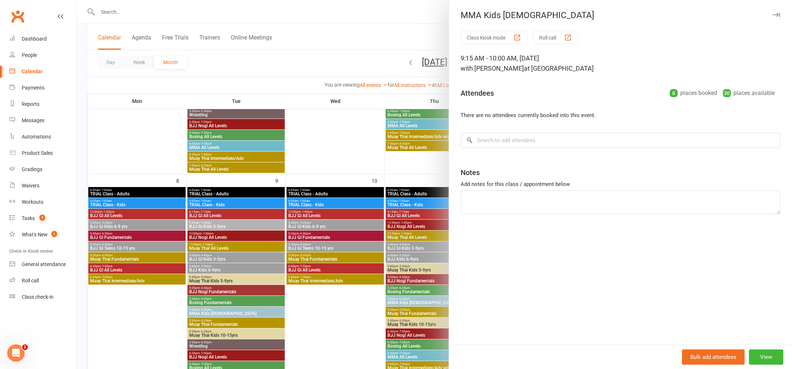
drag, startPoint x: 348, startPoint y: 158, endPoint x: 352, endPoint y: 162, distance: 5.9
click at [347, 158] on div at bounding box center [435, 184] width 716 height 369
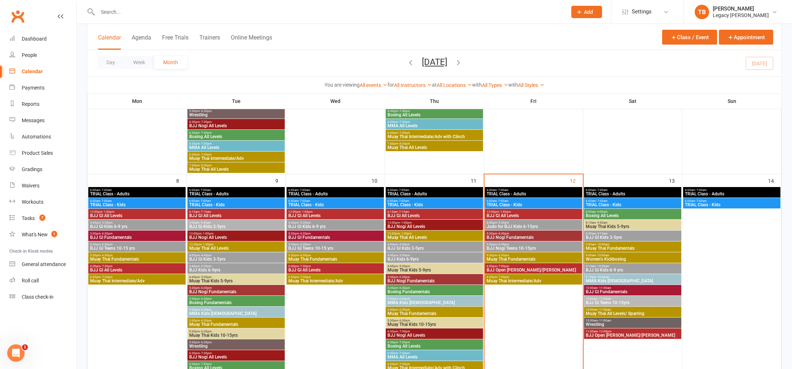
click at [620, 312] on span "Muay Thai All Levels/ Sparring" at bounding box center [633, 313] width 94 height 4
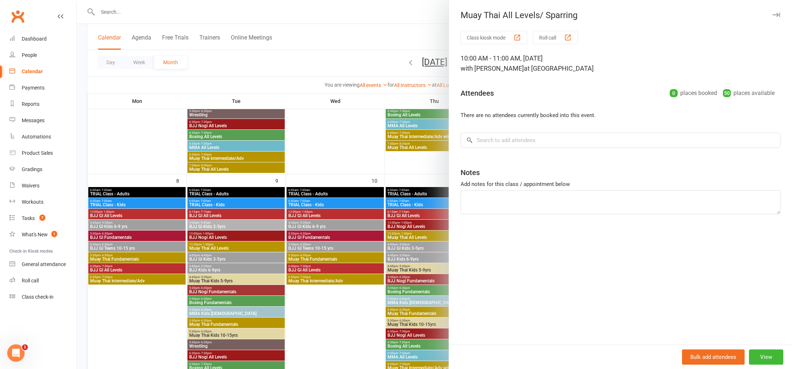
drag, startPoint x: 384, startPoint y: 153, endPoint x: 423, endPoint y: 167, distance: 41.2
click at [385, 153] on div at bounding box center [435, 184] width 716 height 369
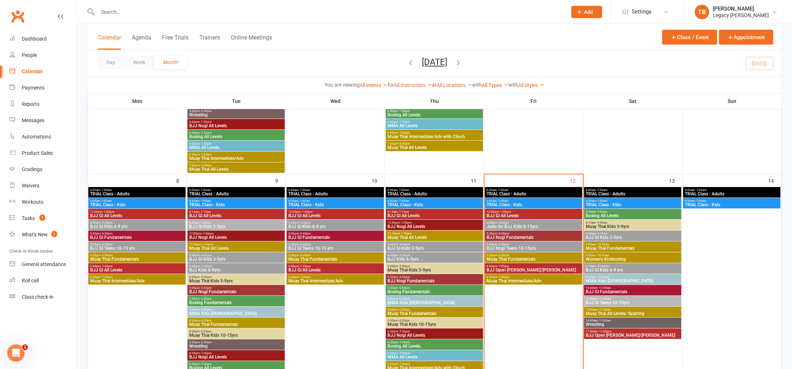
click at [672, 327] on div "10:00am - 11:00am Wrestling" at bounding box center [632, 322] width 97 height 10
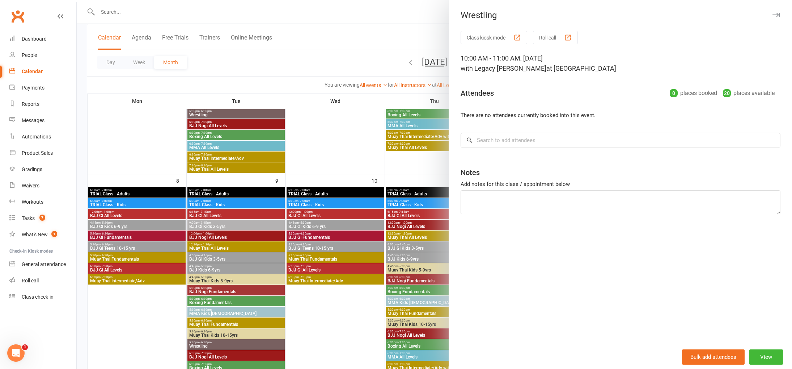
drag, startPoint x: 354, startPoint y: 168, endPoint x: 575, endPoint y: 294, distance: 254.4
click at [355, 168] on div at bounding box center [435, 184] width 716 height 369
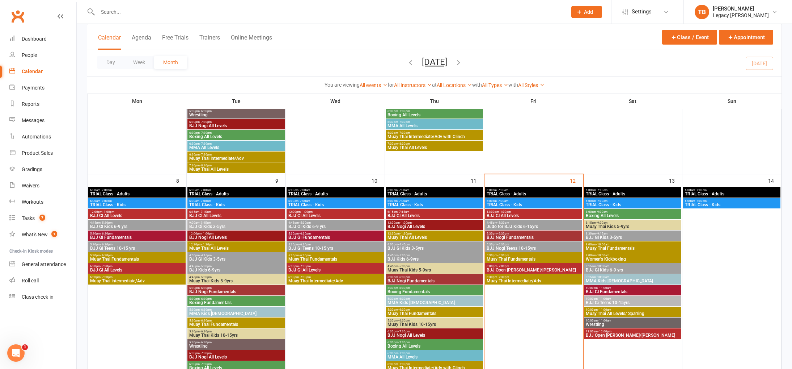
click at [617, 333] on span "BJJ Open [PERSON_NAME]/[PERSON_NAME]" at bounding box center [633, 335] width 94 height 4
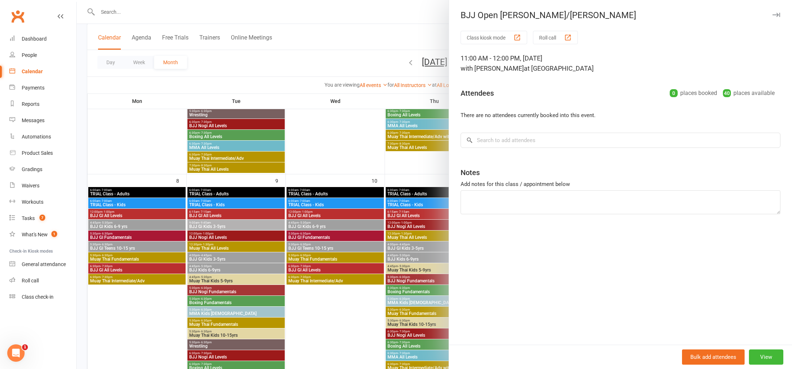
click at [329, 127] on div at bounding box center [435, 184] width 716 height 369
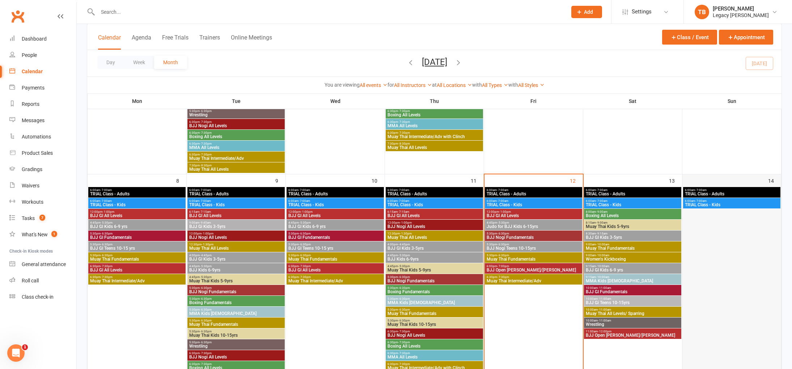
drag, startPoint x: 737, startPoint y: 246, endPoint x: 732, endPoint y: 246, distance: 5.4
click at [736, 246] on div at bounding box center [731, 295] width 97 height 217
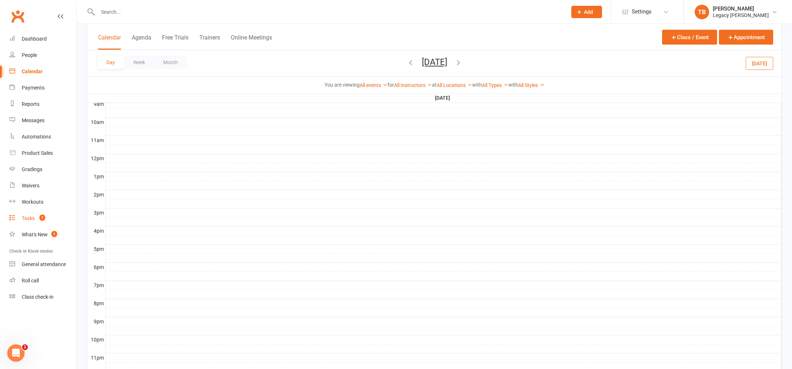
click at [34, 214] on link "Tasks 7" at bounding box center [42, 218] width 67 height 16
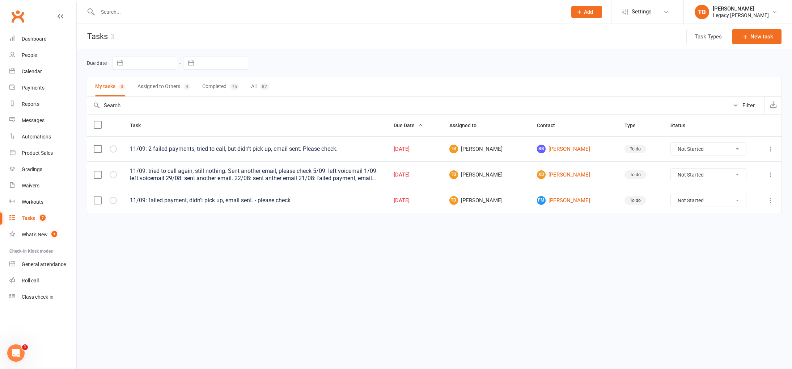
click at [710, 145] on select "Not Started In Progress Waiting Complete" at bounding box center [708, 149] width 75 height 12
